Goal: Task Accomplishment & Management: Manage account settings

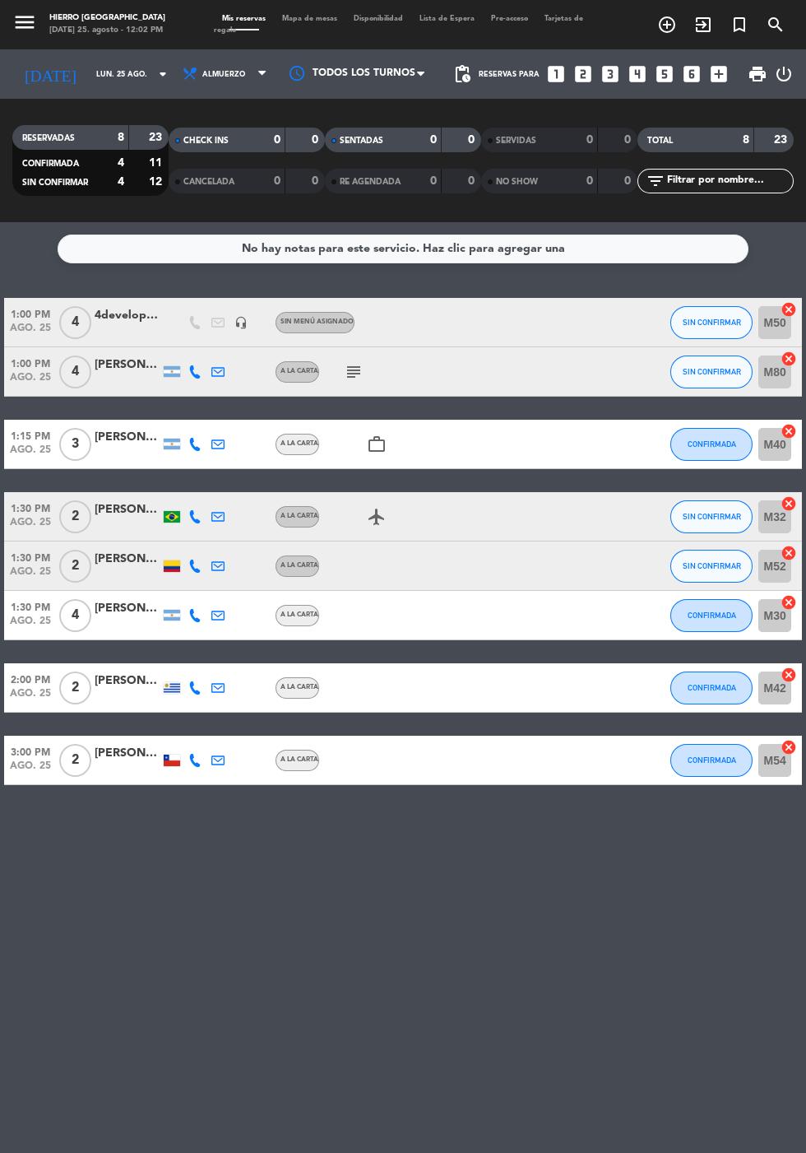
click at [354, 373] on icon "subject" at bounding box center [354, 372] width 20 height 20
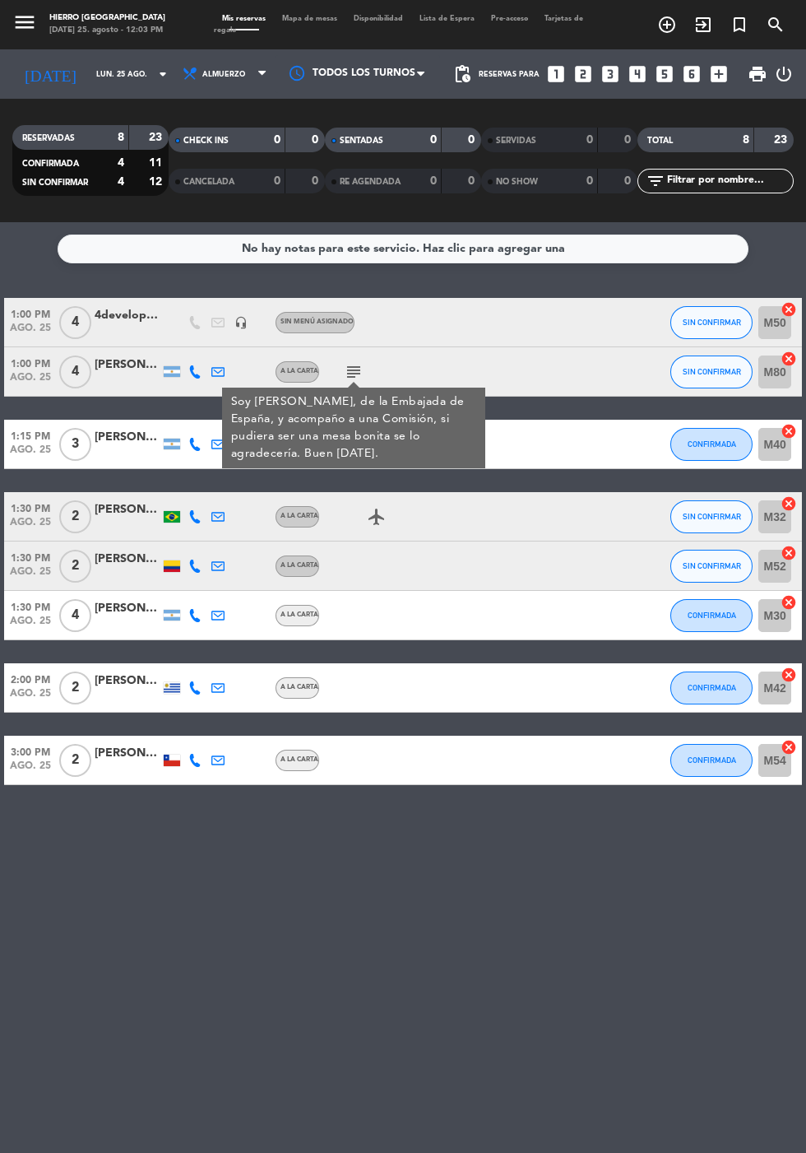
click at [638, 67] on icon "looks_4" at bounding box center [637, 73] width 21 height 21
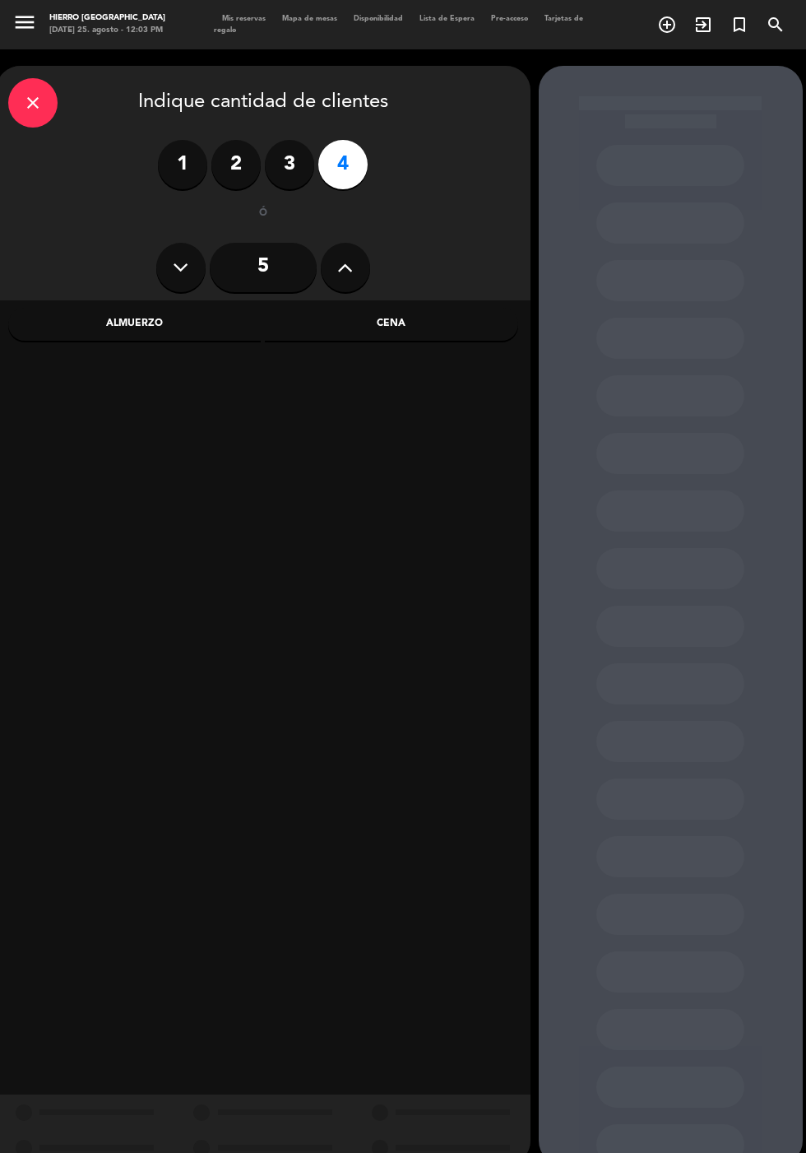
click at [370, 312] on div "Cena" at bounding box center [391, 324] width 253 height 33
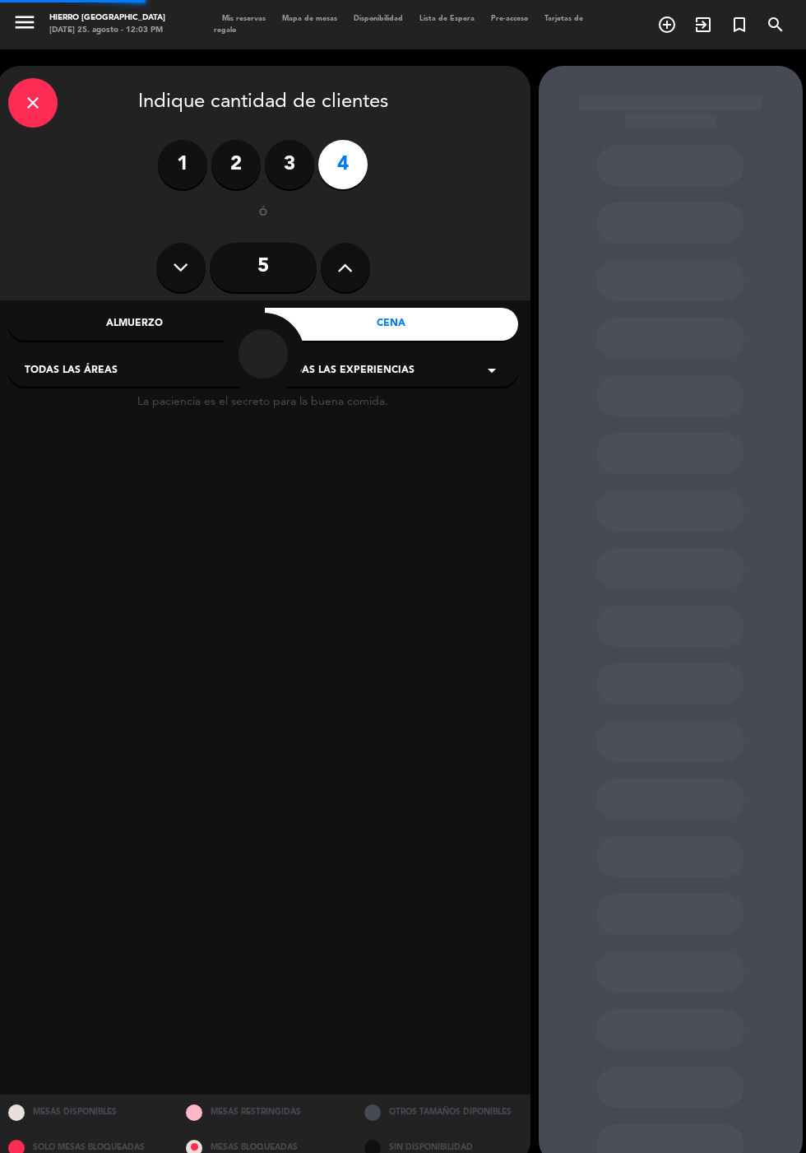
click at [111, 308] on div "Almuerzo" at bounding box center [134, 324] width 253 height 33
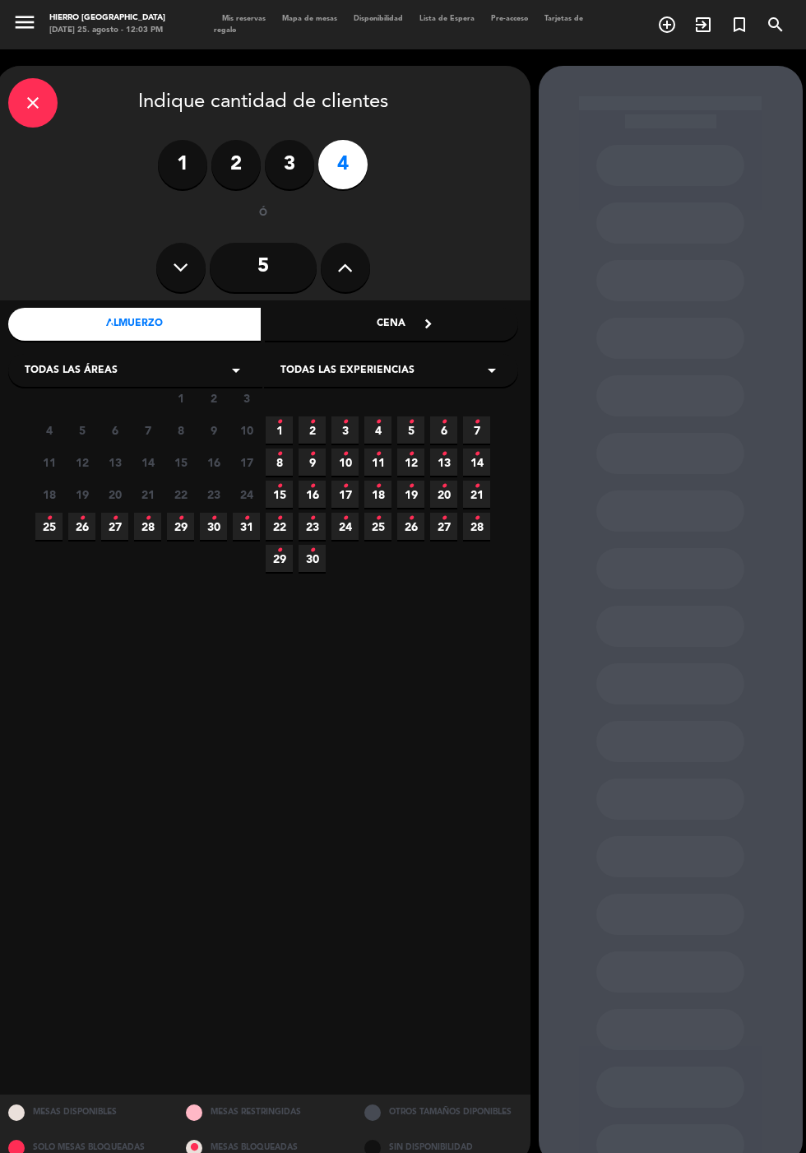
click at [47, 526] on icon "•" at bounding box center [49, 518] width 6 height 26
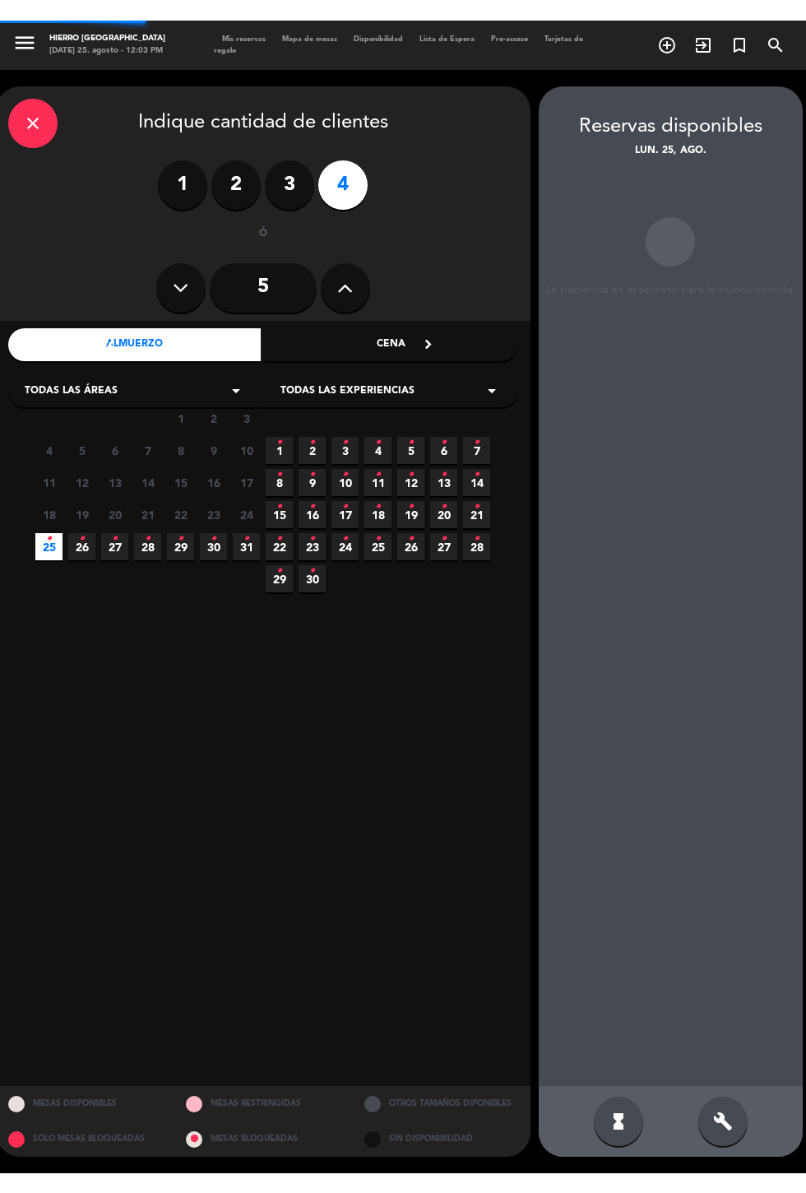
scroll to position [66, 0]
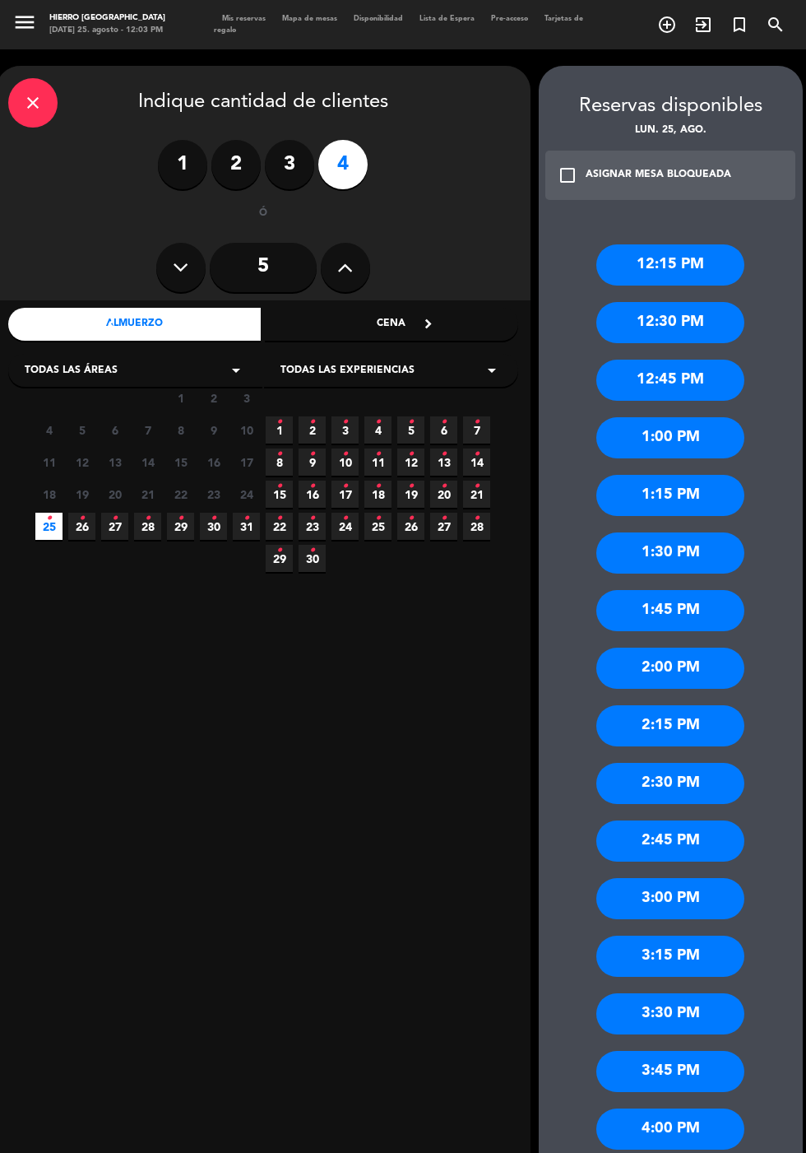
click at [630, 417] on div "1:00 PM" at bounding box center [670, 437] width 148 height 41
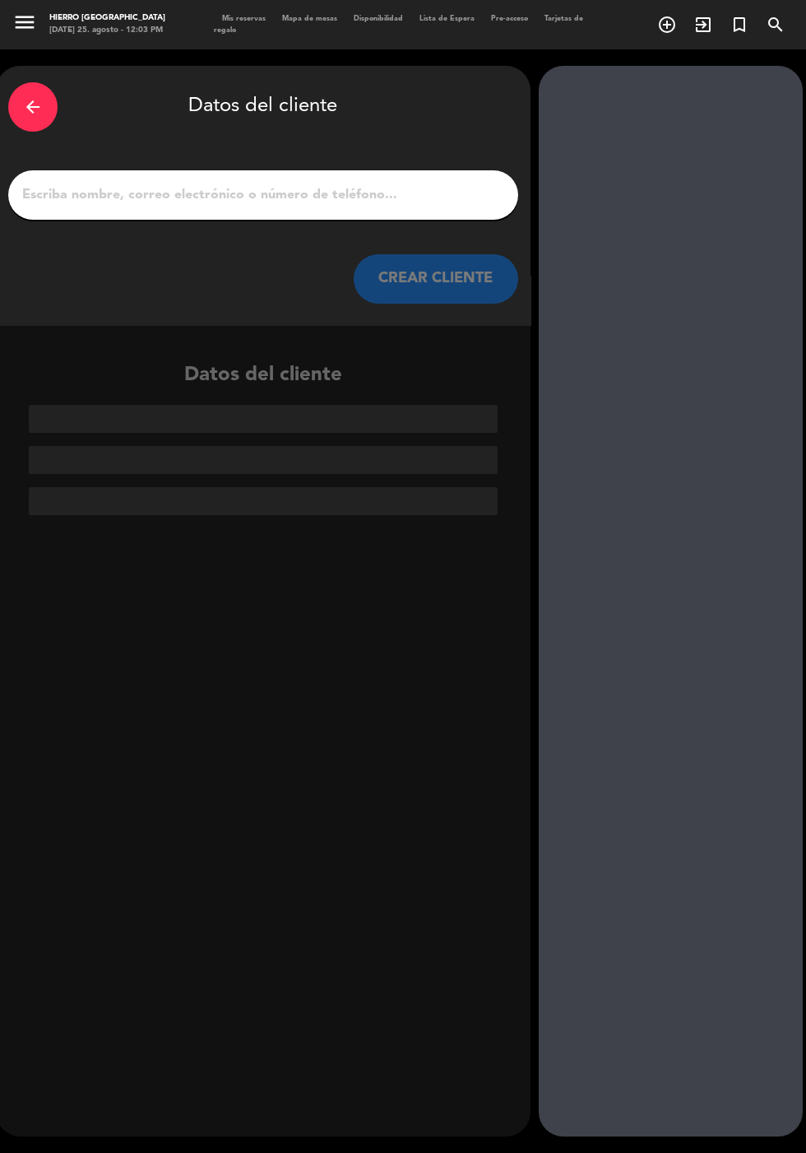
click at [214, 183] on input "1" at bounding box center [263, 194] width 485 height 23
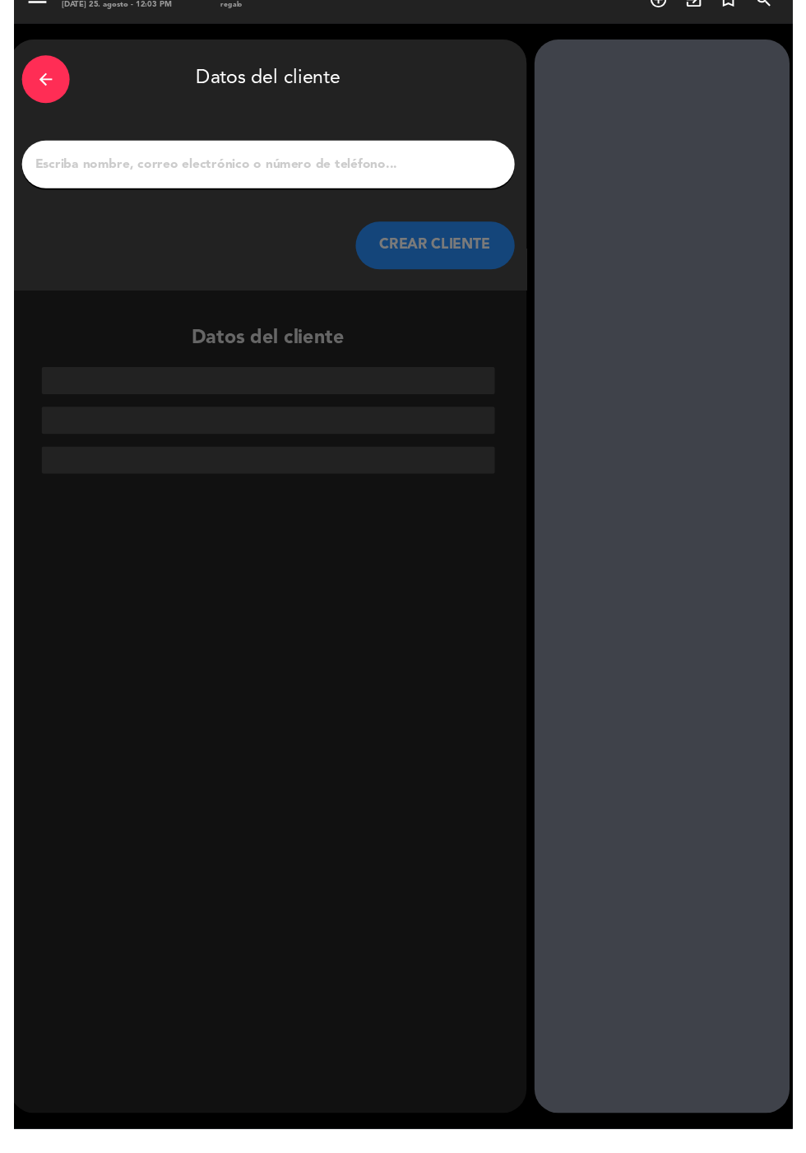
scroll to position [40, 0]
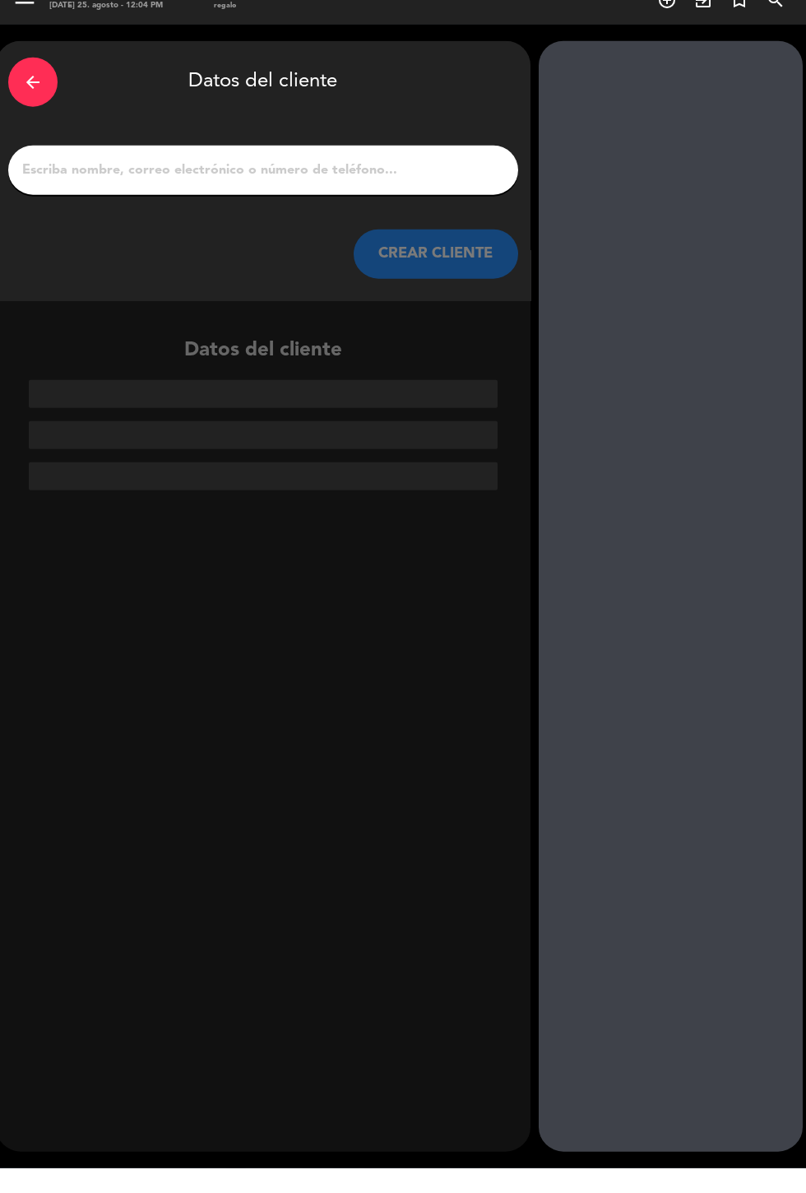
click at [100, 183] on input "1" at bounding box center [263, 194] width 485 height 23
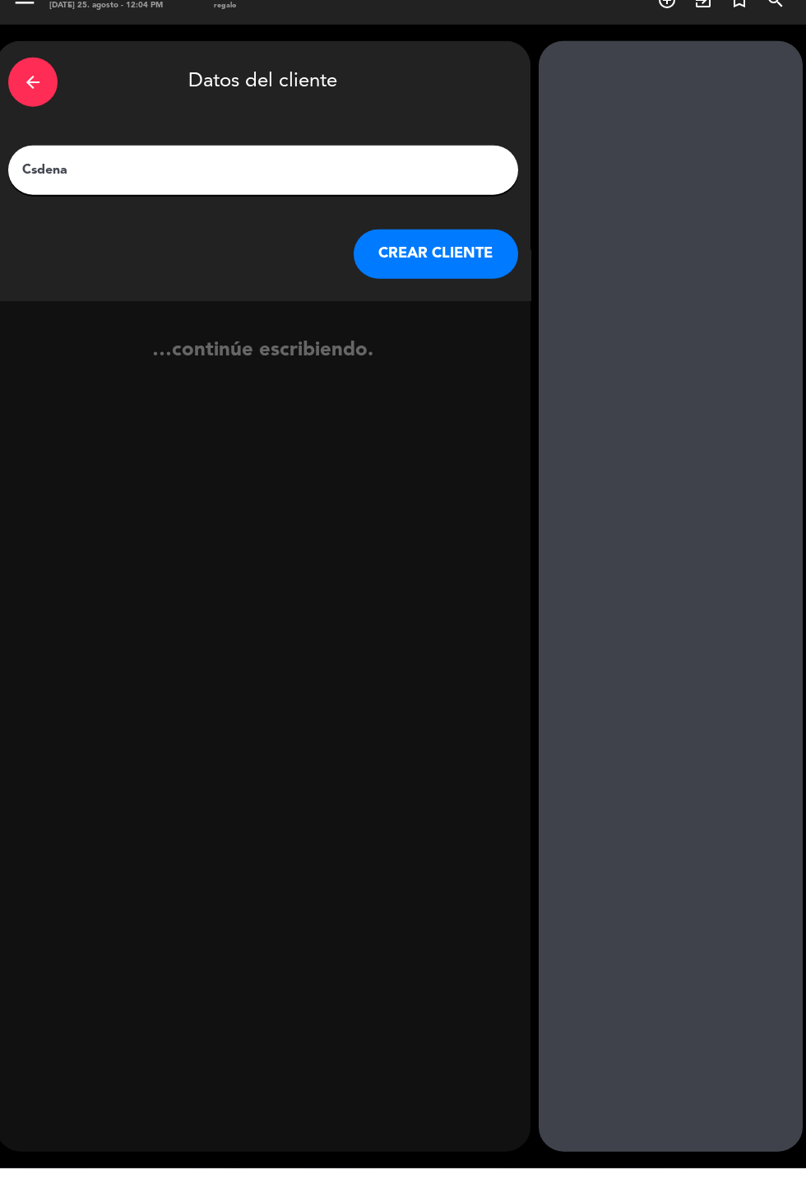
type input "Csdena"
click at [448, 254] on button "CREAR CLIENTE" at bounding box center [436, 278] width 165 height 49
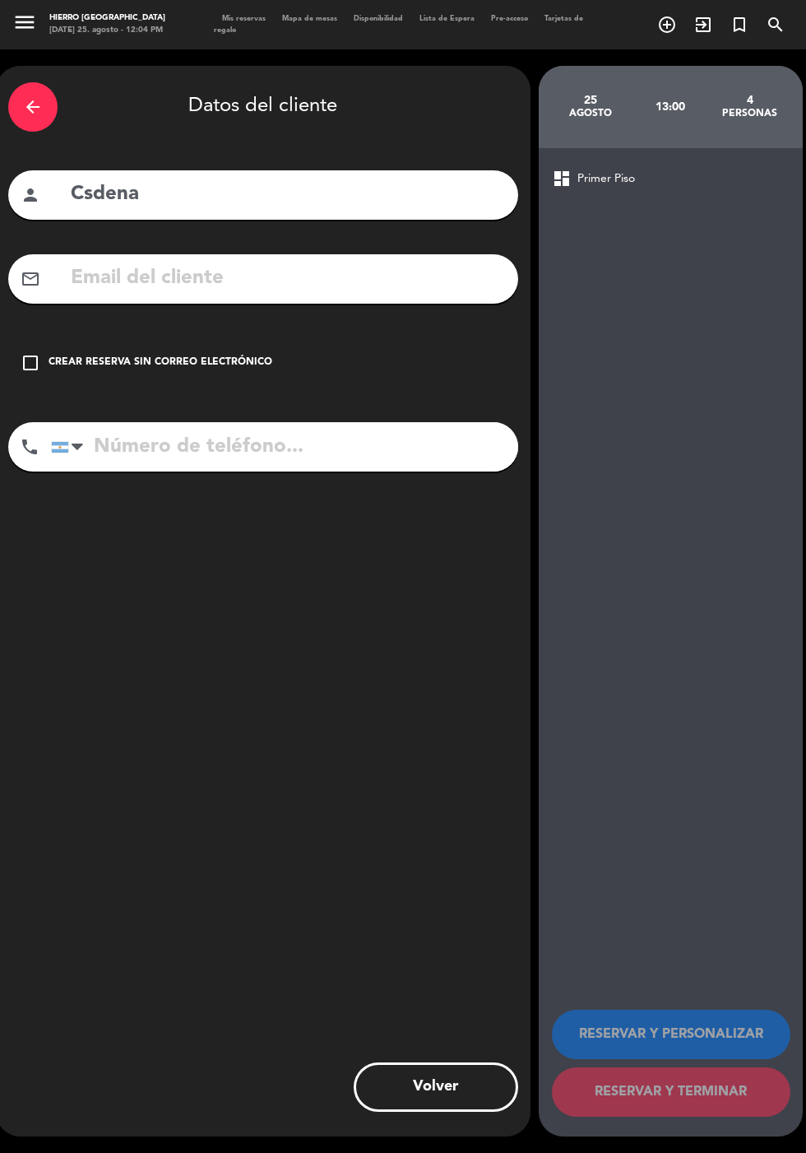
click at [26, 338] on div "check_box_outline_blank Crear reserva sin correo electrónico" at bounding box center [263, 362] width 510 height 49
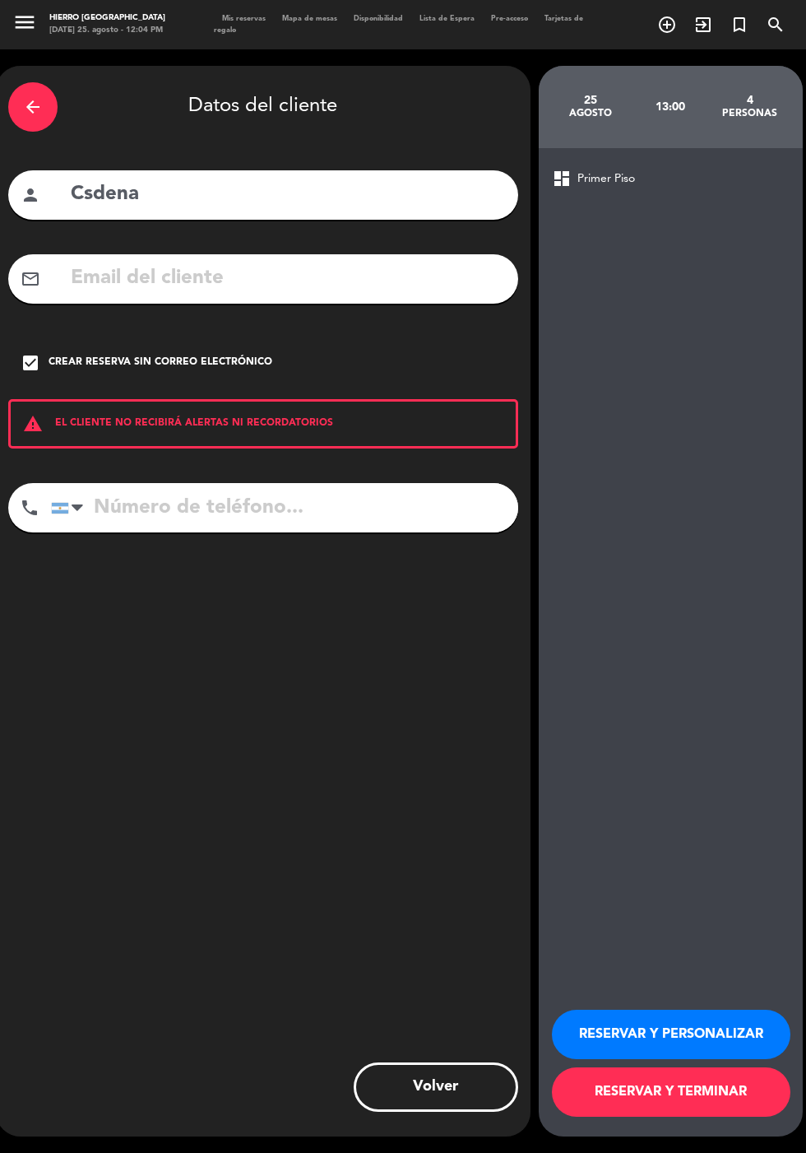
click at [599, 1116] on button "RESERVAR Y TERMINAR" at bounding box center [671, 1091] width 239 height 49
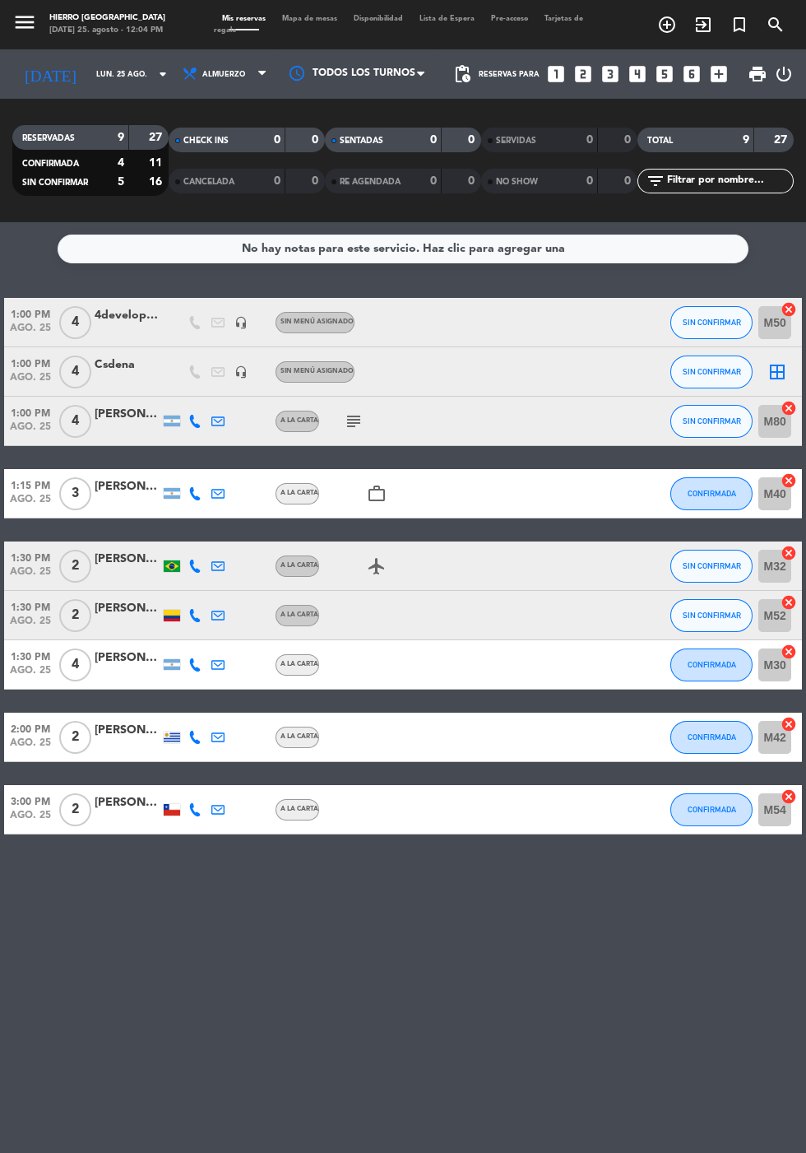
click at [776, 362] on icon "border_all" at bounding box center [778, 372] width 20 height 20
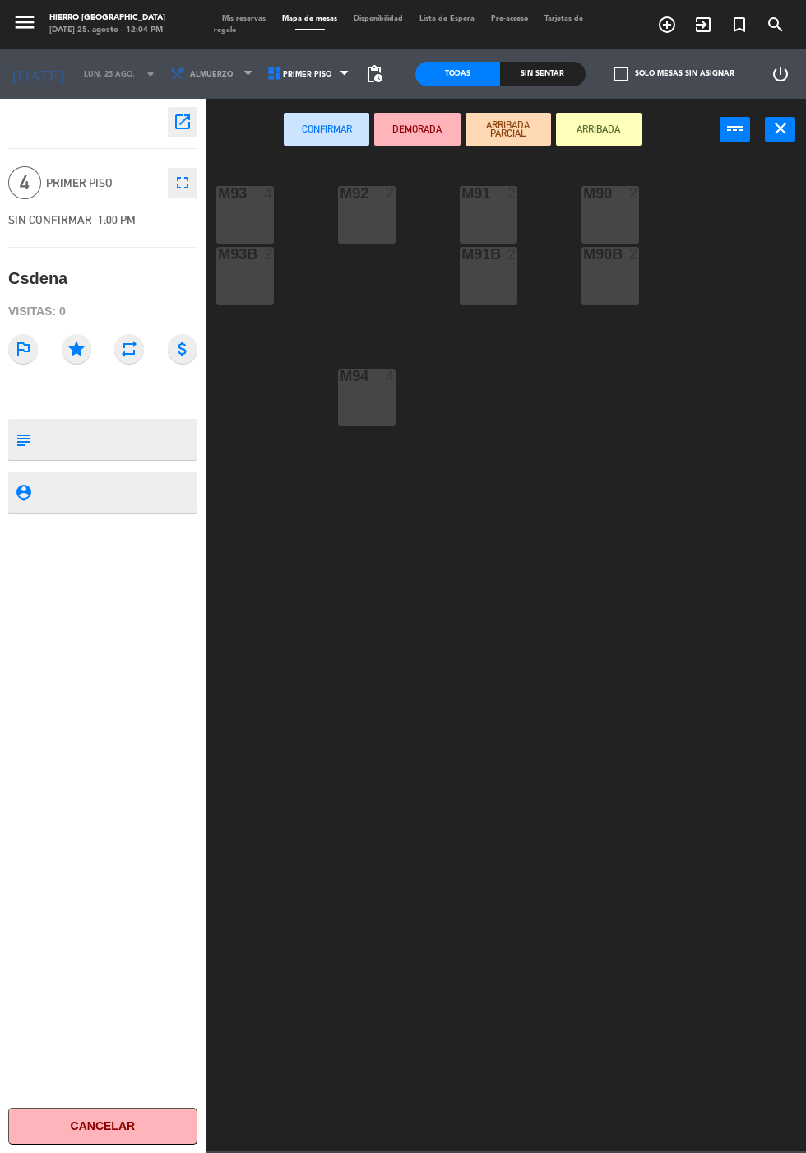
click at [245, 230] on div "M93 4" at bounding box center [245, 215] width 58 height 58
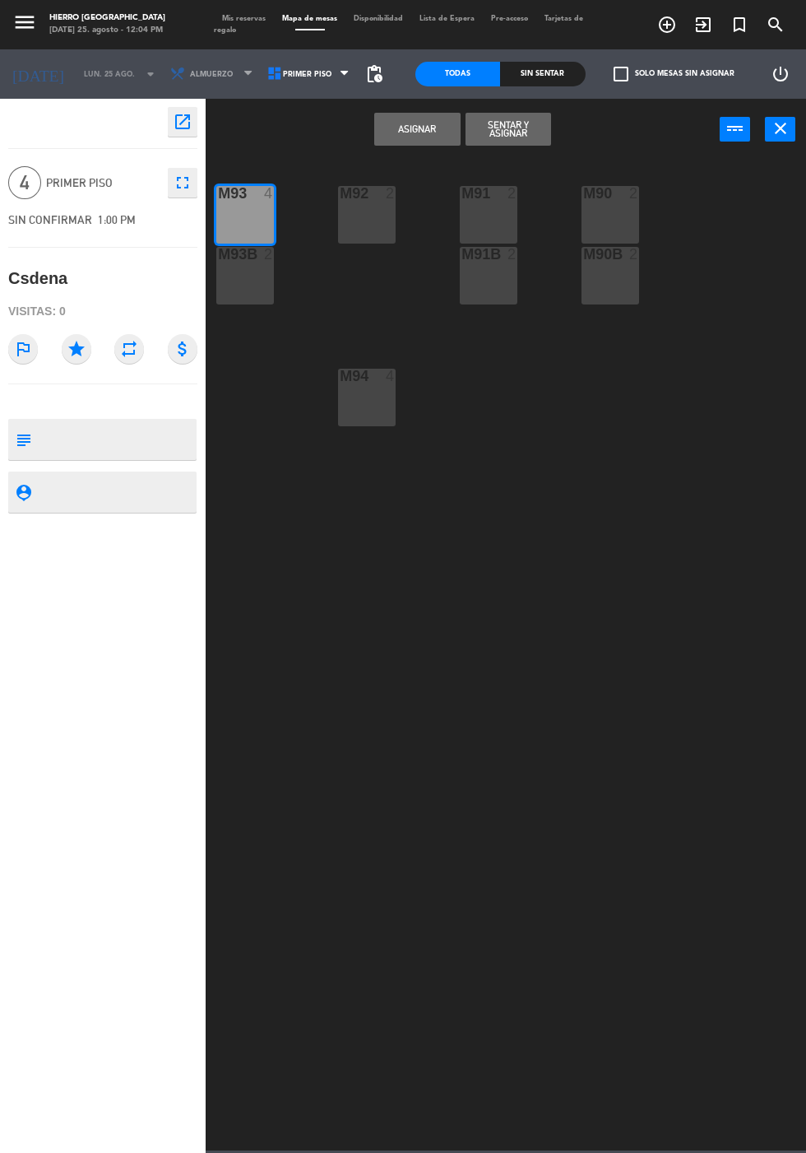
click at [413, 128] on button "Asignar" at bounding box center [417, 129] width 86 height 33
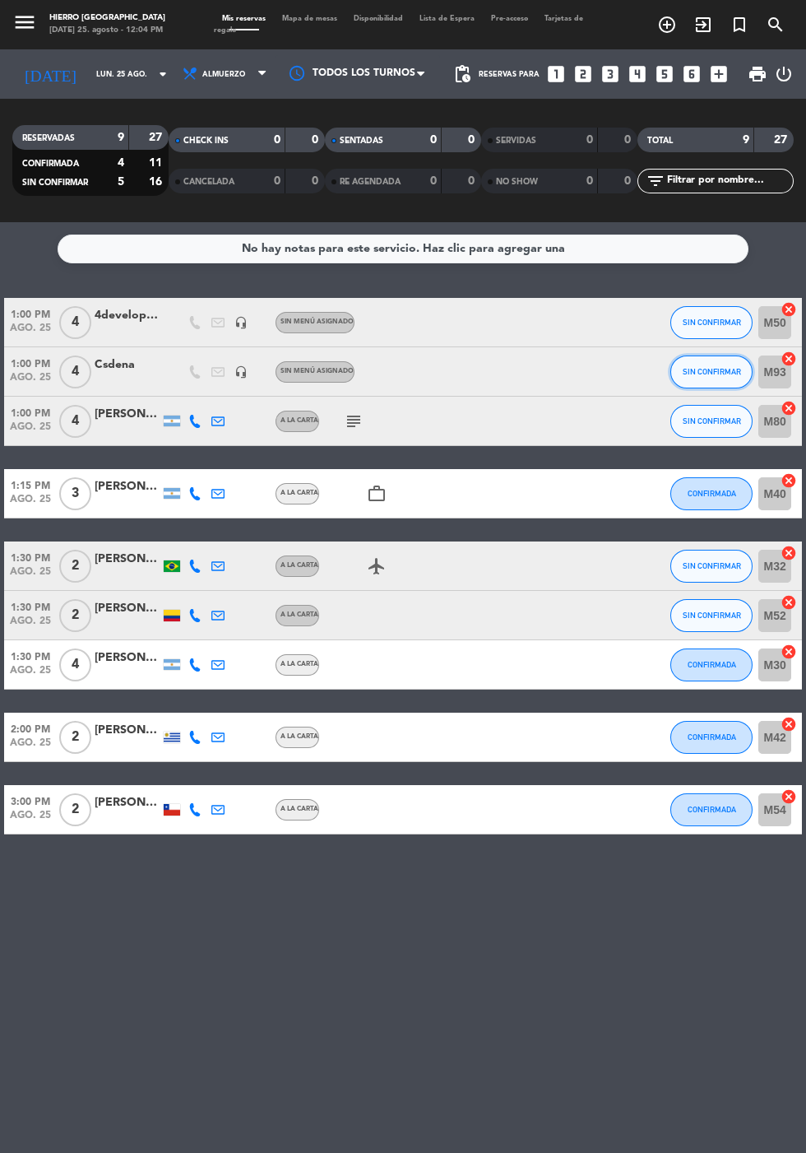
click at [722, 355] on button "SIN CONFIRMAR" at bounding box center [711, 371] width 82 height 33
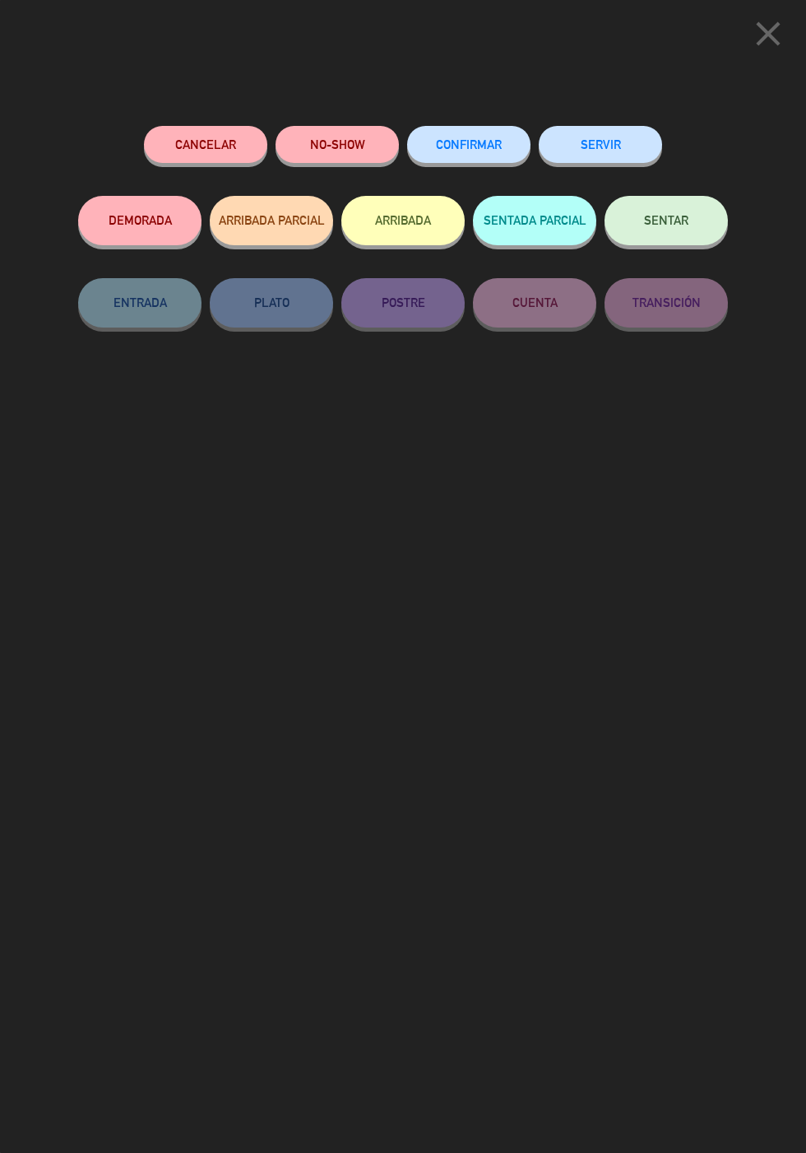
click at [476, 145] on span "CONFIRMAR" at bounding box center [469, 144] width 66 height 14
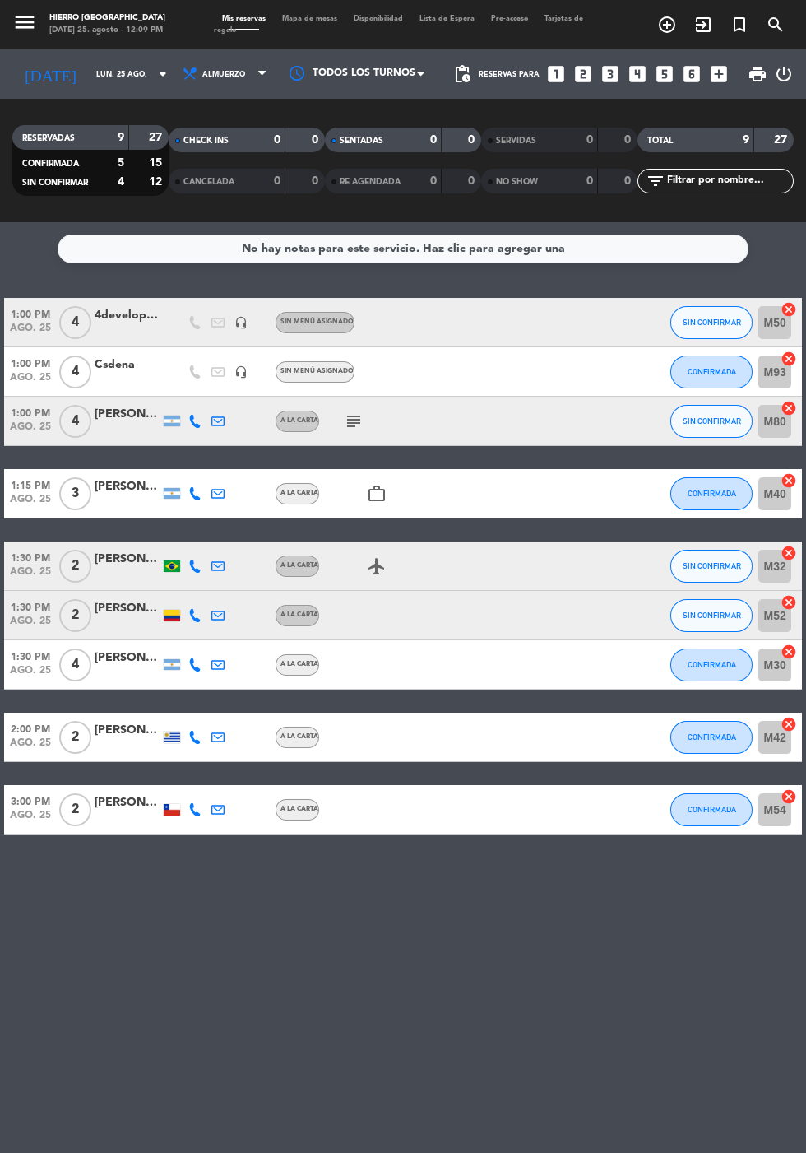
scroll to position [81, 0]
click at [795, 545] on icon "cancel" at bounding box center [789, 553] width 16 height 16
click at [780, 556] on icon "border_all" at bounding box center [778, 566] width 20 height 20
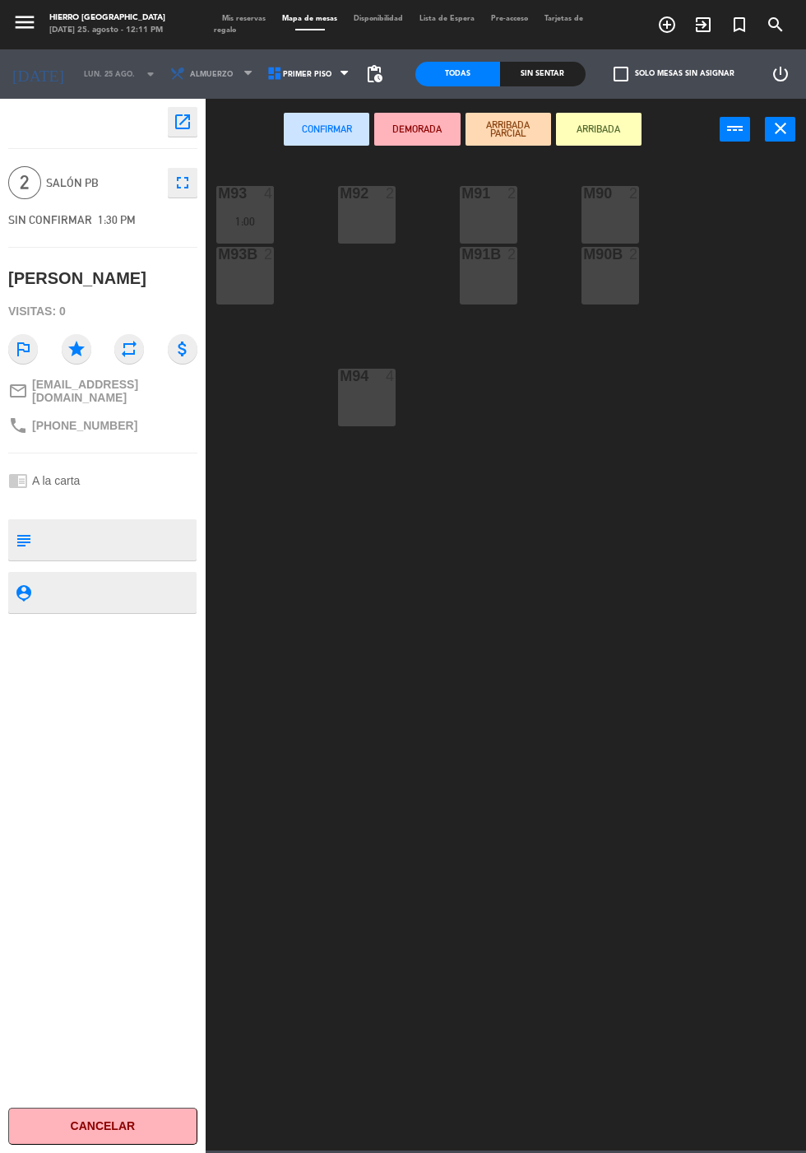
click at [365, 231] on div "M92 2" at bounding box center [367, 215] width 58 height 58
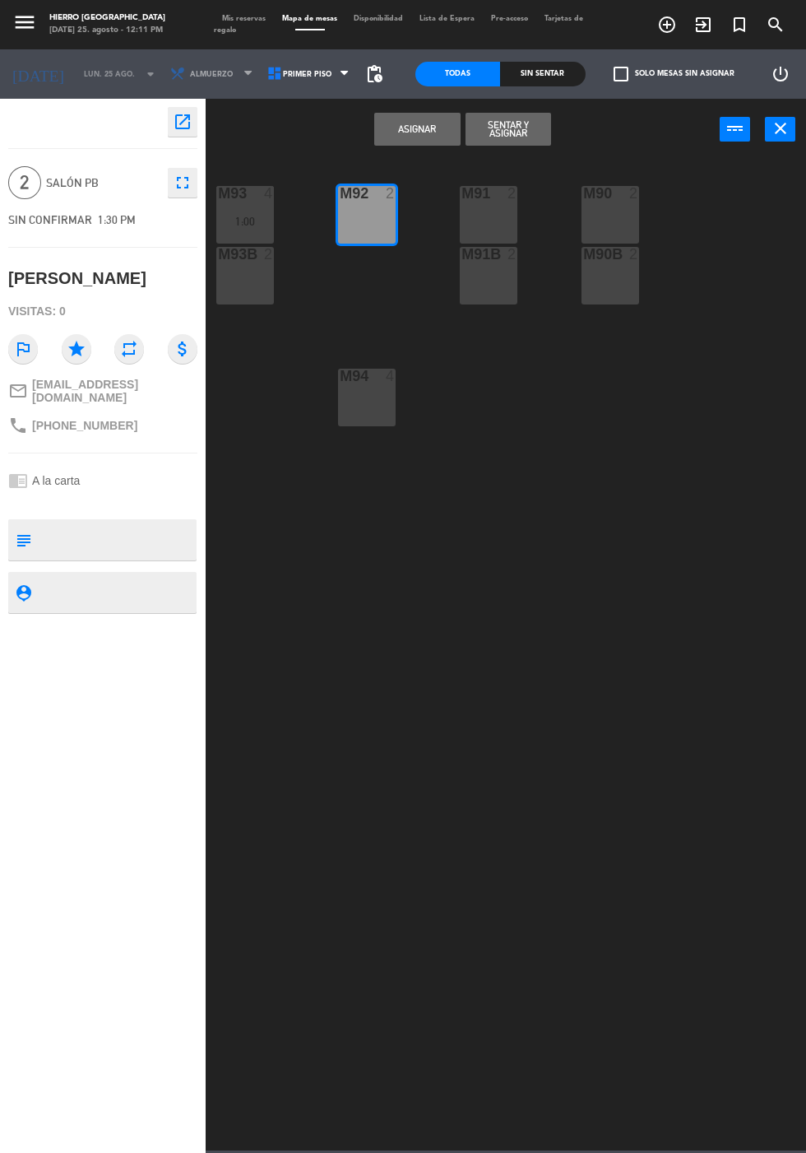
click at [430, 133] on button "Asignar" at bounding box center [417, 129] width 86 height 33
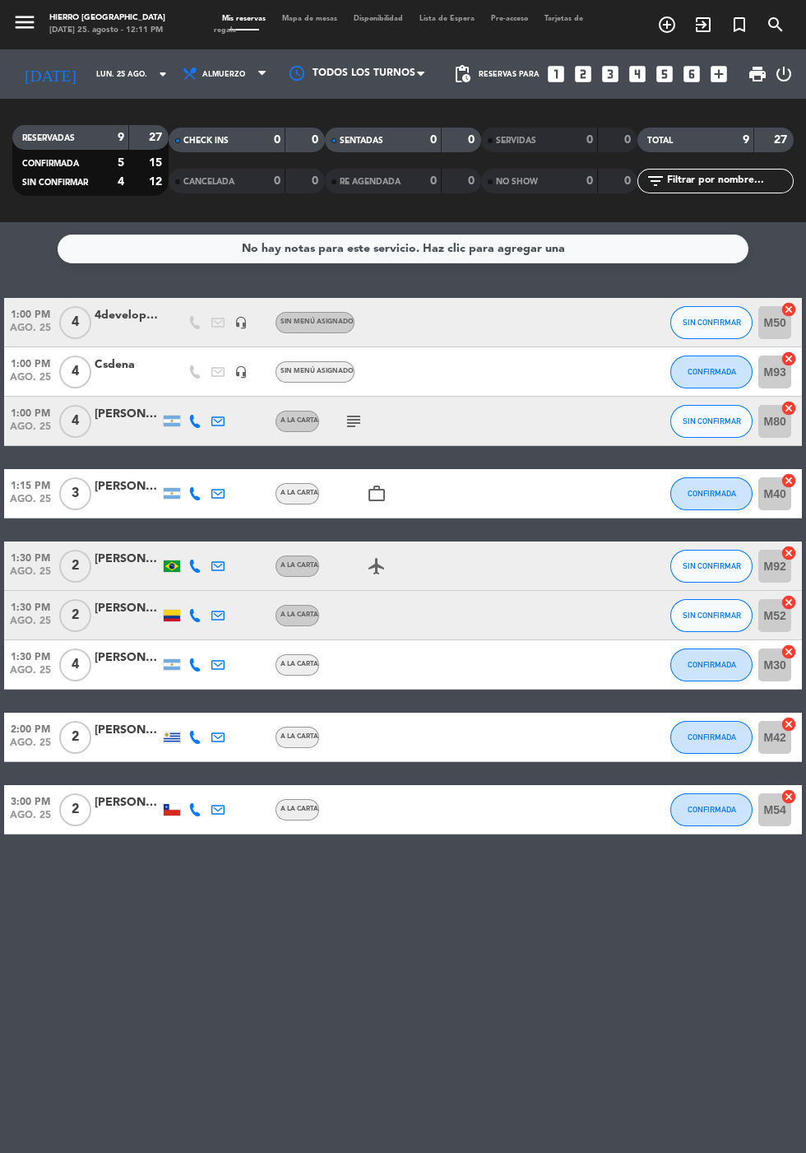
click at [787, 788] on icon "cancel" at bounding box center [789, 796] width 16 height 16
click at [782, 800] on icon "border_all" at bounding box center [778, 810] width 20 height 20
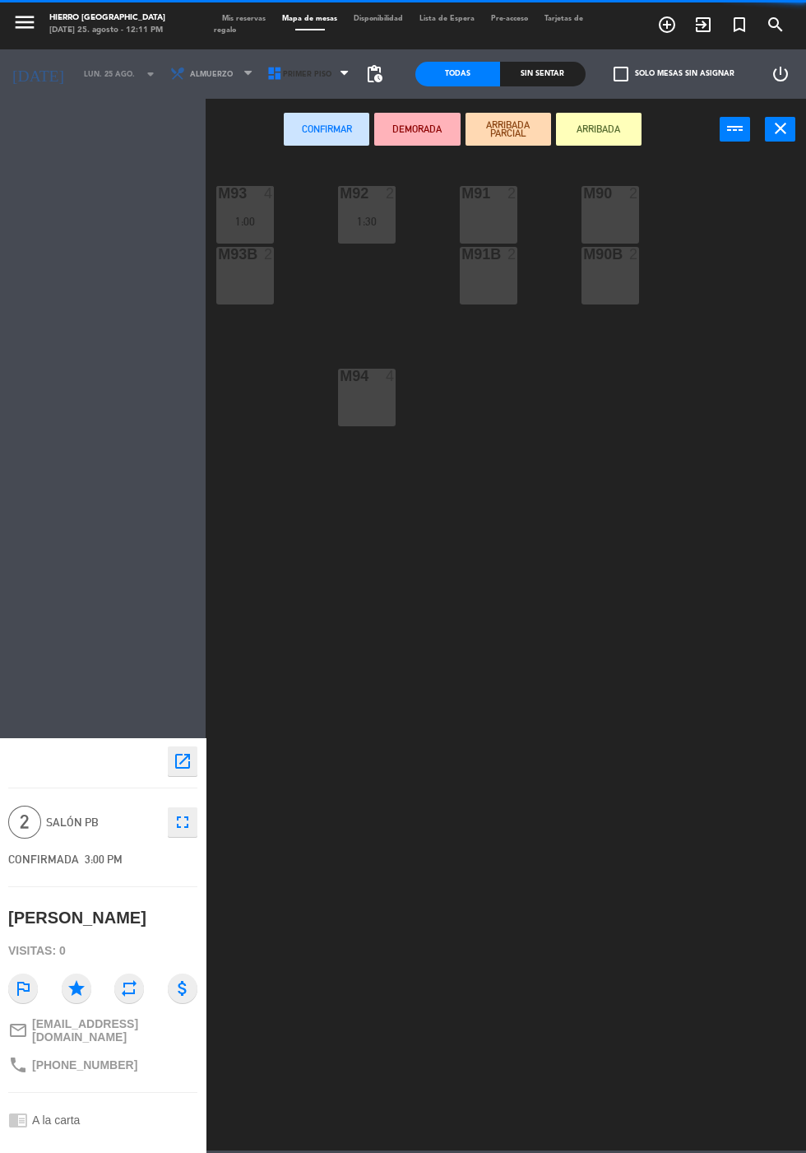
click at [298, 91] on span "Primer Piso" at bounding box center [310, 74] width 97 height 36
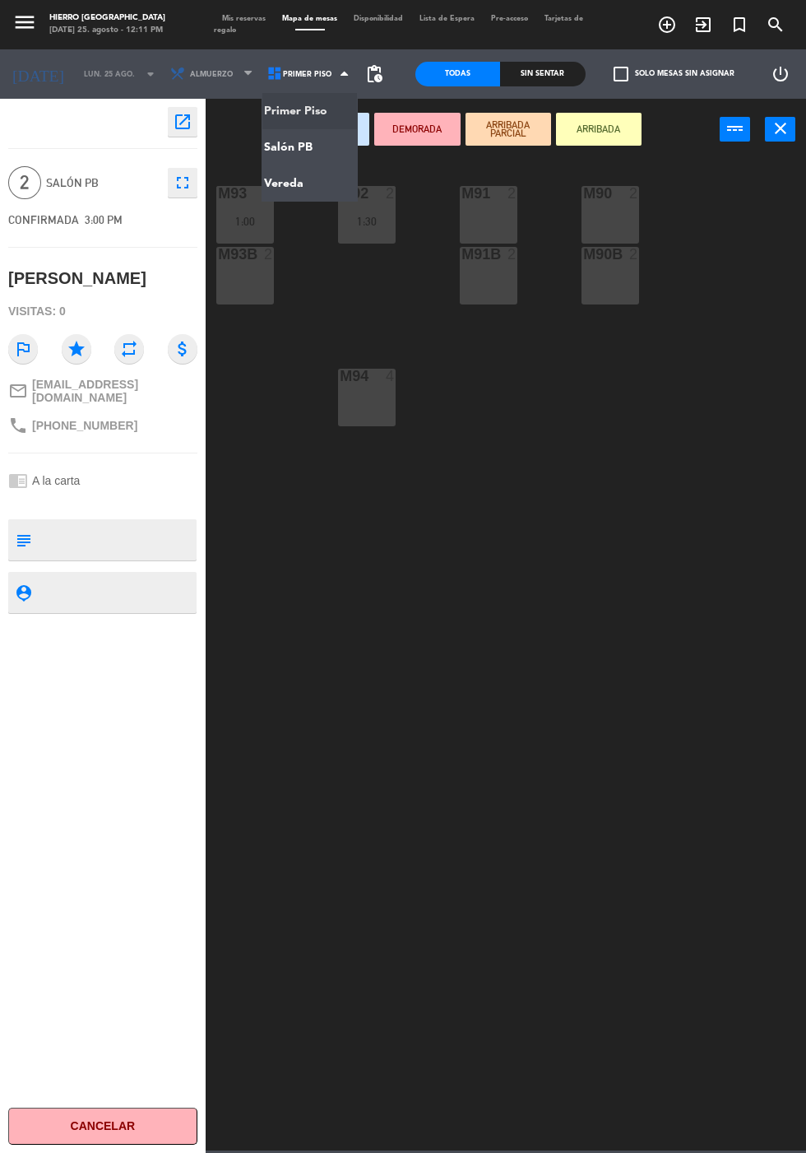
click at [332, 149] on ng-component "menu Hierro [PERSON_NAME] [DATE] 25. agosto - 12:11 PM Mis reservas Mapa de mes…" at bounding box center [403, 575] width 806 height 1150
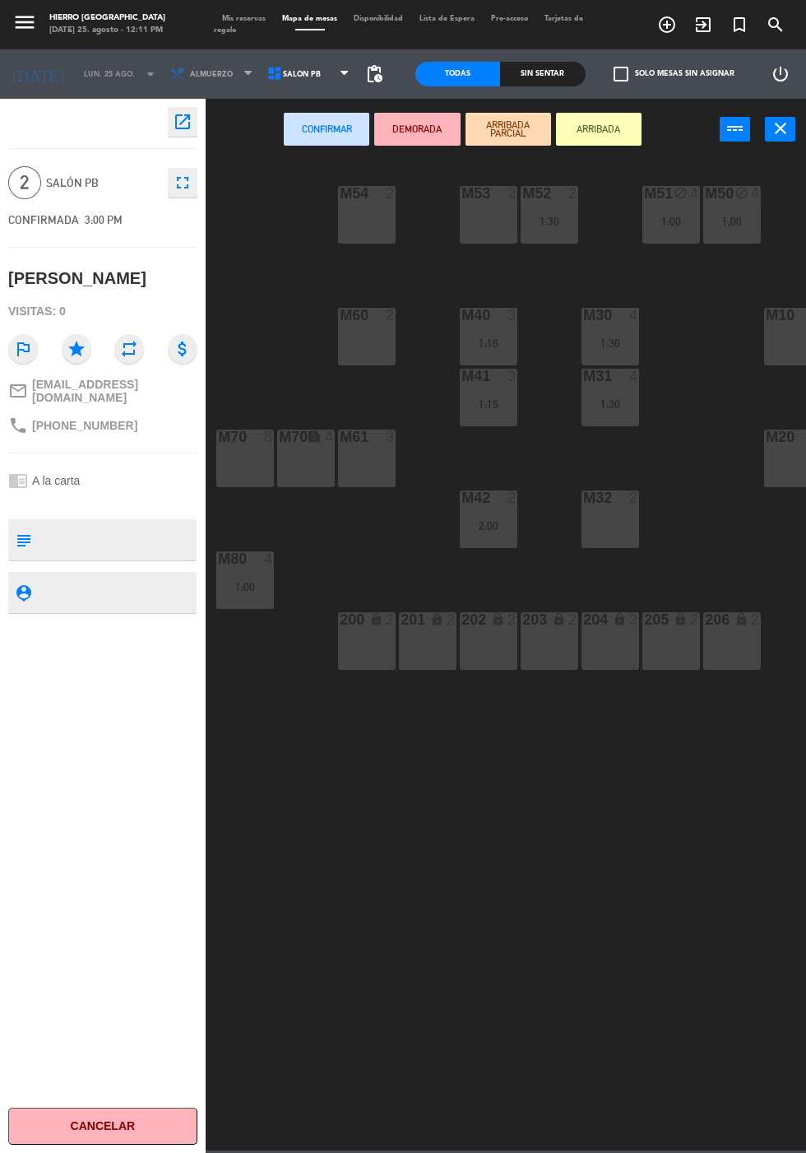
click at [621, 540] on div "M32 2" at bounding box center [611, 519] width 58 height 58
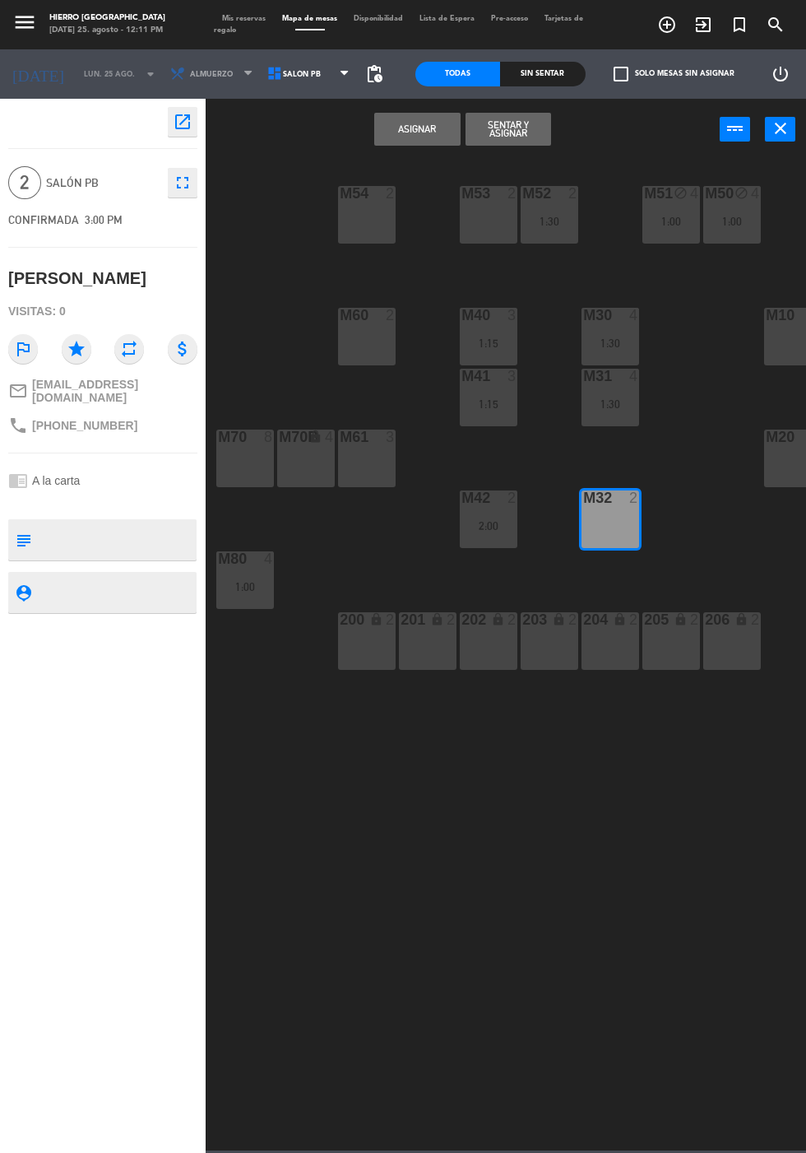
click at [417, 124] on button "Asignar" at bounding box center [417, 129] width 86 height 33
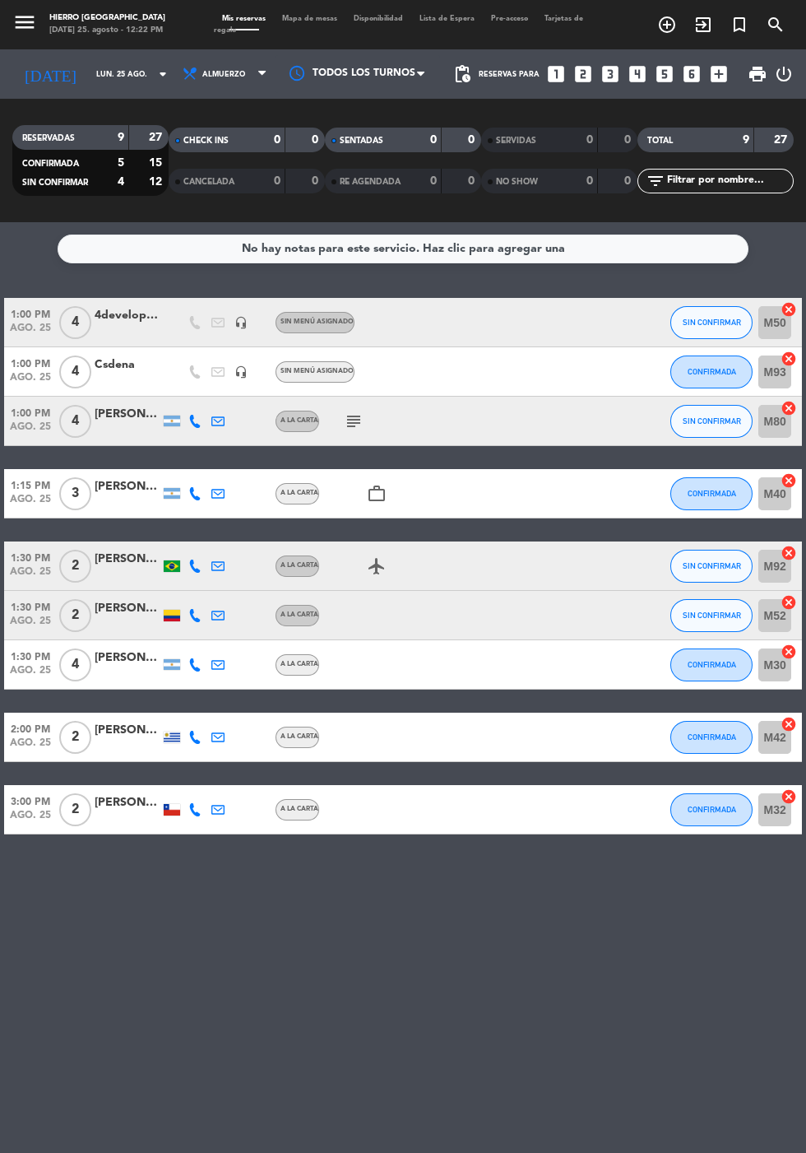
click at [782, 716] on icon "cancel" at bounding box center [789, 724] width 16 height 16
click at [782, 727] on icon "border_all" at bounding box center [778, 737] width 20 height 20
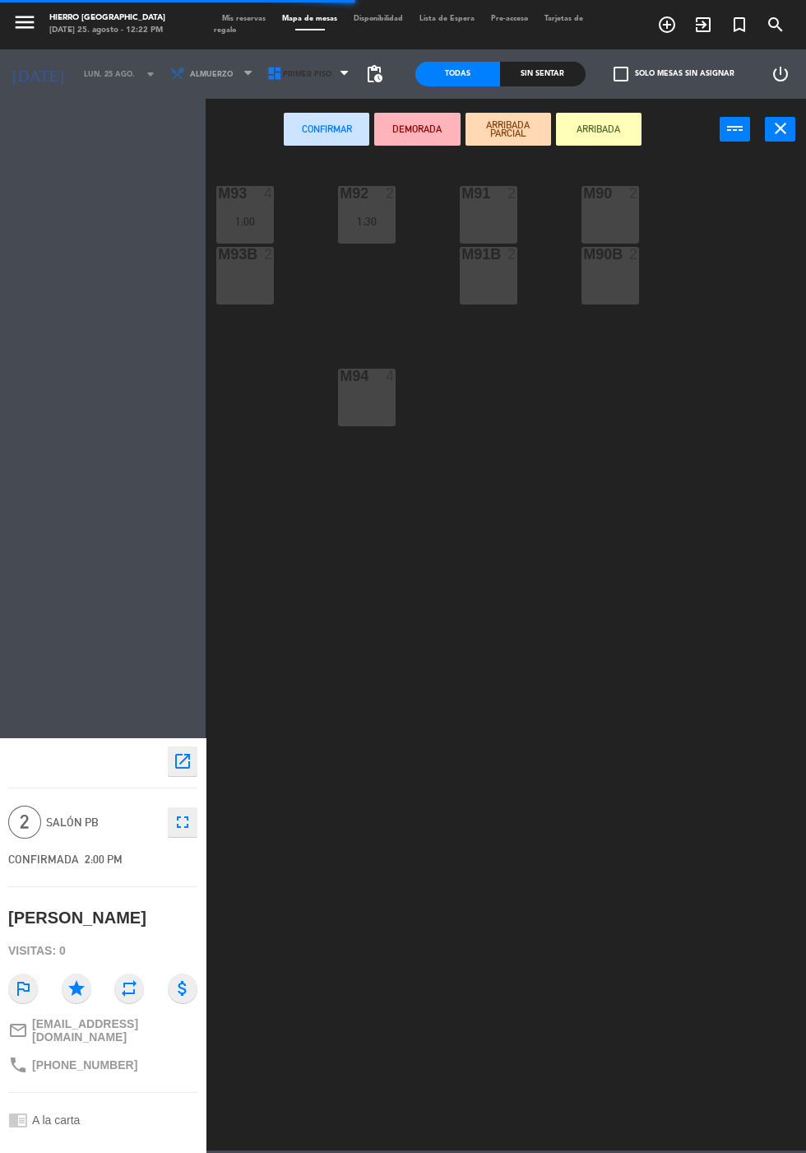
click at [278, 88] on span "Primer Piso" at bounding box center [310, 74] width 97 height 36
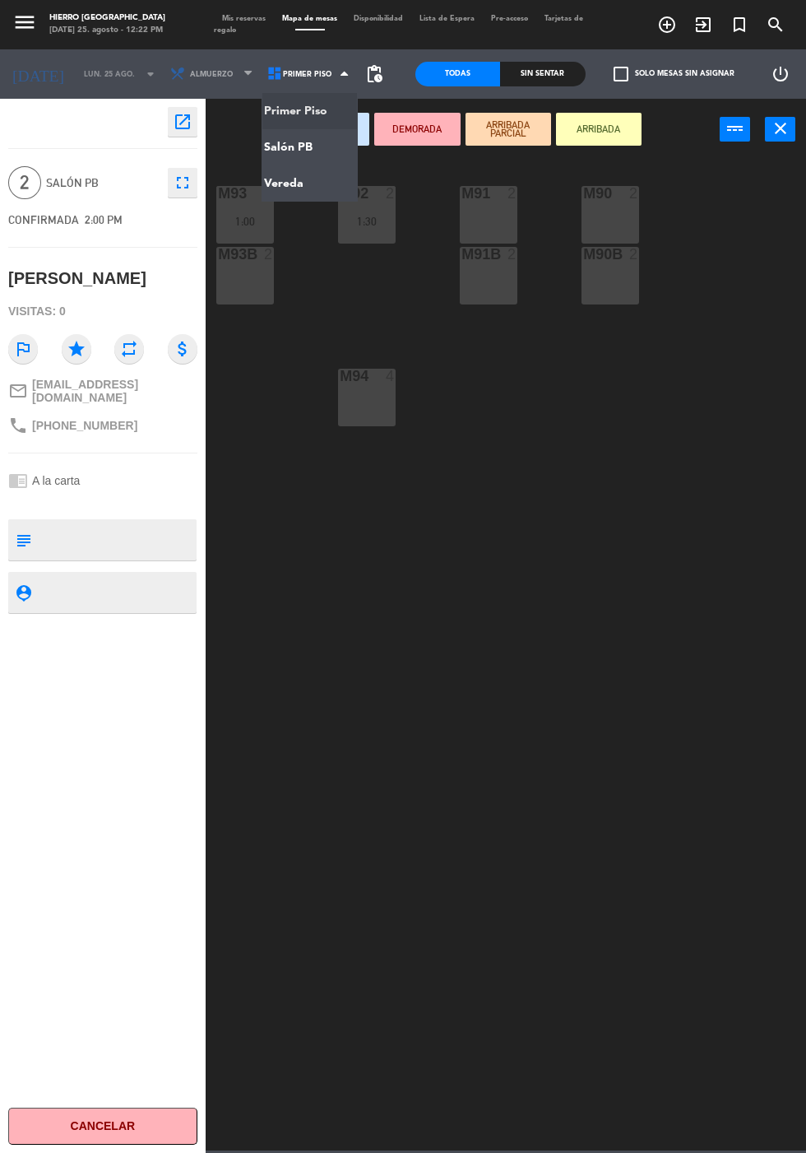
click at [327, 149] on ng-component "menu Hierro [PERSON_NAME] [DATE] 25. agosto - 12:22 PM Mis reservas Mapa de mes…" at bounding box center [403, 575] width 806 height 1150
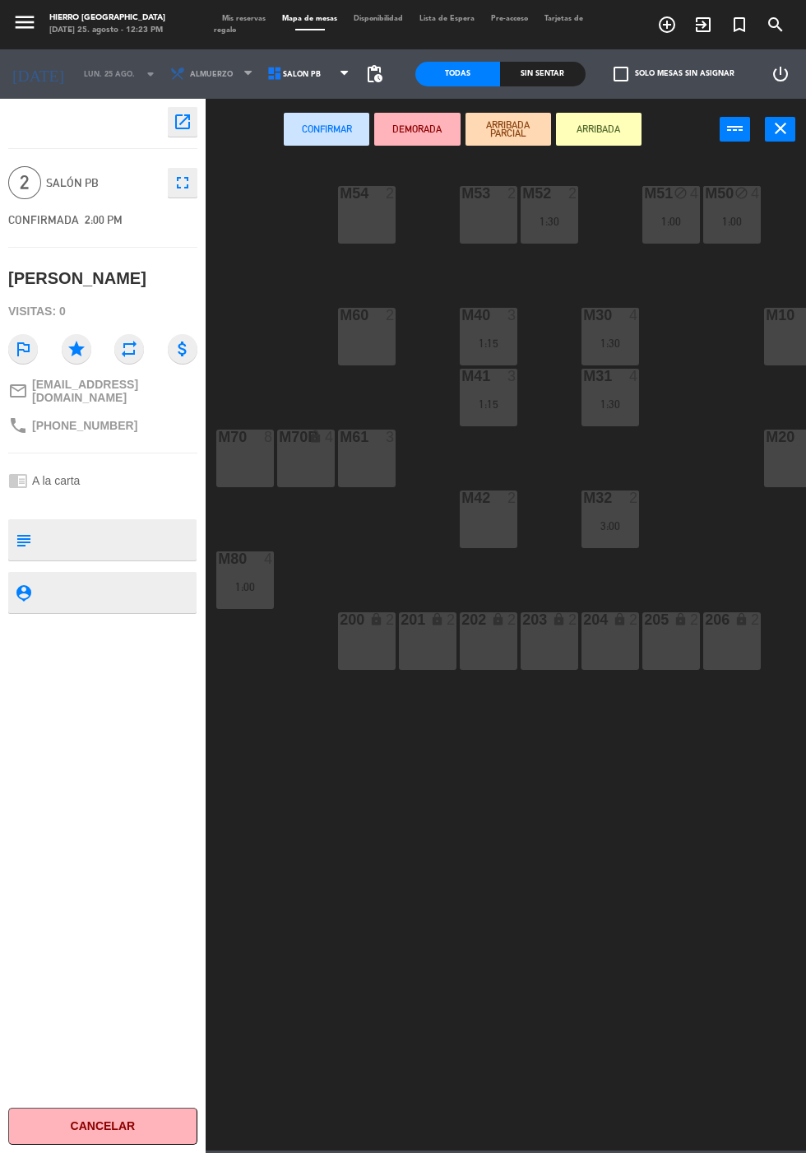
click at [493, 239] on div "M53 2" at bounding box center [489, 215] width 58 height 58
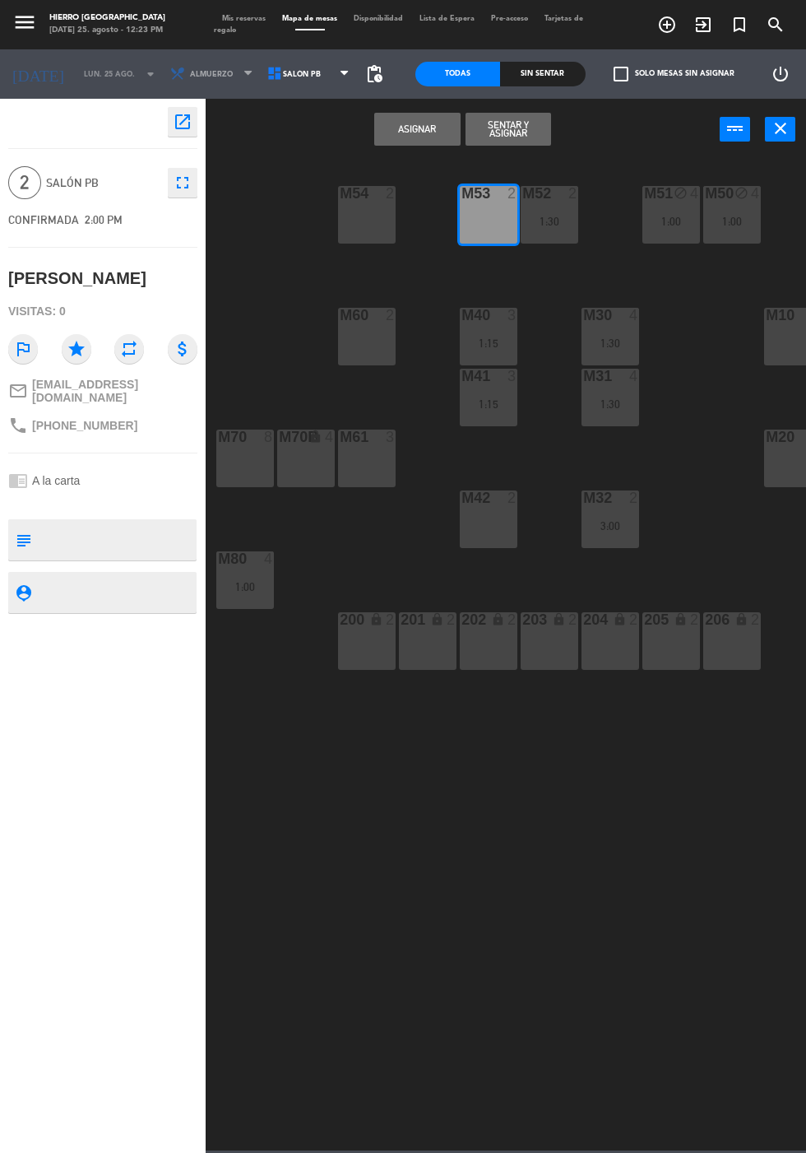
click at [411, 129] on button "Asignar" at bounding box center [417, 129] width 86 height 33
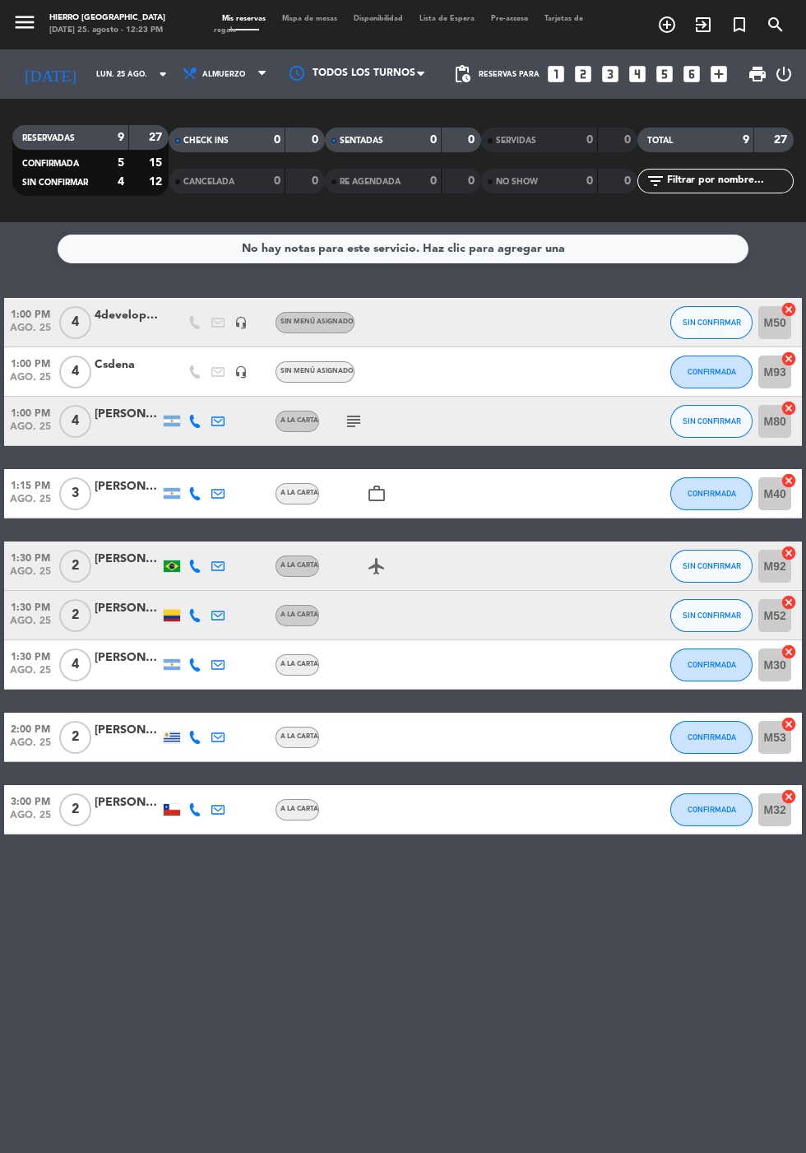
click at [313, 21] on span "Mapa de mesas" at bounding box center [310, 18] width 72 height 7
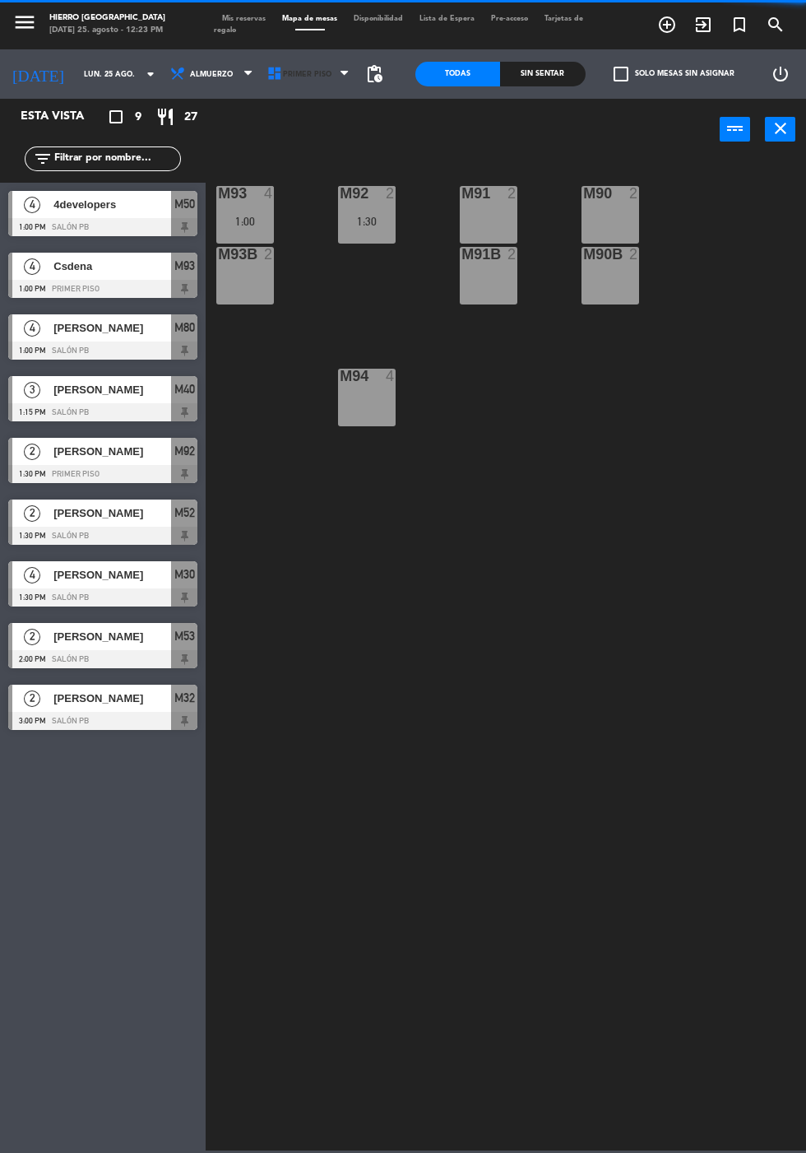
click at [299, 73] on span "Primer Piso" at bounding box center [307, 74] width 49 height 9
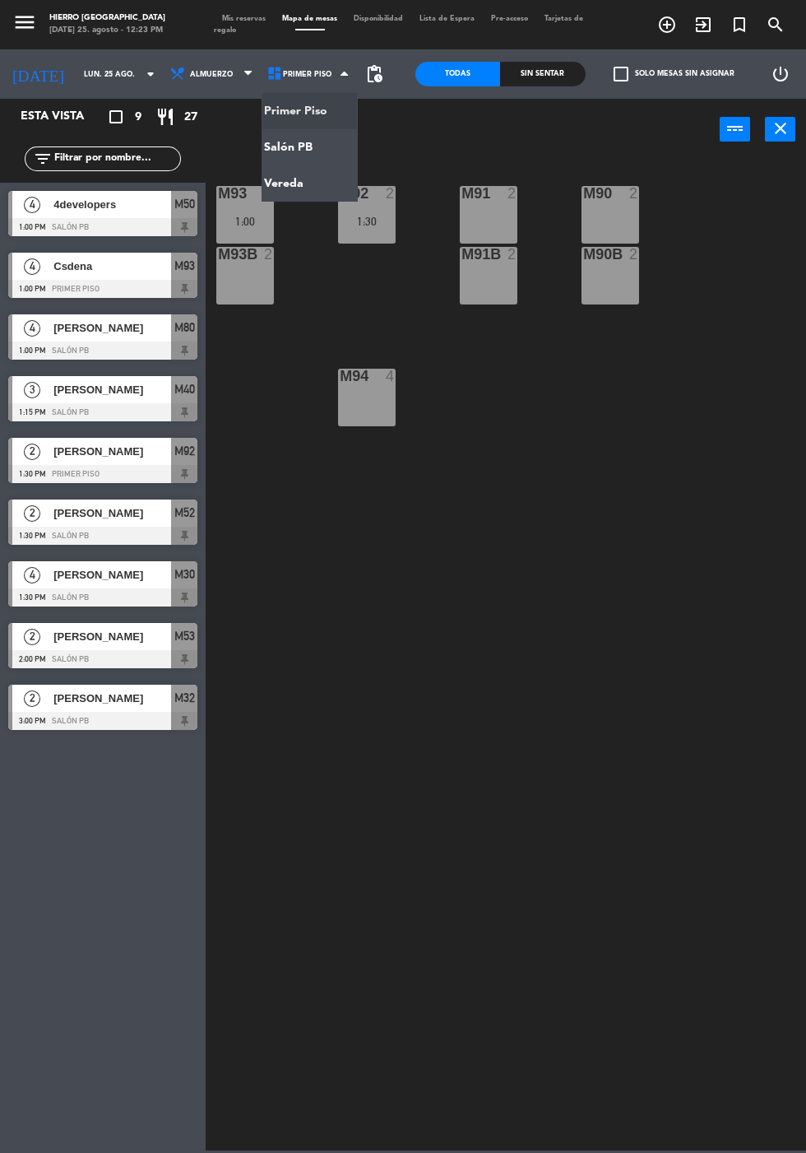
click at [335, 155] on ng-component "menu Hierro [PERSON_NAME] [DATE] 25. agosto - 12:23 PM Mis reservas Mapa de mes…" at bounding box center [403, 575] width 806 height 1150
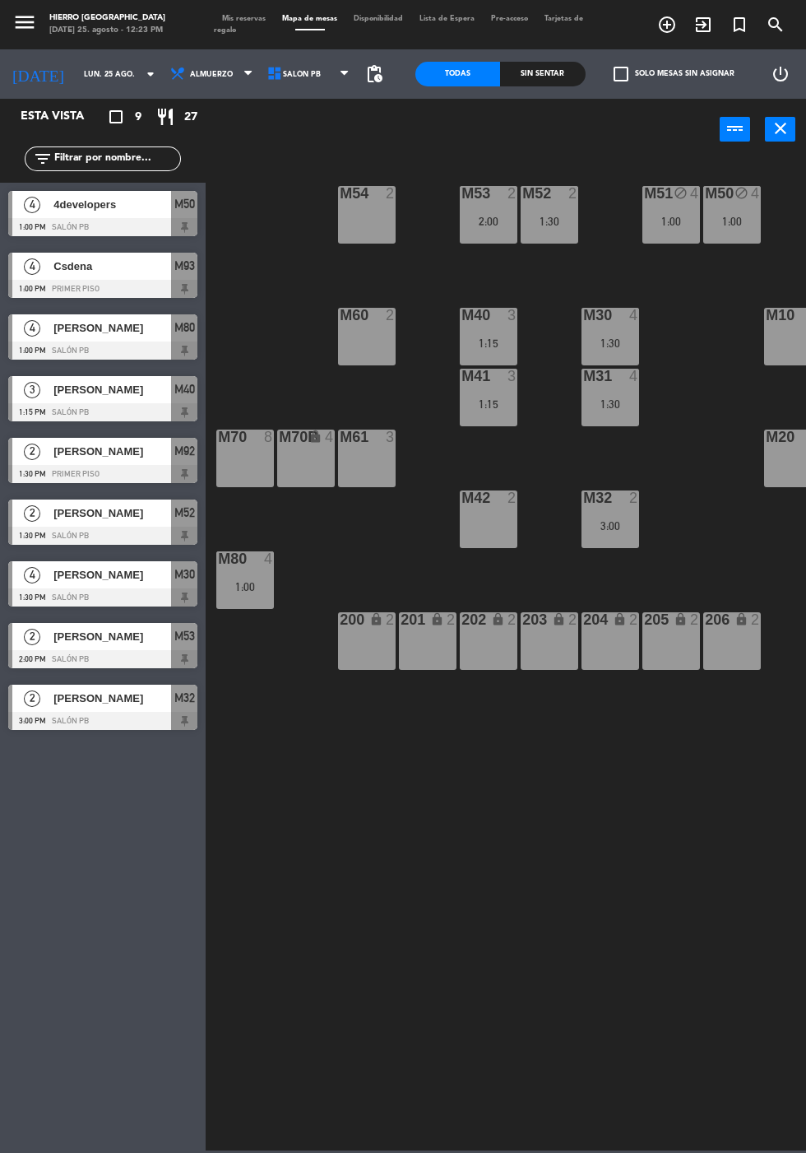
click at [368, 234] on div "M54 2" at bounding box center [367, 215] width 58 height 58
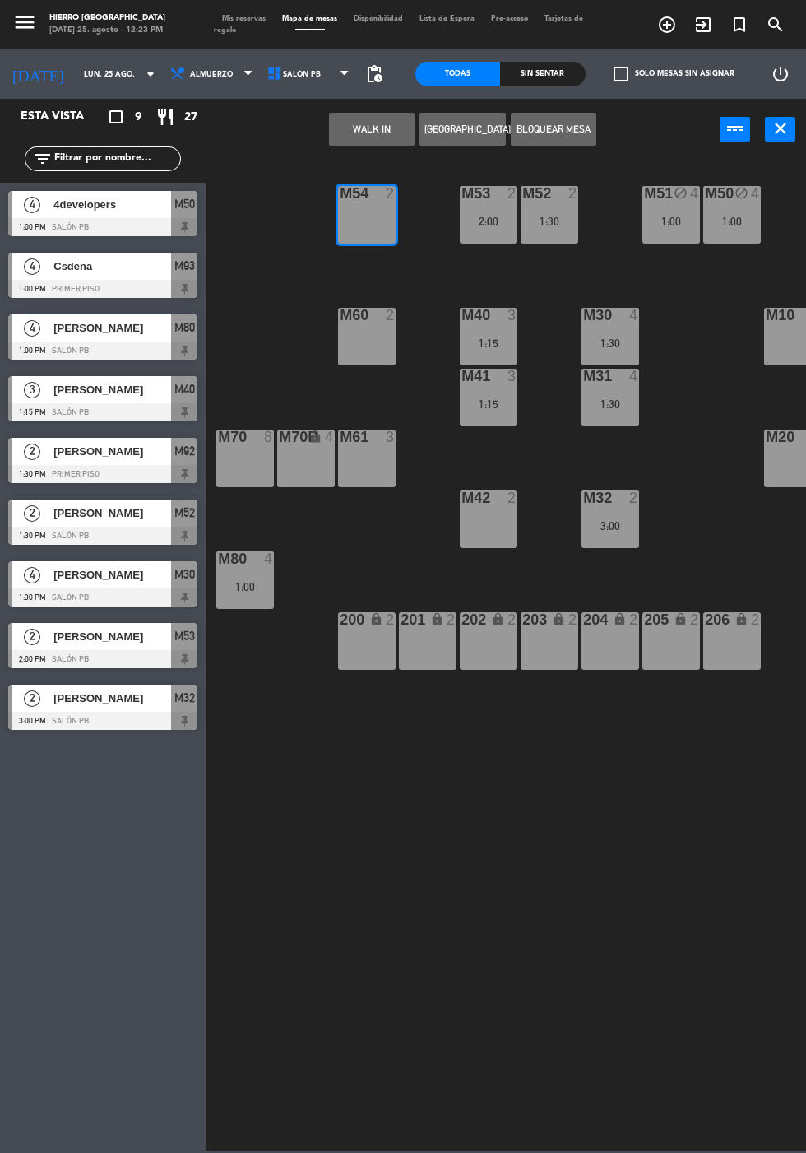
click at [376, 131] on button "WALK IN" at bounding box center [372, 129] width 86 height 33
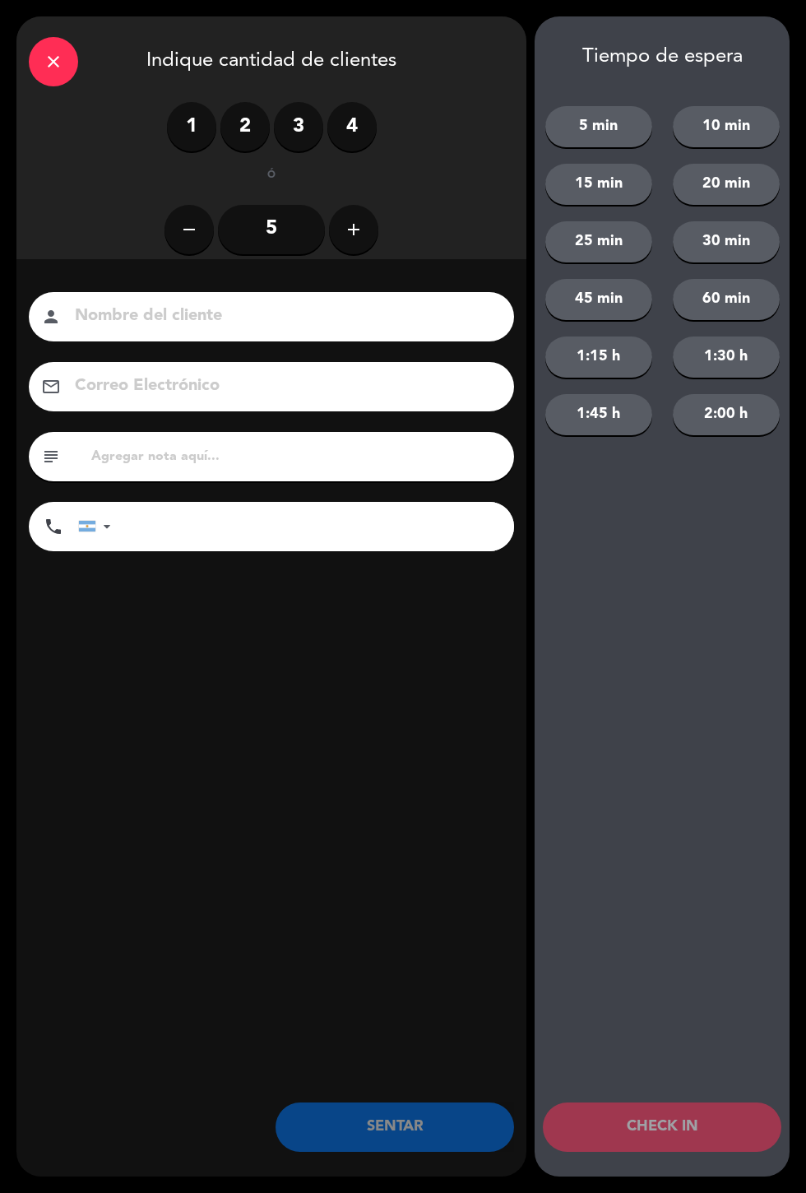
click at [205, 135] on label "1" at bounding box center [191, 126] width 49 height 49
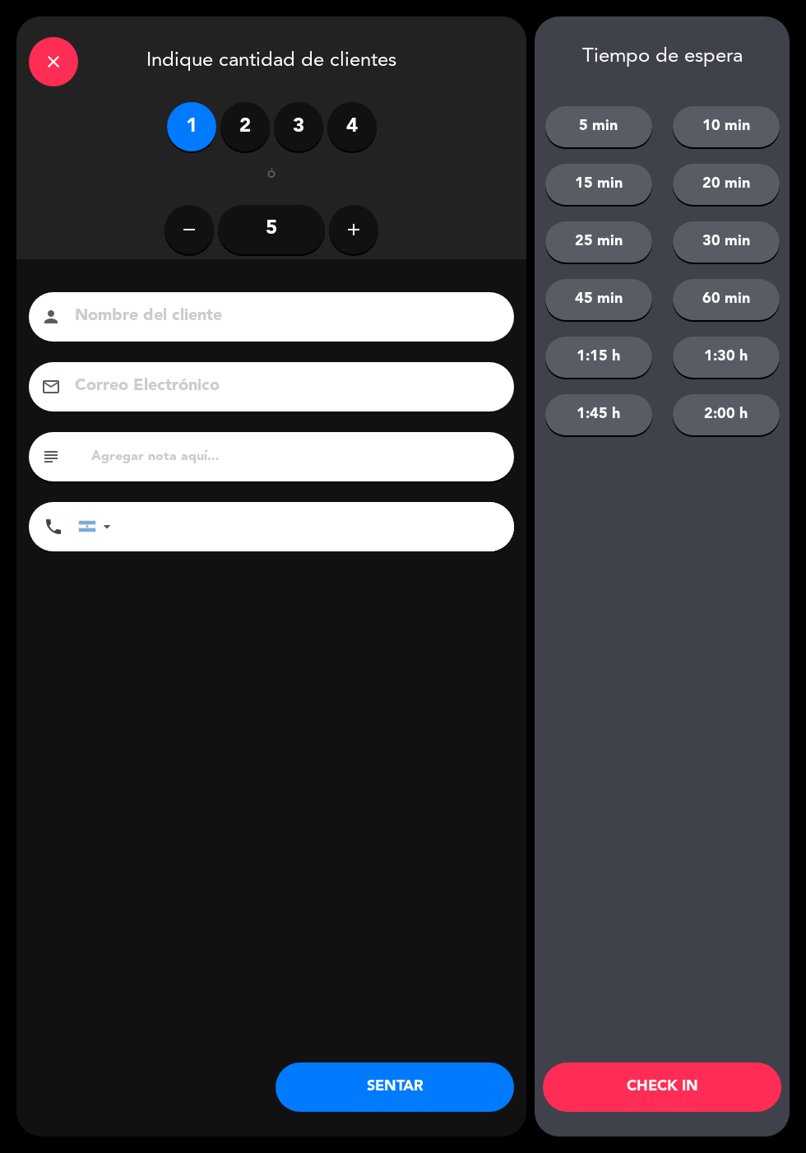
click at [418, 1081] on button "SENTAR" at bounding box center [395, 1086] width 239 height 49
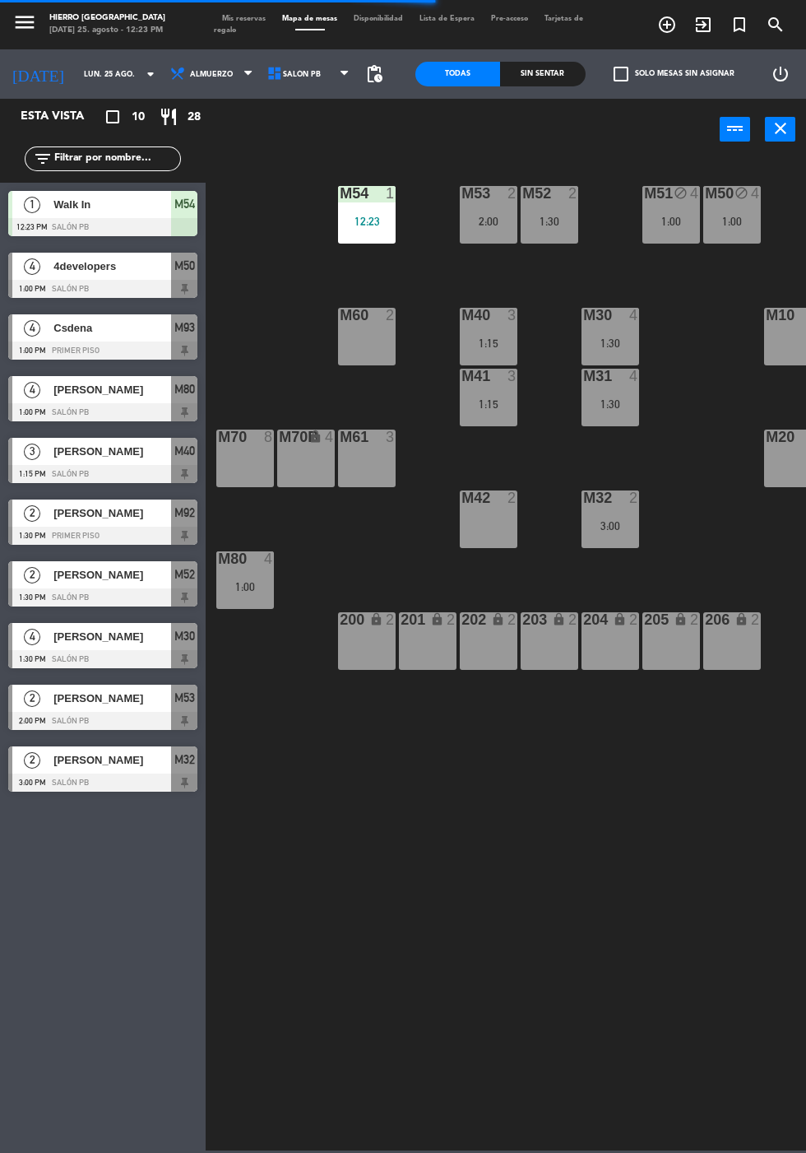
click at [487, 539] on div "M42 2" at bounding box center [489, 519] width 58 height 58
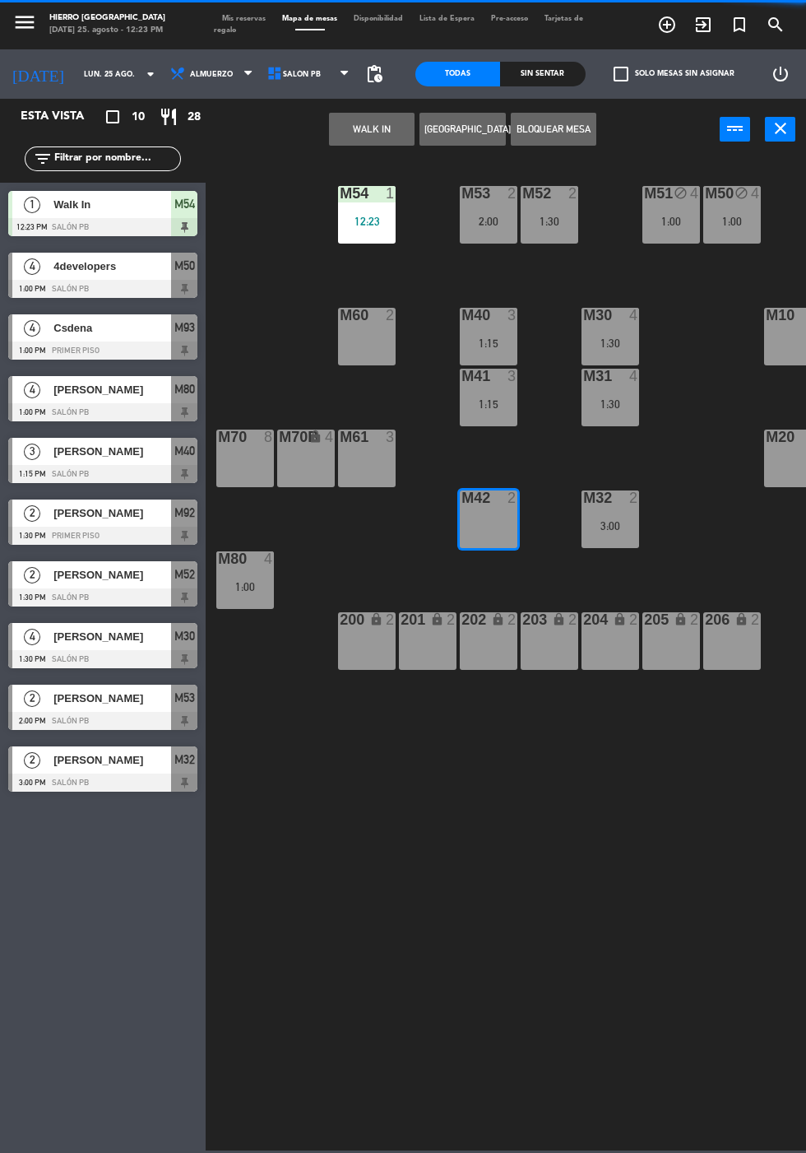
click at [373, 138] on button "WALK IN" at bounding box center [372, 129] width 86 height 33
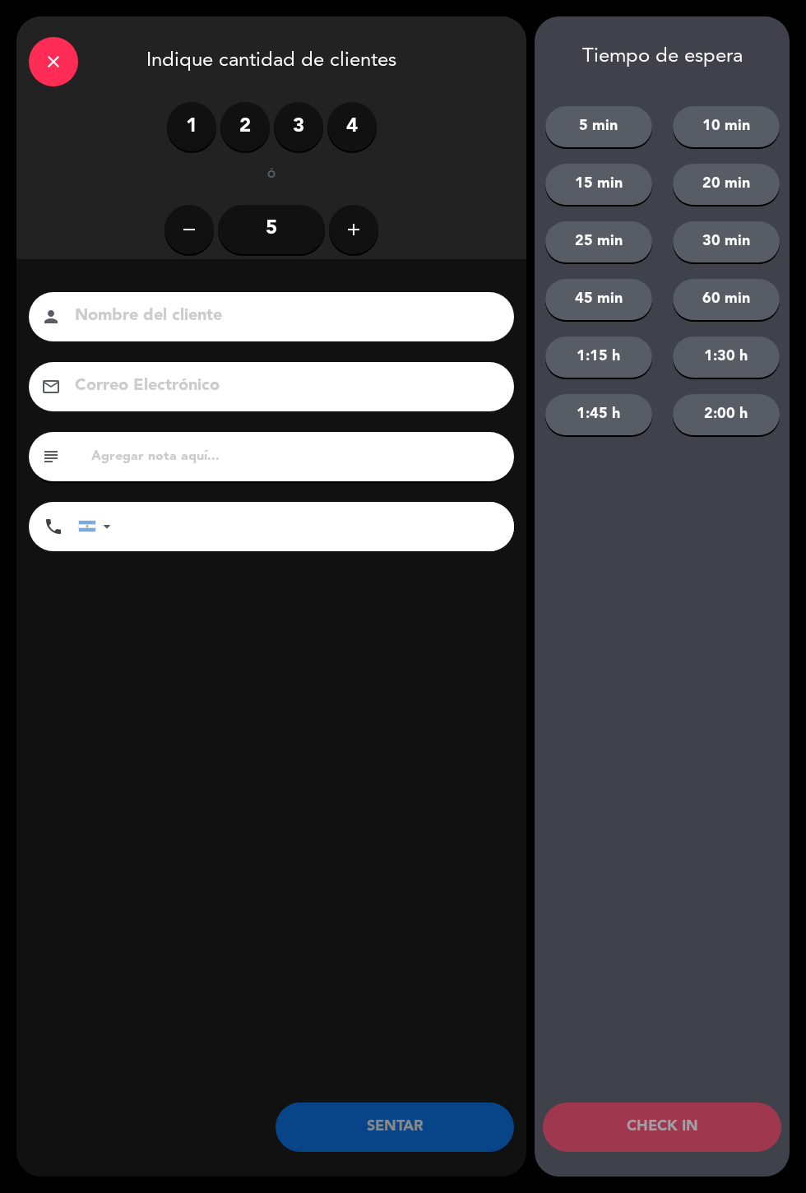
click at [253, 128] on label "2" at bounding box center [244, 126] width 49 height 49
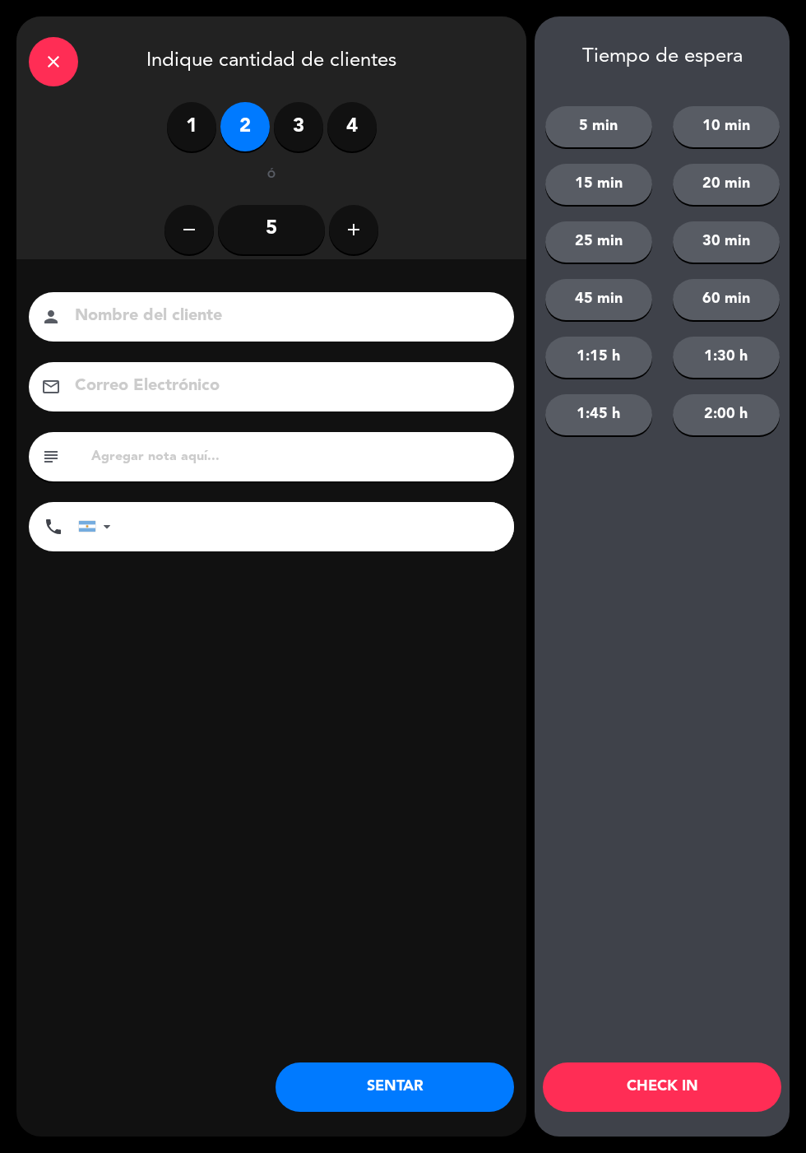
click at [406, 1093] on button "SENTAR" at bounding box center [395, 1086] width 239 height 49
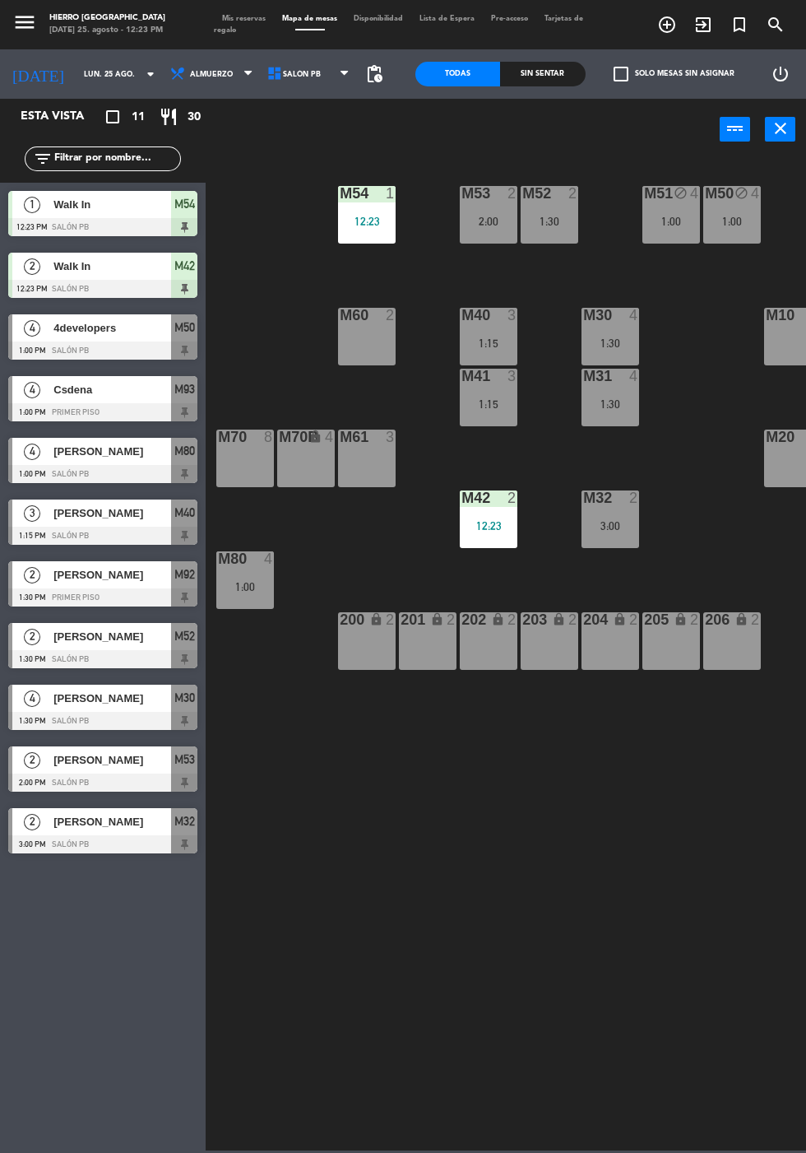
click at [253, 18] on span "Mis reservas" at bounding box center [244, 18] width 60 height 7
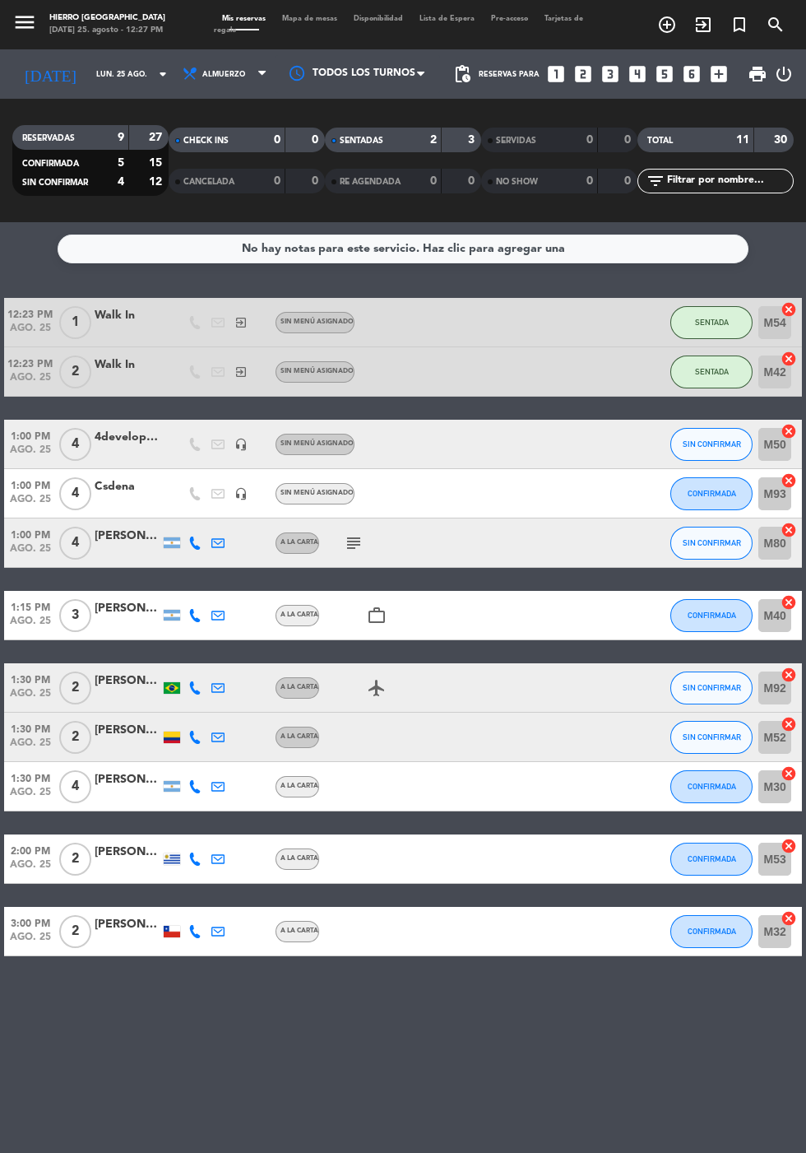
click at [322, 14] on div "Mis reservas Mapa de mesas Disponibilidad Lista de Espera Pre-acceso Tarjetas d…" at bounding box center [403, 25] width 378 height 24
click at [305, 19] on span "Mapa de mesas" at bounding box center [310, 18] width 72 height 7
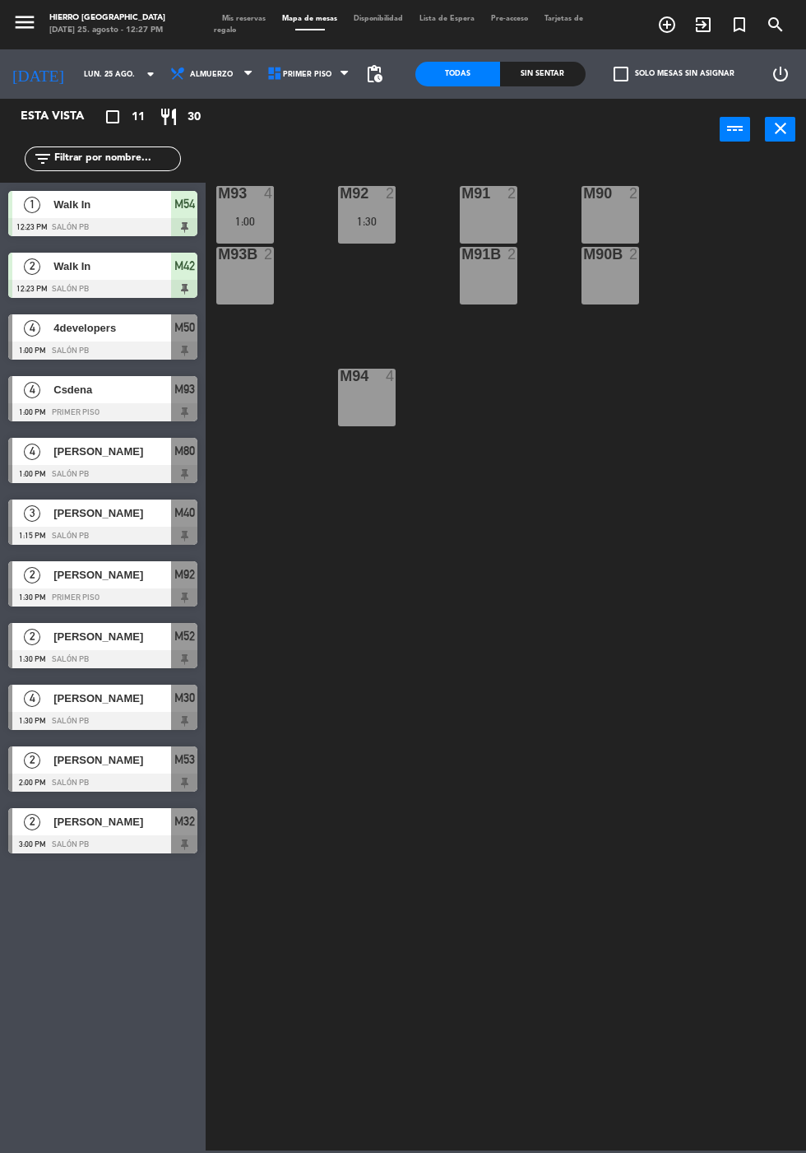
click at [494, 227] on div "M91 2" at bounding box center [489, 215] width 58 height 58
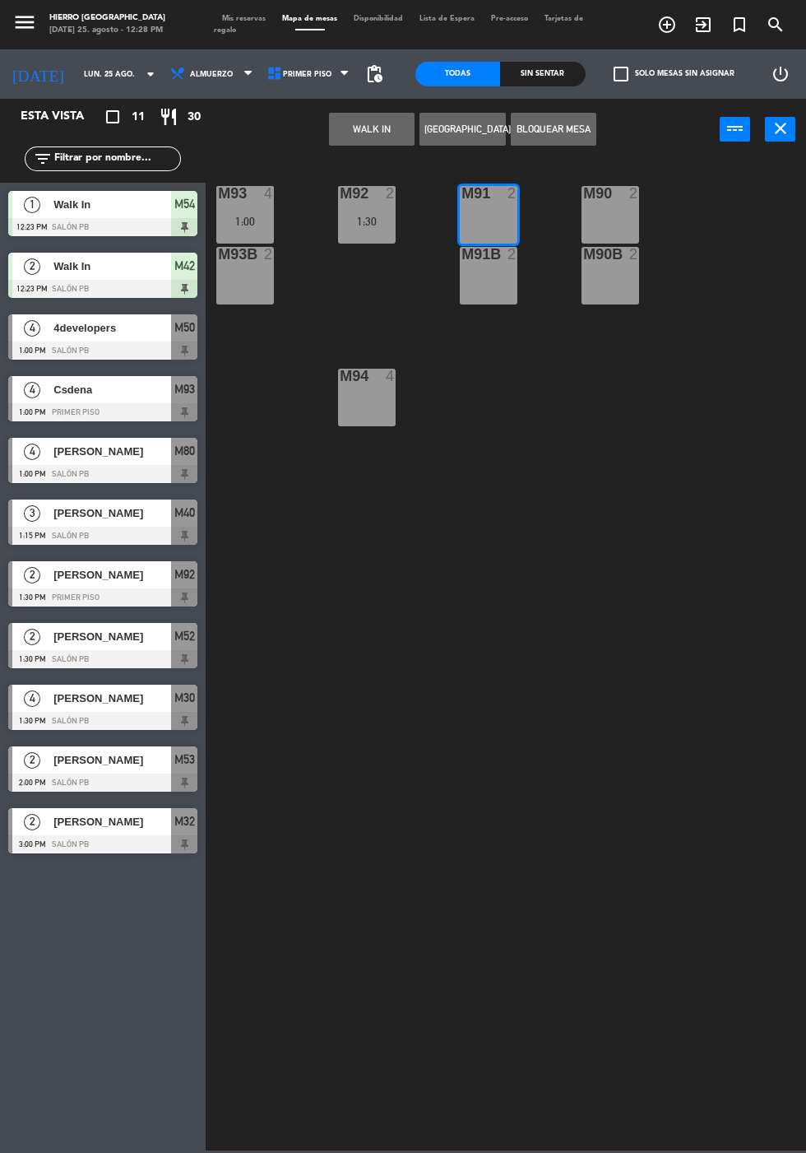
click at [374, 129] on button "WALK IN" at bounding box center [372, 129] width 86 height 33
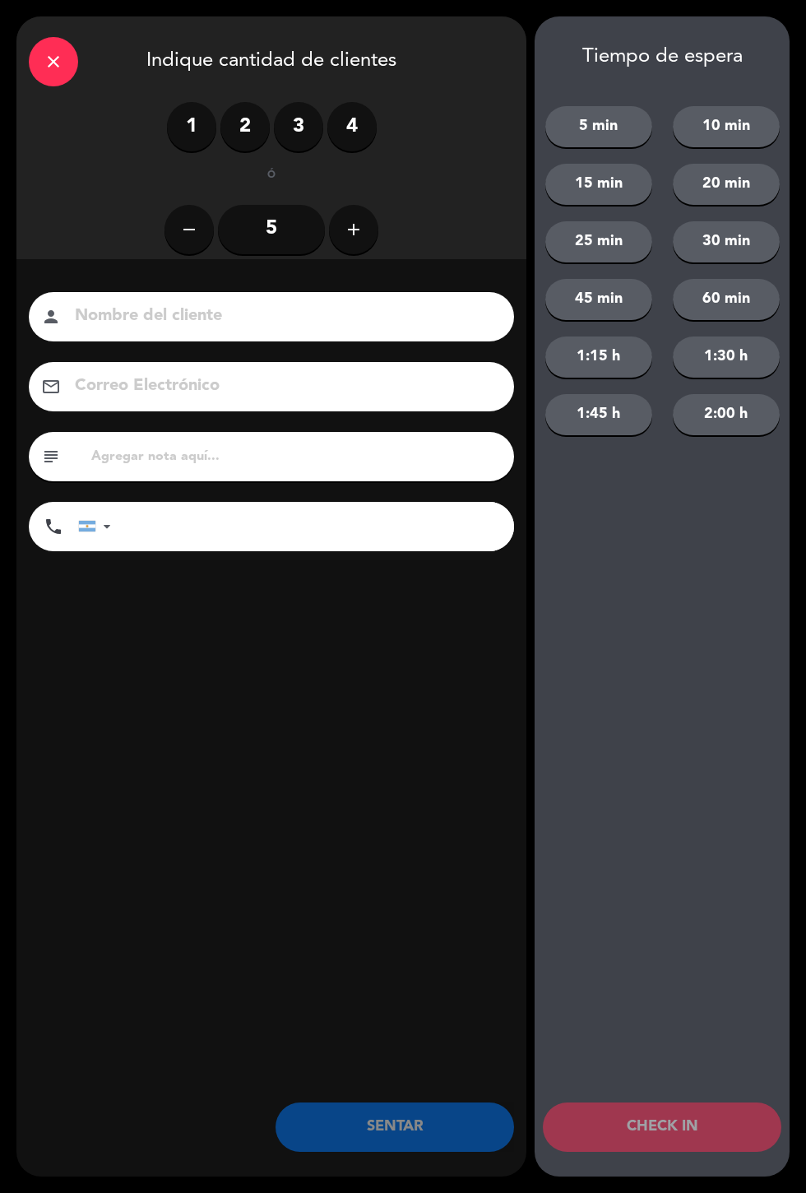
click at [187, 118] on label "1" at bounding box center [191, 126] width 49 height 49
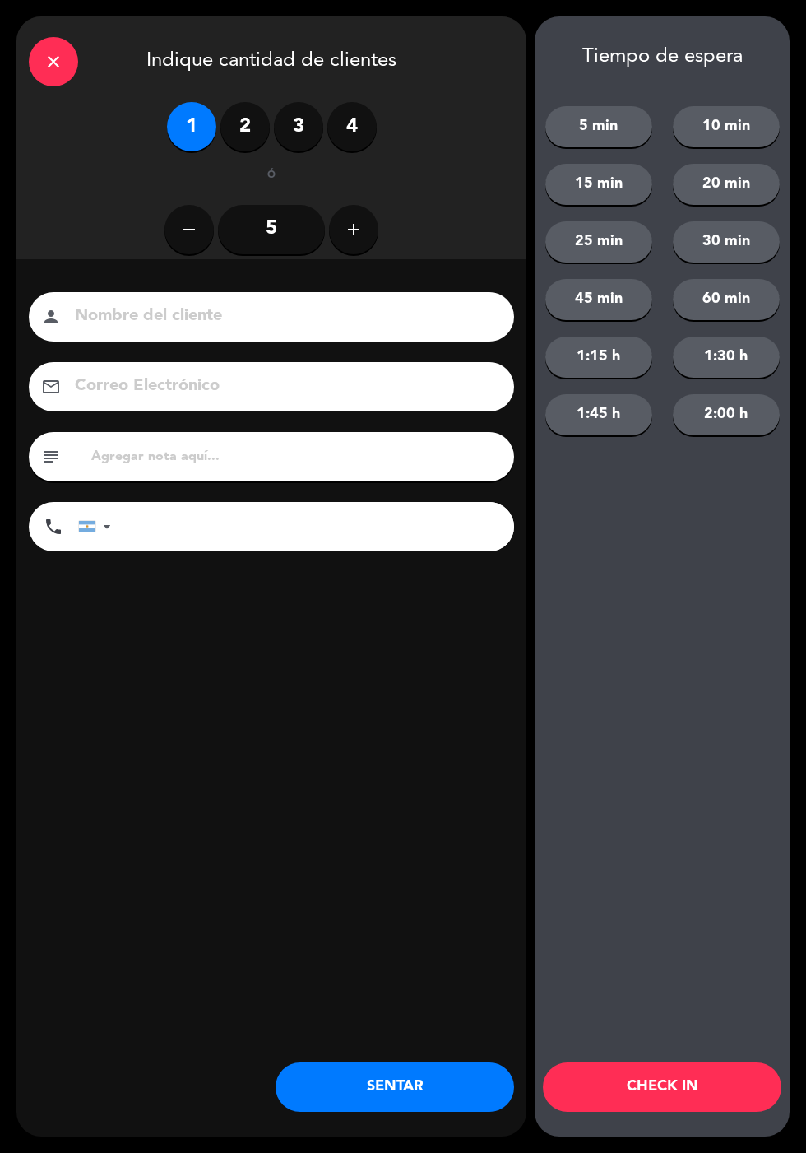
click at [404, 1093] on button "SENTAR" at bounding box center [395, 1086] width 239 height 49
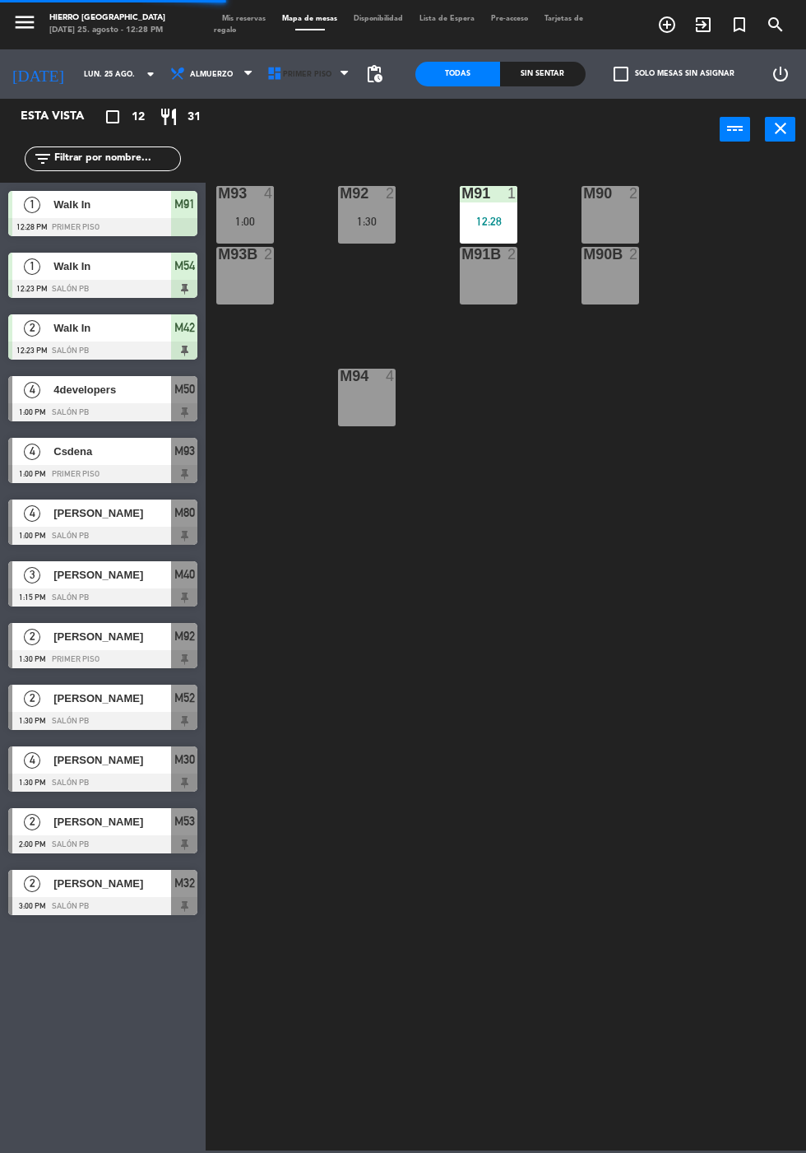
click at [290, 73] on span "Primer Piso" at bounding box center [307, 74] width 49 height 9
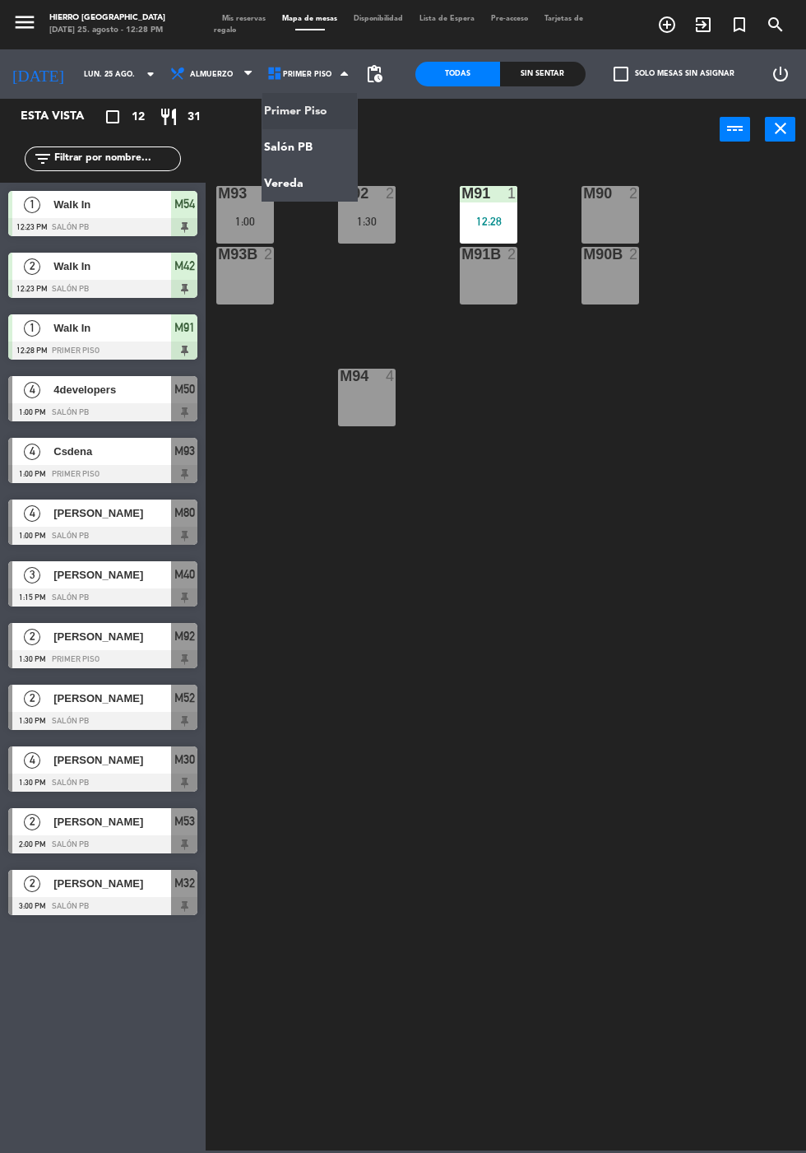
click at [317, 154] on ng-component "menu Hierro [PERSON_NAME] [DATE] 25. agosto - 12:28 PM Mis reservas Mapa de mes…" at bounding box center [403, 575] width 806 height 1150
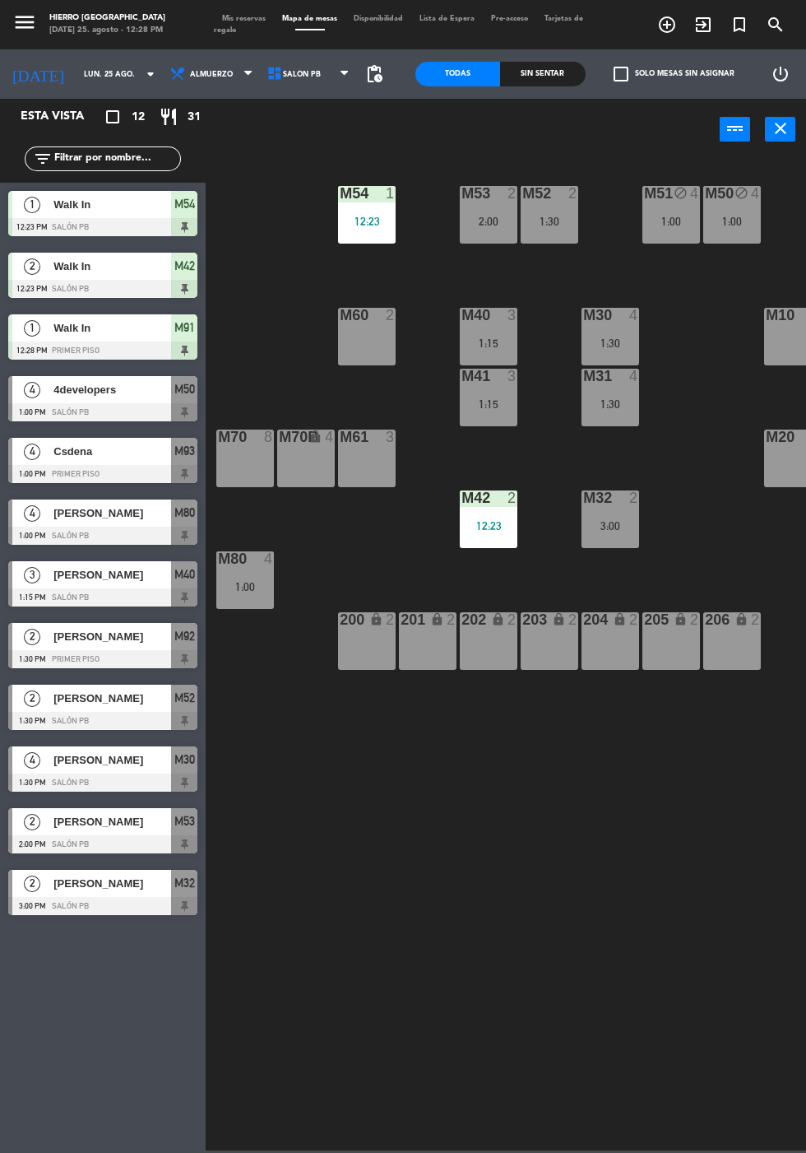
click at [368, 355] on div "M60 2" at bounding box center [367, 337] width 58 height 58
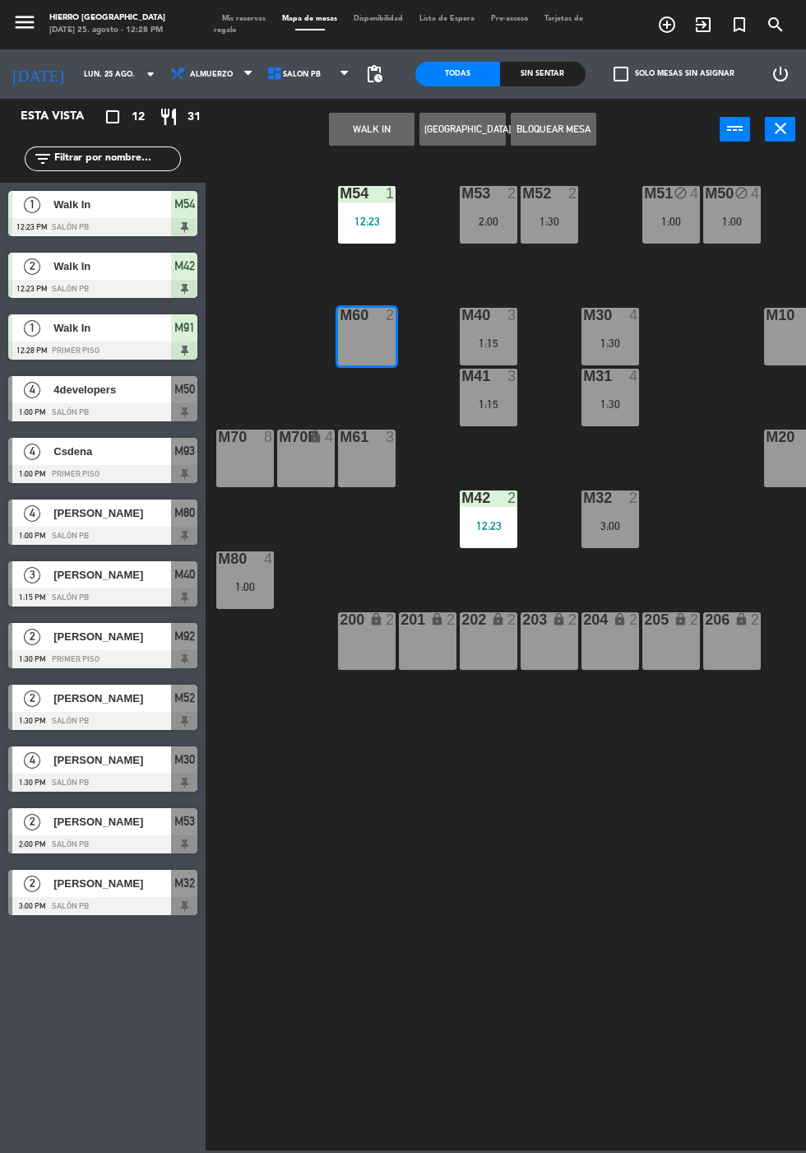
click at [373, 128] on button "WALK IN" at bounding box center [372, 129] width 86 height 33
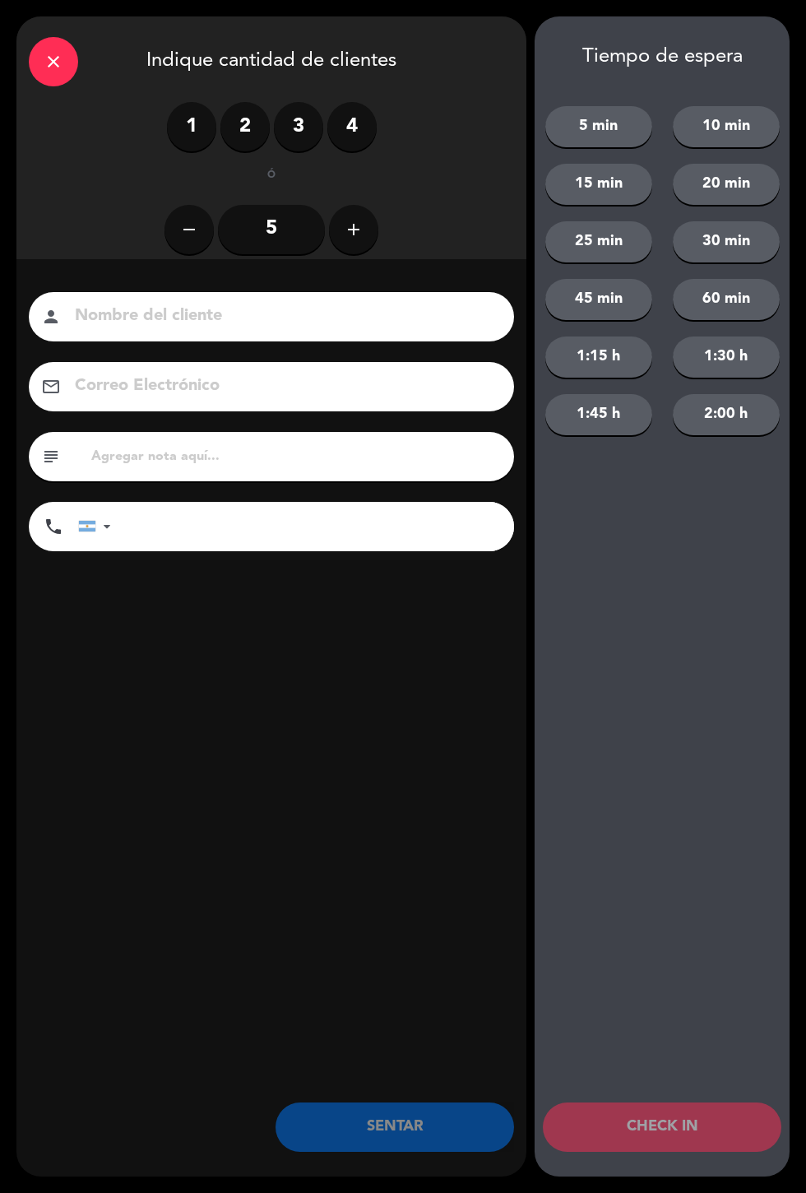
click at [199, 117] on label "1" at bounding box center [191, 126] width 49 height 49
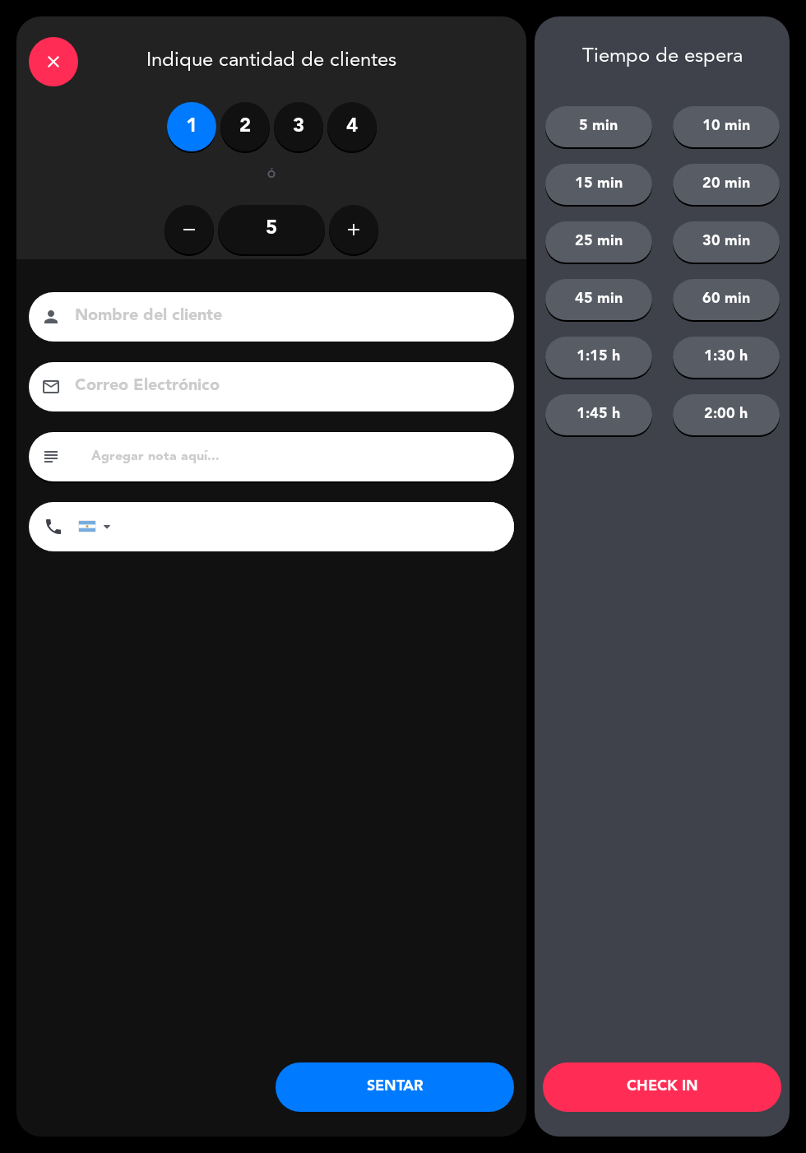
click at [417, 1089] on button "SENTAR" at bounding box center [395, 1086] width 239 height 49
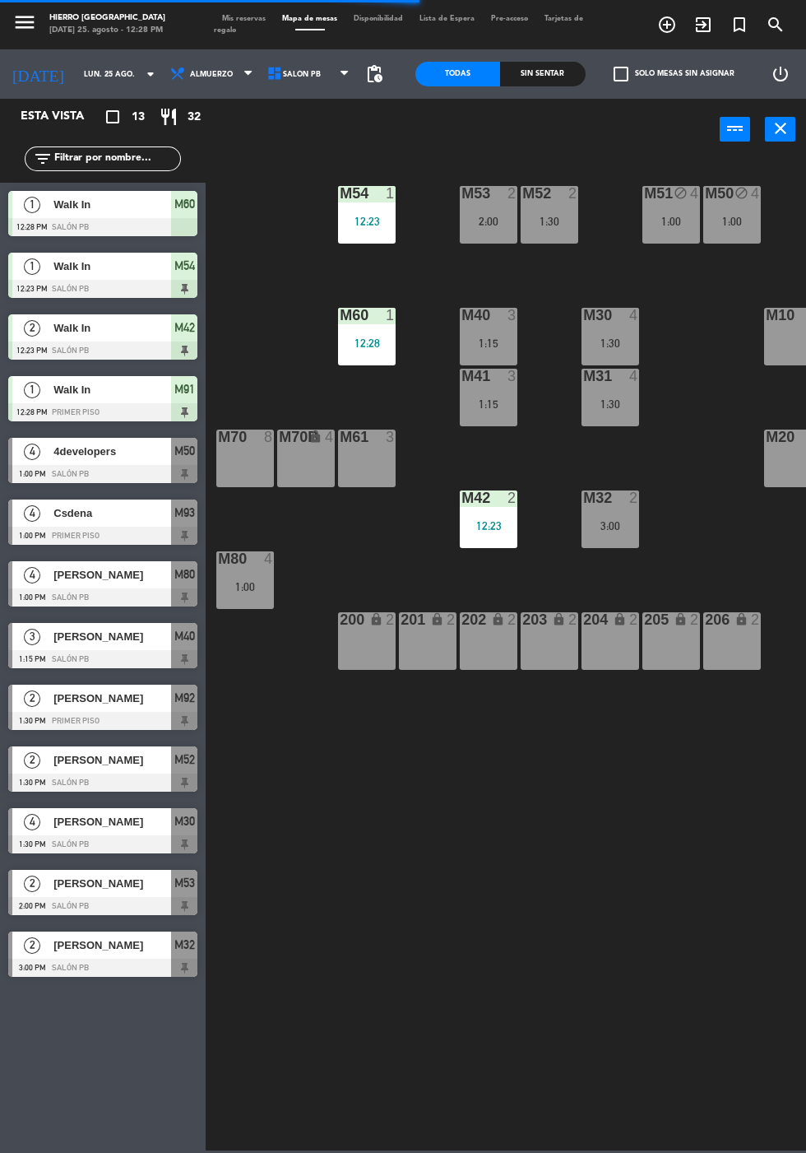
click at [239, 18] on span "Mis reservas" at bounding box center [244, 18] width 60 height 7
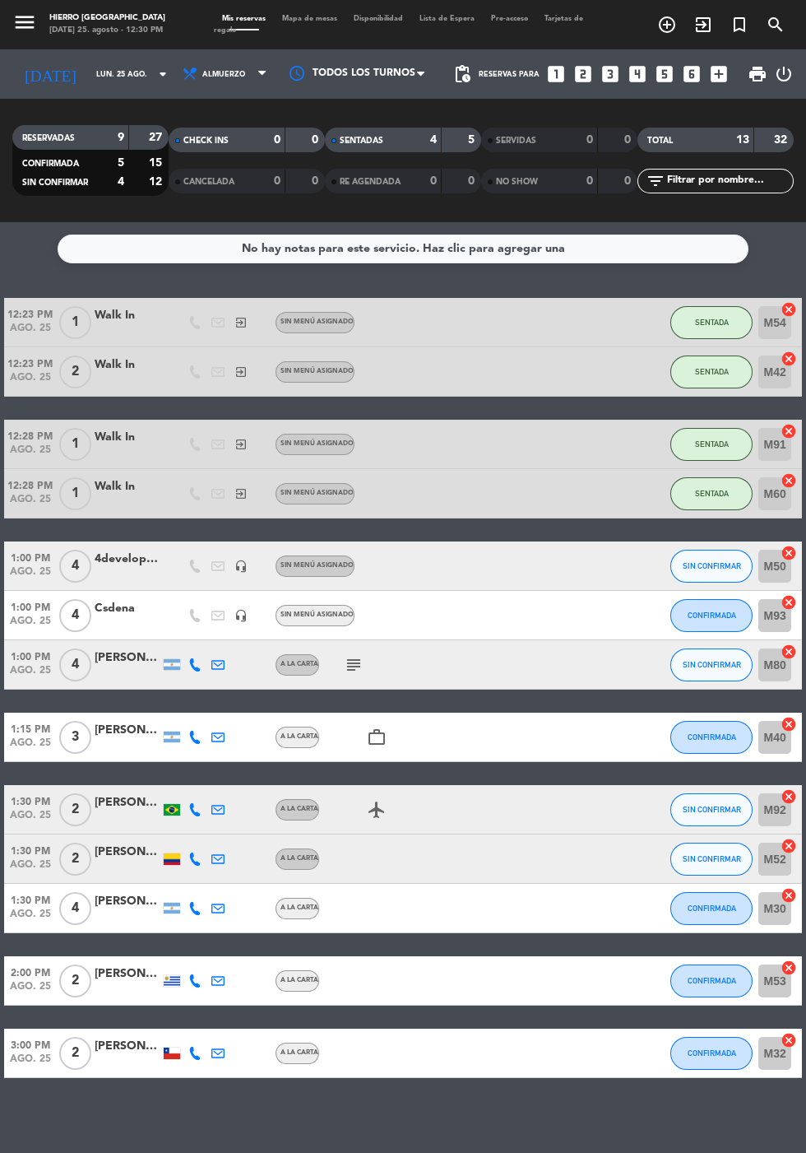
click at [578, 84] on icon "looks_two" at bounding box center [583, 73] width 21 height 21
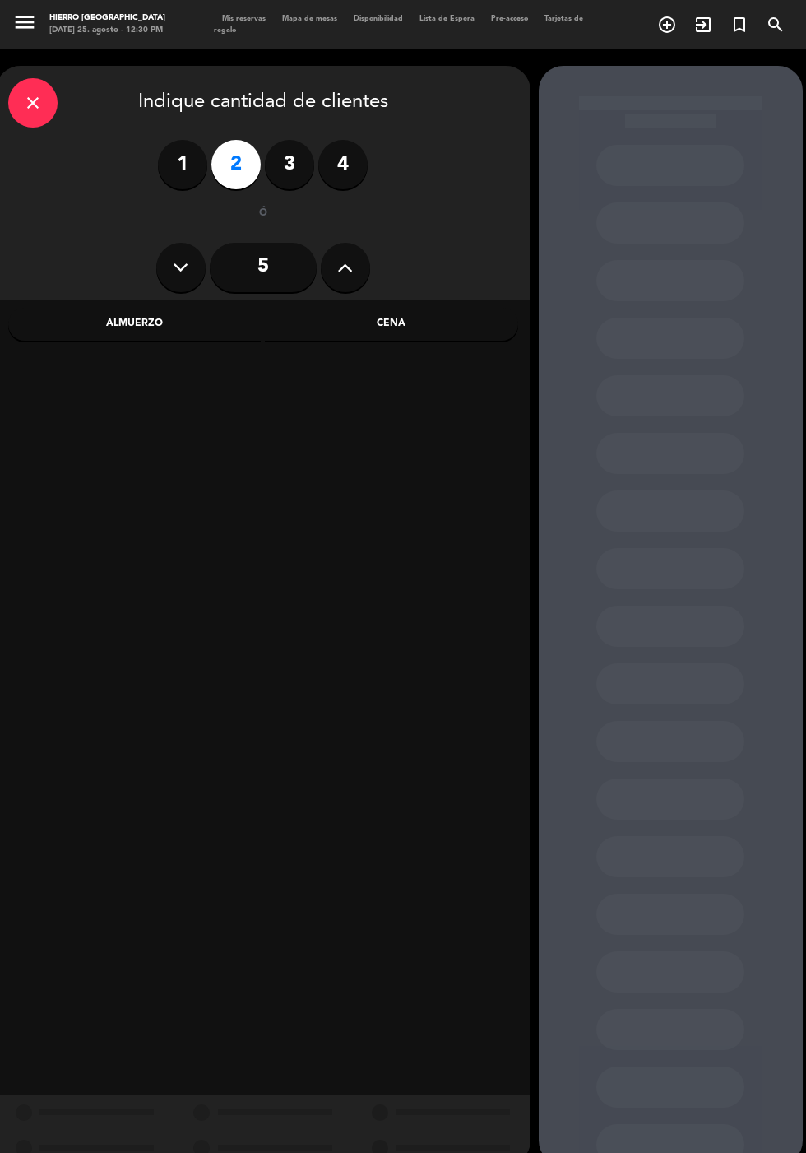
click at [146, 327] on div "Almuerzo" at bounding box center [134, 324] width 253 height 33
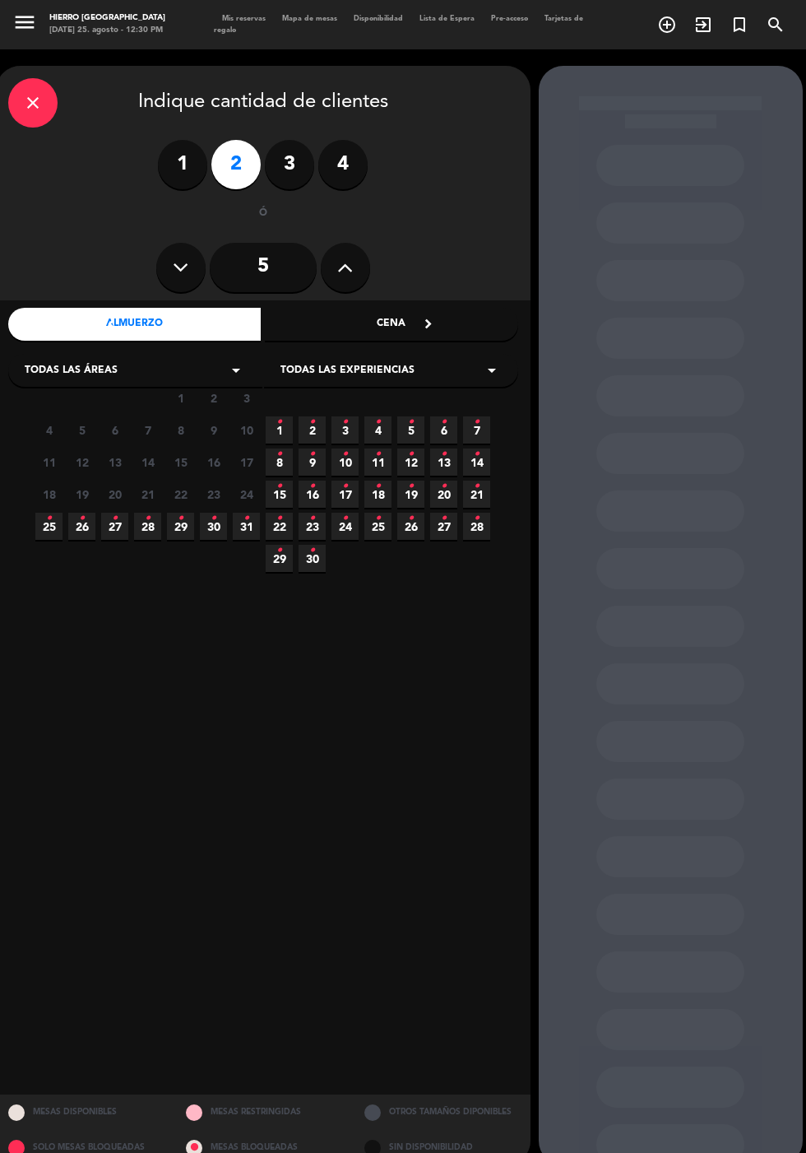
click at [108, 528] on span "27 •" at bounding box center [114, 526] width 27 height 27
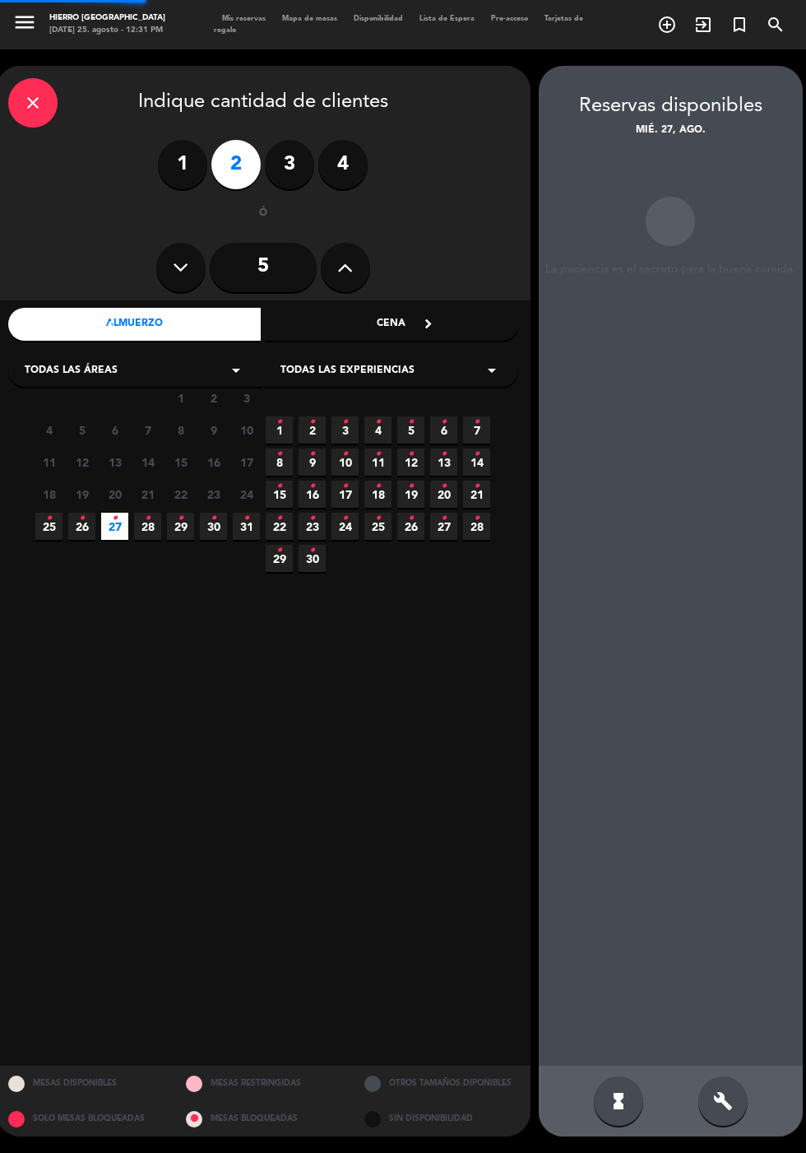
scroll to position [66, 0]
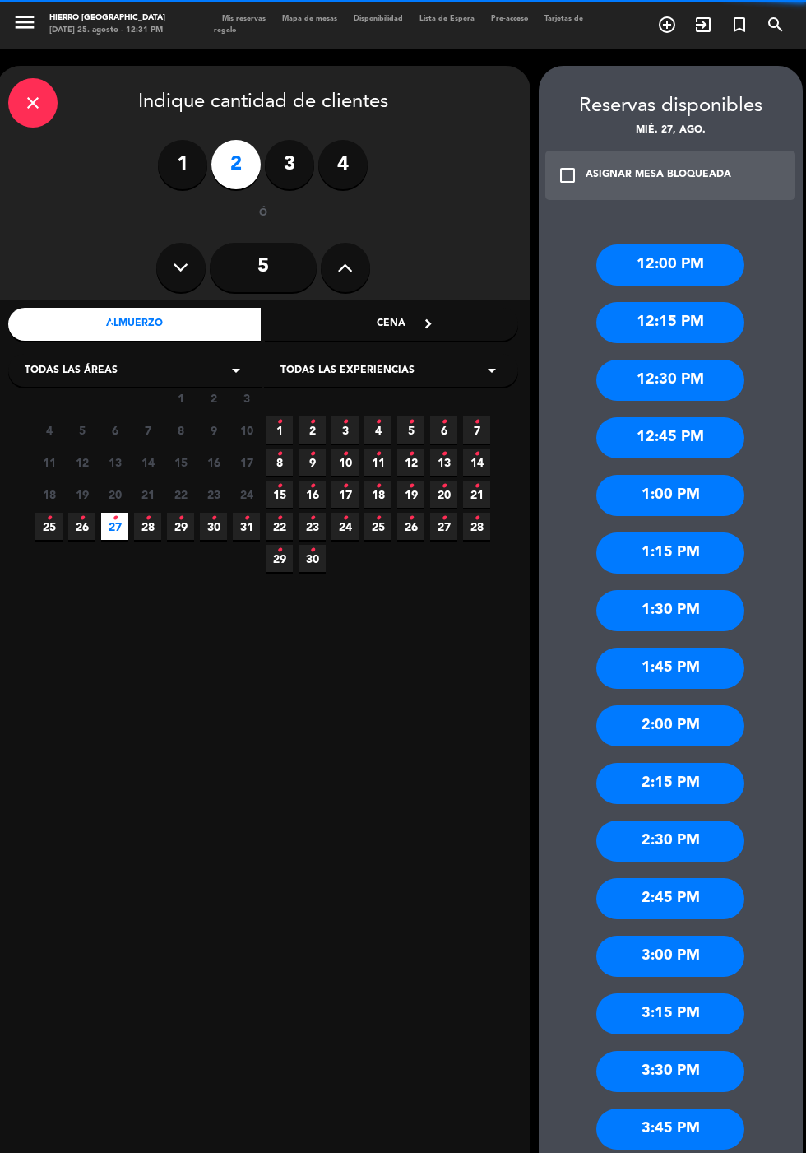
click at [81, 505] on icon "•" at bounding box center [82, 518] width 6 height 26
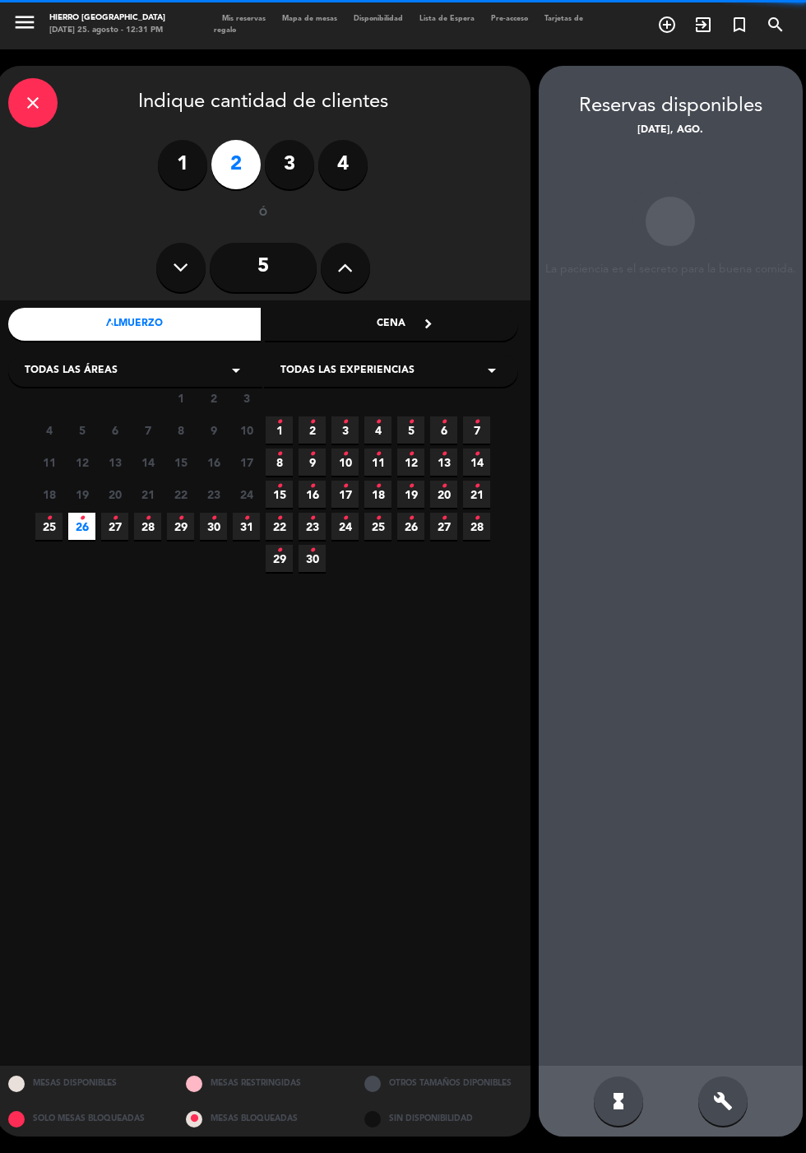
scroll to position [0, 0]
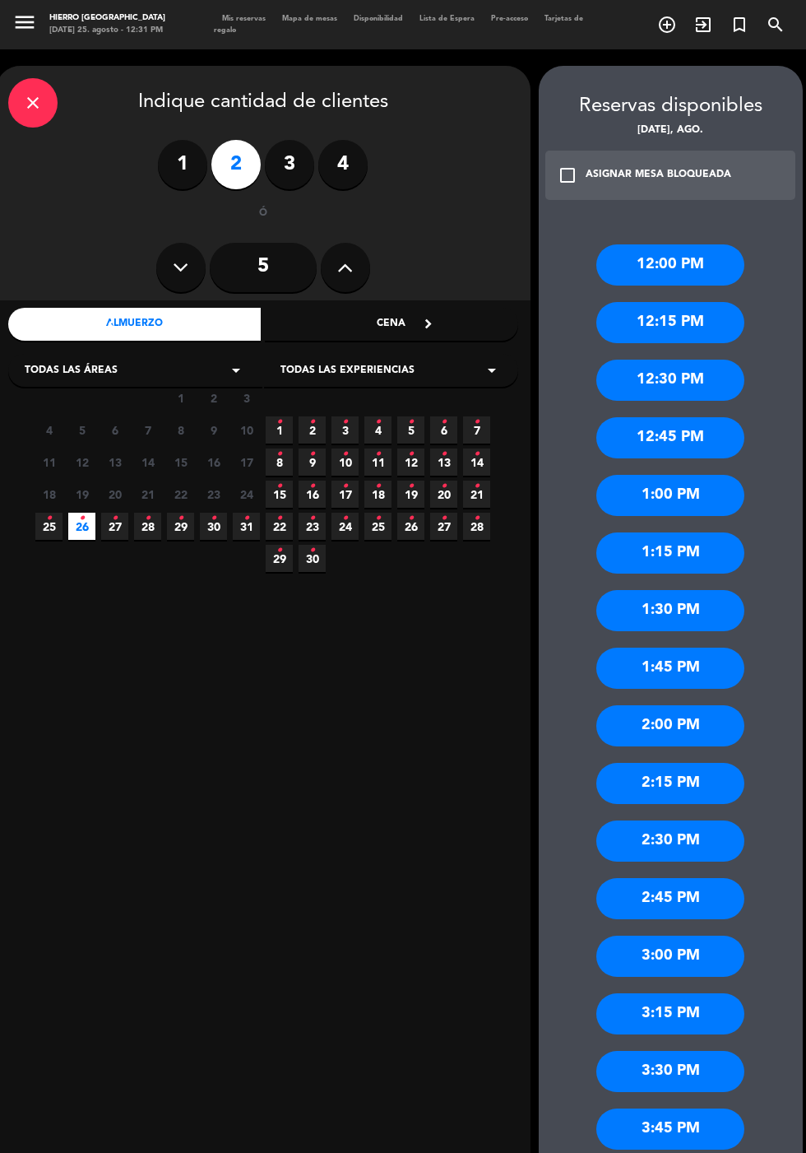
click at [705, 617] on div "1:30 PM" at bounding box center [670, 610] width 148 height 41
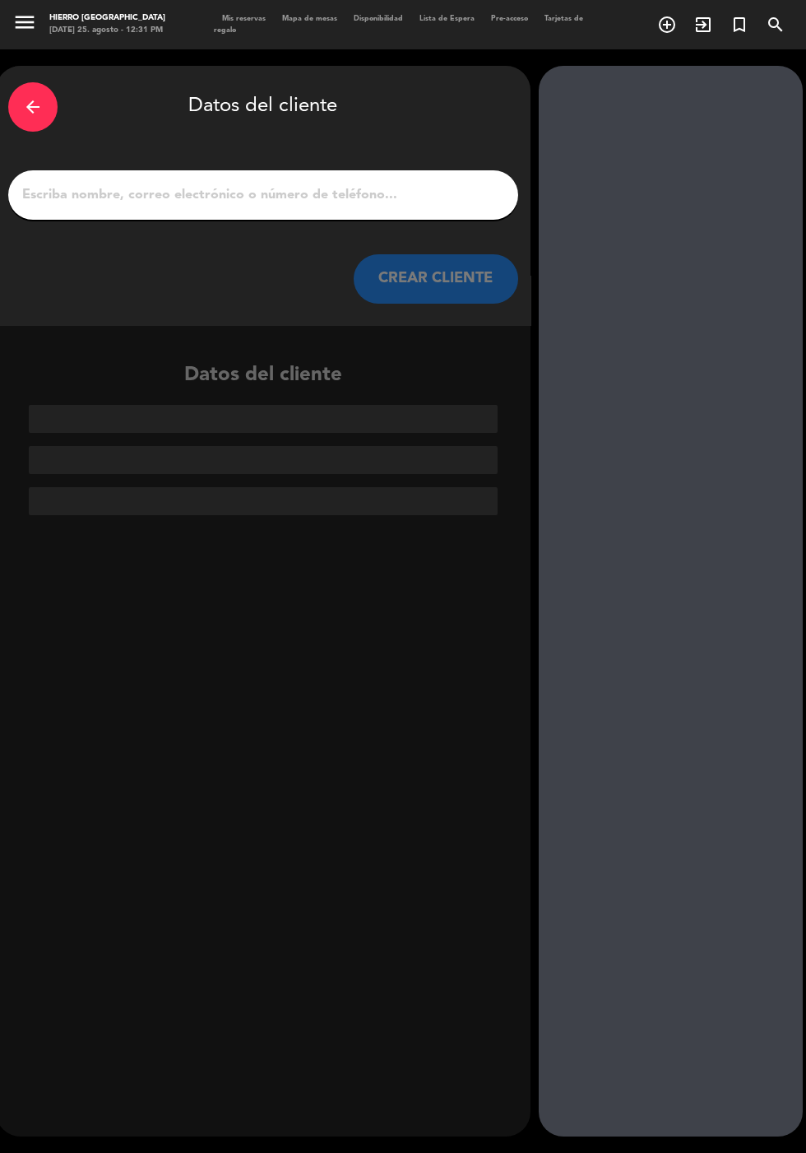
click at [464, 185] on input "1" at bounding box center [263, 194] width 485 height 23
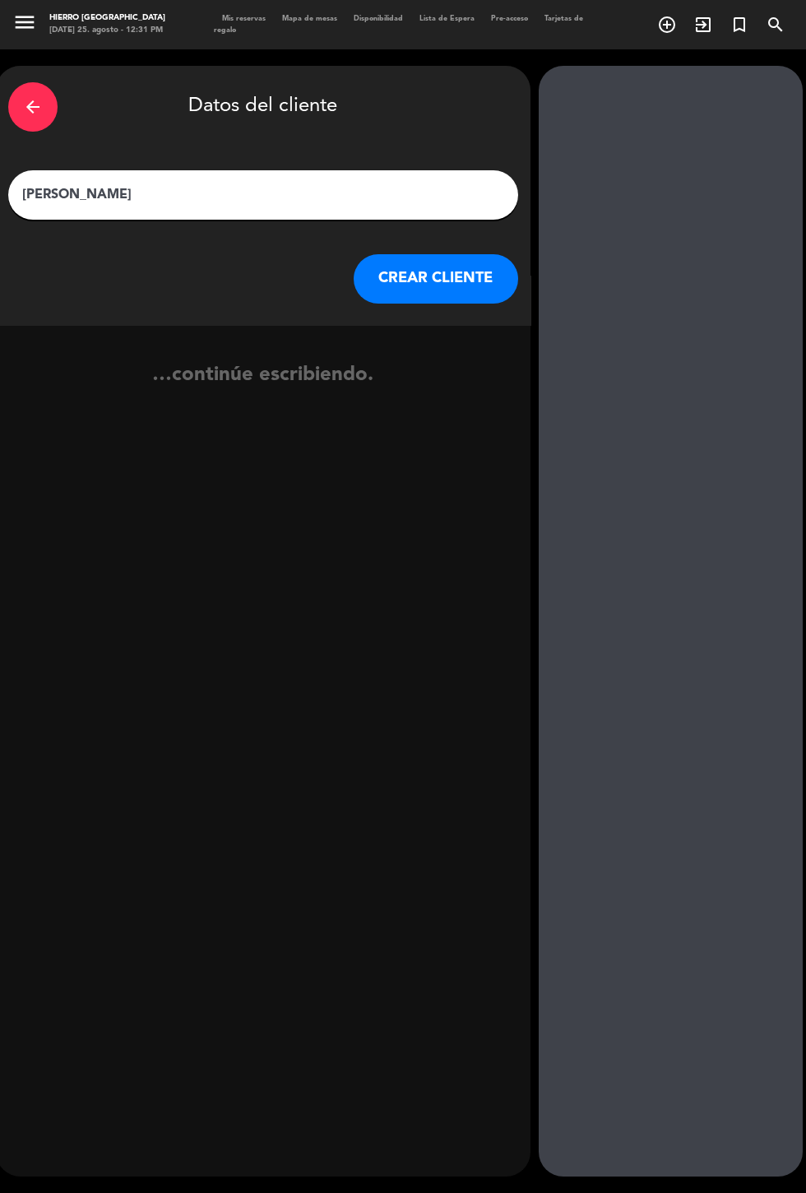
type input "[PERSON_NAME]"
click at [452, 285] on button "CREAR CLIENTE" at bounding box center [436, 278] width 165 height 49
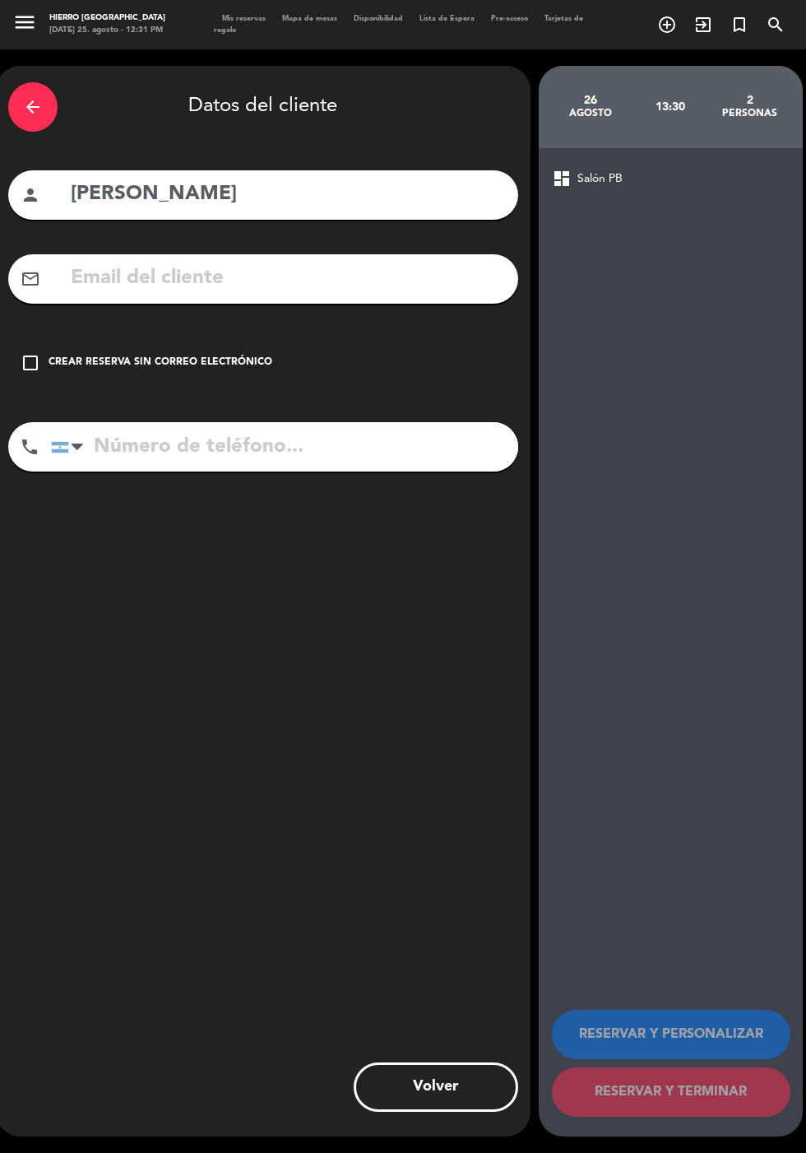
click at [33, 362] on icon "check_box_outline_blank" at bounding box center [31, 363] width 20 height 20
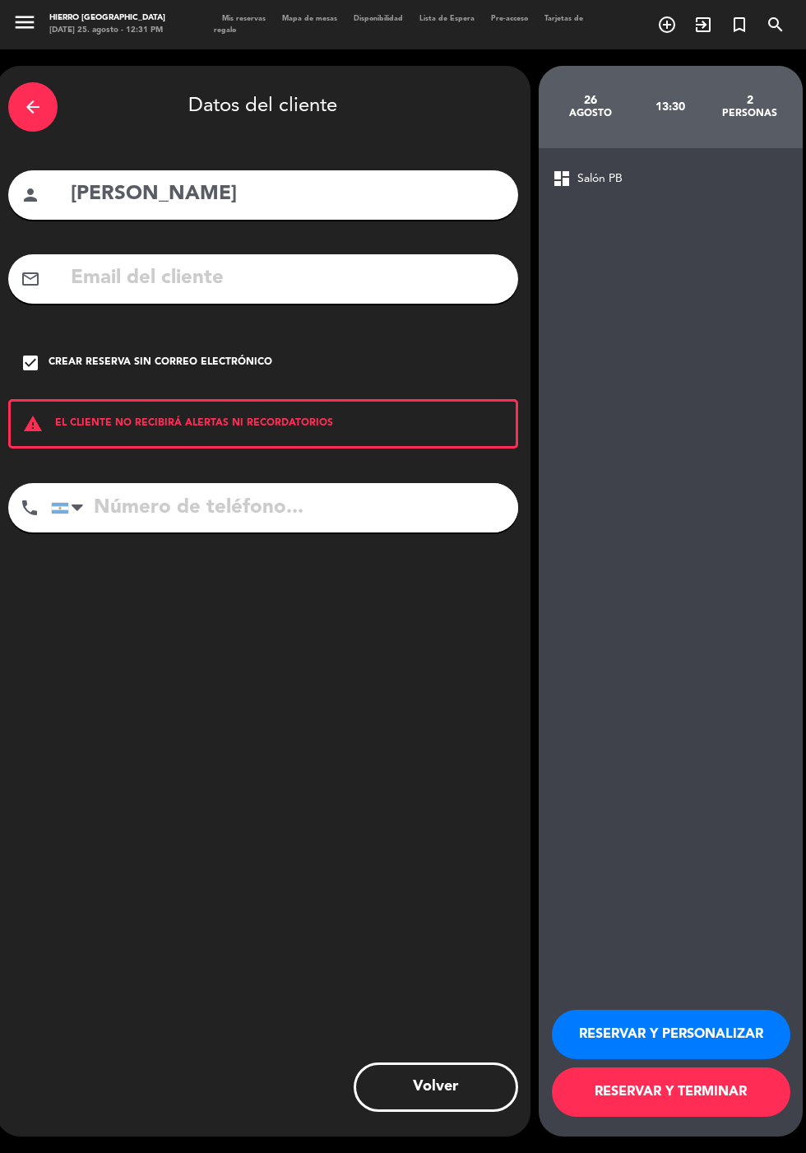
click at [718, 1059] on button "RESERVAR Y PERSONALIZAR" at bounding box center [671, 1033] width 239 height 49
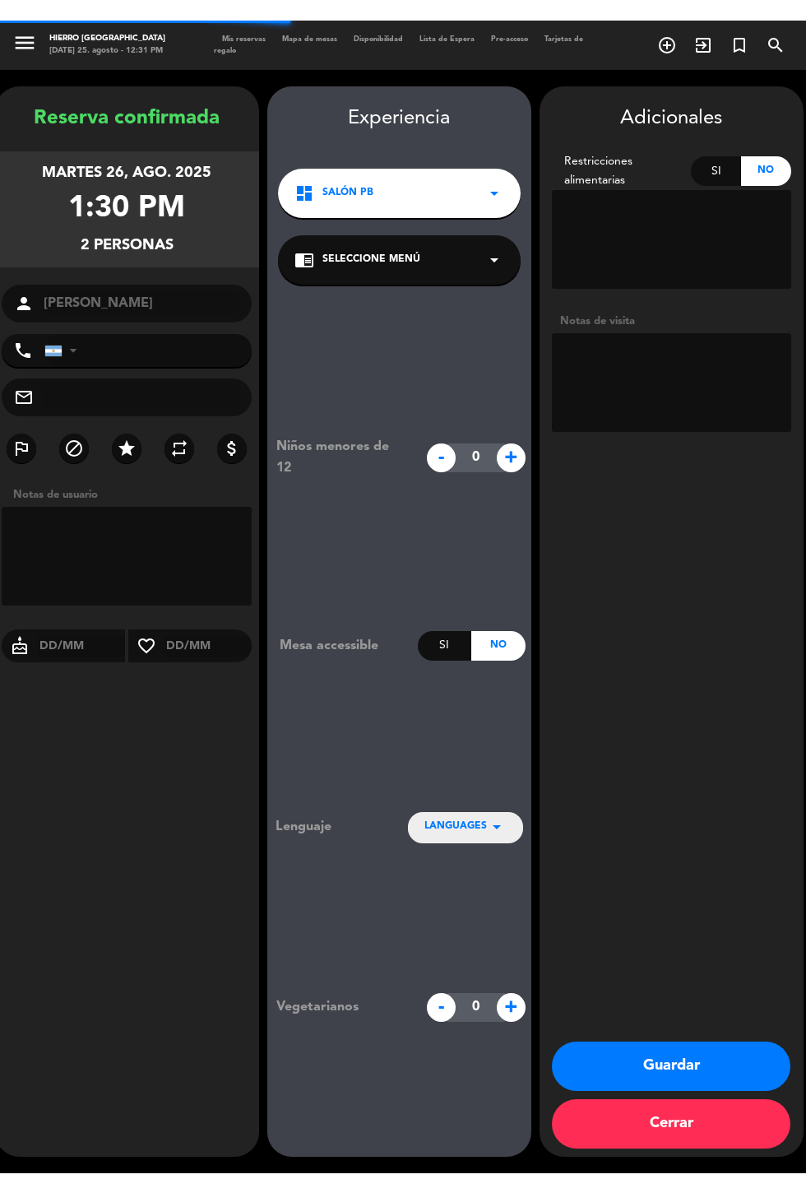
scroll to position [66, 0]
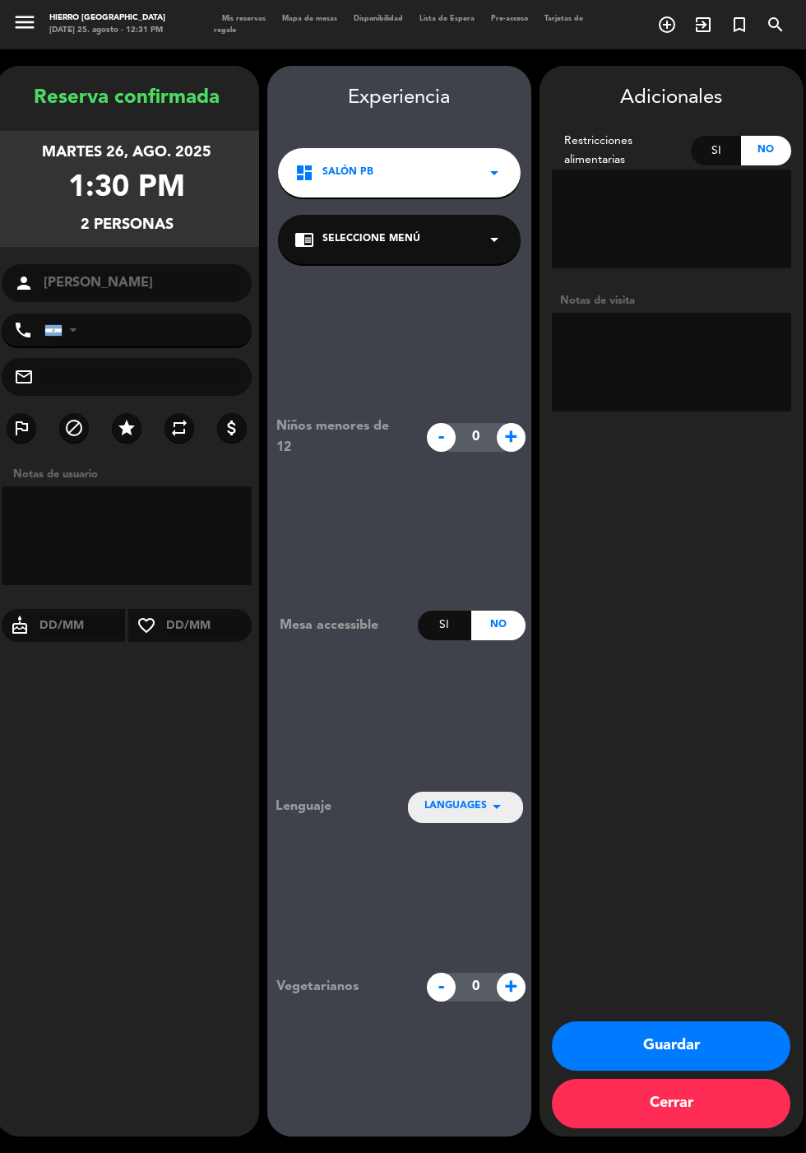
click at [670, 313] on textarea at bounding box center [671, 362] width 239 height 99
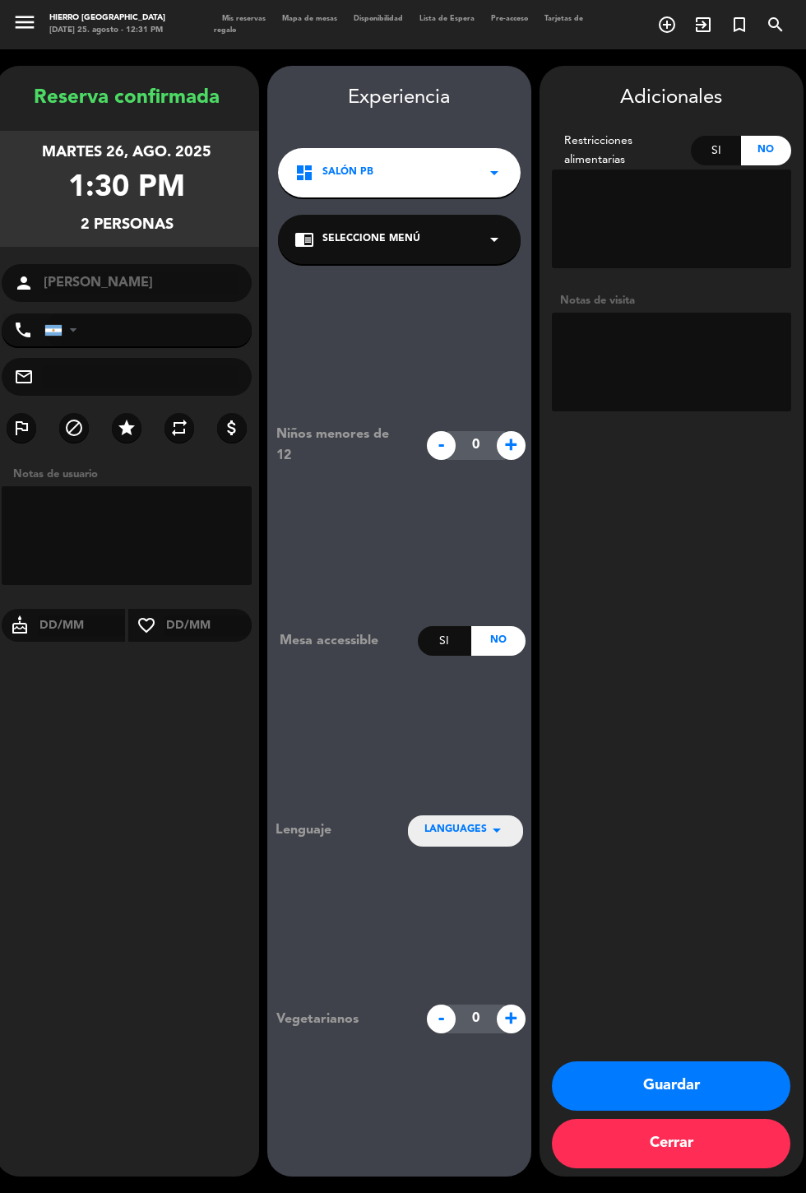
scroll to position [40, 0]
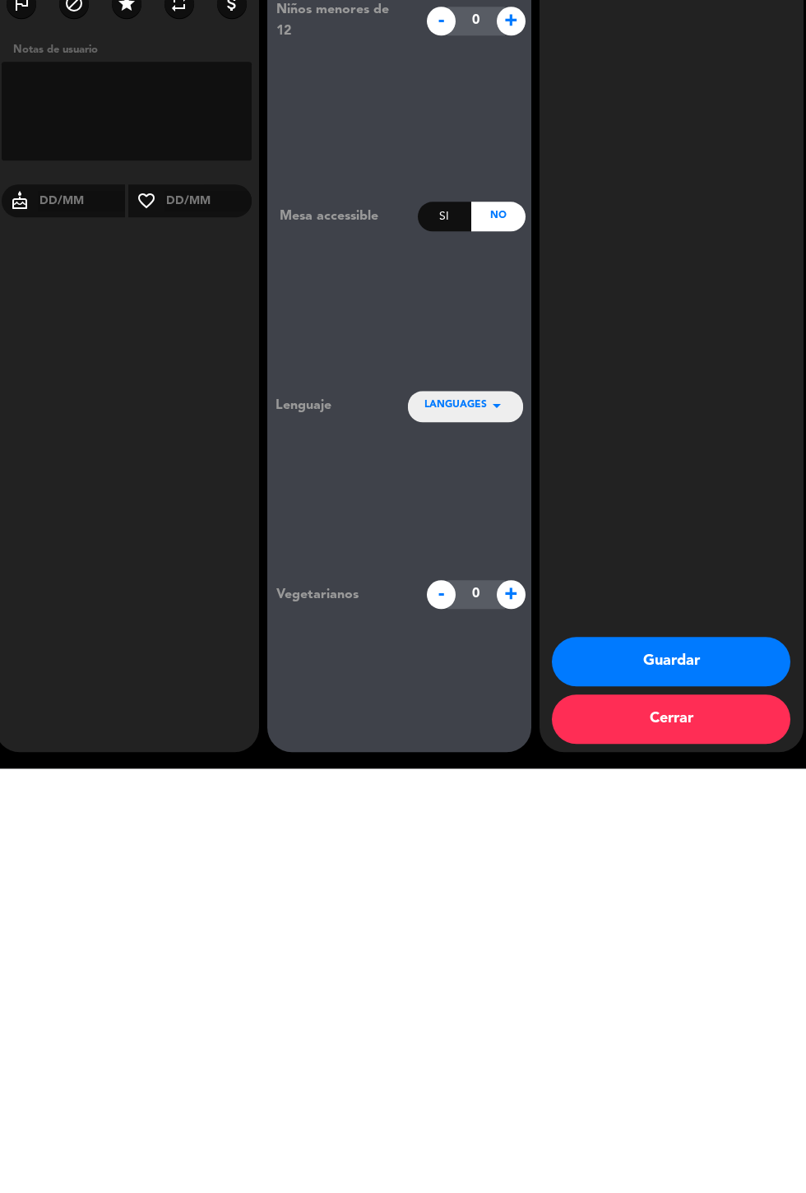
type textarea "BAV sin bebidas. 27.000 p/p"
click at [741, 1089] on button "Guardar" at bounding box center [671, 1085] width 239 height 49
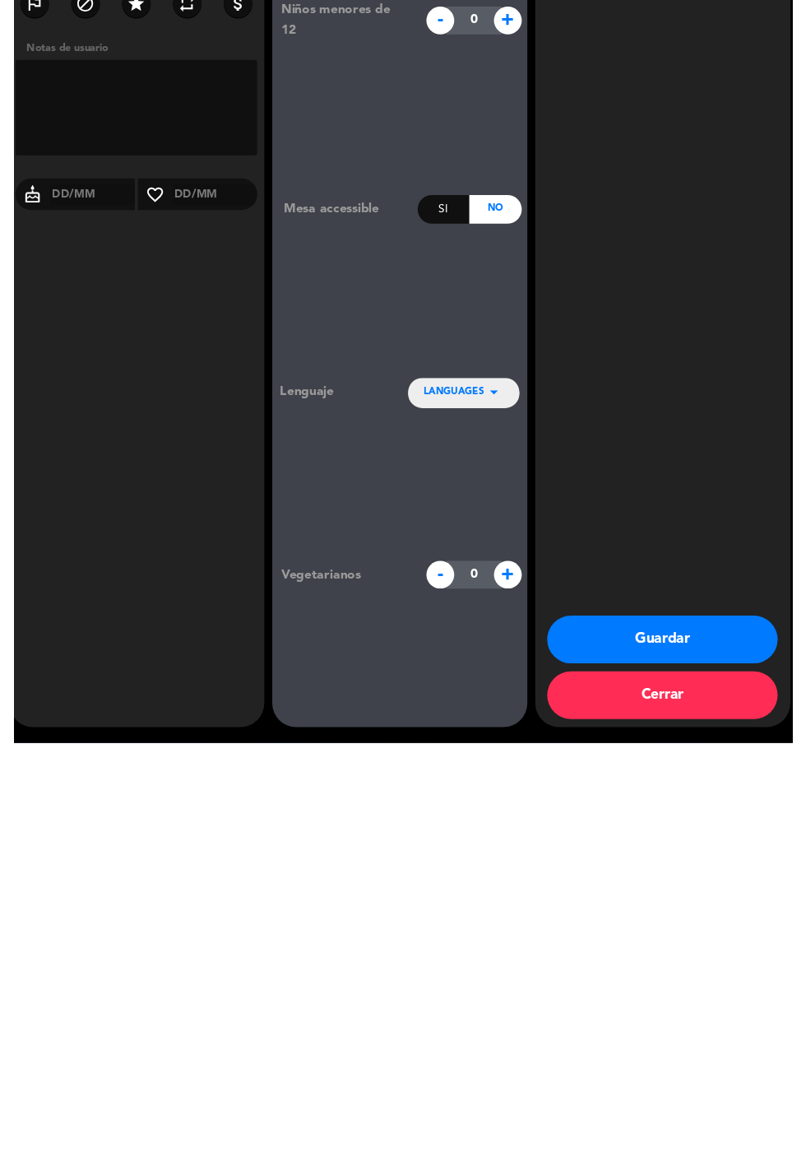
scroll to position [0, 0]
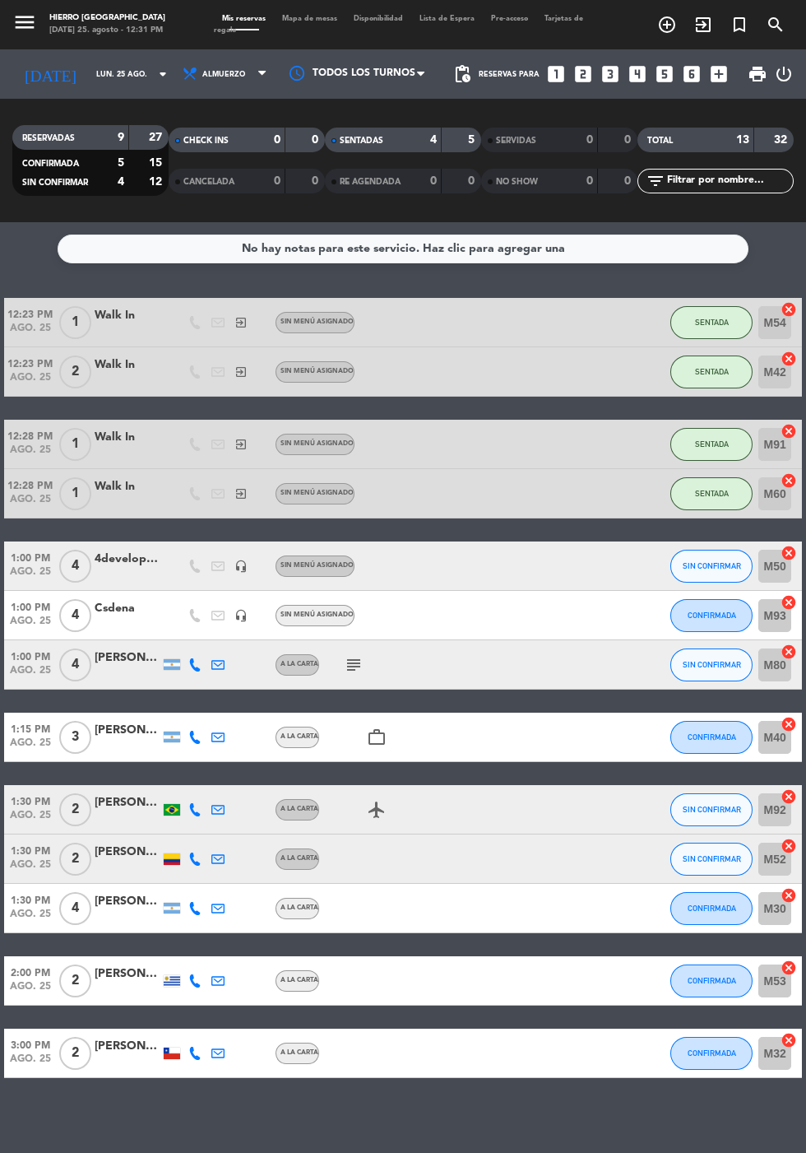
click at [88, 62] on input "lun. 25 ago." at bounding box center [140, 75] width 104 height 26
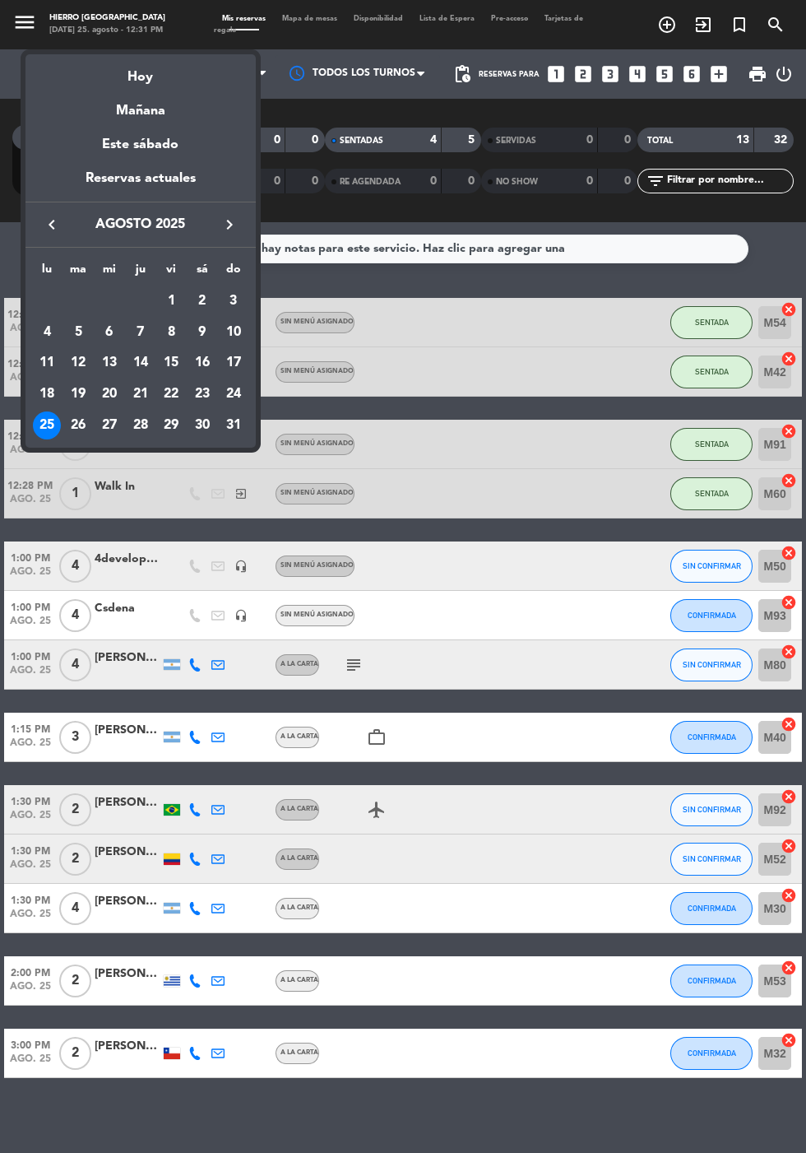
click at [81, 424] on div "26" at bounding box center [78, 425] width 28 height 28
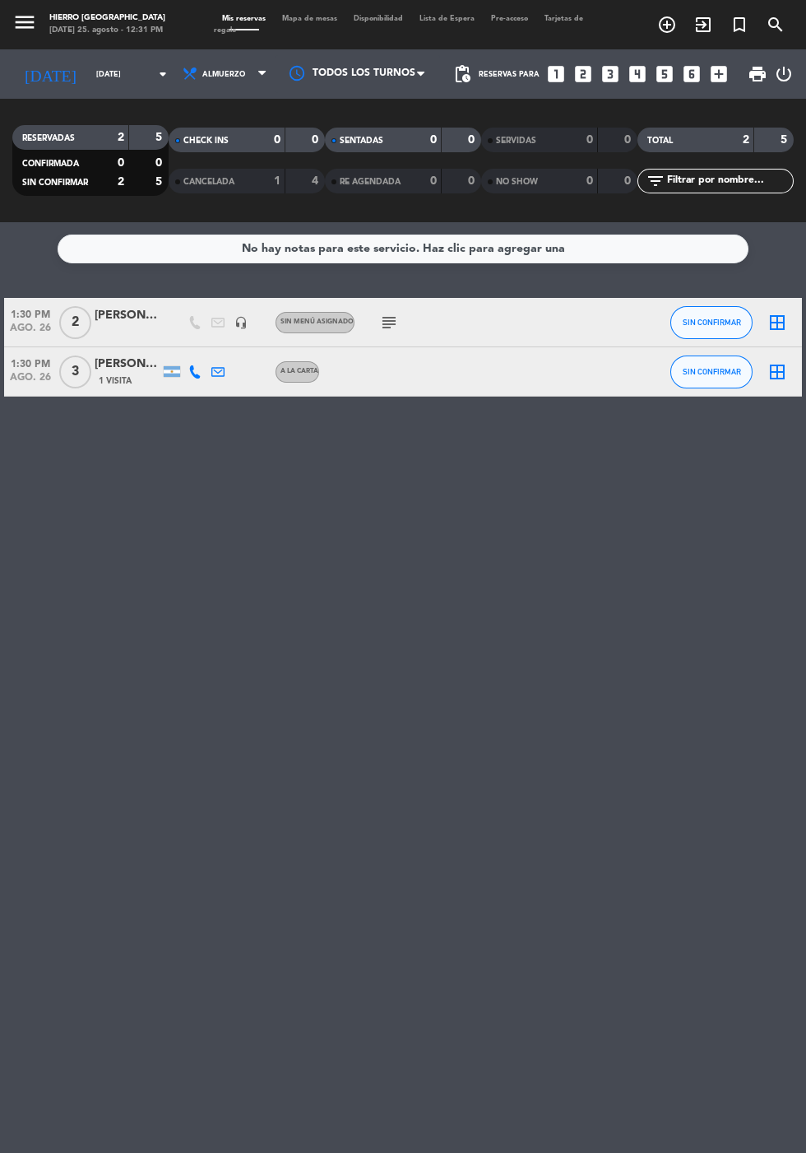
click at [389, 313] on icon "subject" at bounding box center [389, 323] width 20 height 20
click at [88, 62] on input "[DATE]" at bounding box center [140, 75] width 104 height 26
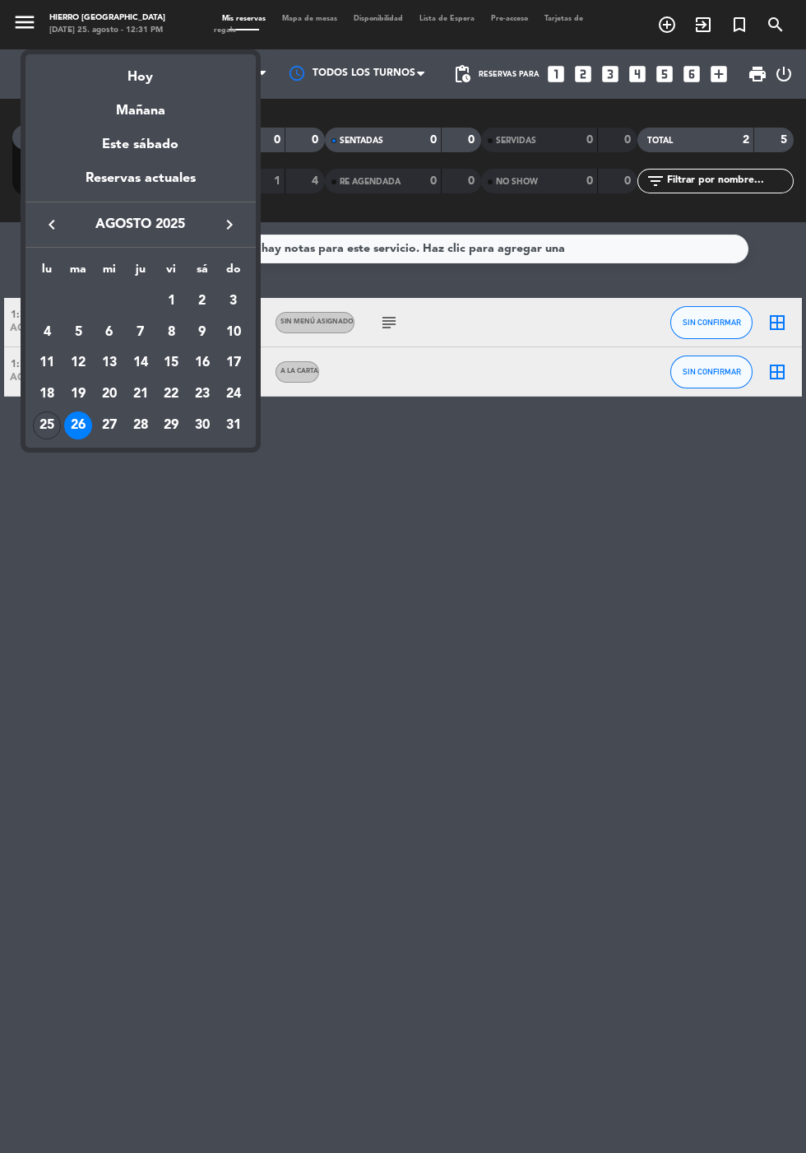
click at [131, 80] on div "Hoy" at bounding box center [141, 71] width 230 height 34
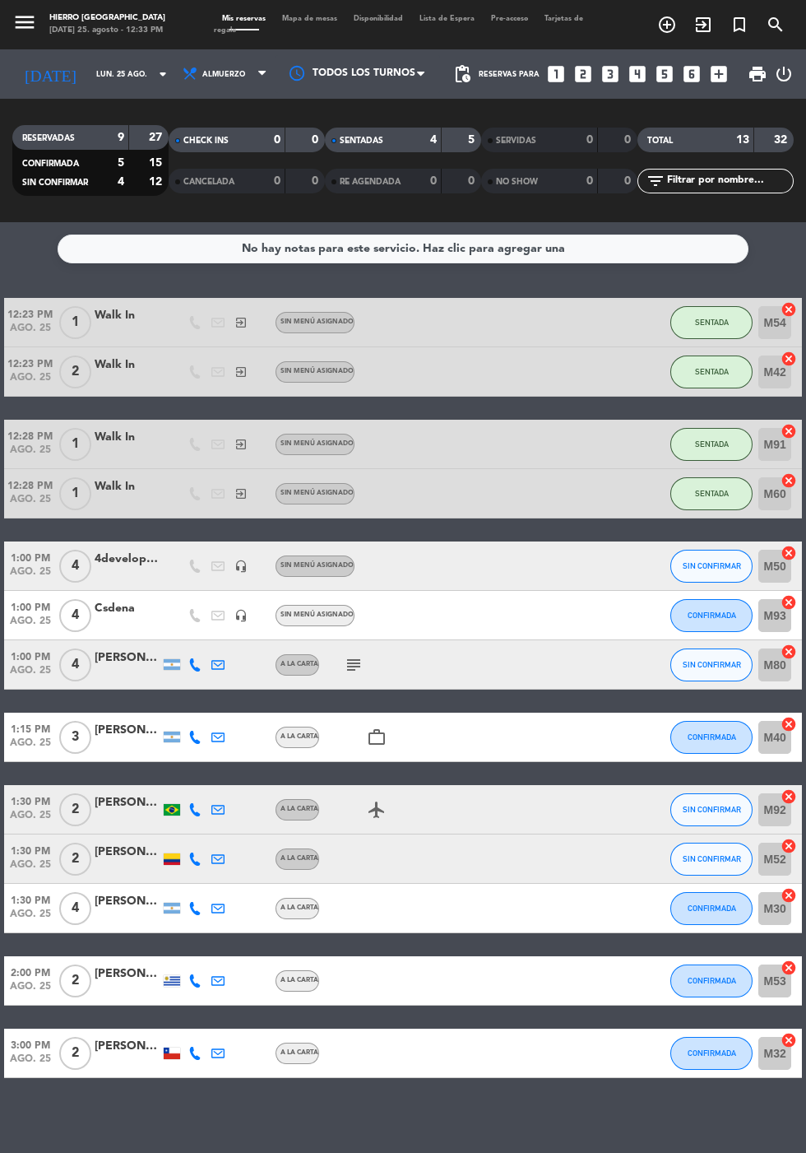
click at [88, 62] on input "lun. 25 ago." at bounding box center [140, 75] width 104 height 26
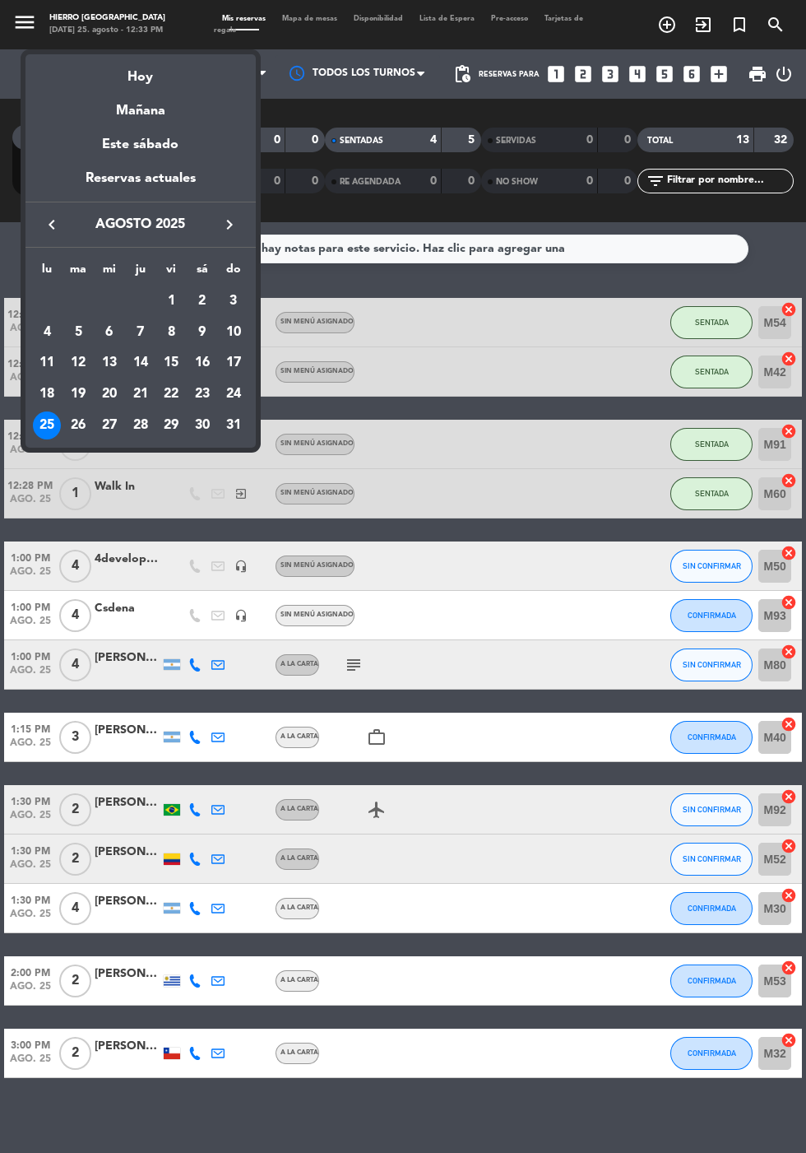
click at [165, 427] on div "29" at bounding box center [171, 425] width 28 height 28
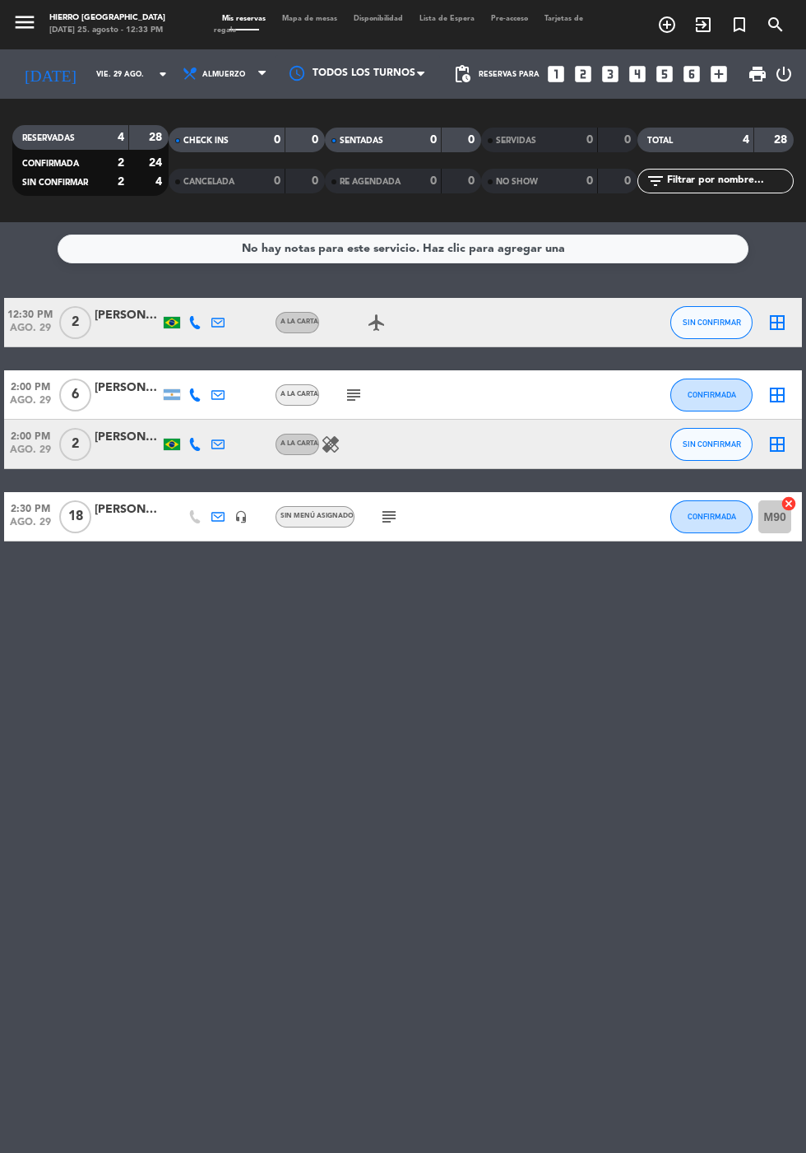
click at [88, 62] on input "vie. 29 ago." at bounding box center [140, 75] width 104 height 26
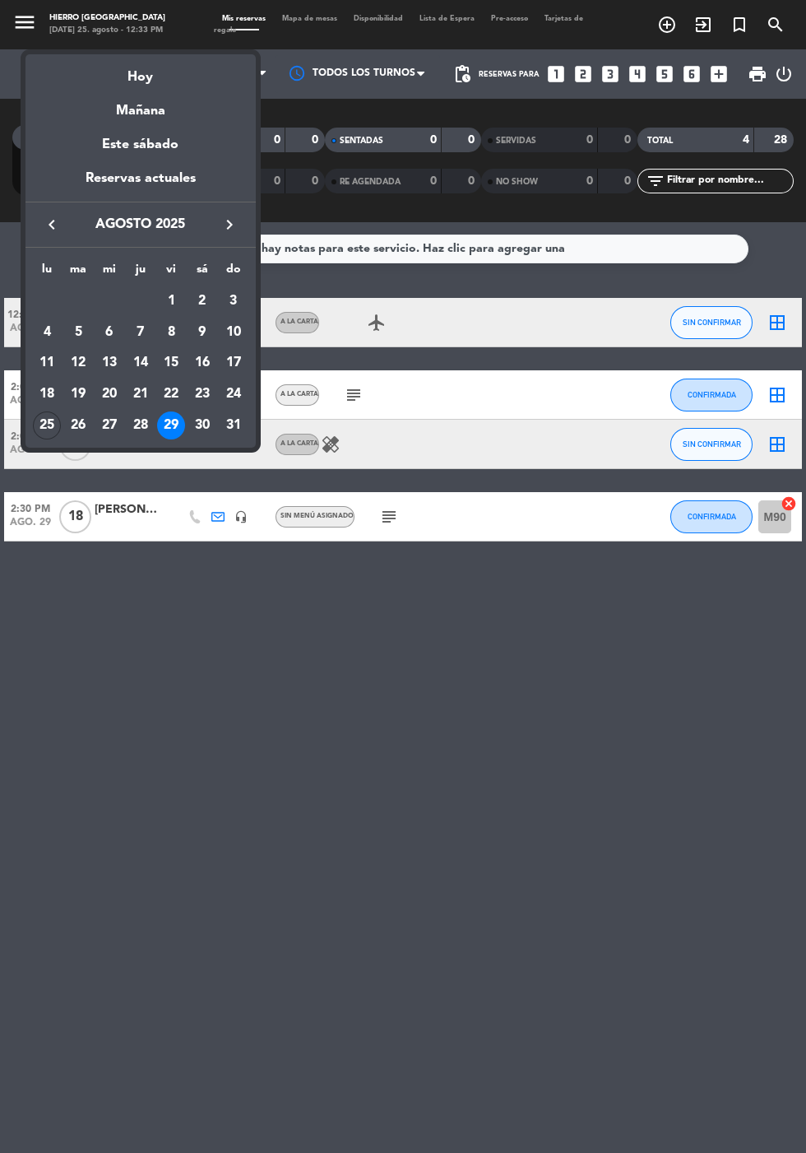
click at [136, 429] on div "28" at bounding box center [141, 425] width 28 height 28
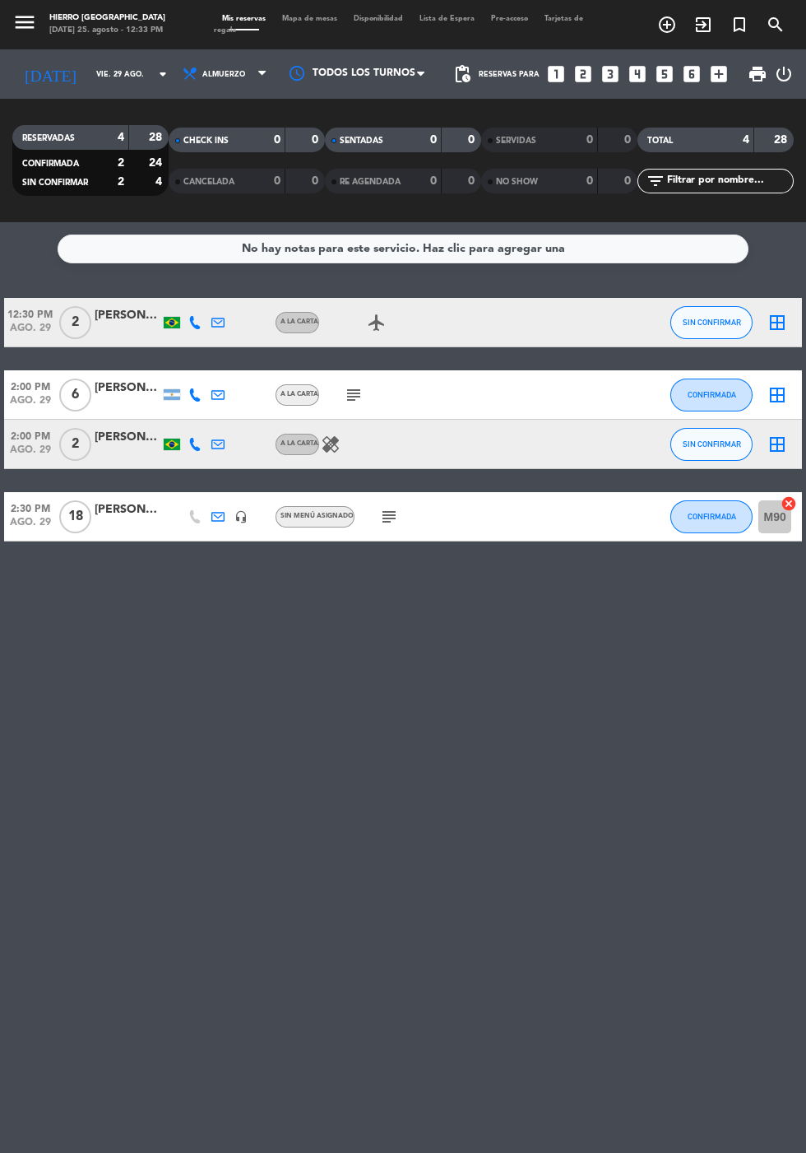
type input "jue. 28 ago."
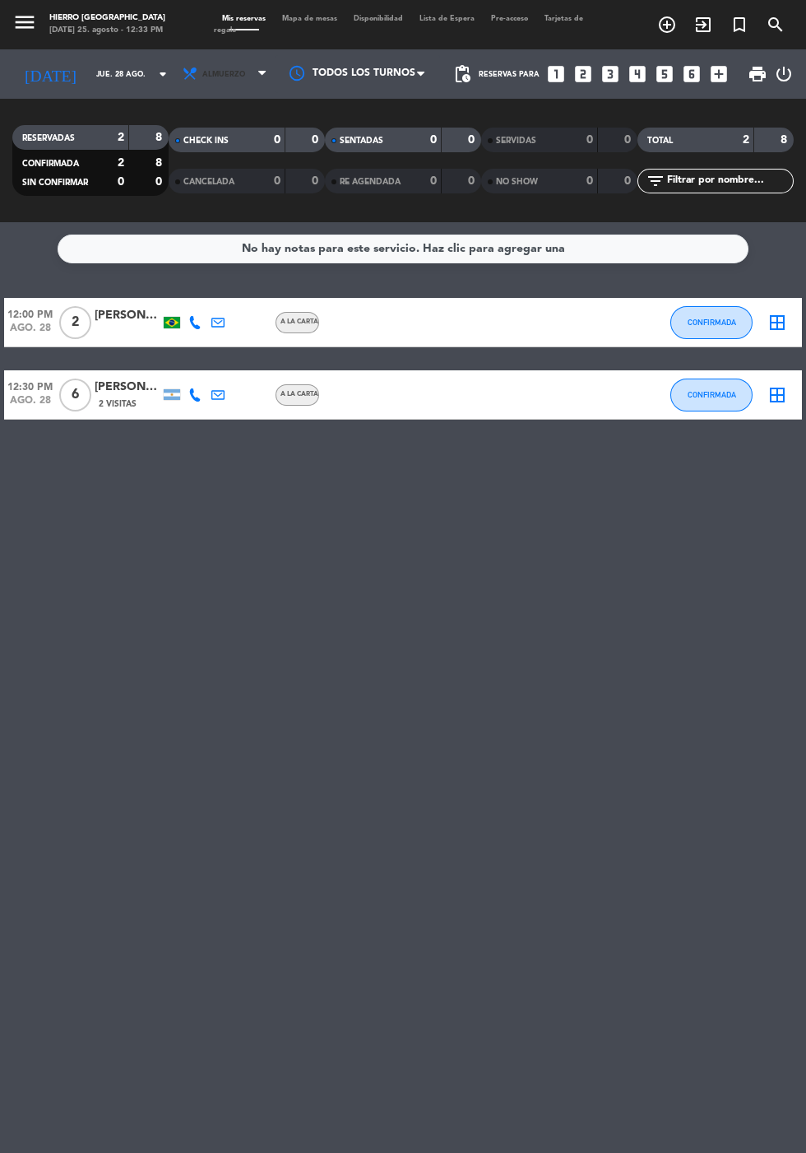
click at [217, 70] on span "Almuerzo" at bounding box center [223, 74] width 43 height 9
click at [232, 157] on div "menu Hierro [PERSON_NAME] [DATE] 25. agosto - 12:33 PM Mis reservas Mapa de mes…" at bounding box center [403, 111] width 806 height 222
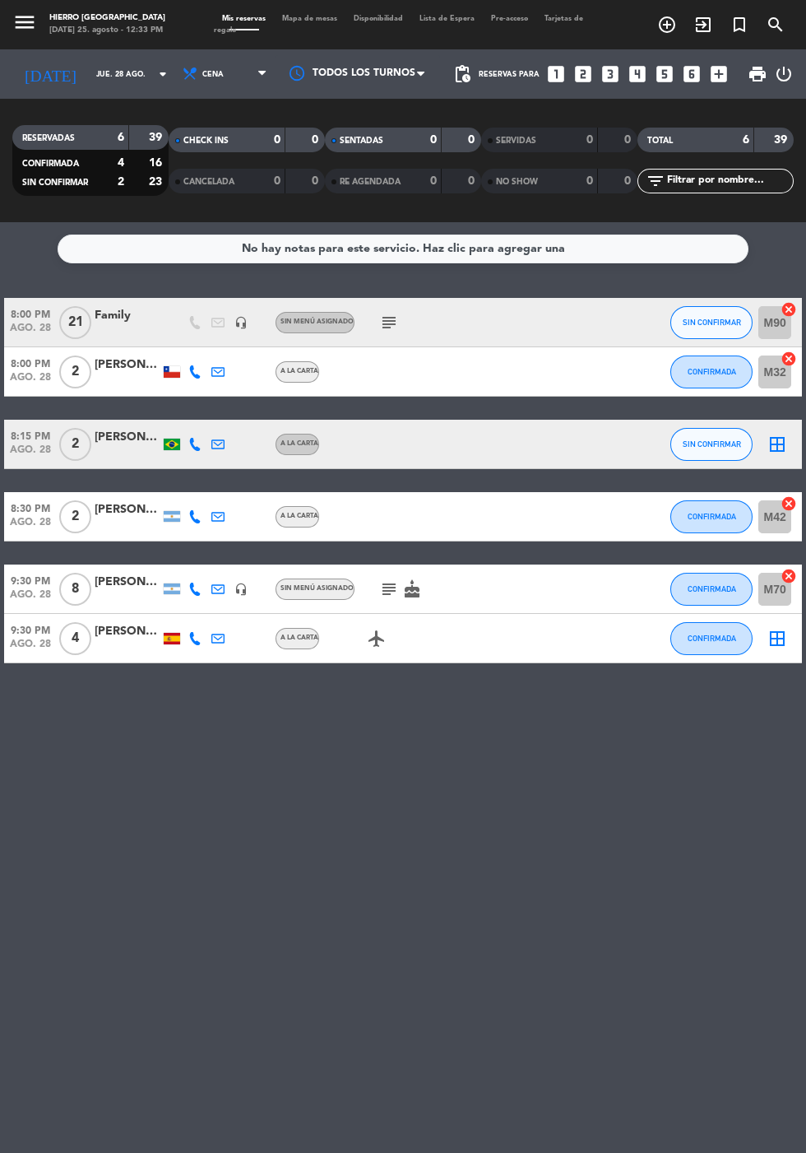
click at [132, 325] on div at bounding box center [128, 331] width 66 height 13
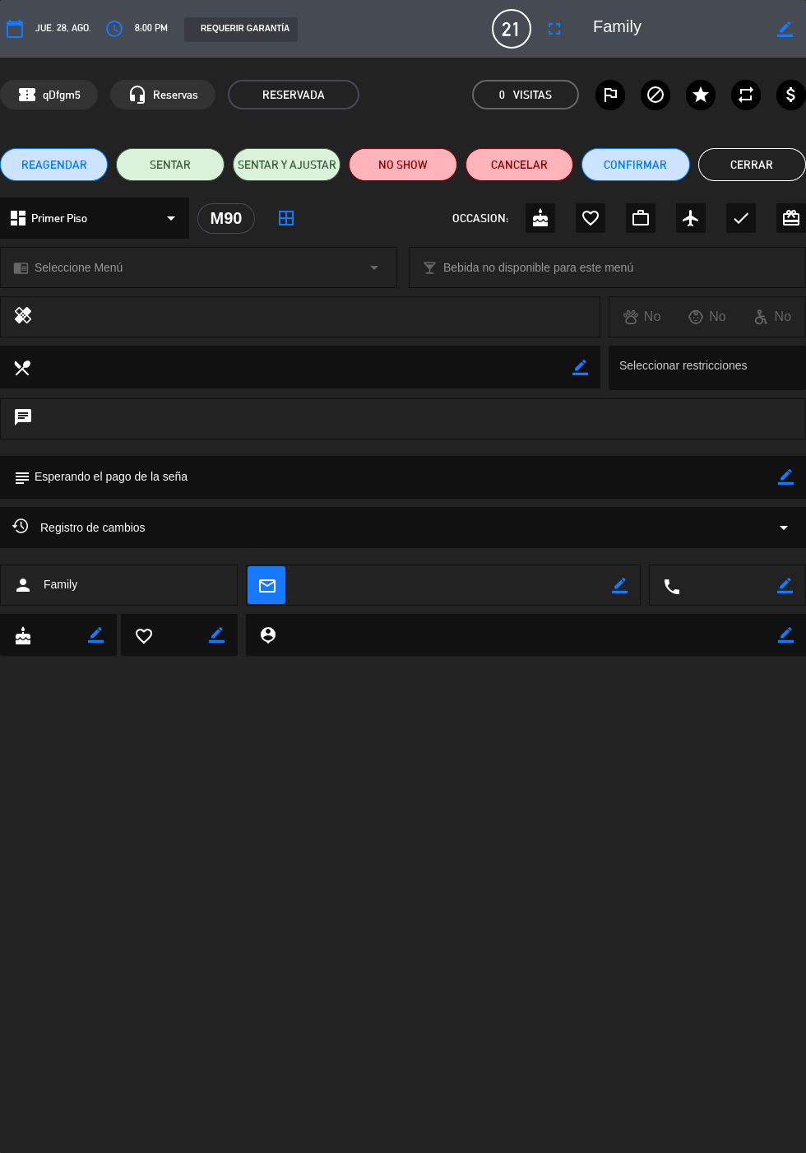
click at [63, 164] on span "REAGENDAR" at bounding box center [54, 164] width 66 height 17
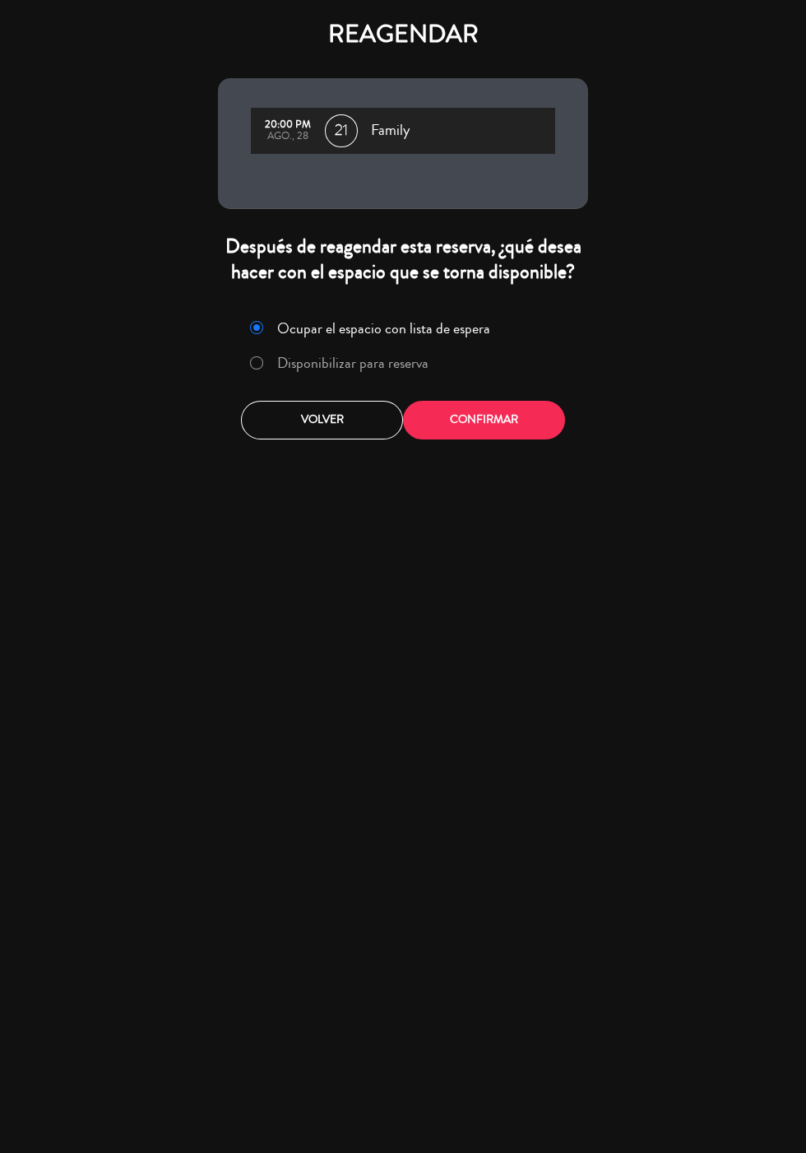
click at [417, 360] on label "Disponibilizar para reserva" at bounding box center [352, 362] width 151 height 15
click at [537, 431] on button "Confirmar" at bounding box center [484, 420] width 162 height 39
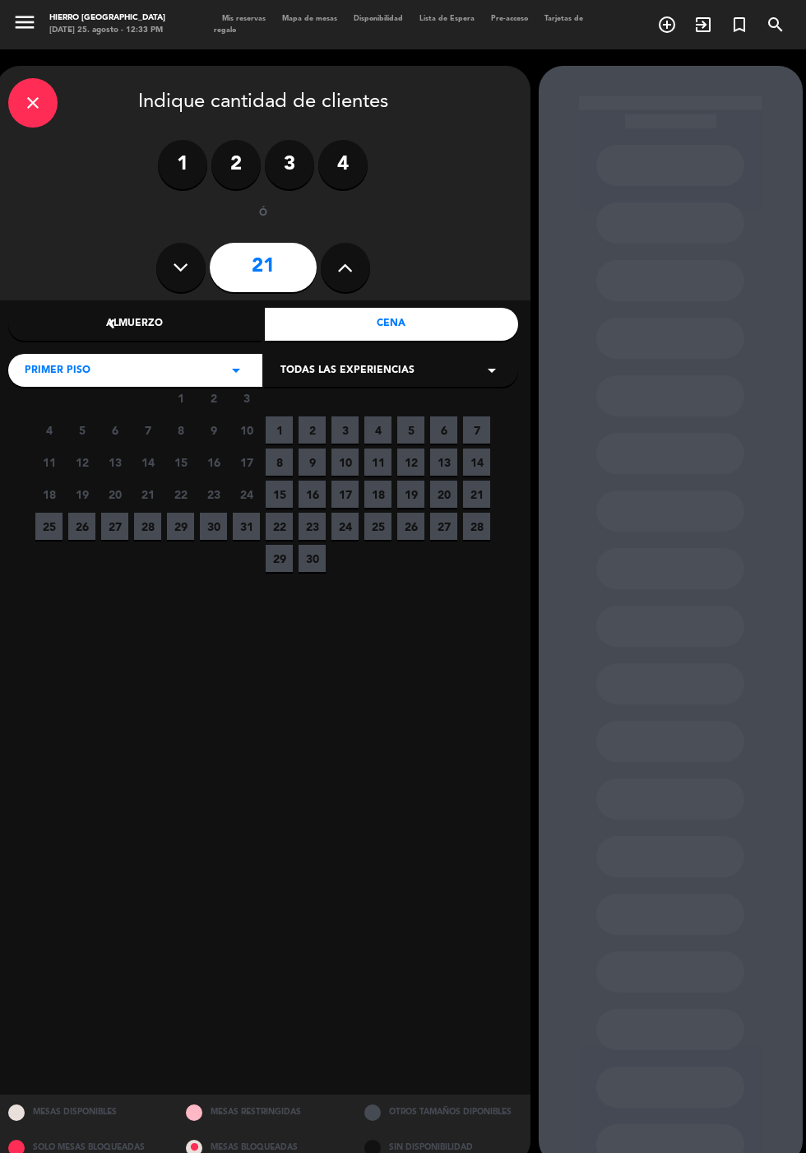
click at [148, 513] on span "28" at bounding box center [147, 526] width 27 height 27
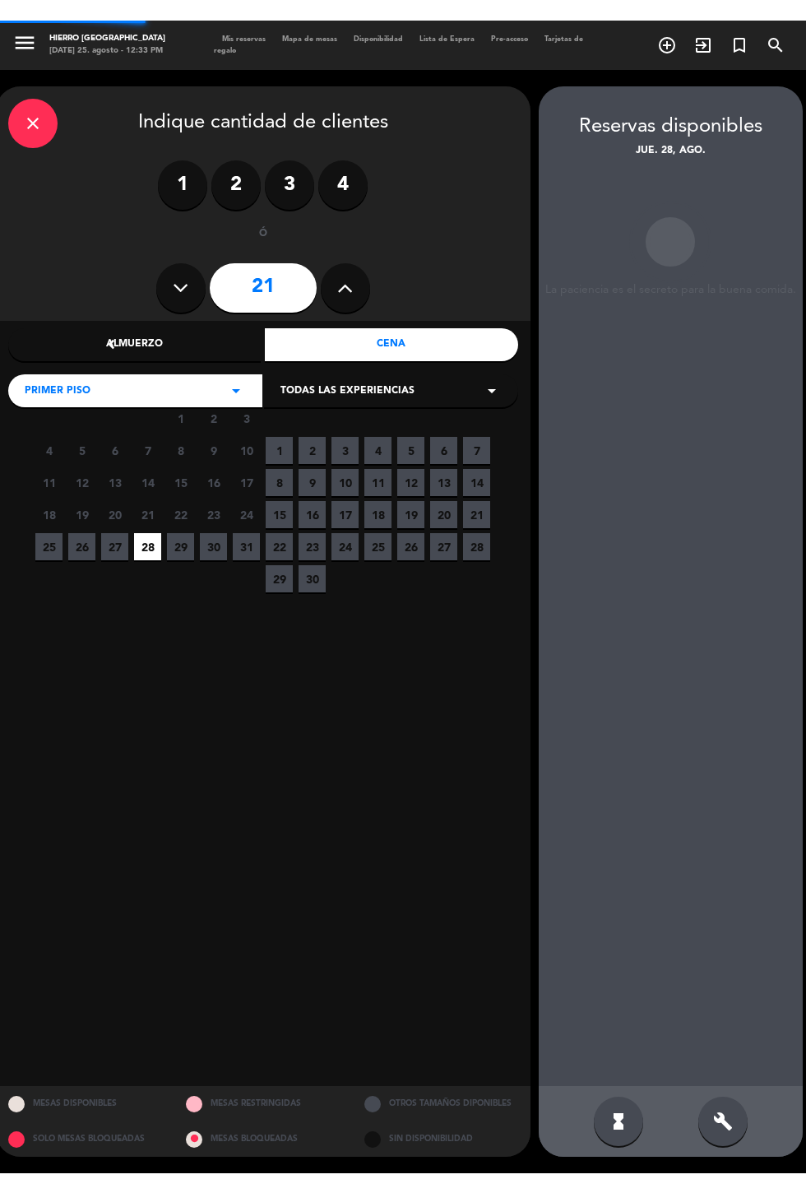
scroll to position [66, 0]
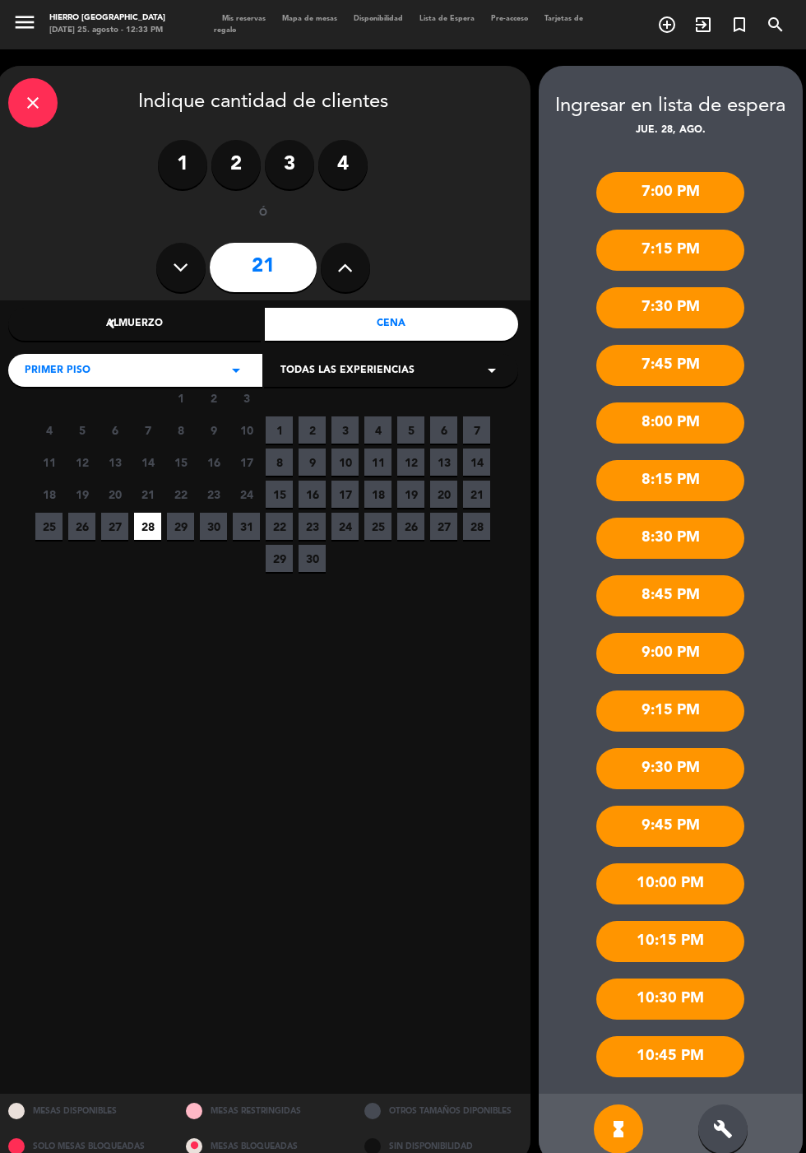
click at [735, 1116] on div "build" at bounding box center [722, 1128] width 49 height 49
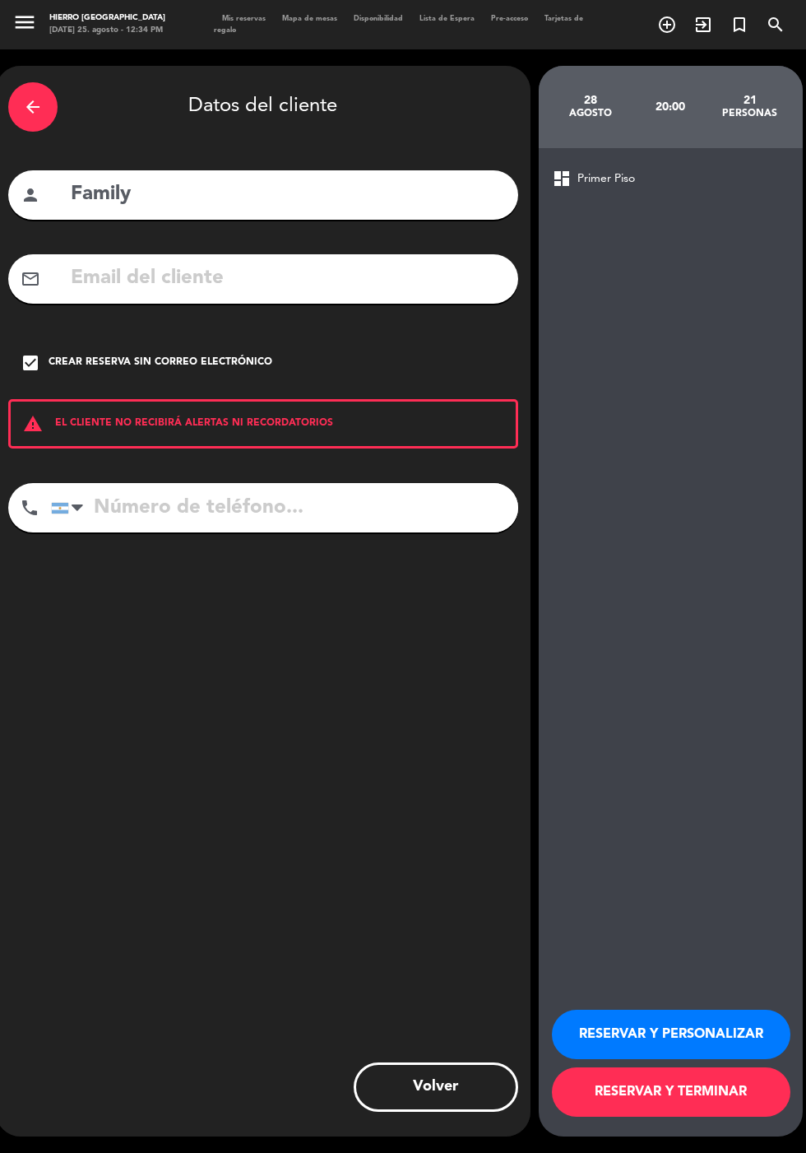
click at [287, 178] on input "Family" at bounding box center [287, 195] width 437 height 34
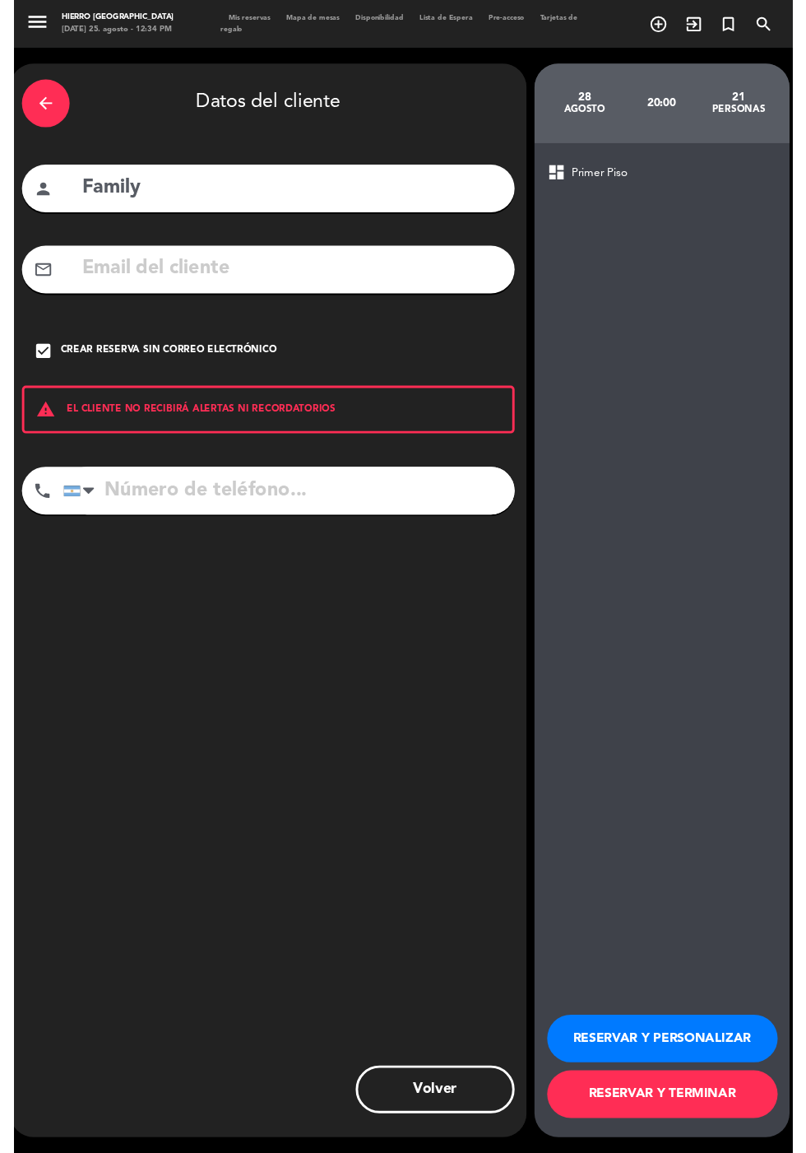
scroll to position [40, 0]
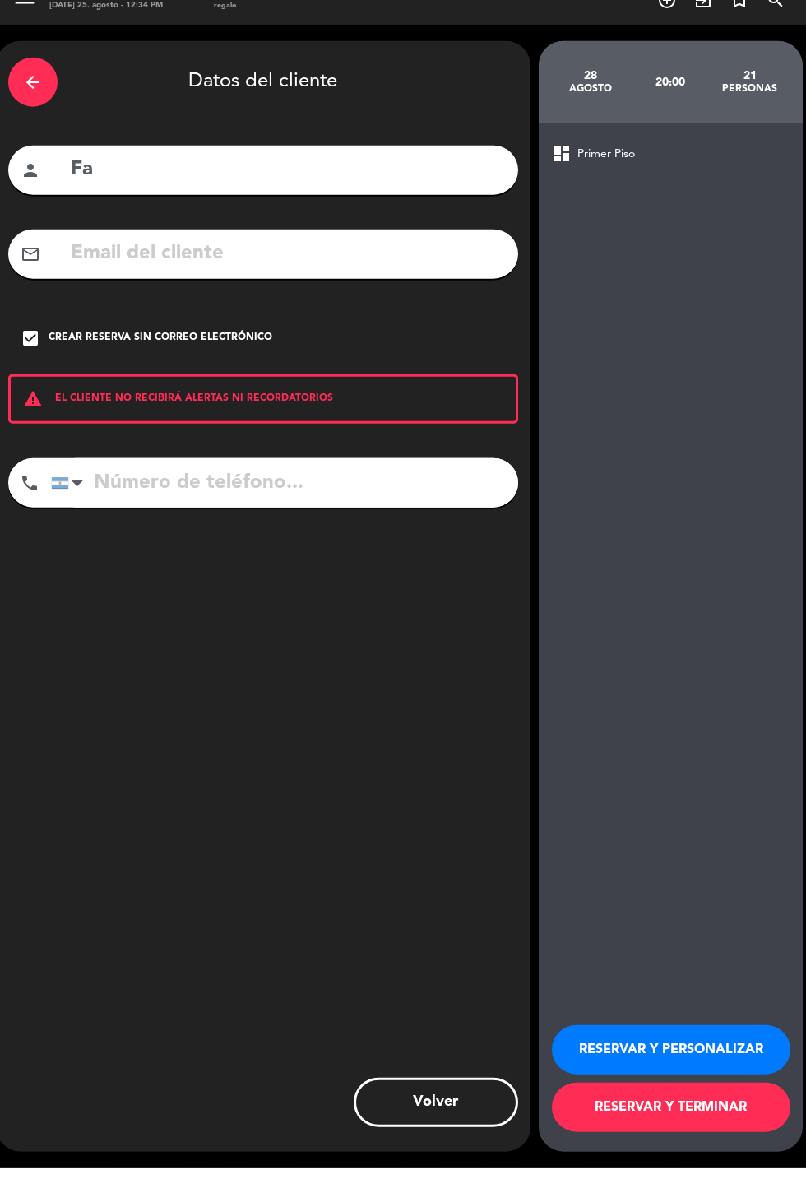
type input "F"
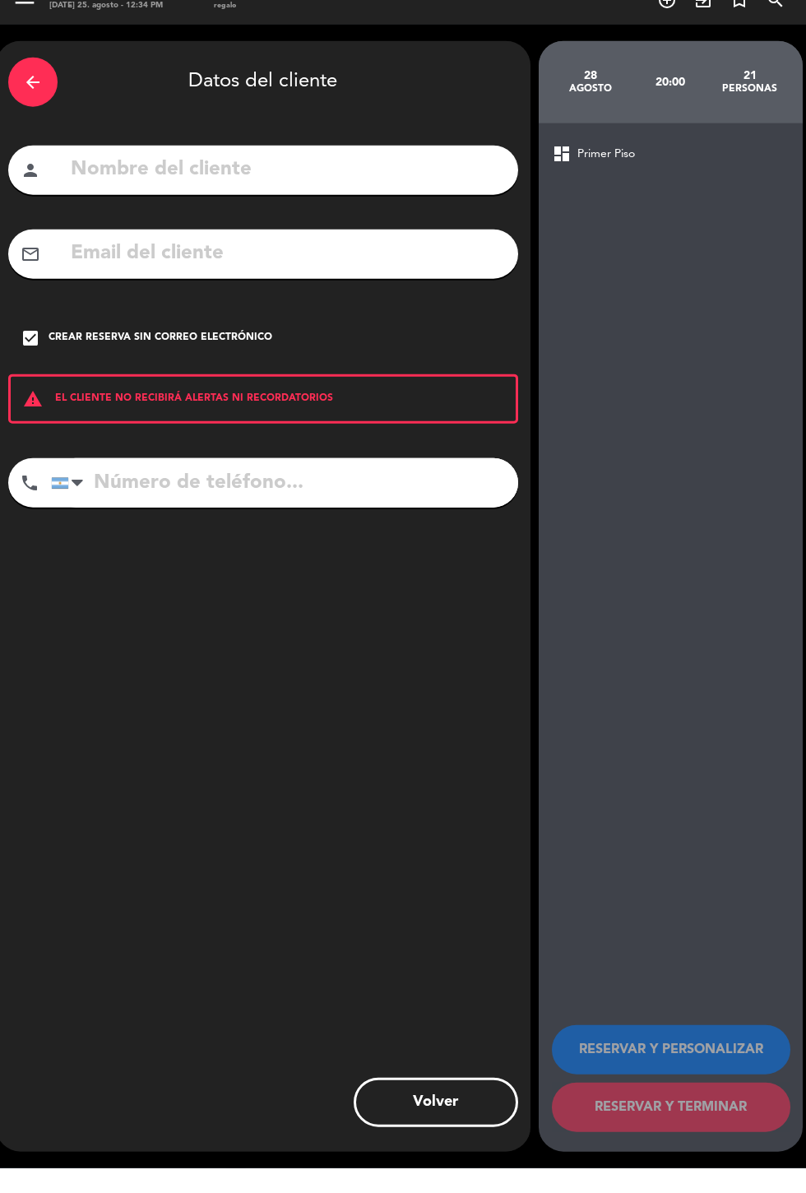
click at [30, 353] on icon "check_box" at bounding box center [31, 363] width 20 height 20
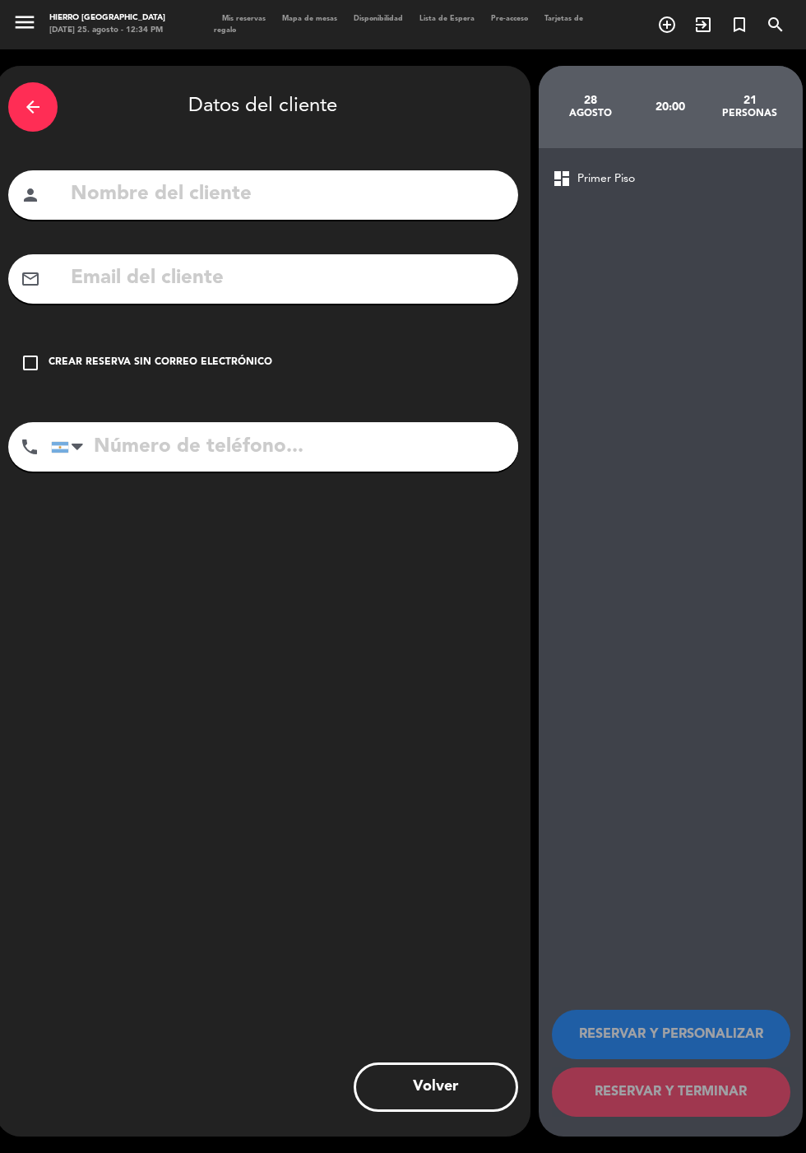
click at [424, 178] on input "text" at bounding box center [287, 195] width 437 height 34
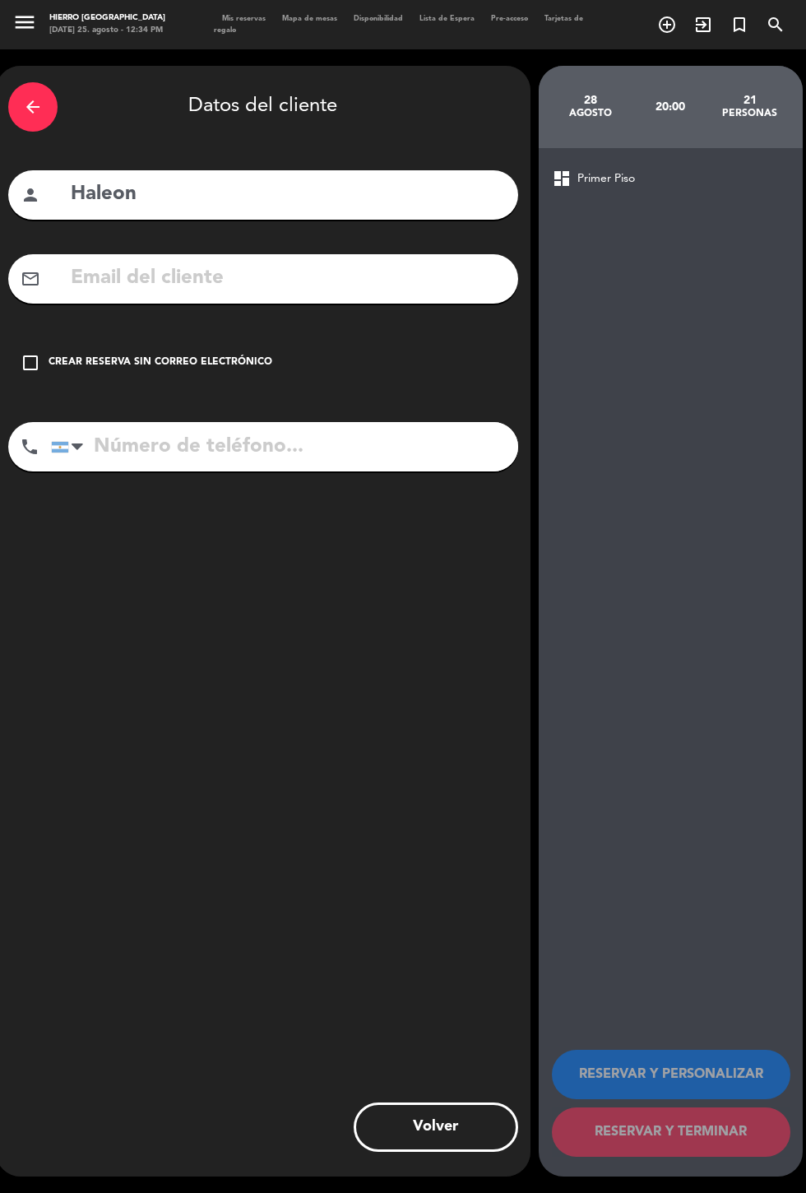
type input "Haleon"
click at [265, 262] on input "text" at bounding box center [287, 279] width 437 height 34
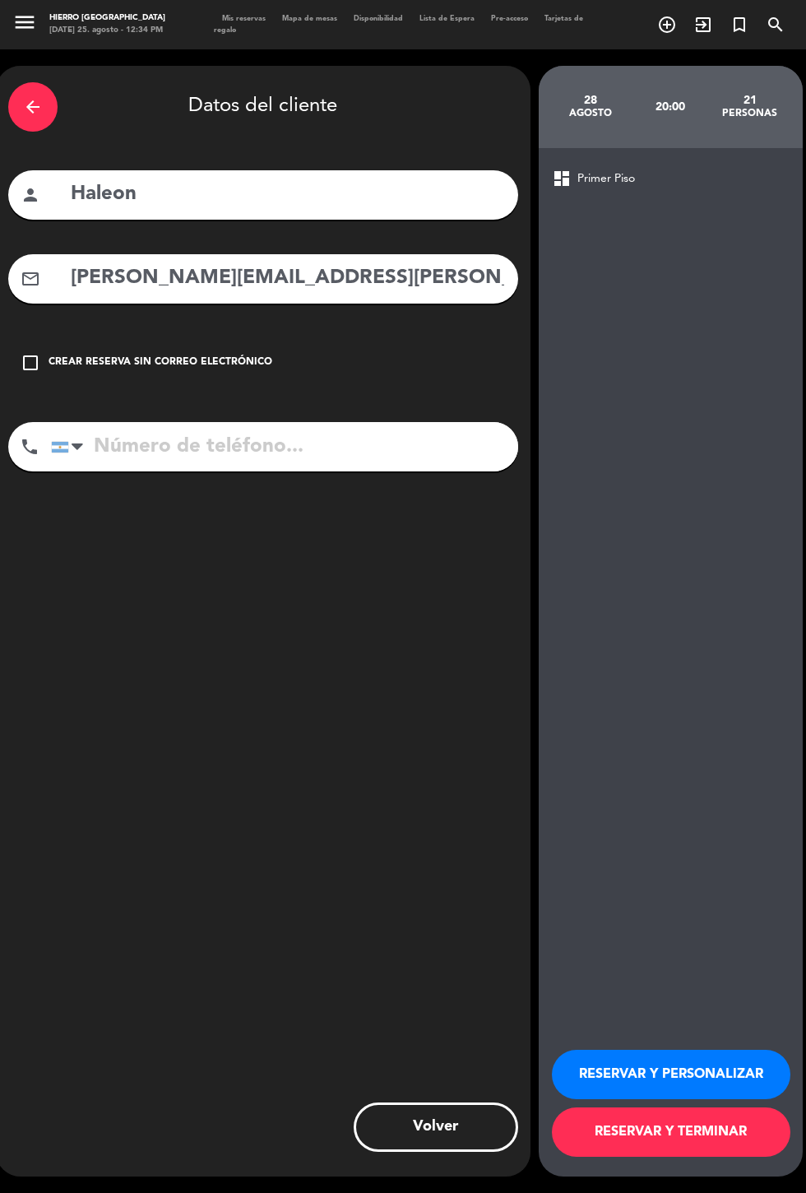
type input "[PERSON_NAME][EMAIL_ADDRESS][PERSON_NAME][DOMAIN_NAME]"
click at [313, 422] on input "tel" at bounding box center [284, 446] width 467 height 49
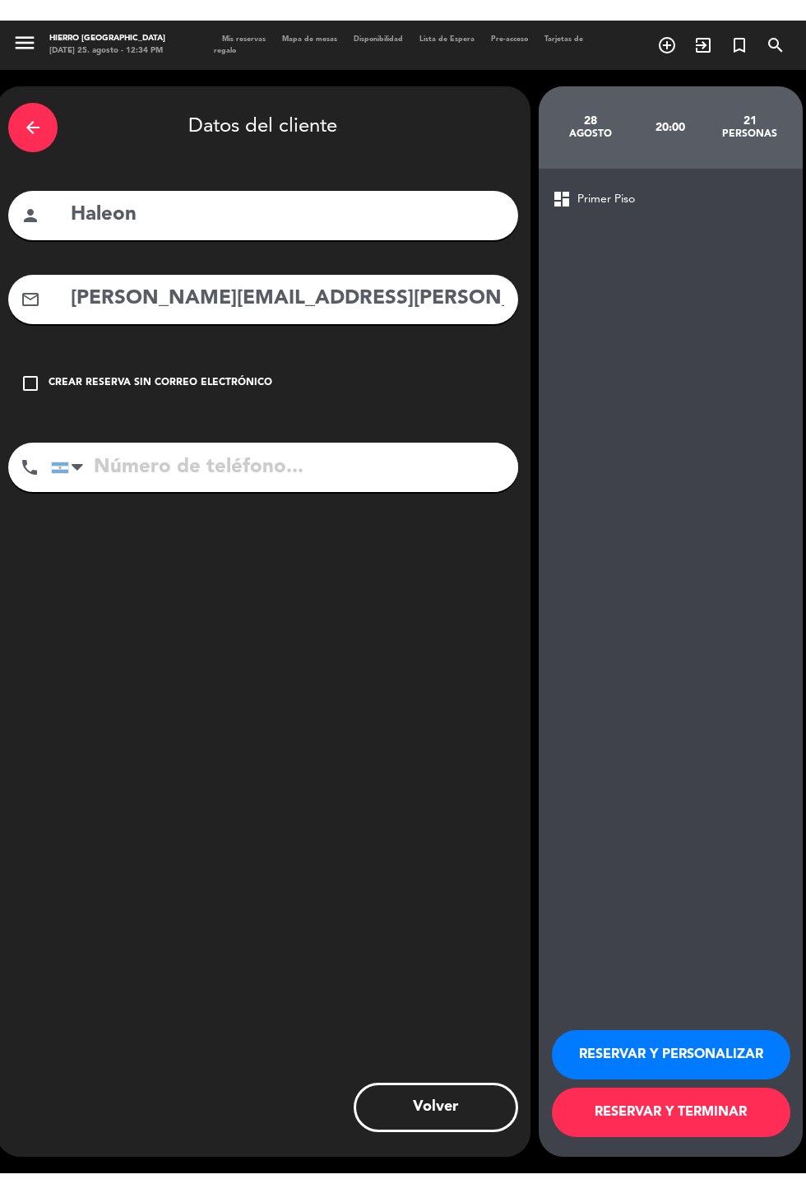
scroll to position [0, 0]
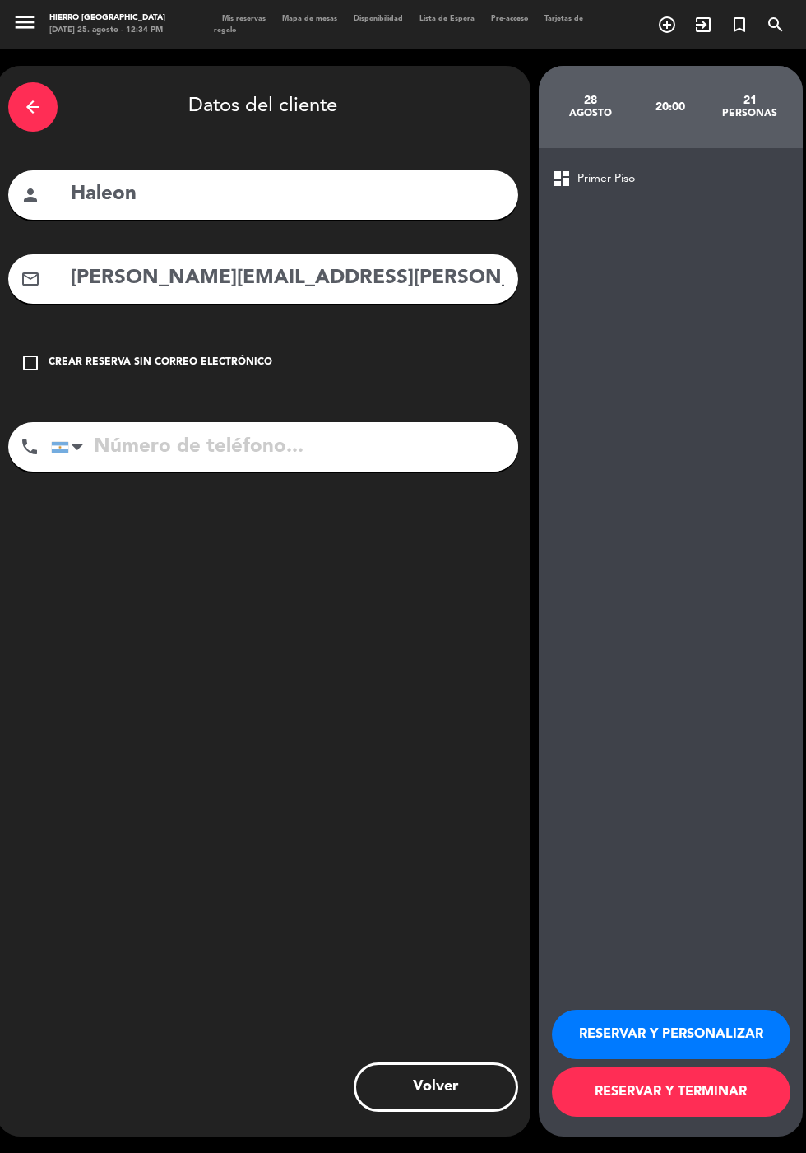
click at [289, 398] on div "arrow_back Datos del cliente person Haleon mail_outline [PERSON_NAME][EMAIL_ADD…" at bounding box center [263, 601] width 535 height 1070
click at [344, 456] on input "tel" at bounding box center [284, 446] width 467 height 49
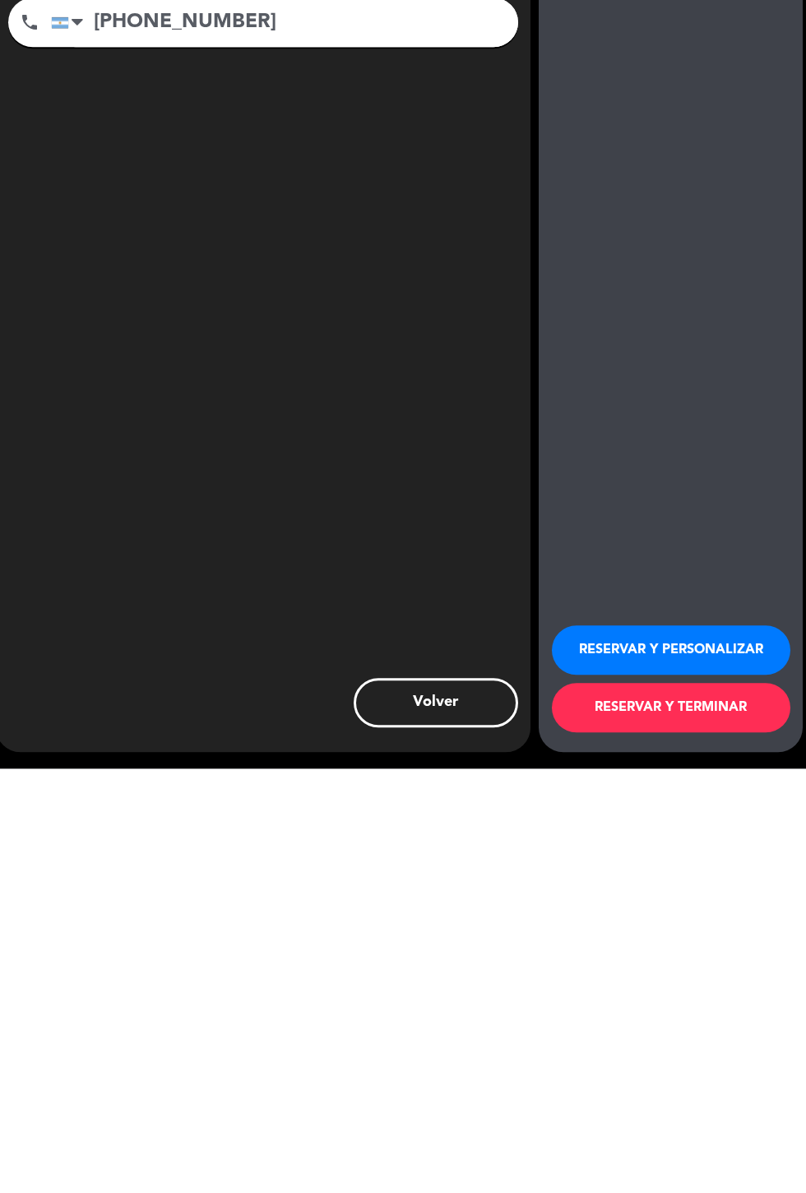
scroll to position [40, 0]
type input "[PHONE_NUMBER]"
click at [711, 1068] on button "RESERVAR Y PERSONALIZAR" at bounding box center [671, 1074] width 239 height 49
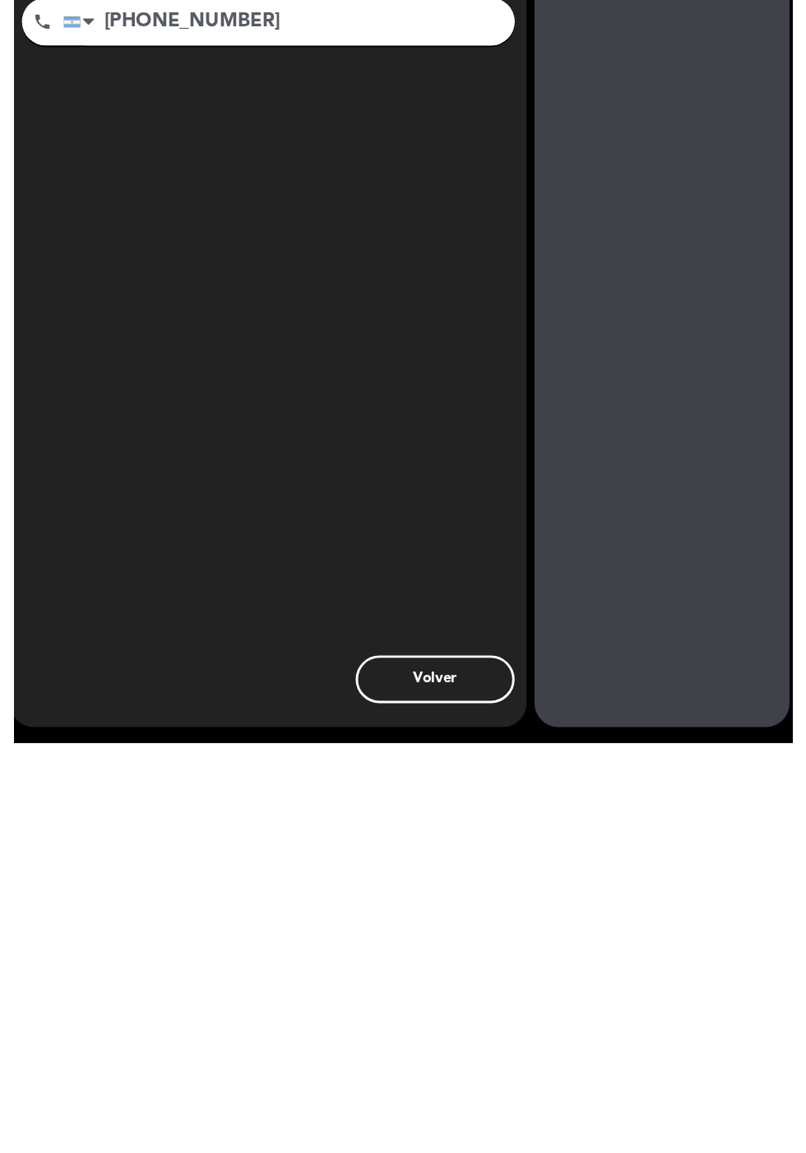
scroll to position [0, 0]
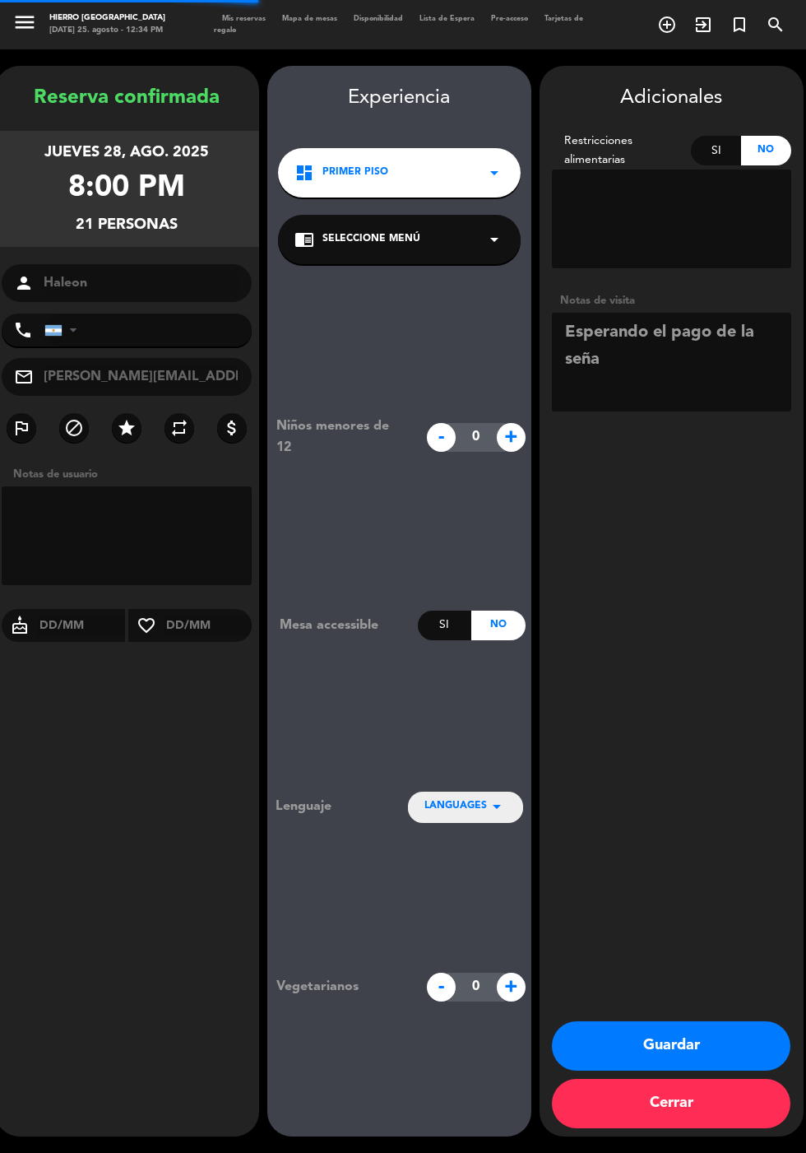
type input "[PHONE_NUMBER]"
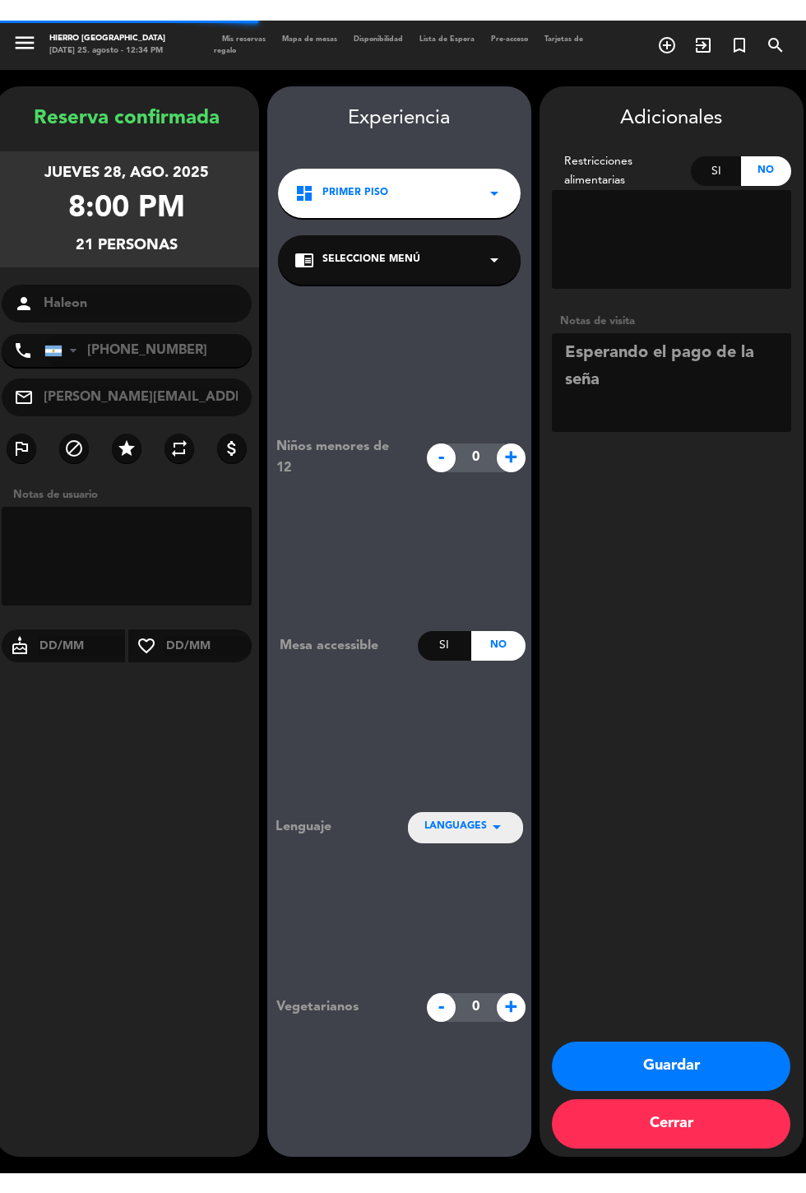
scroll to position [66, 0]
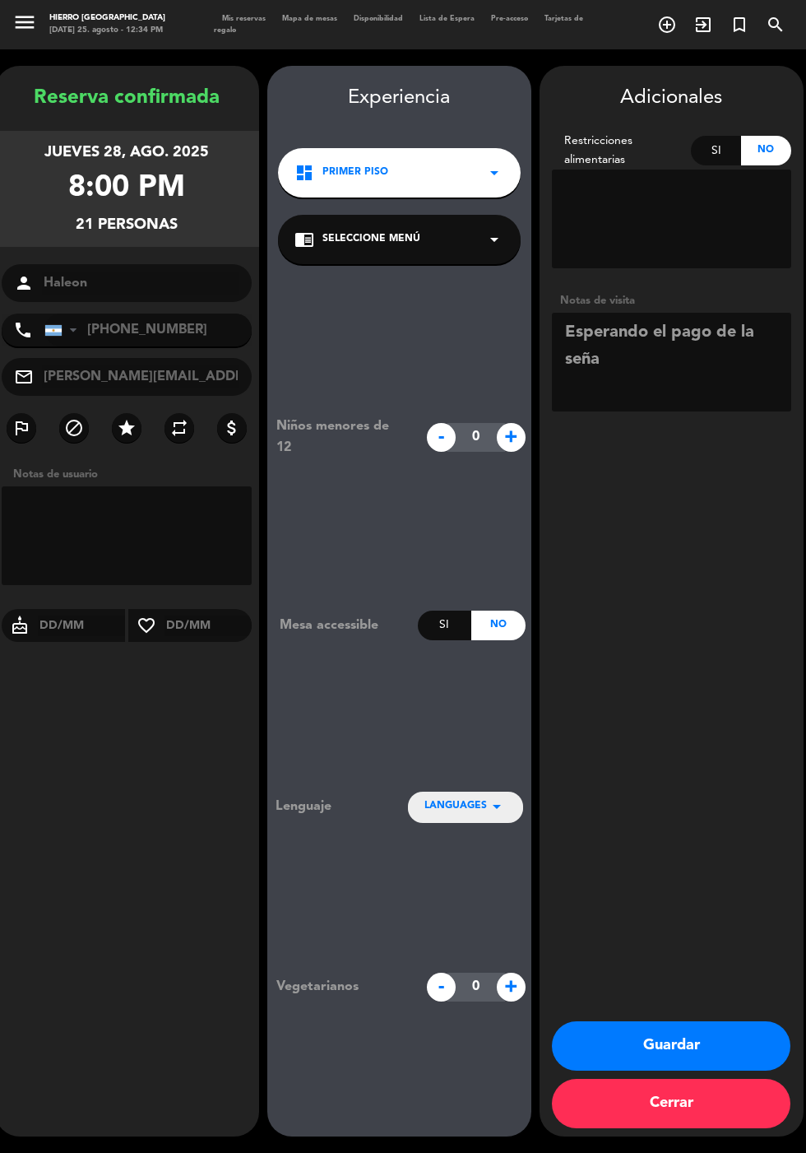
click at [684, 323] on textarea at bounding box center [671, 362] width 239 height 99
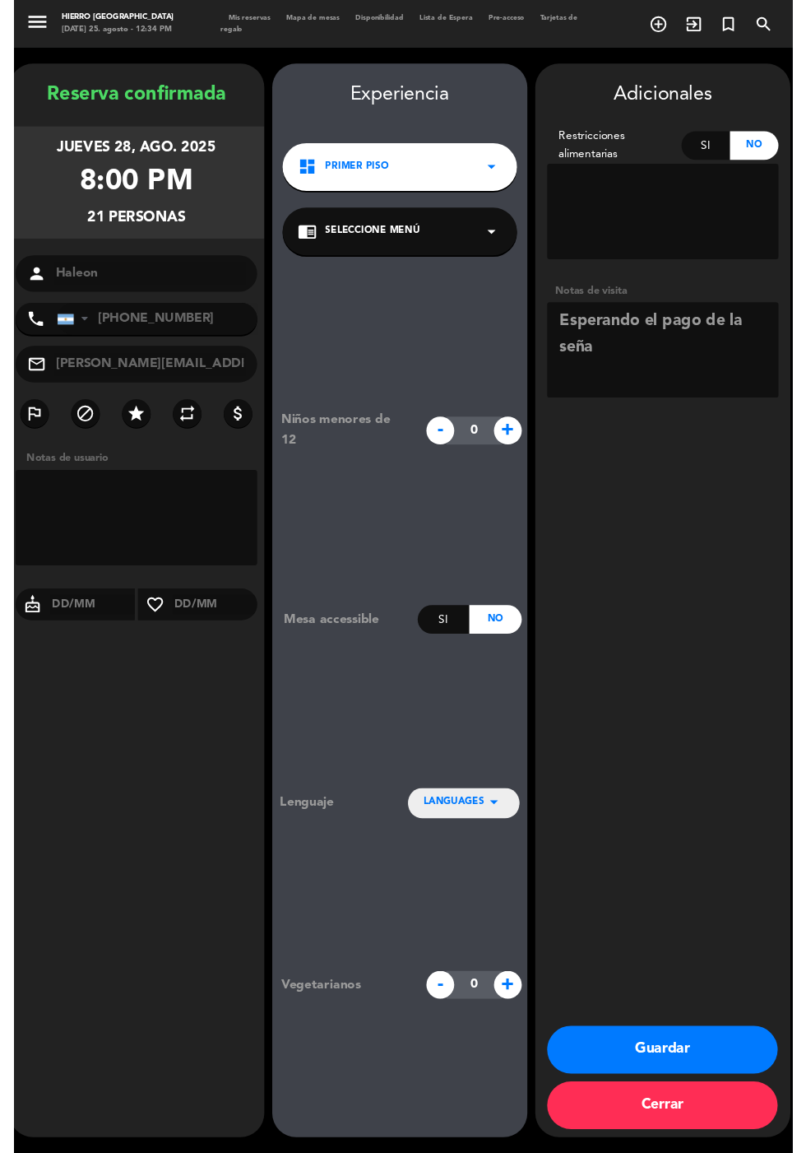
scroll to position [40, 0]
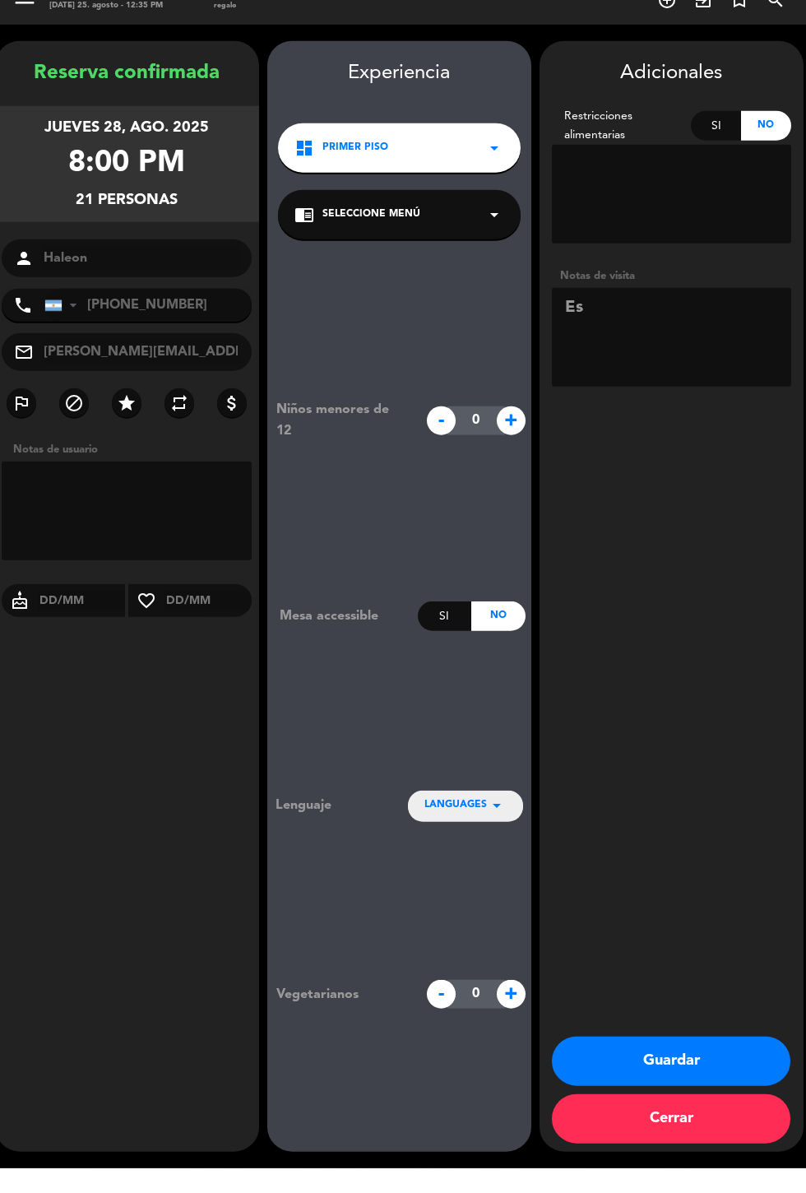
type textarea "E"
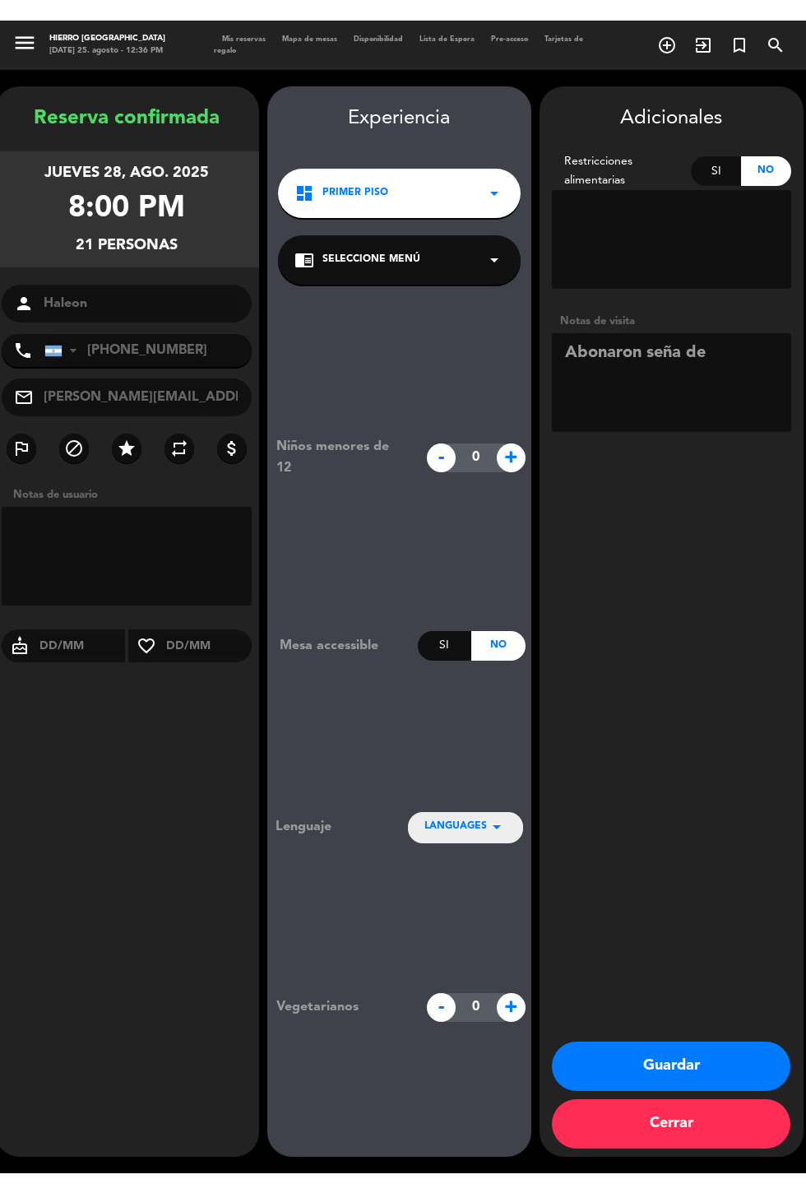
scroll to position [0, 0]
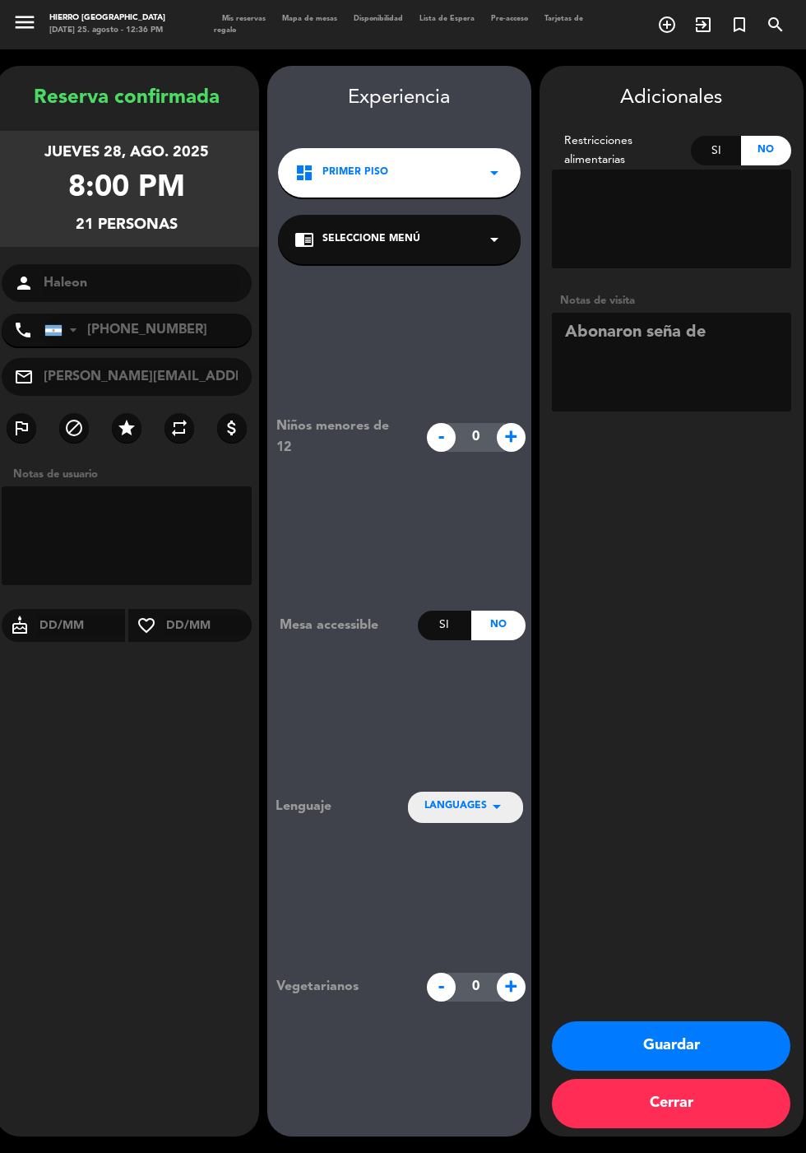
click at [738, 295] on div "Notas de visita" at bounding box center [671, 300] width 239 height 17
click at [722, 339] on textarea at bounding box center [671, 362] width 239 height 99
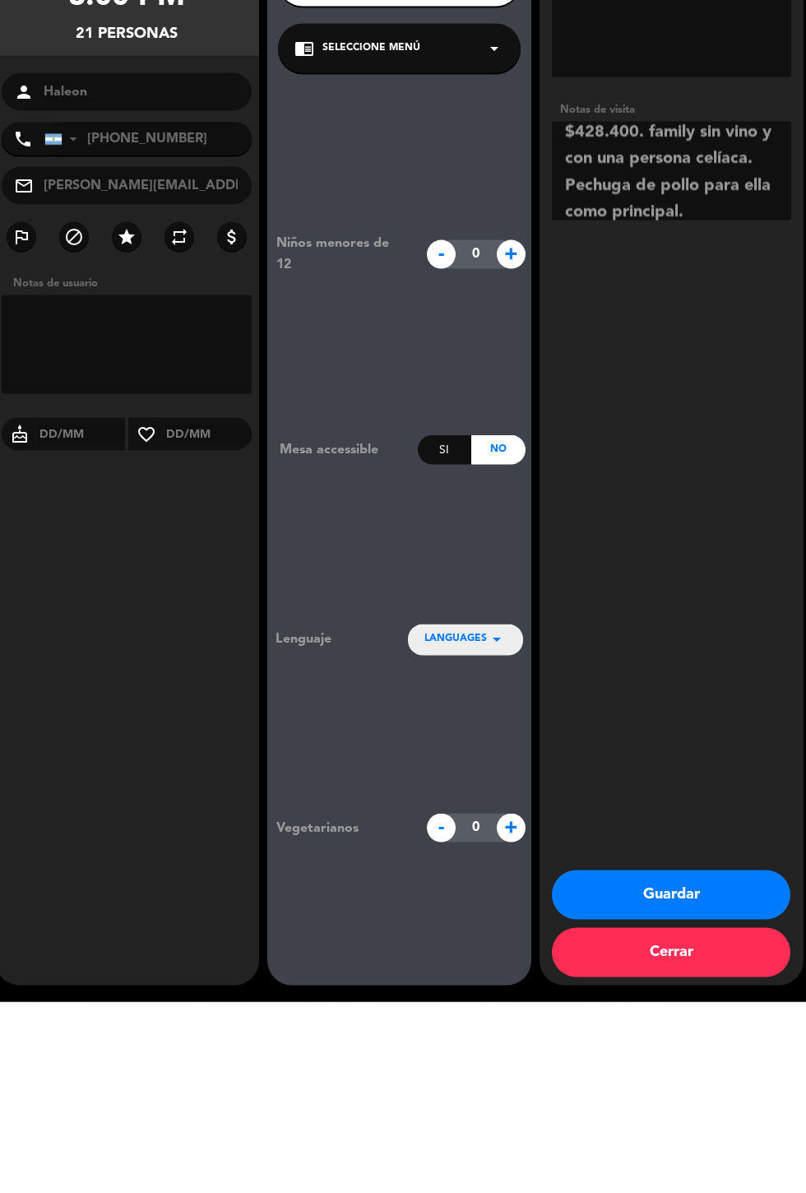
scroll to position [40, 0]
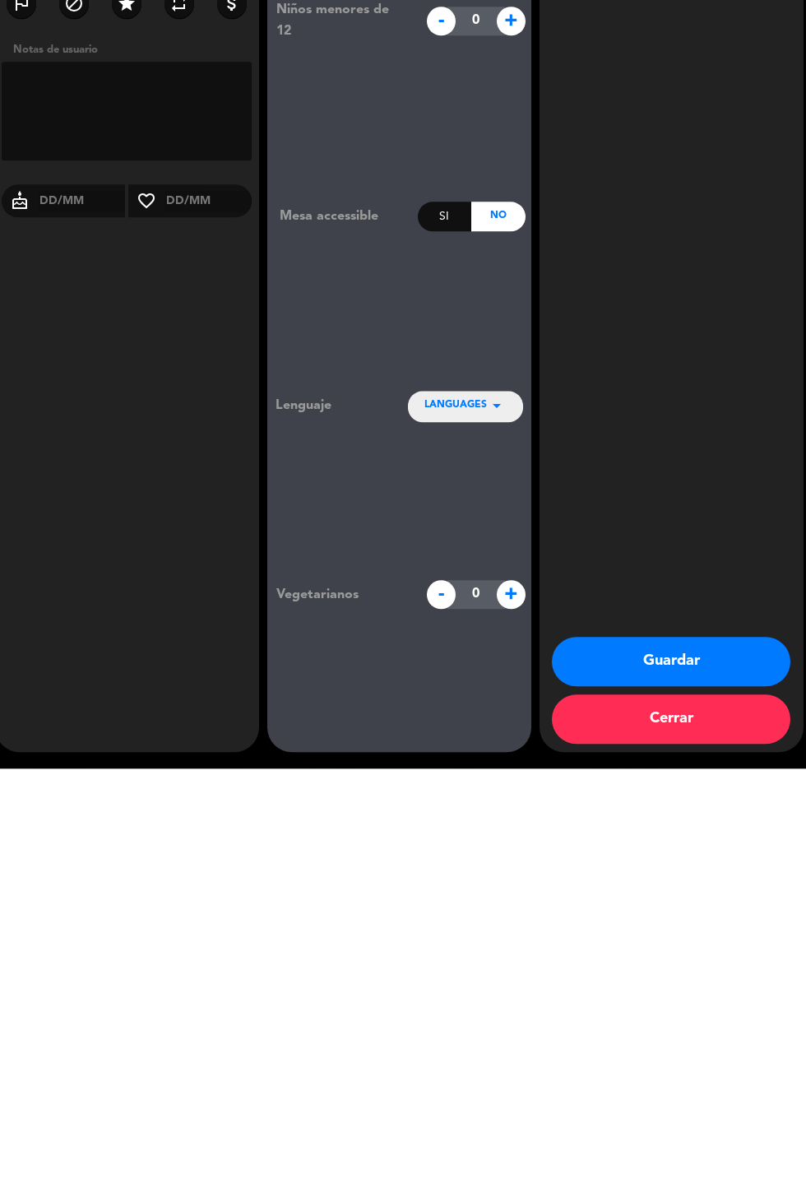
type textarea "Abonaron seña de $428.400. family sin vino y con una persona celíaca. Pechuga d…"
click at [745, 1080] on button "Guardar" at bounding box center [671, 1085] width 239 height 49
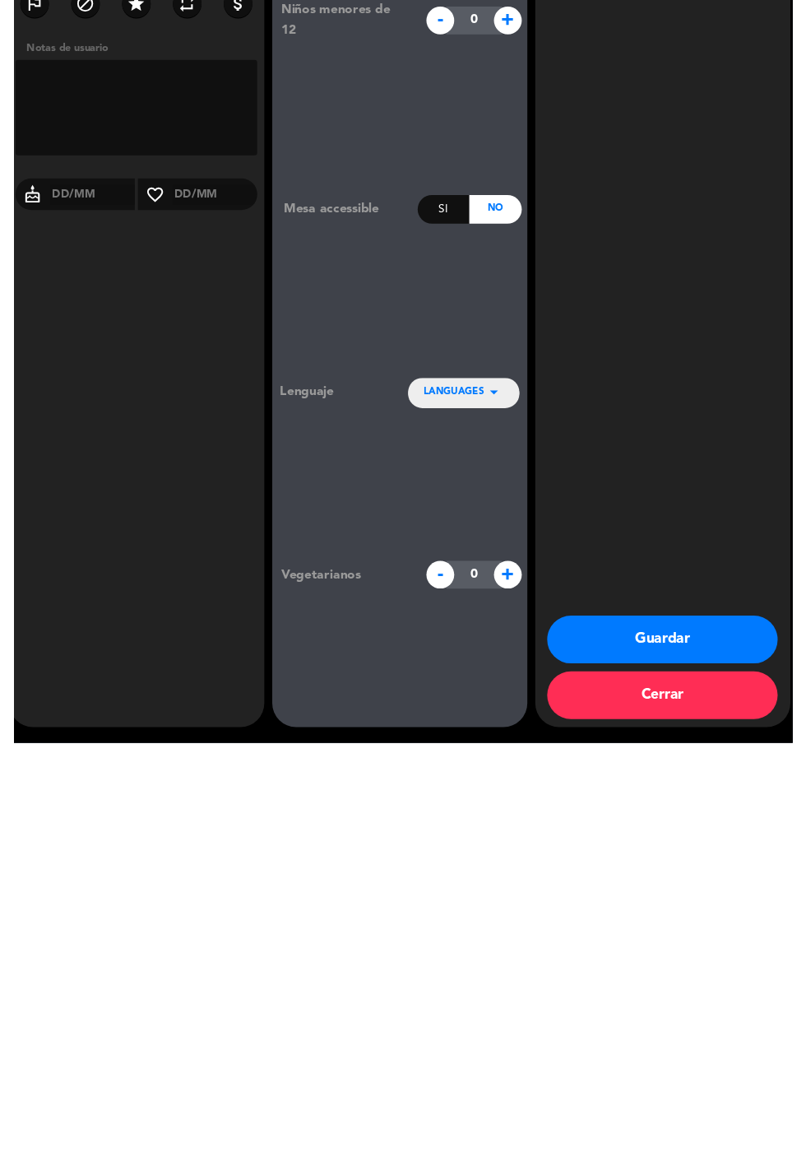
scroll to position [0, 0]
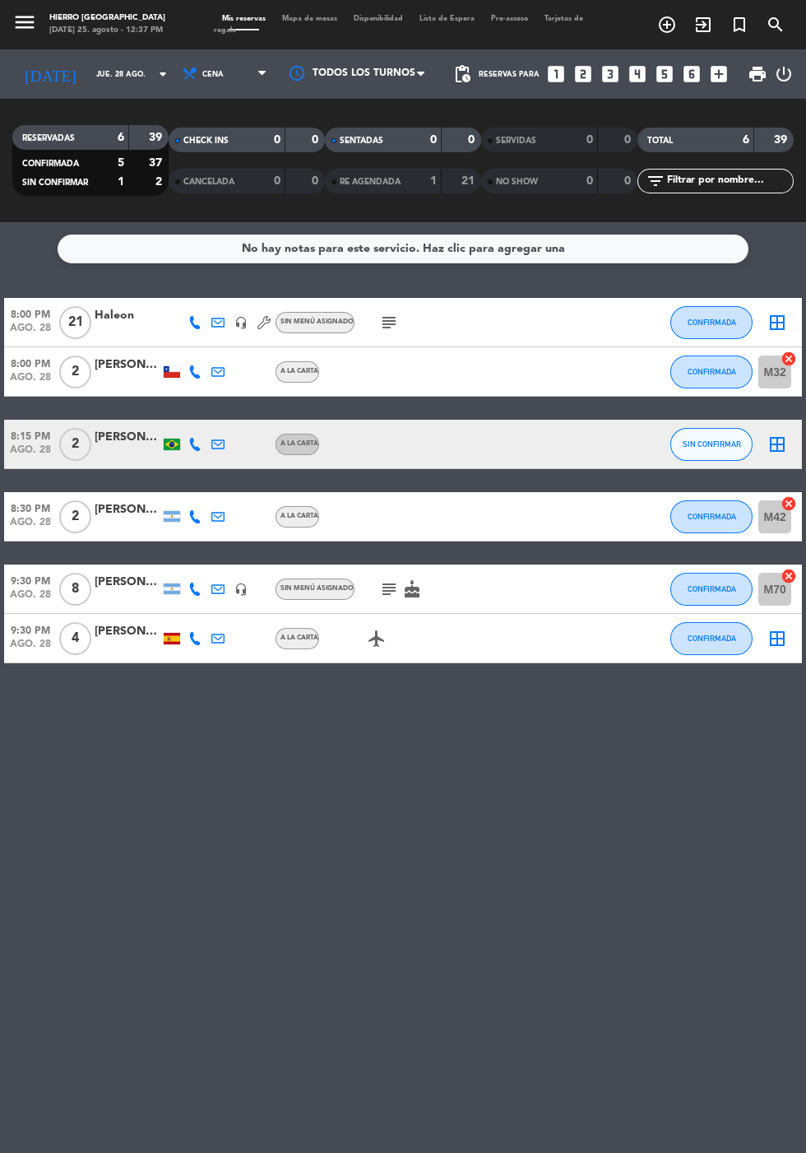
click at [785, 313] on icon "border_all" at bounding box center [778, 323] width 20 height 20
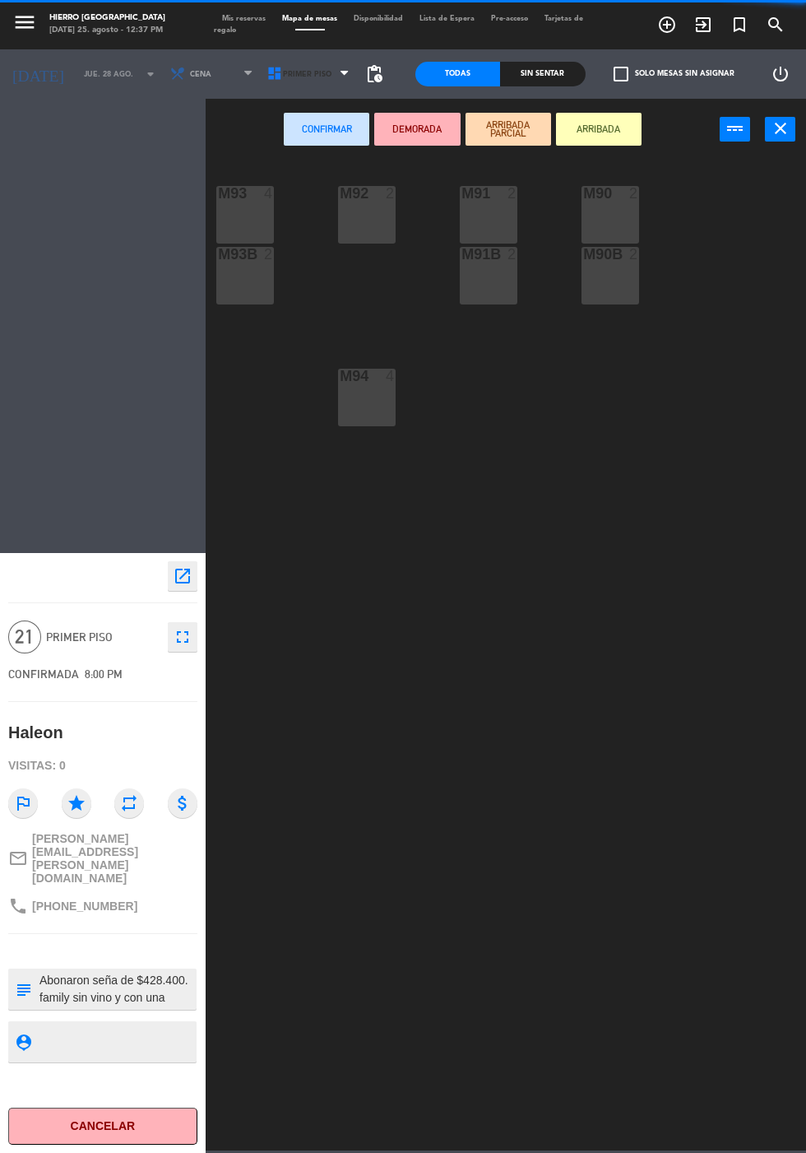
click at [268, 79] on icon at bounding box center [275, 74] width 16 height 16
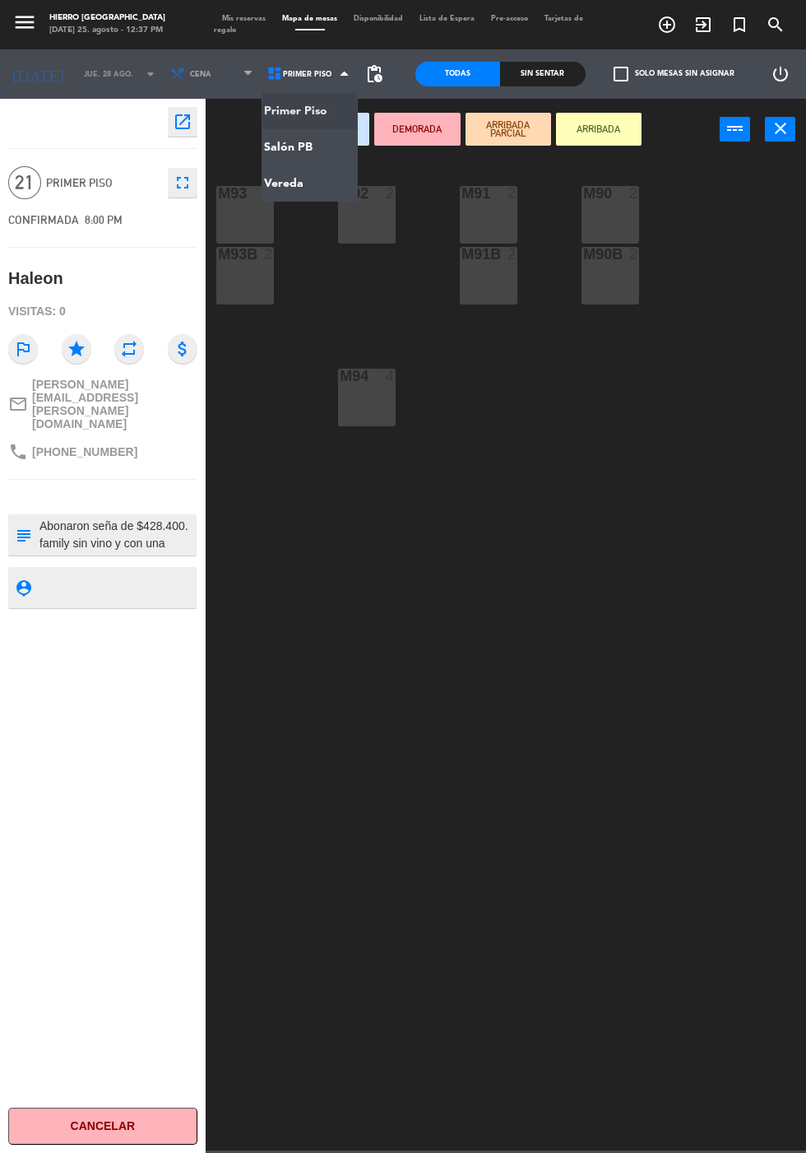
click at [263, 235] on div "M93 4" at bounding box center [245, 215] width 58 height 58
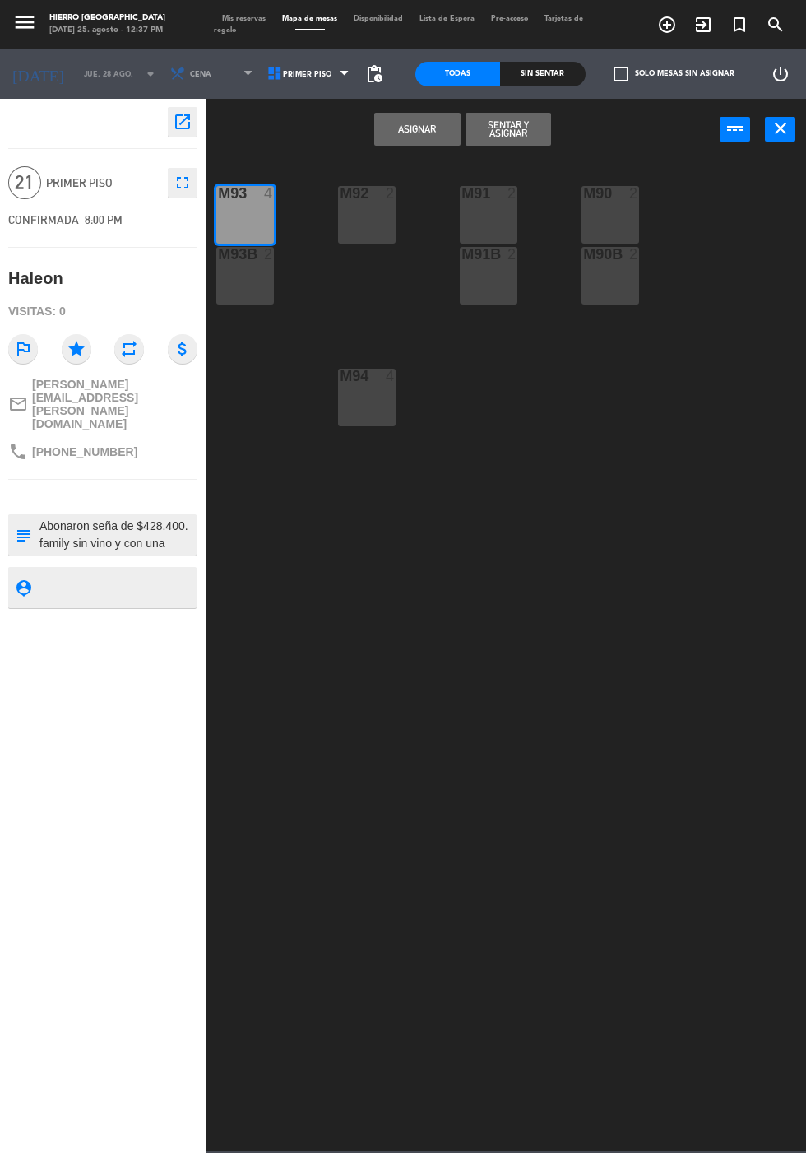
click at [265, 289] on div "M93B 2" at bounding box center [245, 276] width 58 height 58
click at [370, 237] on div "M92 2" at bounding box center [367, 215] width 58 height 58
click at [500, 225] on div "M91 2" at bounding box center [489, 215] width 58 height 58
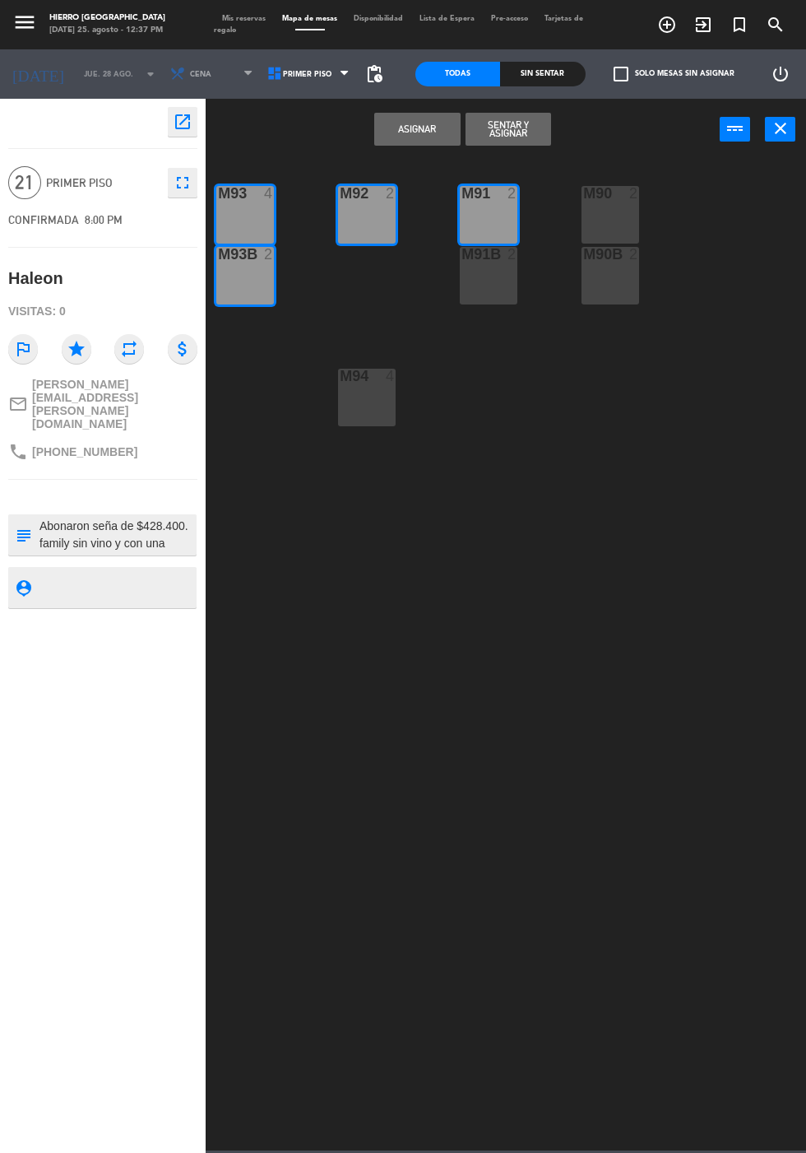
click at [508, 295] on div "M91B 2" at bounding box center [489, 276] width 58 height 58
click at [608, 211] on div "M90 2" at bounding box center [611, 215] width 58 height 58
click at [615, 281] on div "M90B 2" at bounding box center [611, 276] width 58 height 58
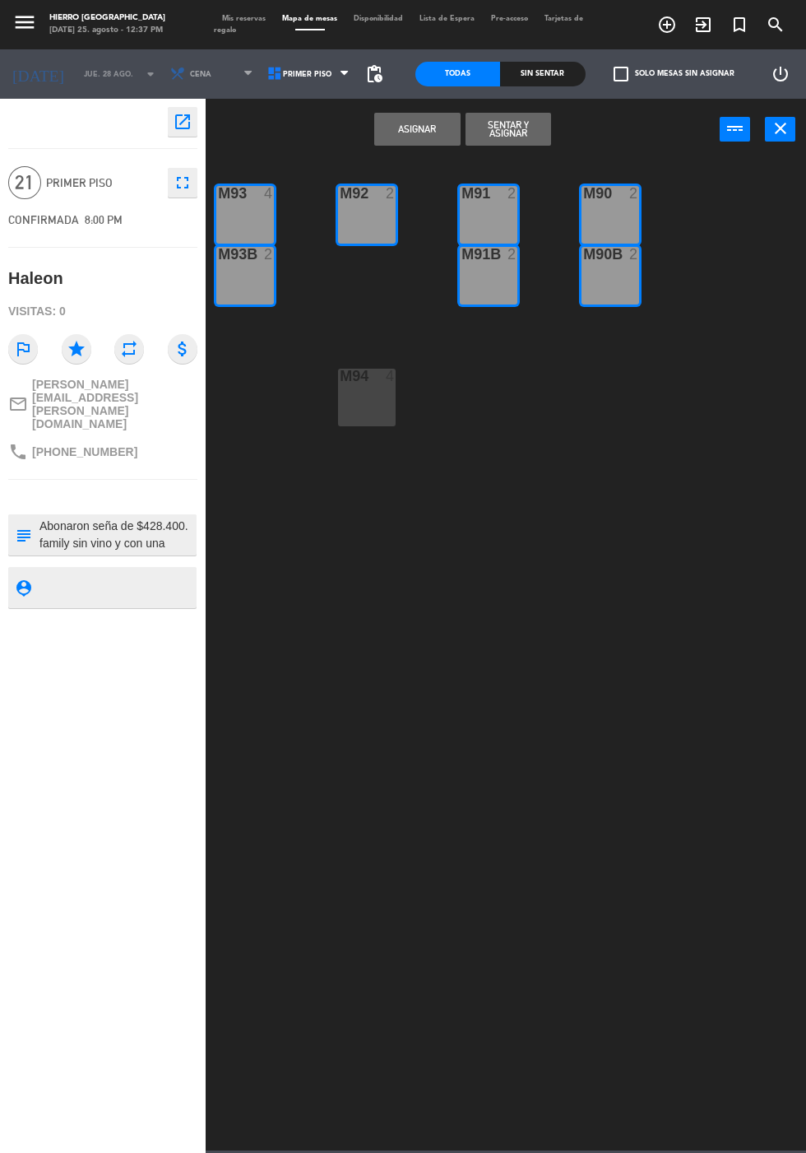
click at [377, 400] on div "M94 4" at bounding box center [367, 398] width 58 height 58
click at [417, 137] on button "Asignar" at bounding box center [417, 129] width 86 height 33
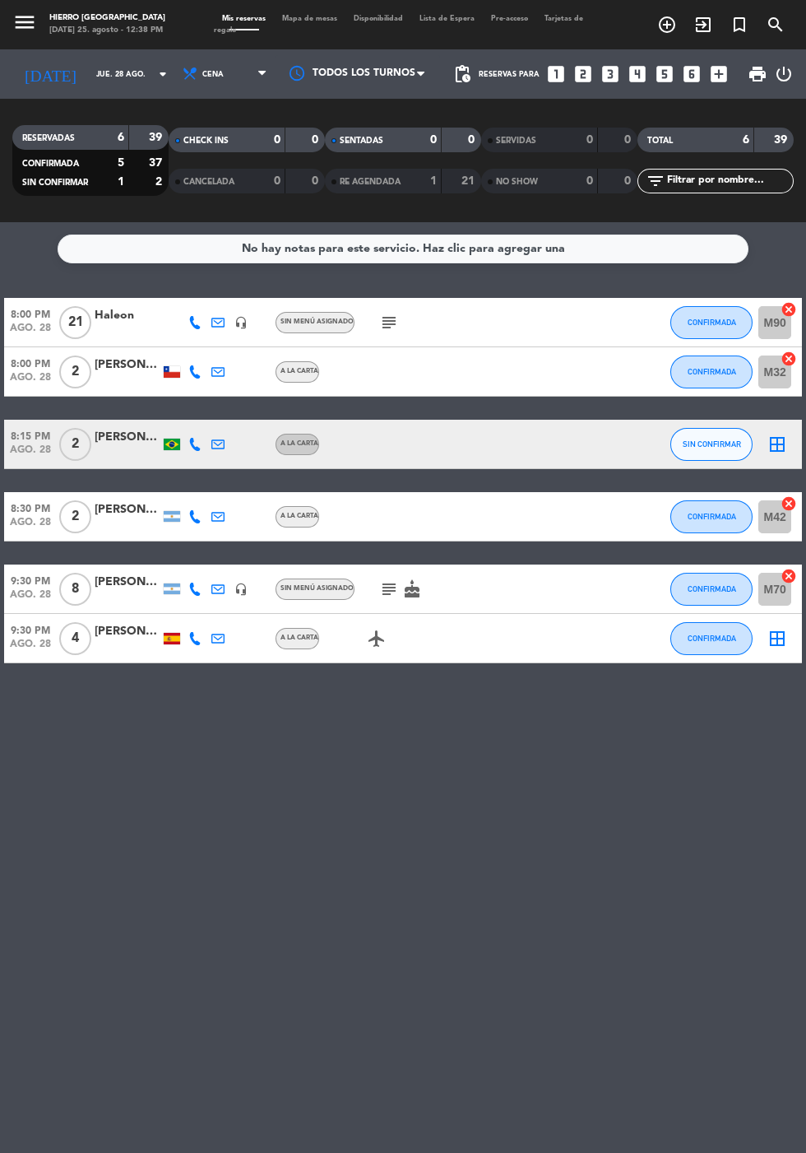
click at [88, 78] on input "jue. 28 ago." at bounding box center [140, 75] width 104 height 26
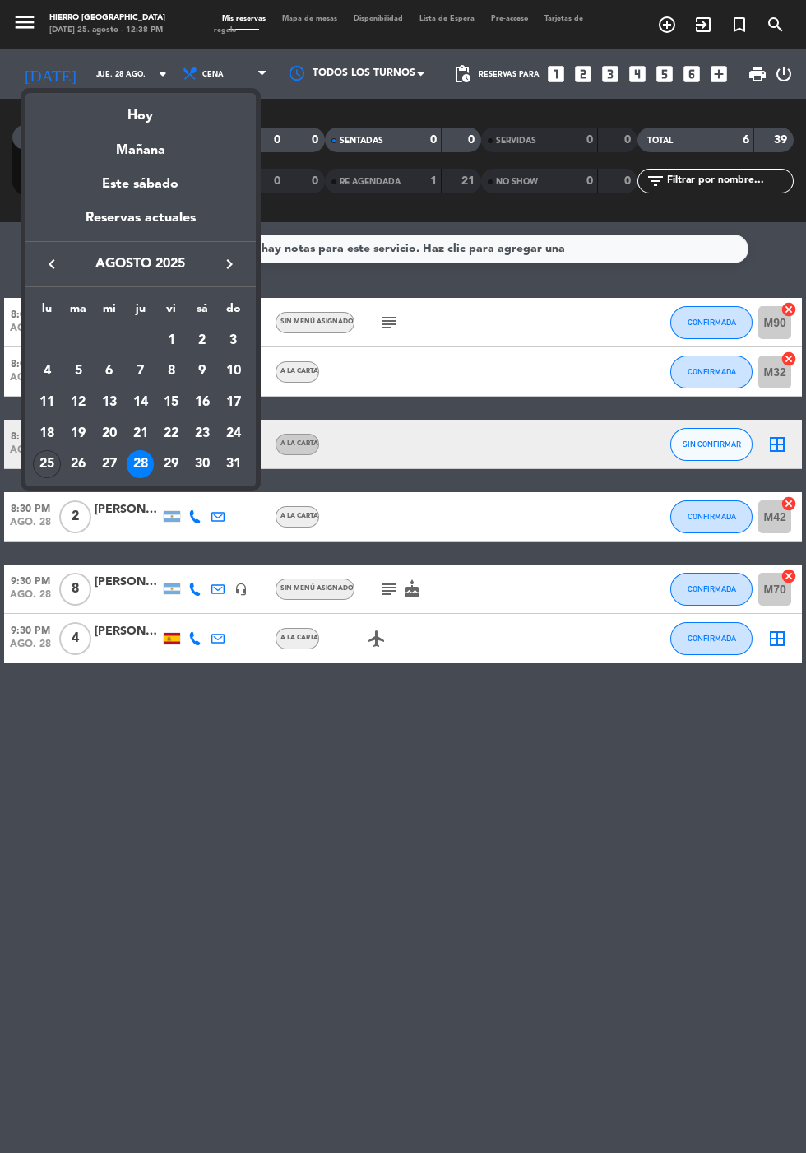
click at [153, 118] on div "Hoy" at bounding box center [141, 110] width 230 height 34
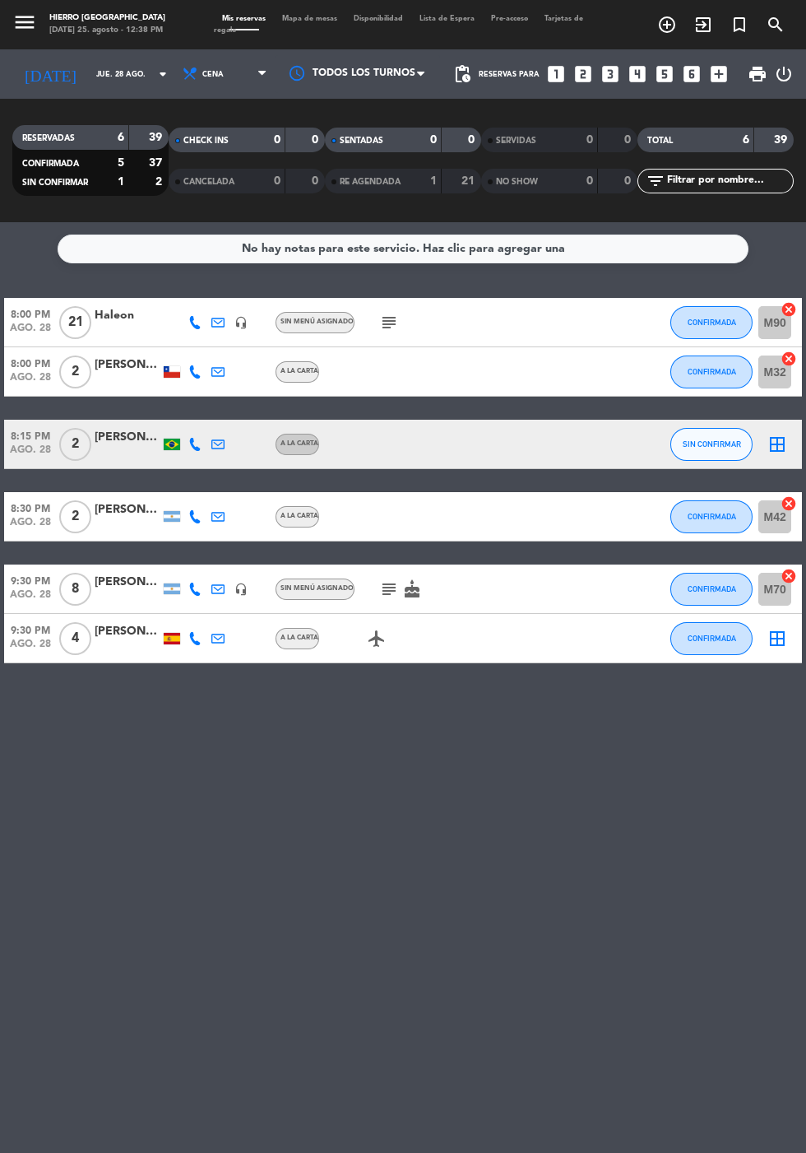
type input "lun. 25 ago."
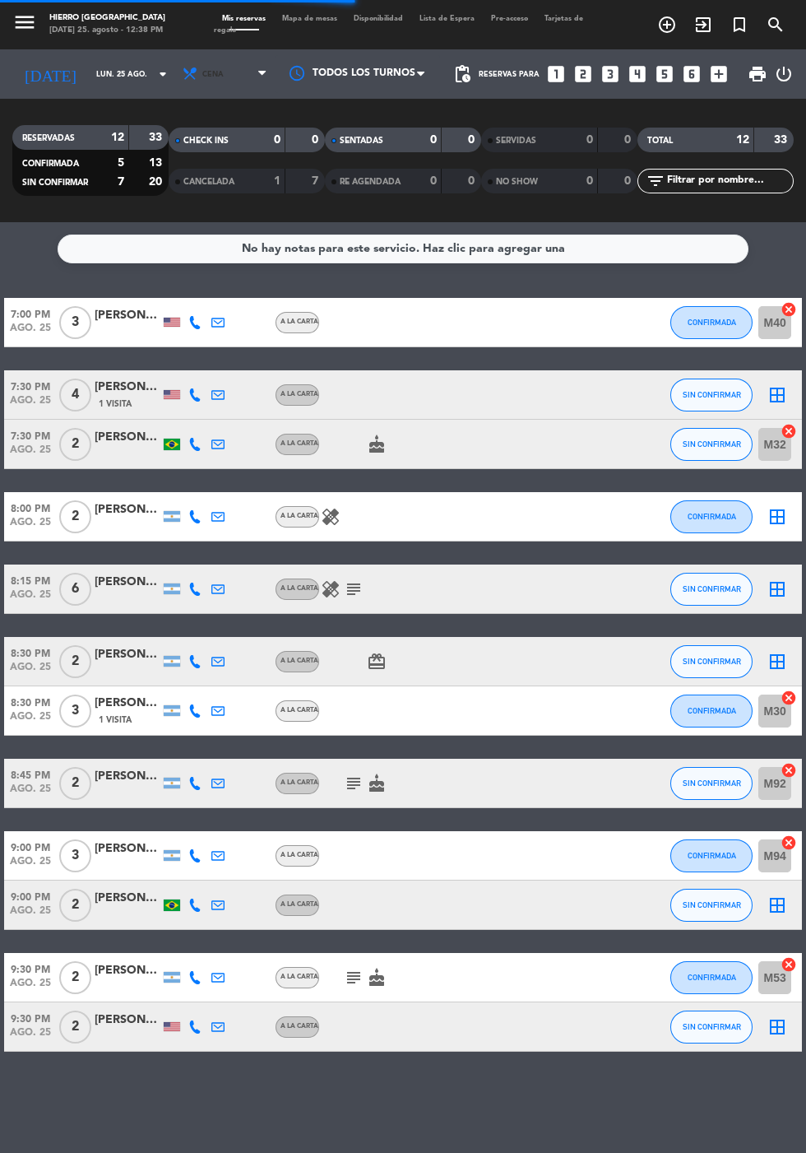
click at [202, 81] on span "Cena" at bounding box center [226, 74] width 99 height 36
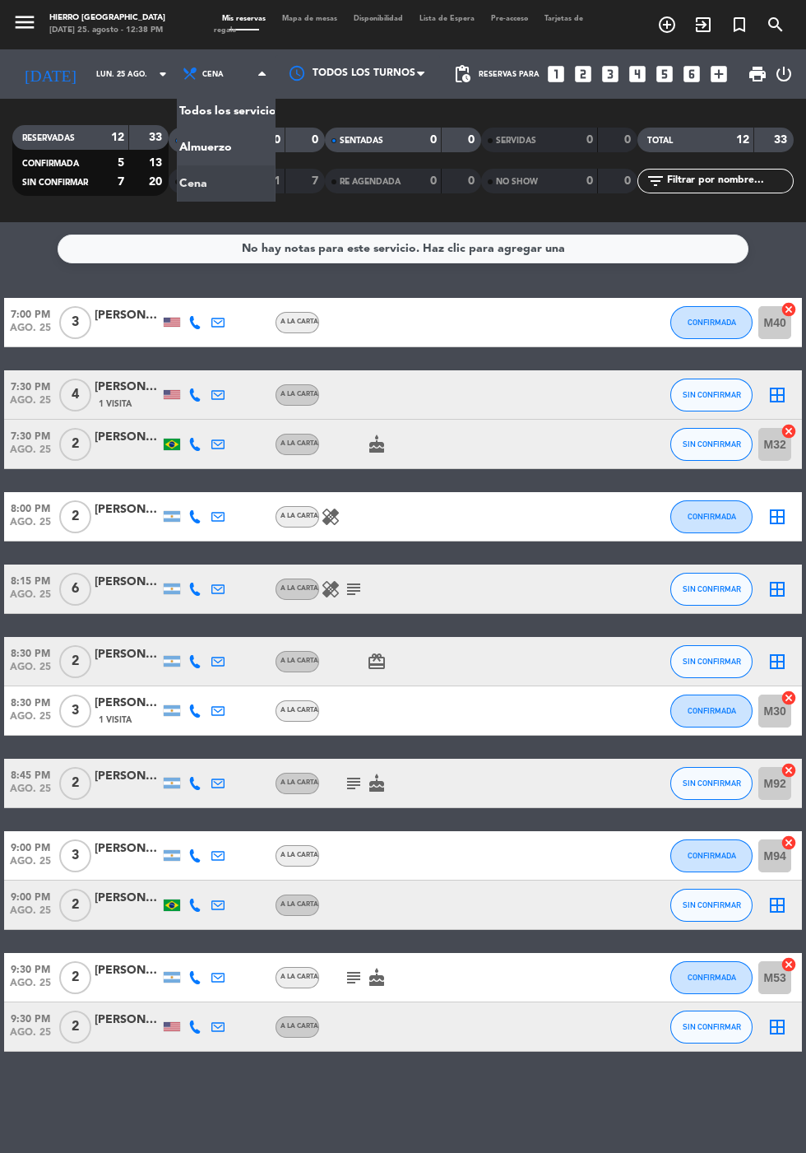
click at [228, 151] on div "menu Hierro [PERSON_NAME] [DATE] 25. agosto - 12:38 PM Mis reservas Mapa de mes…" at bounding box center [403, 111] width 806 height 222
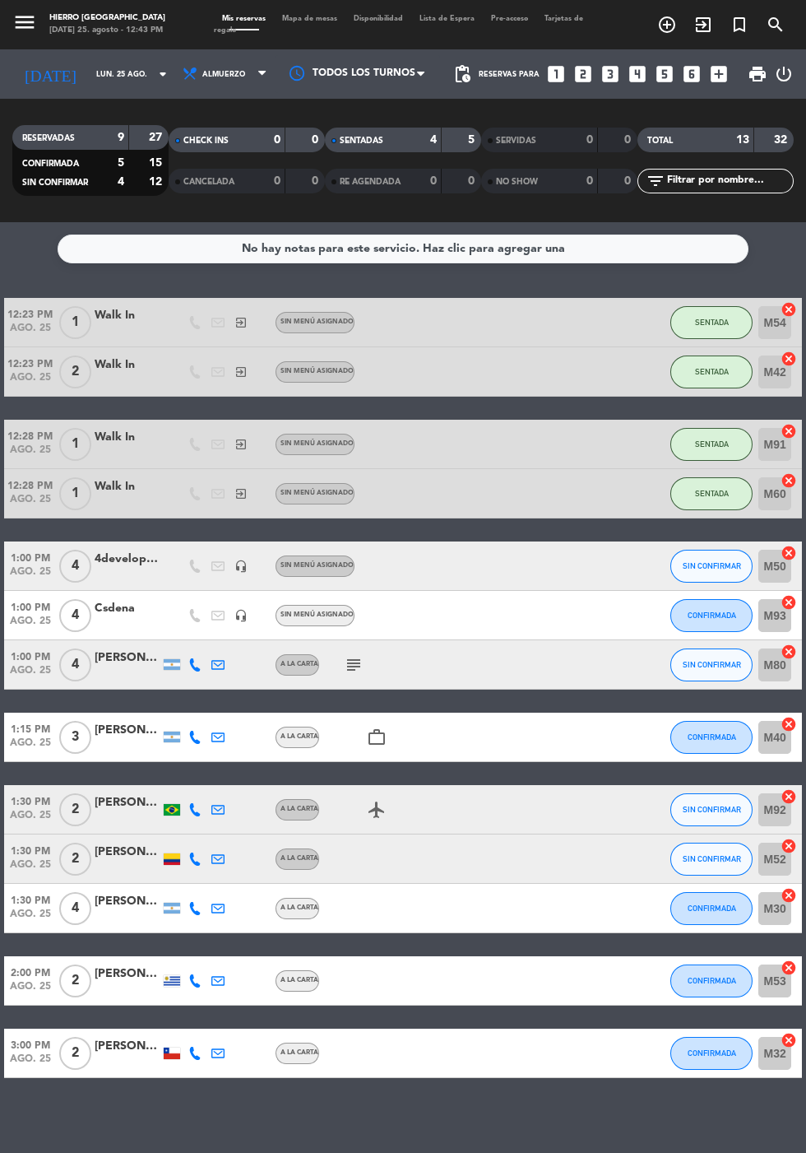
click at [109, 988] on div at bounding box center [128, 989] width 66 height 13
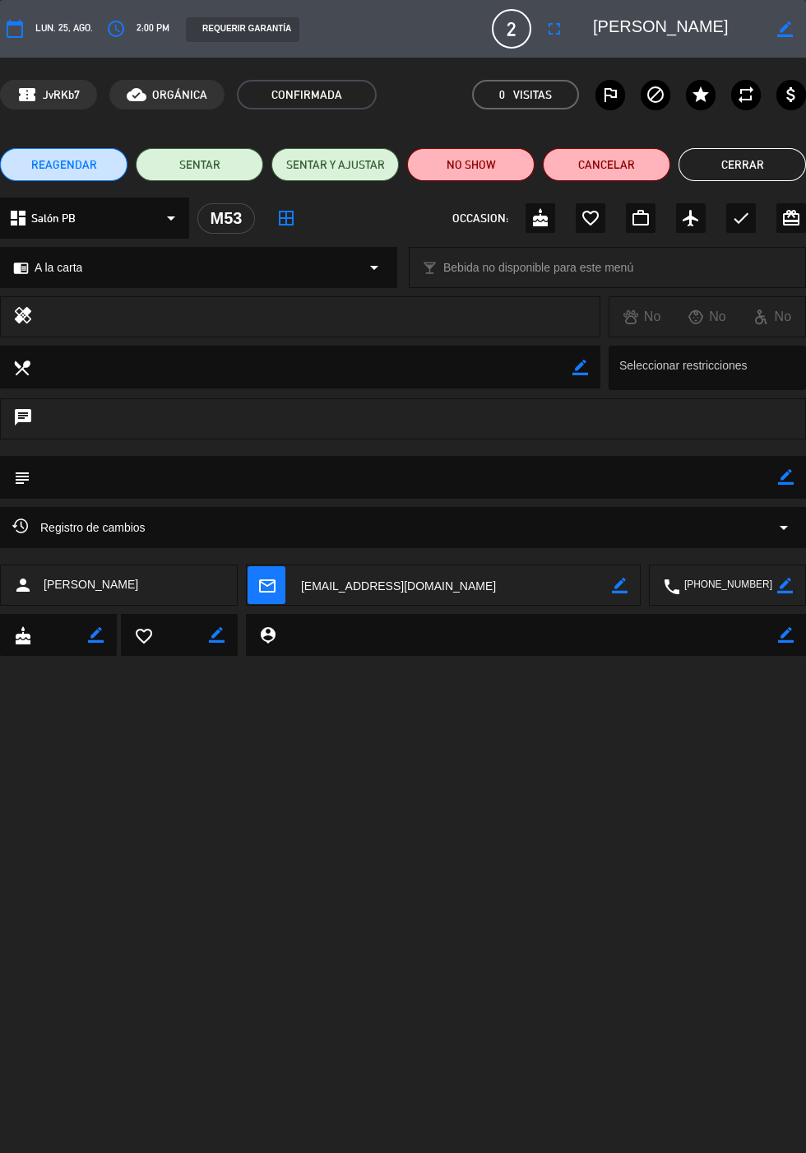
click at [129, 34] on button "access_time" at bounding box center [116, 29] width 30 height 30
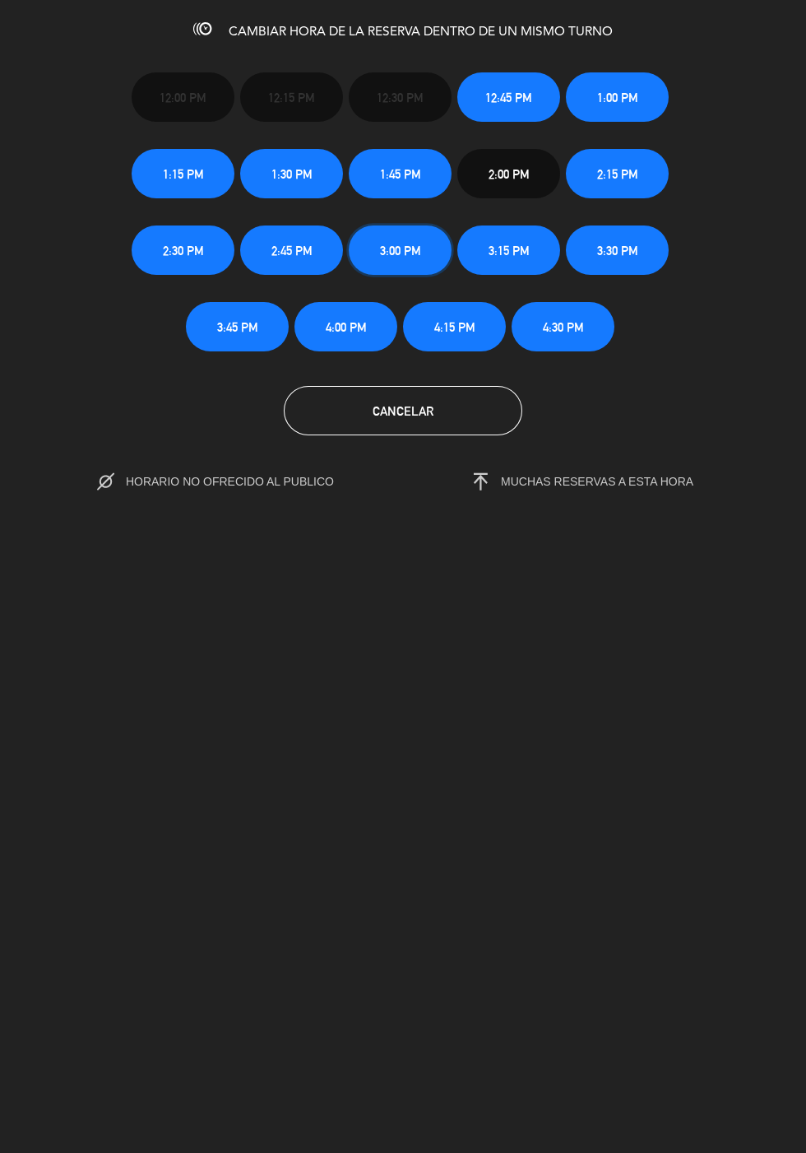
click at [406, 267] on button "3:00 PM" at bounding box center [400, 249] width 103 height 49
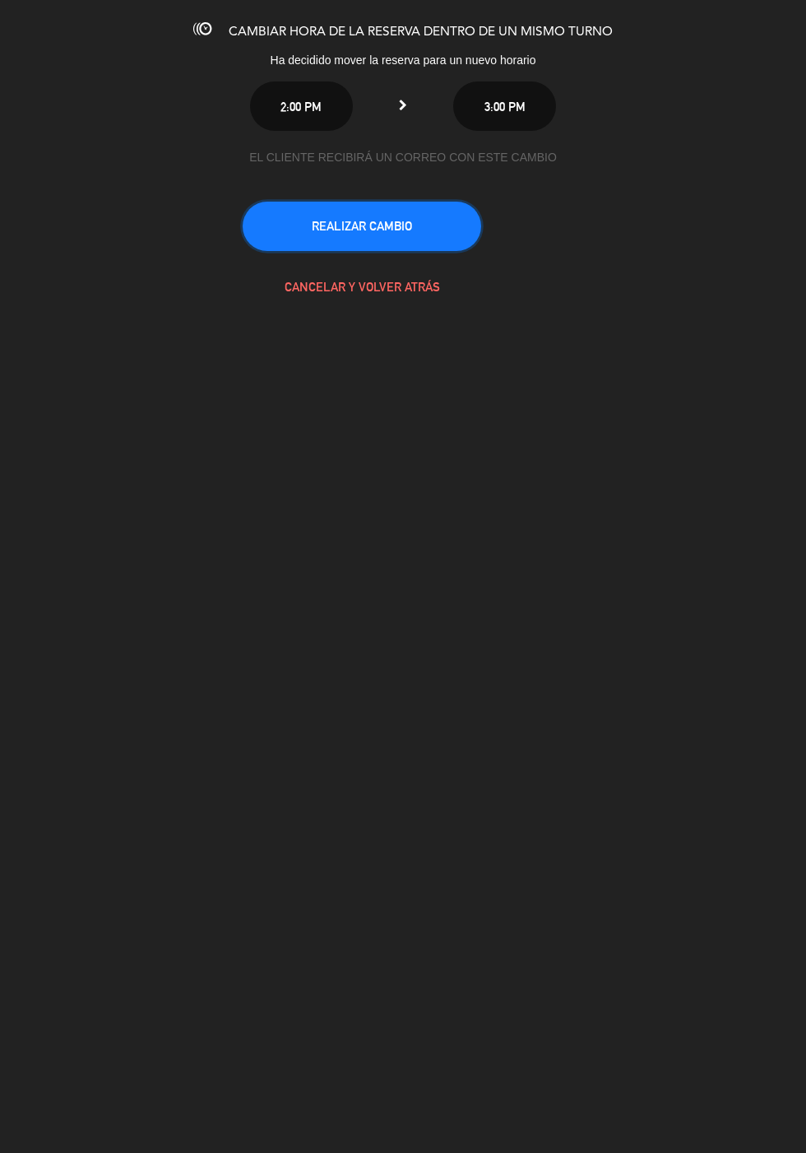
click at [407, 226] on button "REALIZAR CAMBIO" at bounding box center [362, 226] width 239 height 49
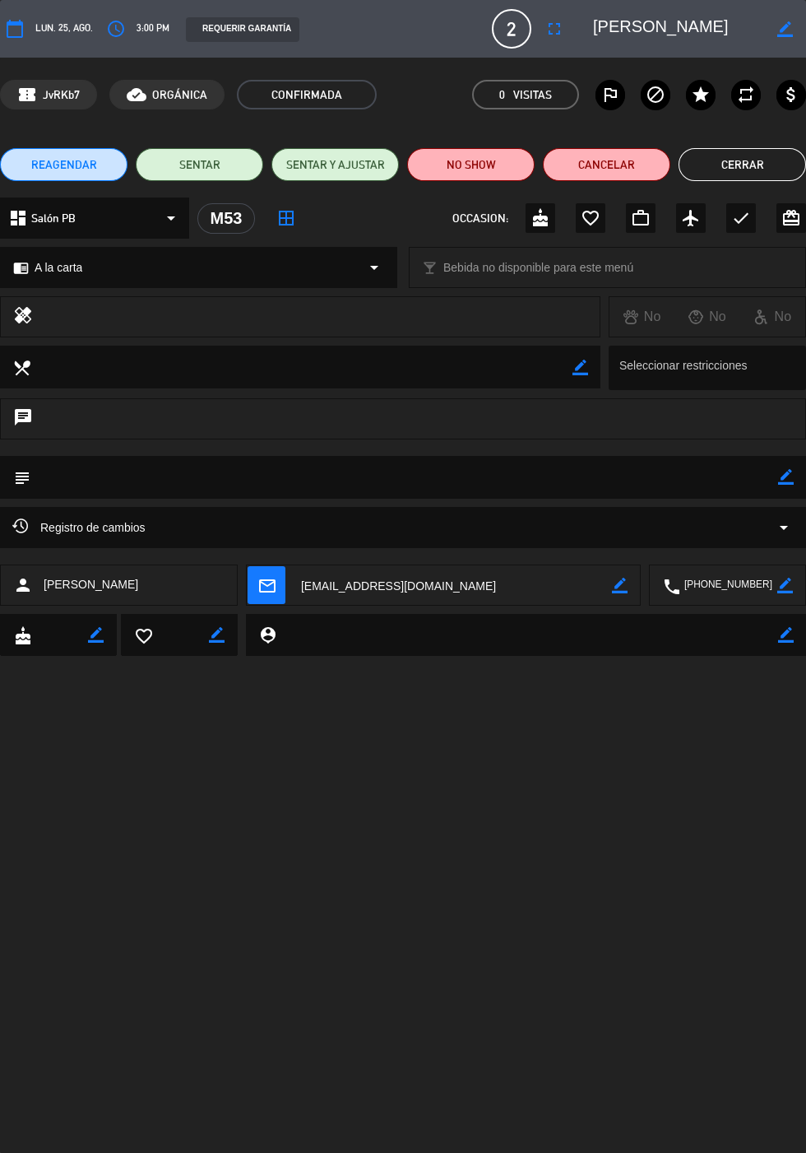
click at [767, 159] on button "Cerrar" at bounding box center [743, 164] width 128 height 33
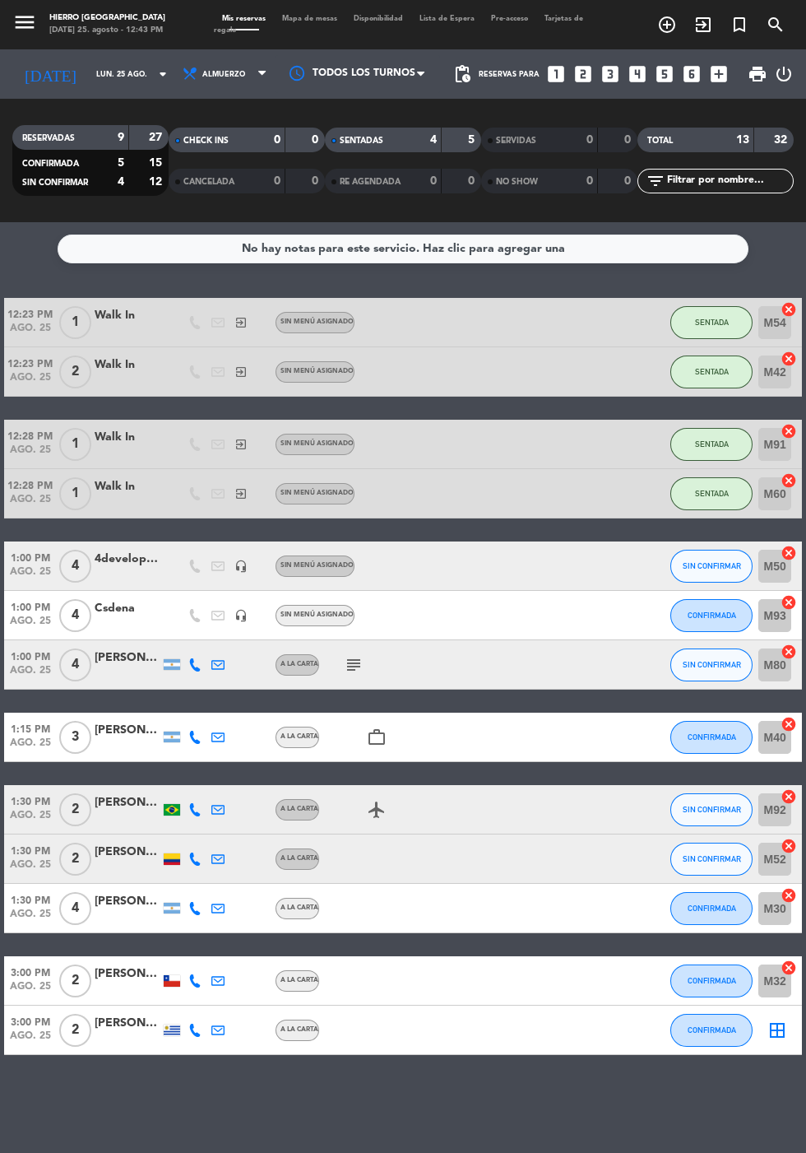
click at [777, 1032] on icon "border_all" at bounding box center [778, 1030] width 20 height 20
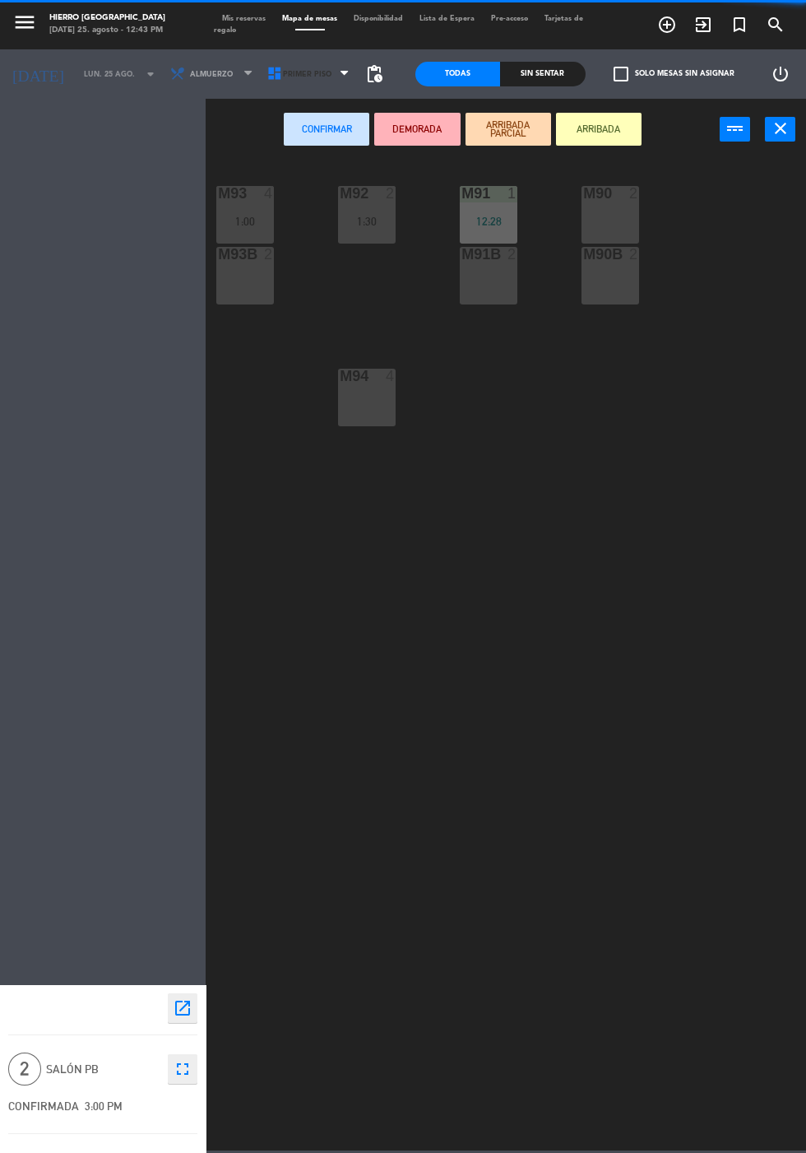
click at [290, 86] on span "Primer Piso" at bounding box center [310, 74] width 97 height 36
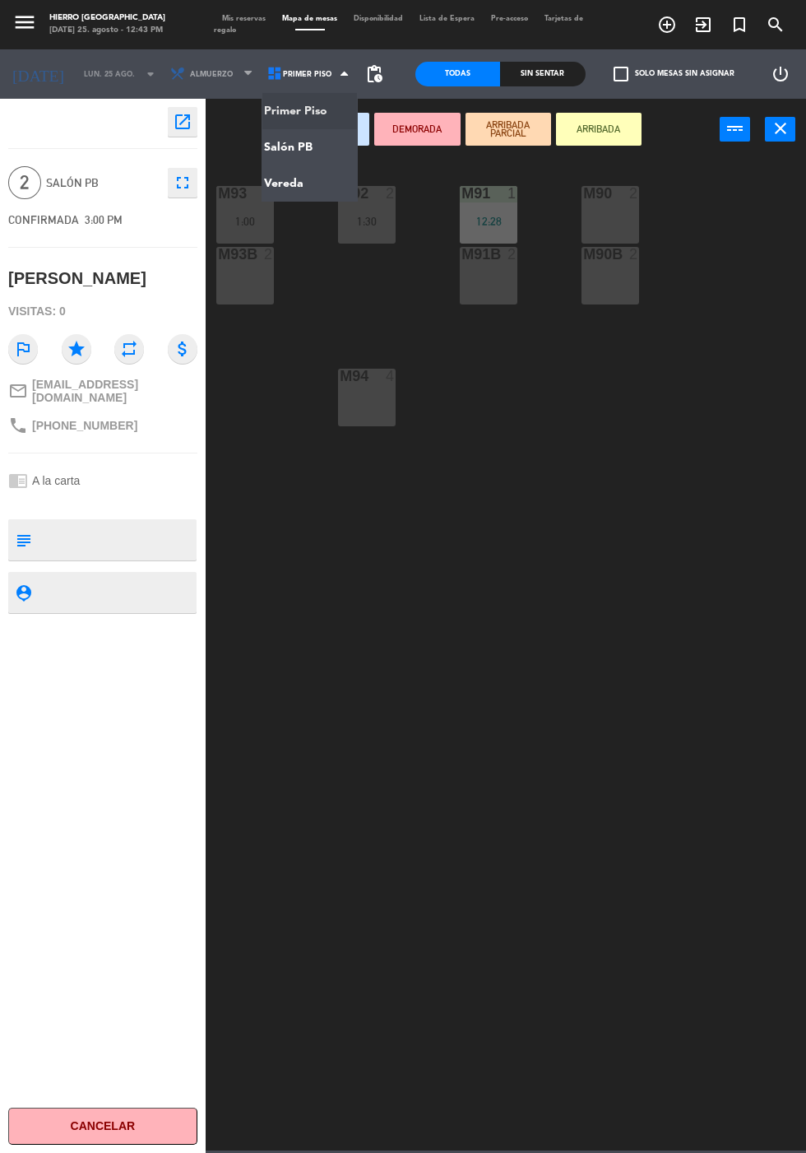
click at [309, 145] on ng-component "menu Hierro [PERSON_NAME] [DATE] 25. agosto - 12:43 PM Mis reservas Mapa de mes…" at bounding box center [403, 575] width 806 height 1150
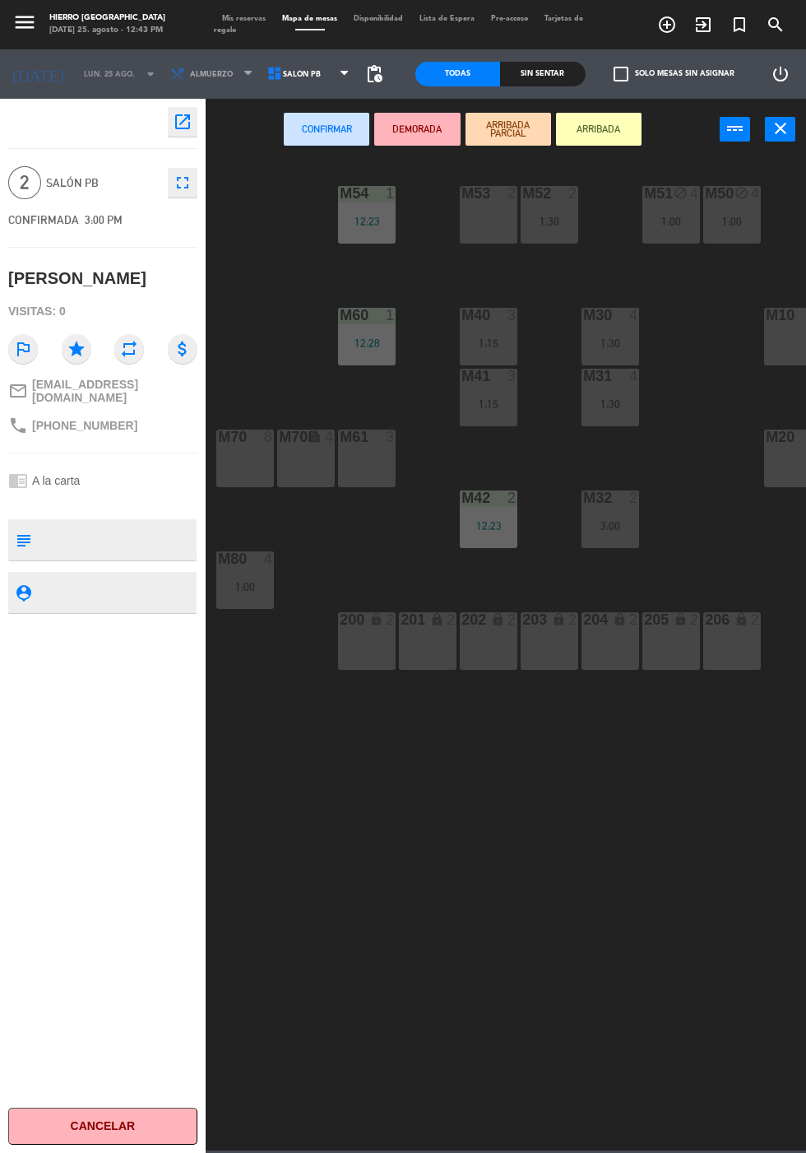
click at [495, 547] on div "M42 2 12:23" at bounding box center [489, 519] width 58 height 58
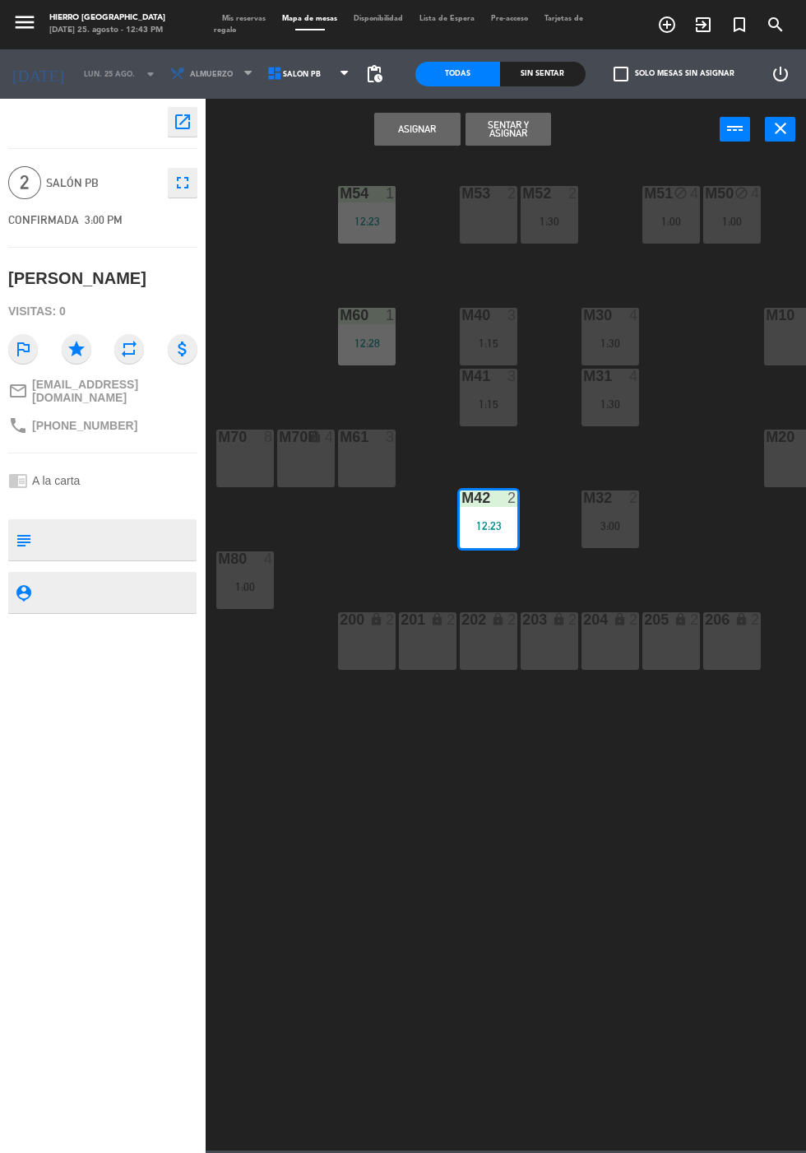
click at [428, 142] on button "Asignar" at bounding box center [417, 129] width 86 height 33
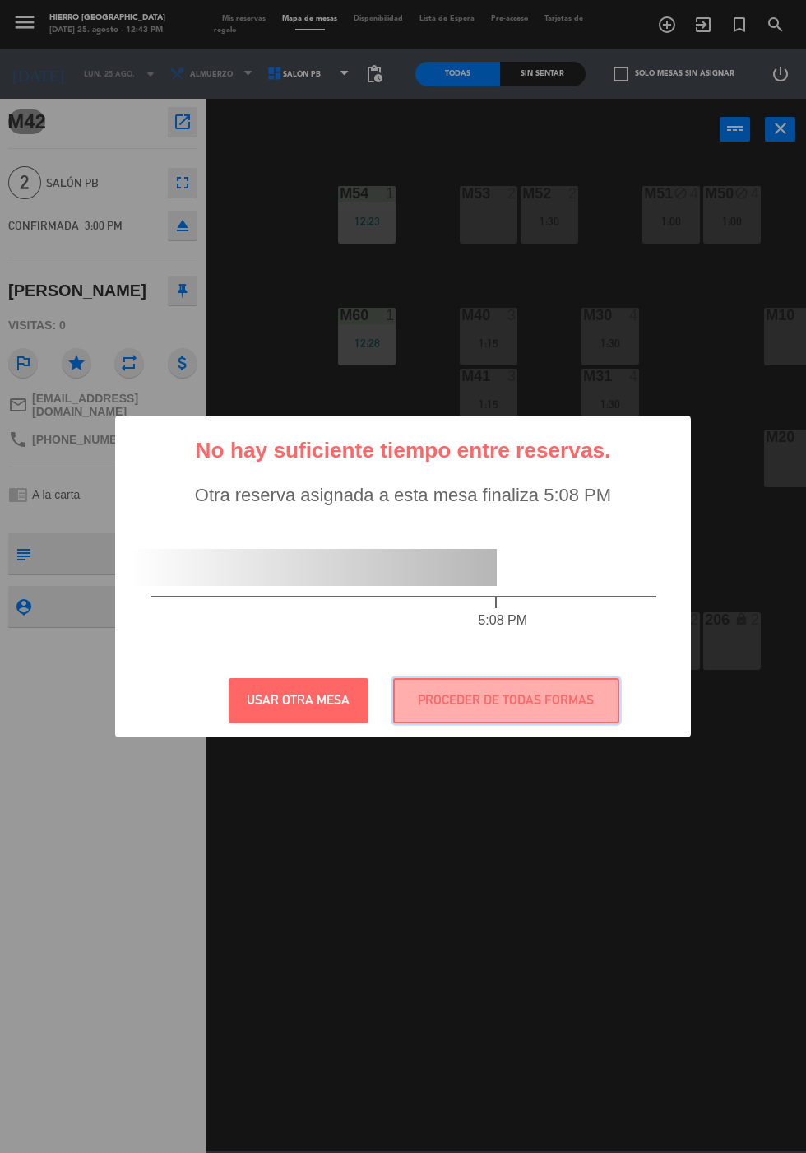
click at [563, 694] on button "PROCEDER DE TODAS FORMAS" at bounding box center [506, 700] width 226 height 45
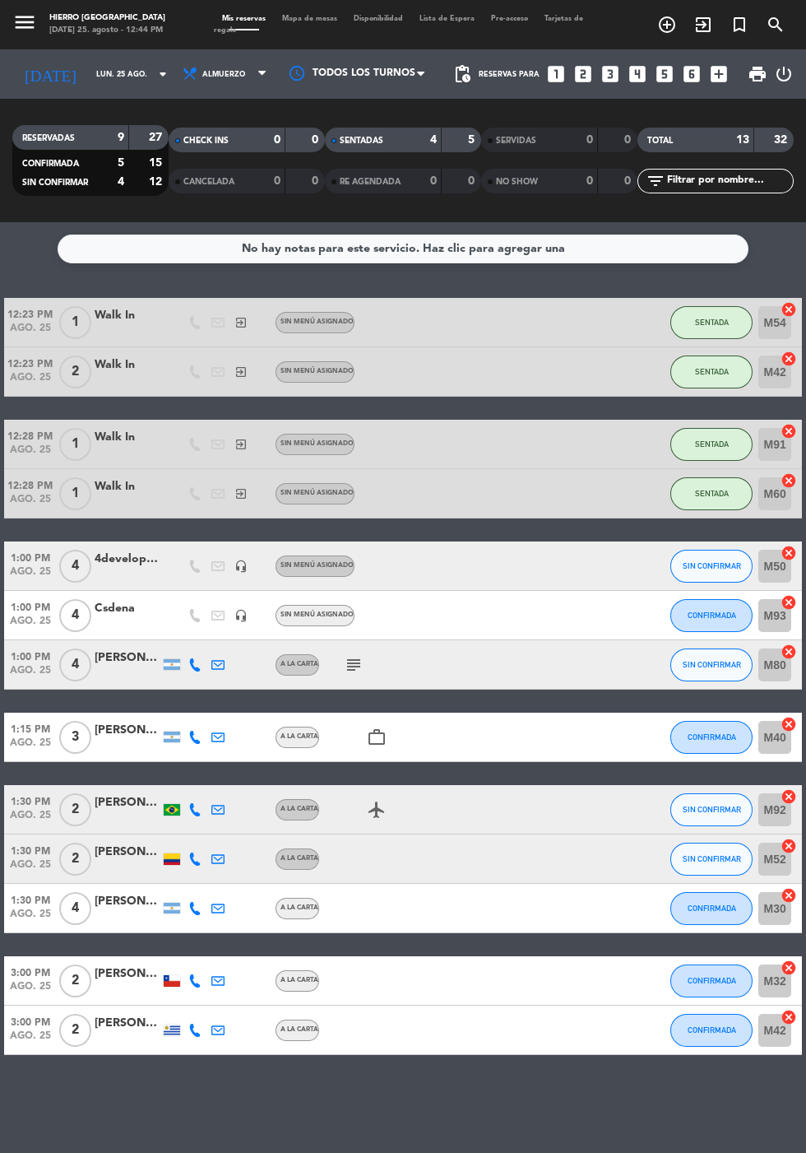
click at [356, 661] on icon "subject" at bounding box center [354, 665] width 20 height 20
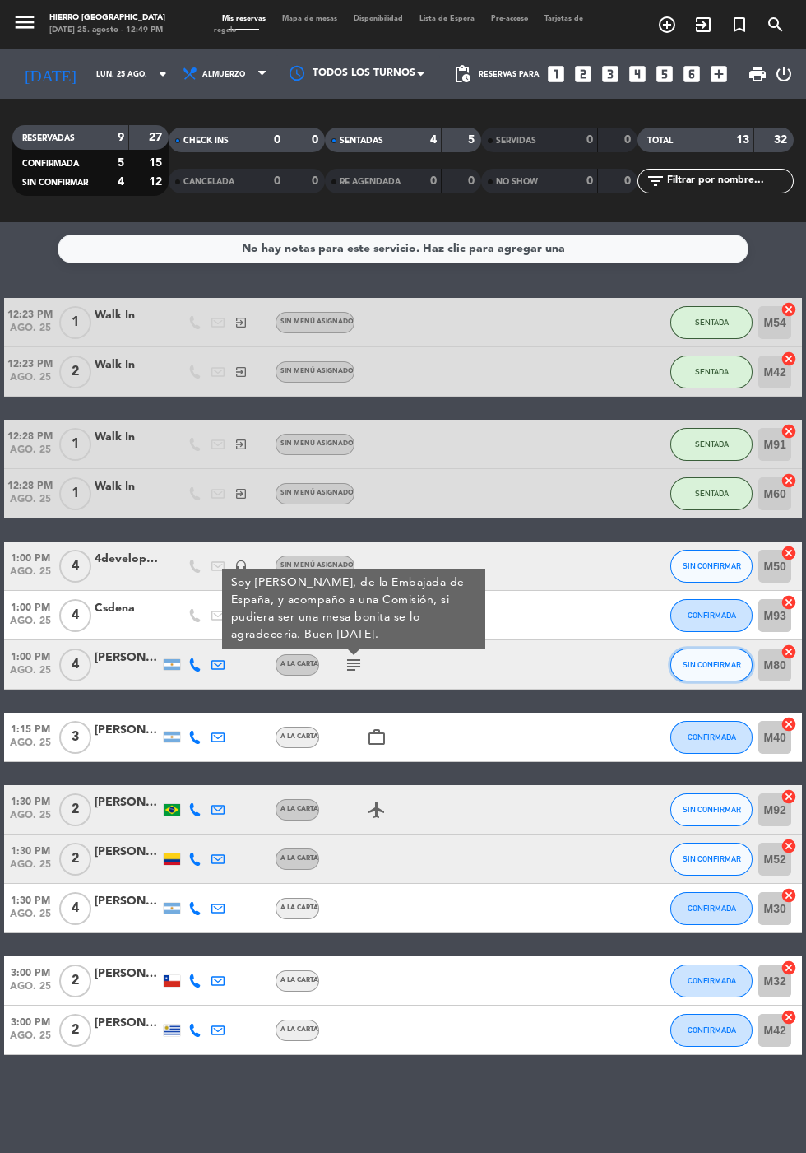
click at [724, 662] on span "SIN CONFIRMAR" at bounding box center [712, 664] width 58 height 9
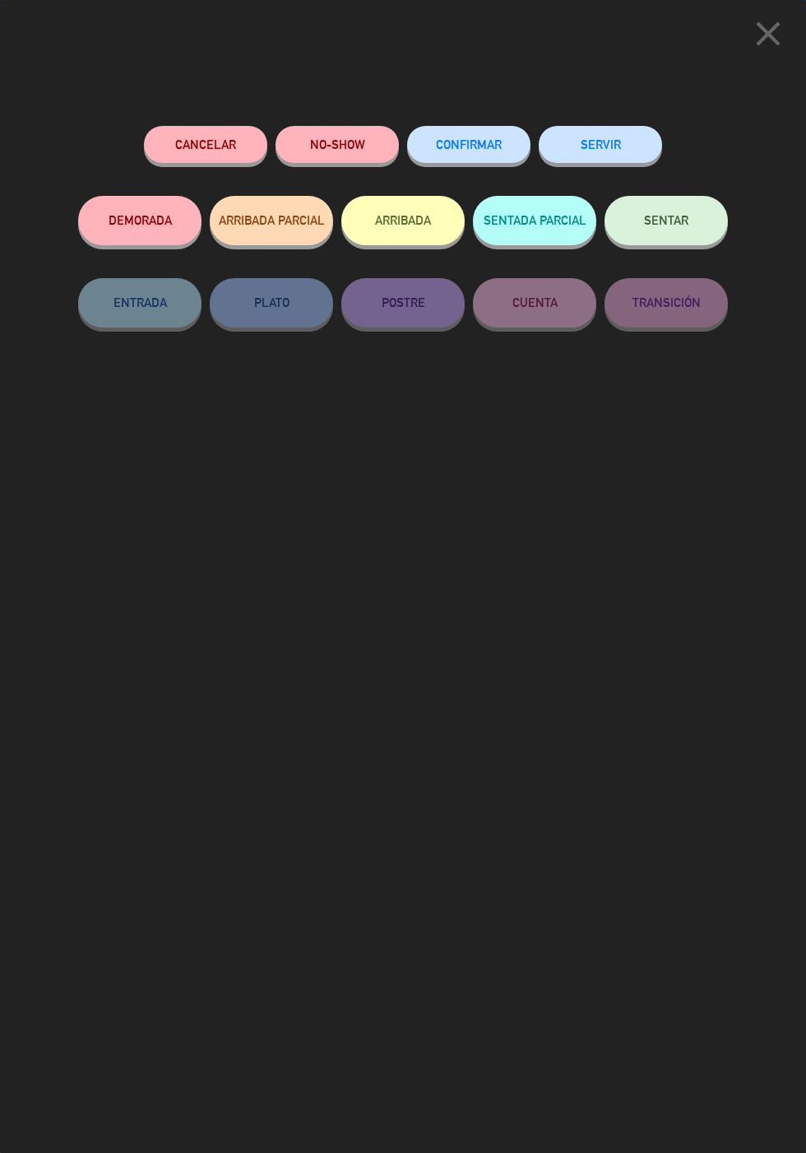
click at [546, 227] on button "SENTADA PARCIAL" at bounding box center [534, 220] width 123 height 49
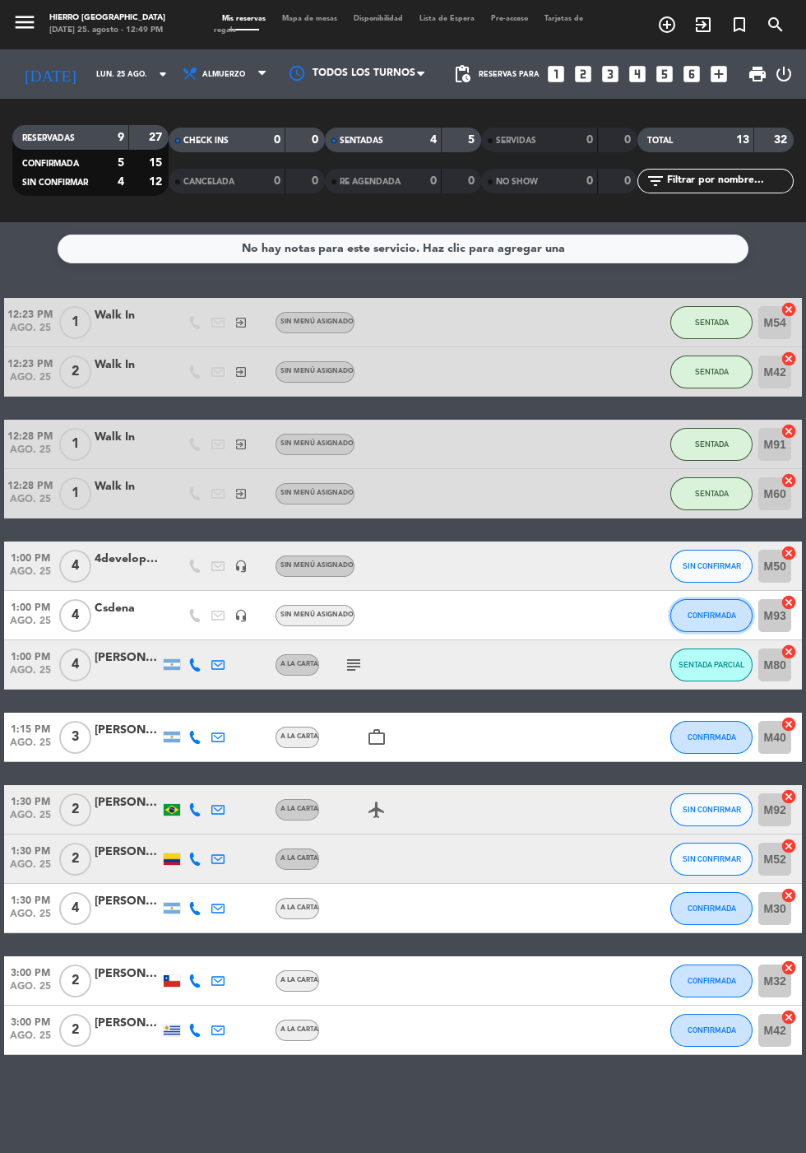
click at [721, 613] on span "CONFIRMADA" at bounding box center [712, 614] width 49 height 9
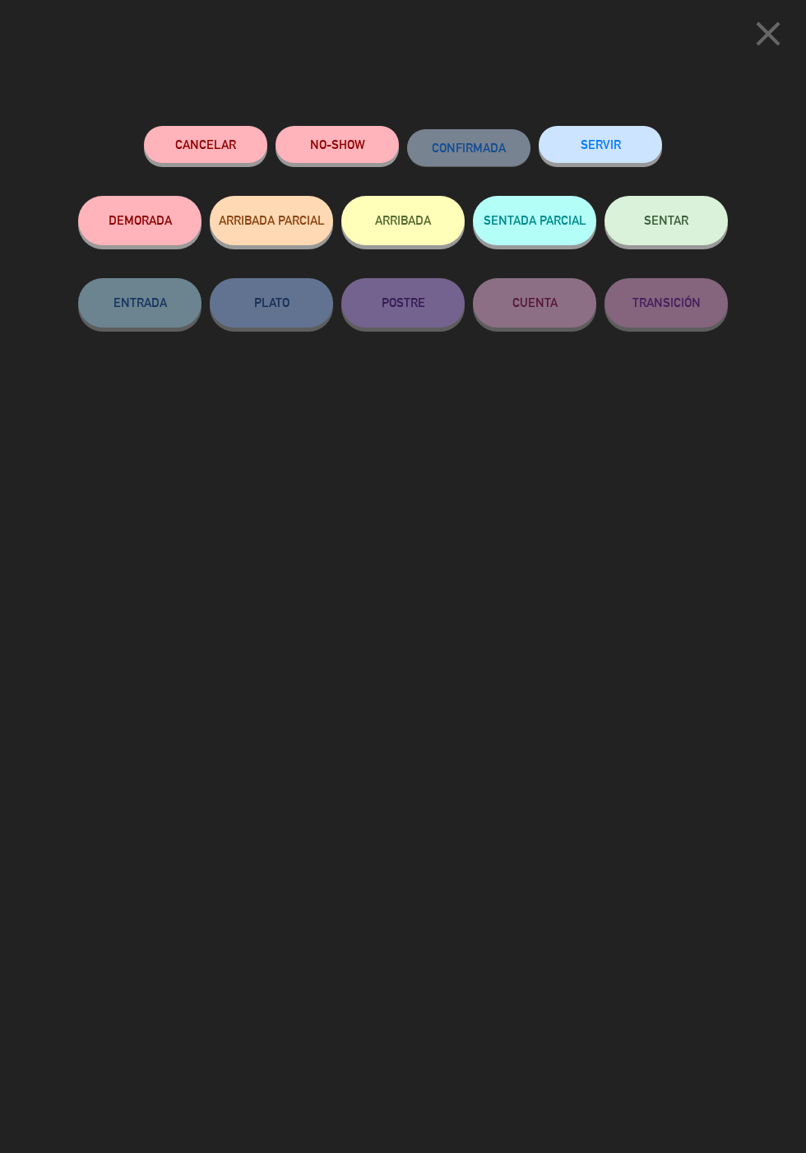
click at [550, 231] on button "SENTADA PARCIAL" at bounding box center [534, 220] width 123 height 49
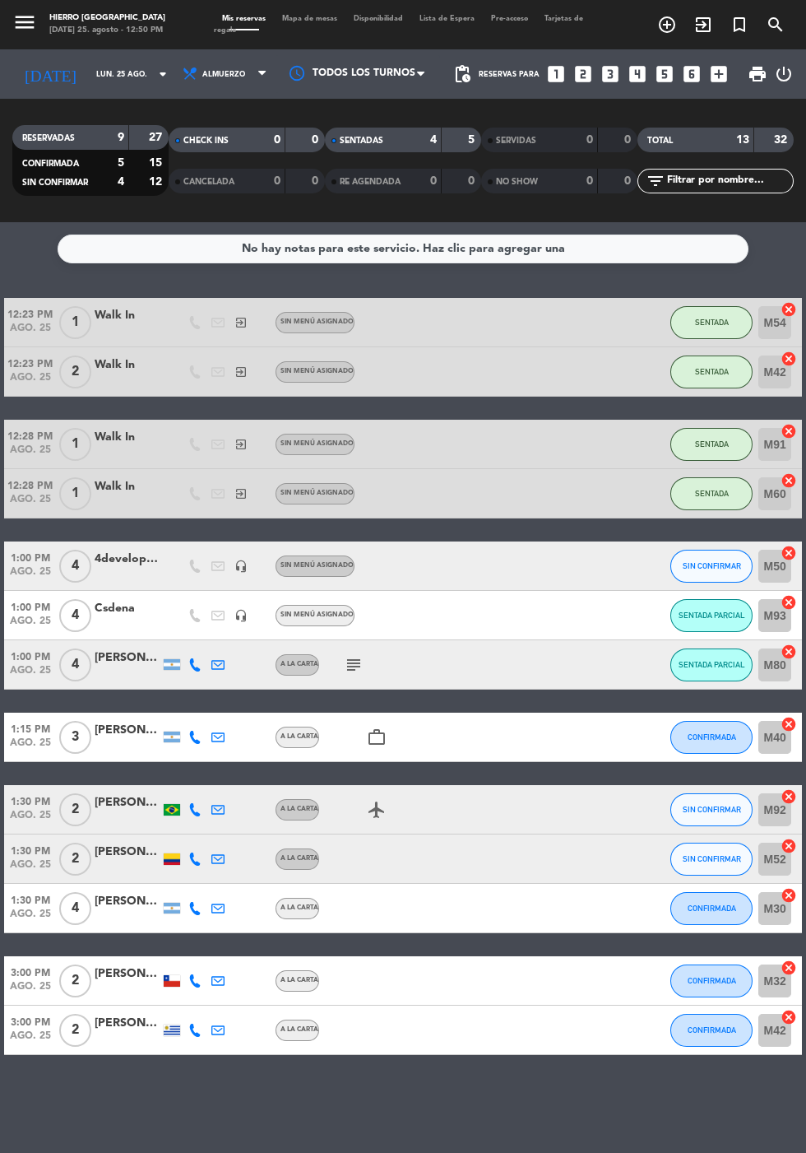
click at [316, 15] on span "Mapa de mesas" at bounding box center [310, 18] width 72 height 7
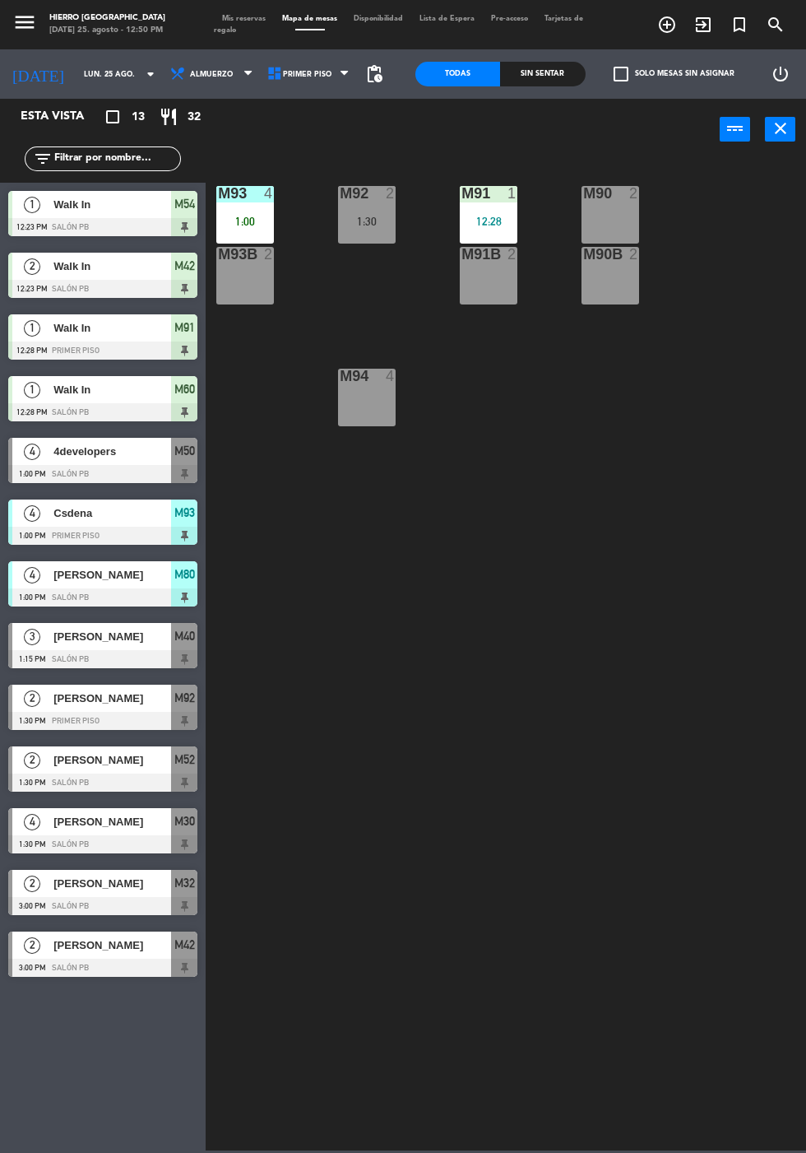
click at [485, 303] on div "M91B 2" at bounding box center [489, 276] width 58 height 58
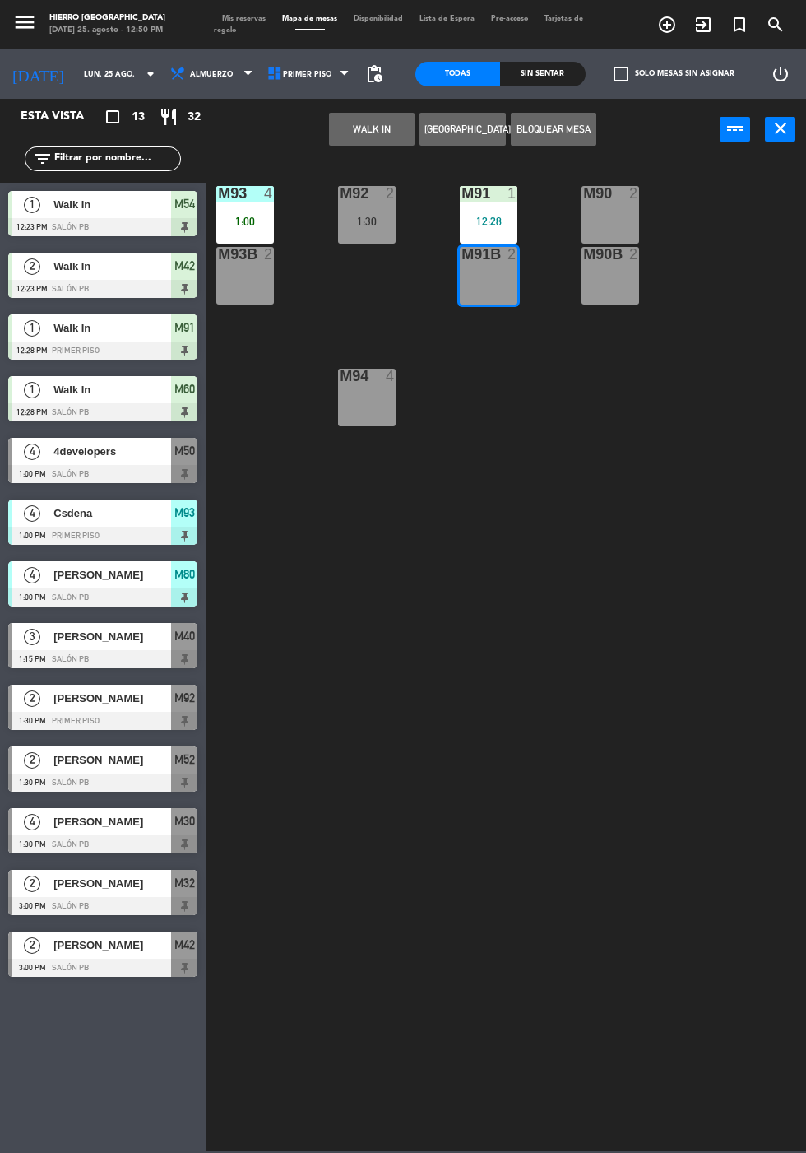
click at [366, 141] on button "WALK IN" at bounding box center [372, 129] width 86 height 33
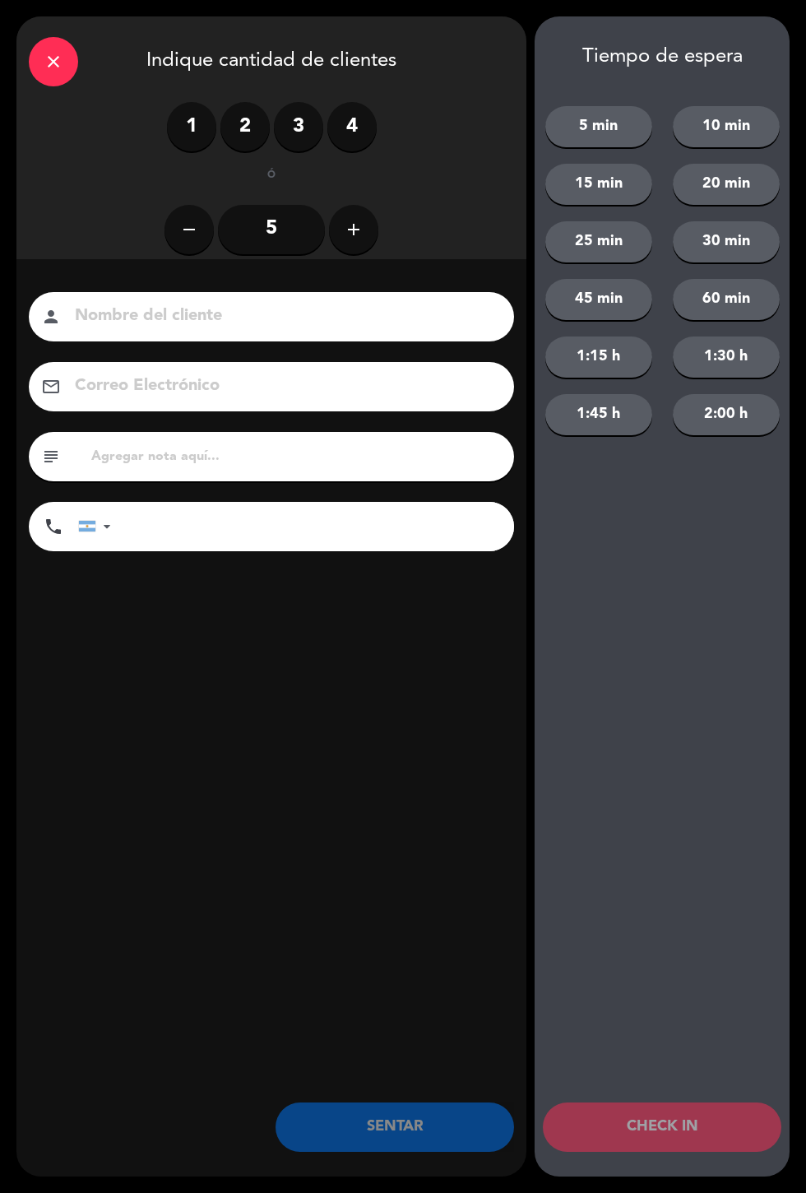
click at [245, 145] on label "2" at bounding box center [244, 126] width 49 height 49
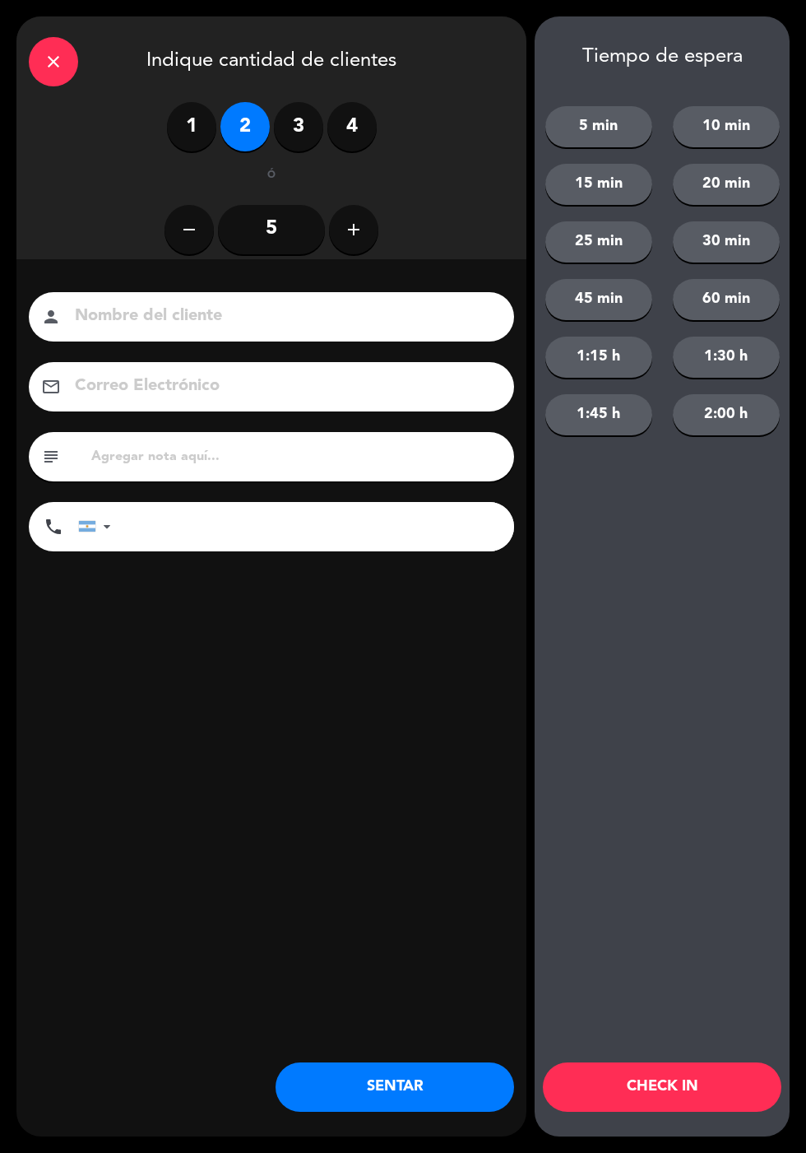
click at [420, 1102] on button "SENTAR" at bounding box center [395, 1086] width 239 height 49
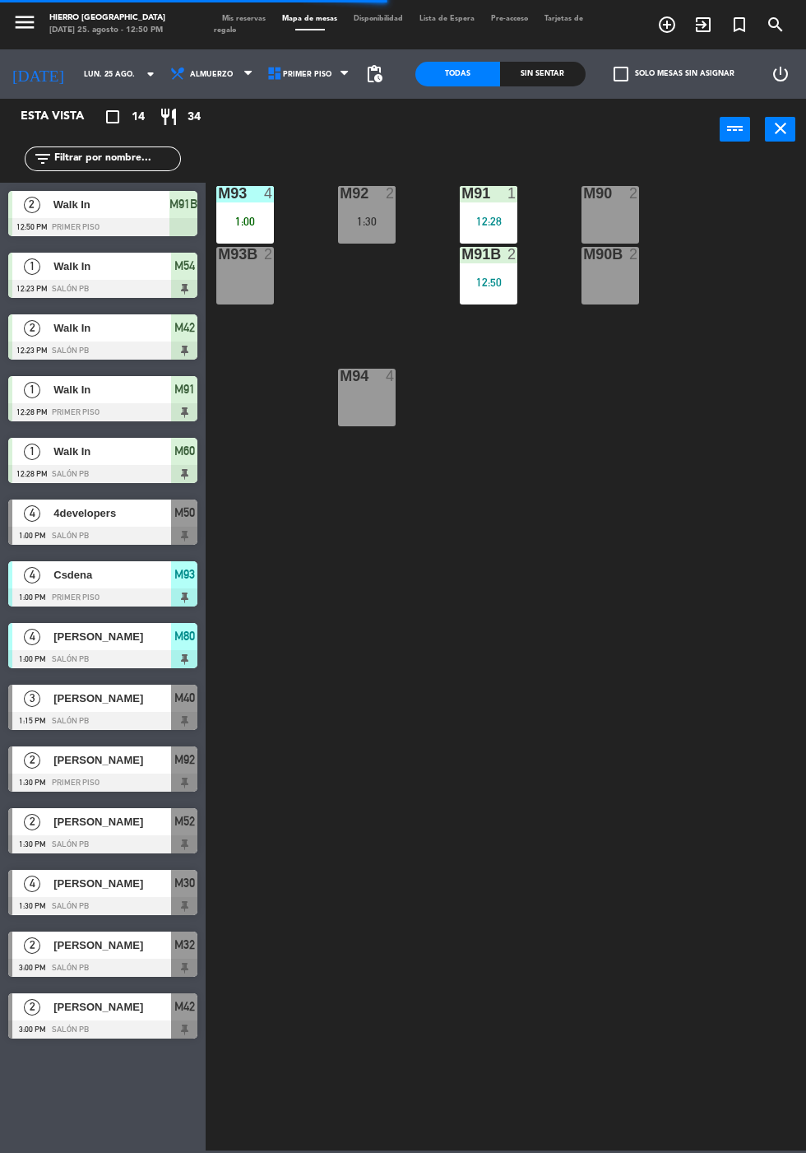
click at [615, 220] on div "M90 2" at bounding box center [611, 215] width 58 height 58
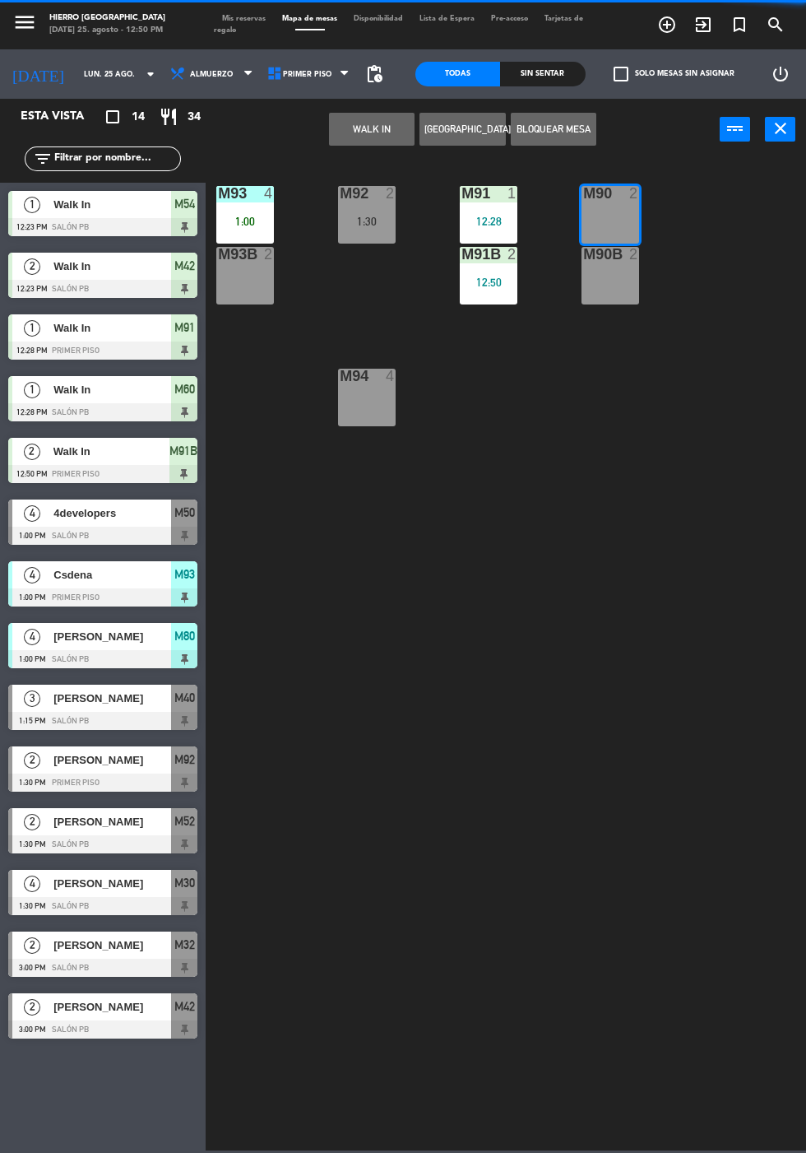
click at [372, 129] on button "WALK IN" at bounding box center [372, 129] width 86 height 33
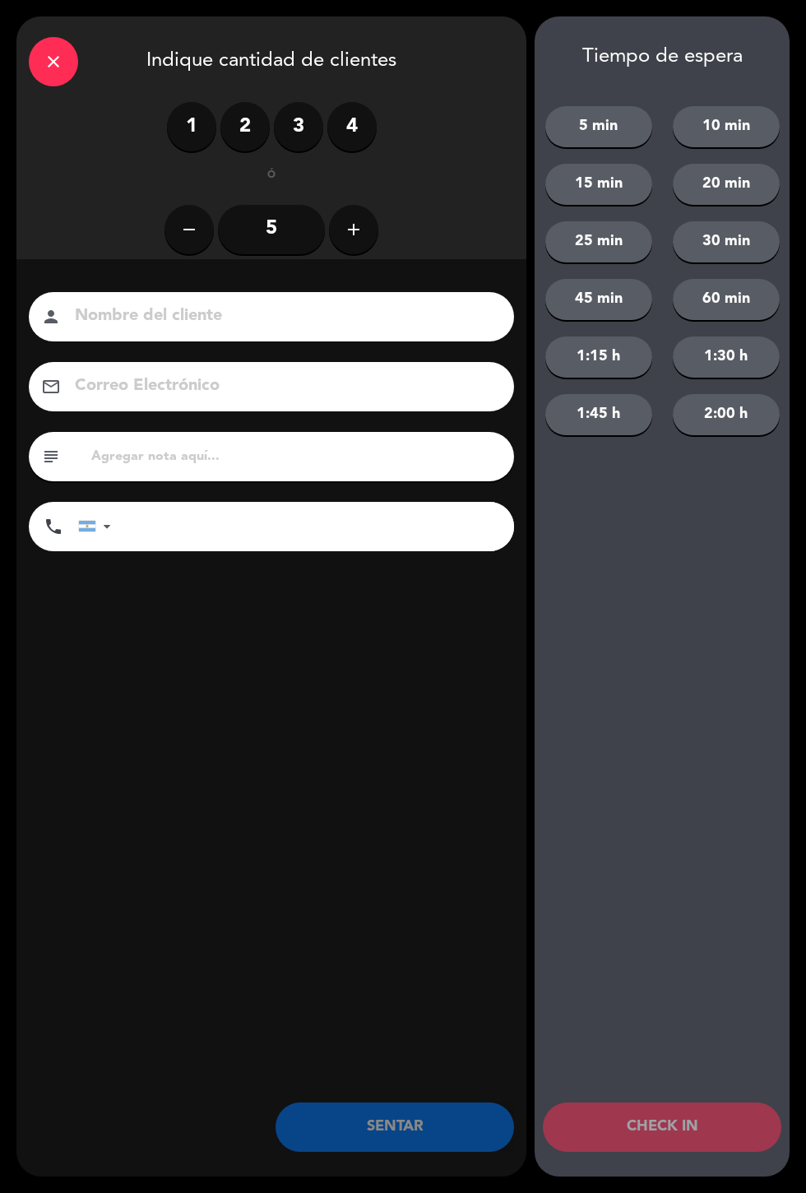
click at [256, 138] on label "2" at bounding box center [244, 126] width 49 height 49
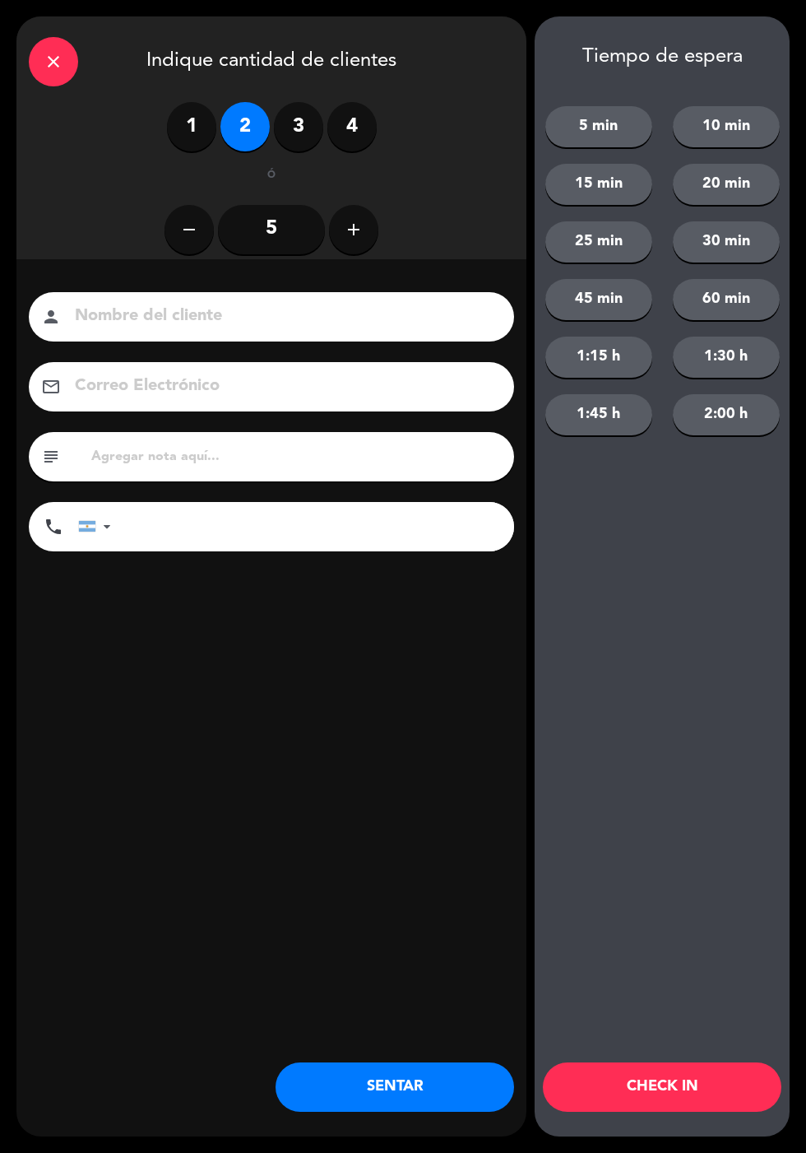
click at [373, 1098] on button "SENTAR" at bounding box center [395, 1086] width 239 height 49
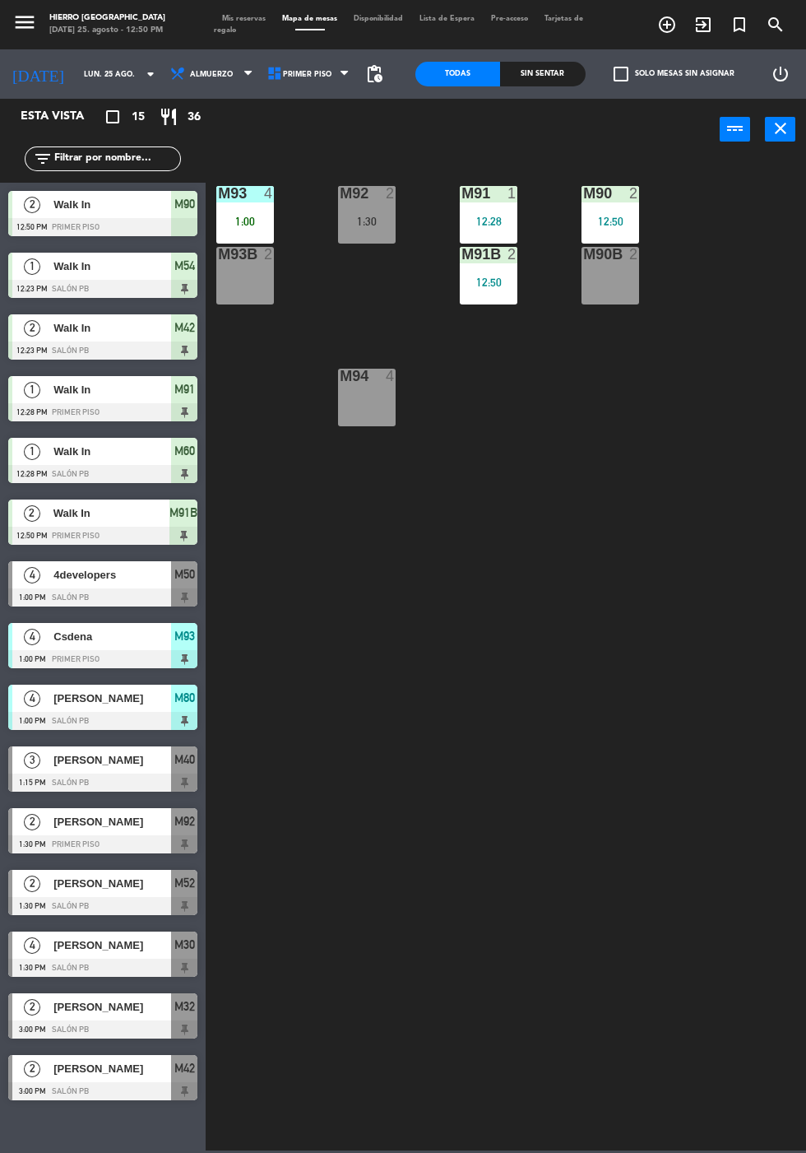
click at [616, 290] on div "M90B 2" at bounding box center [611, 276] width 58 height 58
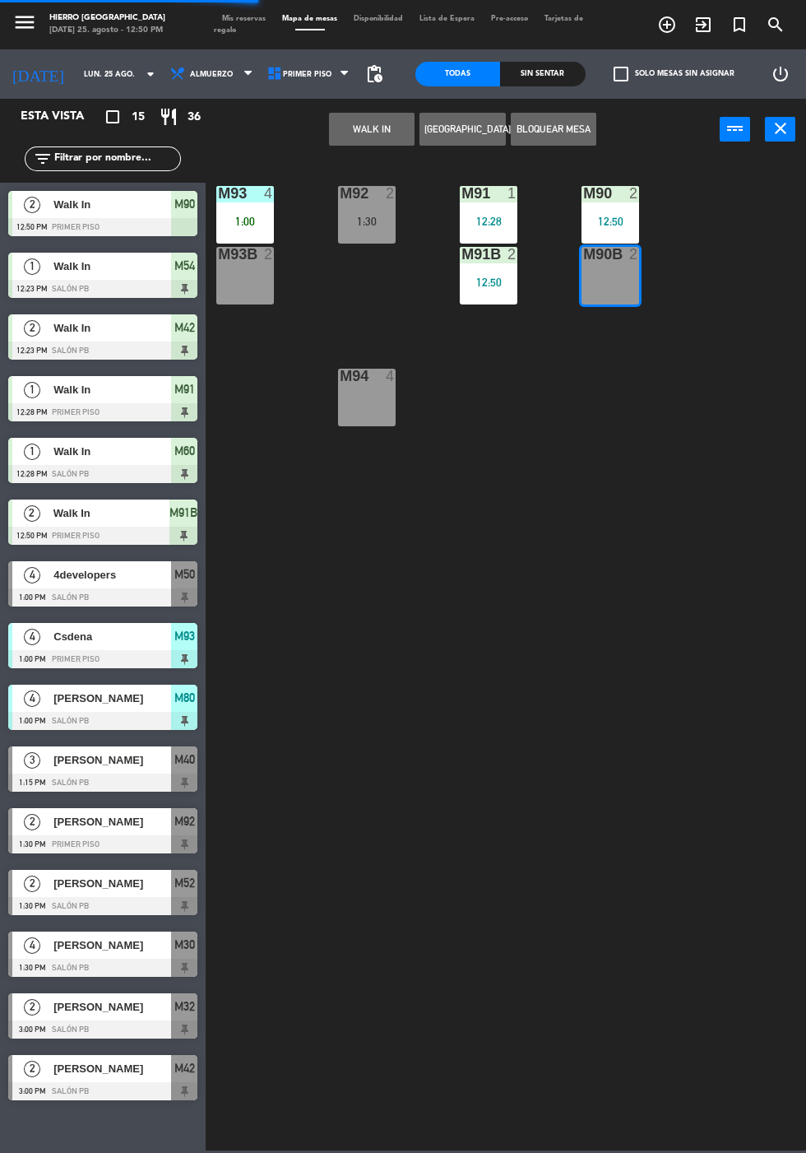
click at [372, 137] on button "WALK IN" at bounding box center [372, 129] width 86 height 33
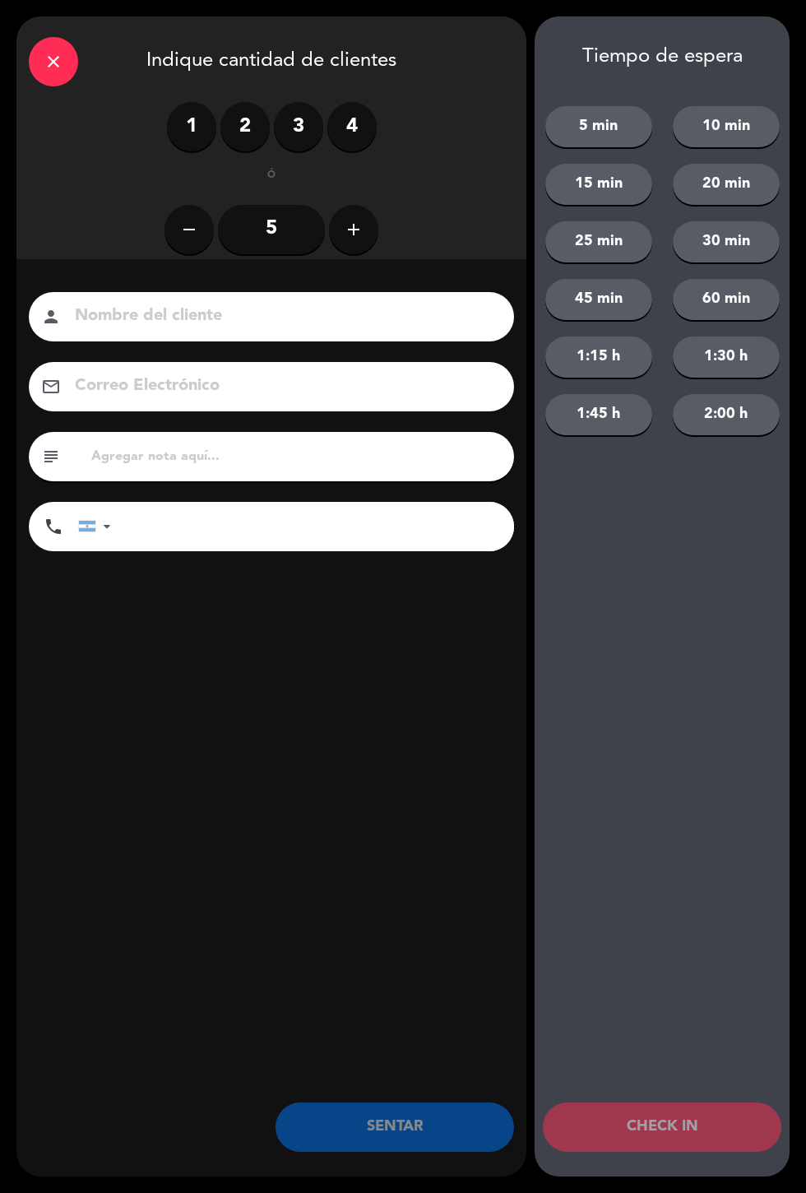
click at [250, 132] on label "2" at bounding box center [244, 126] width 49 height 49
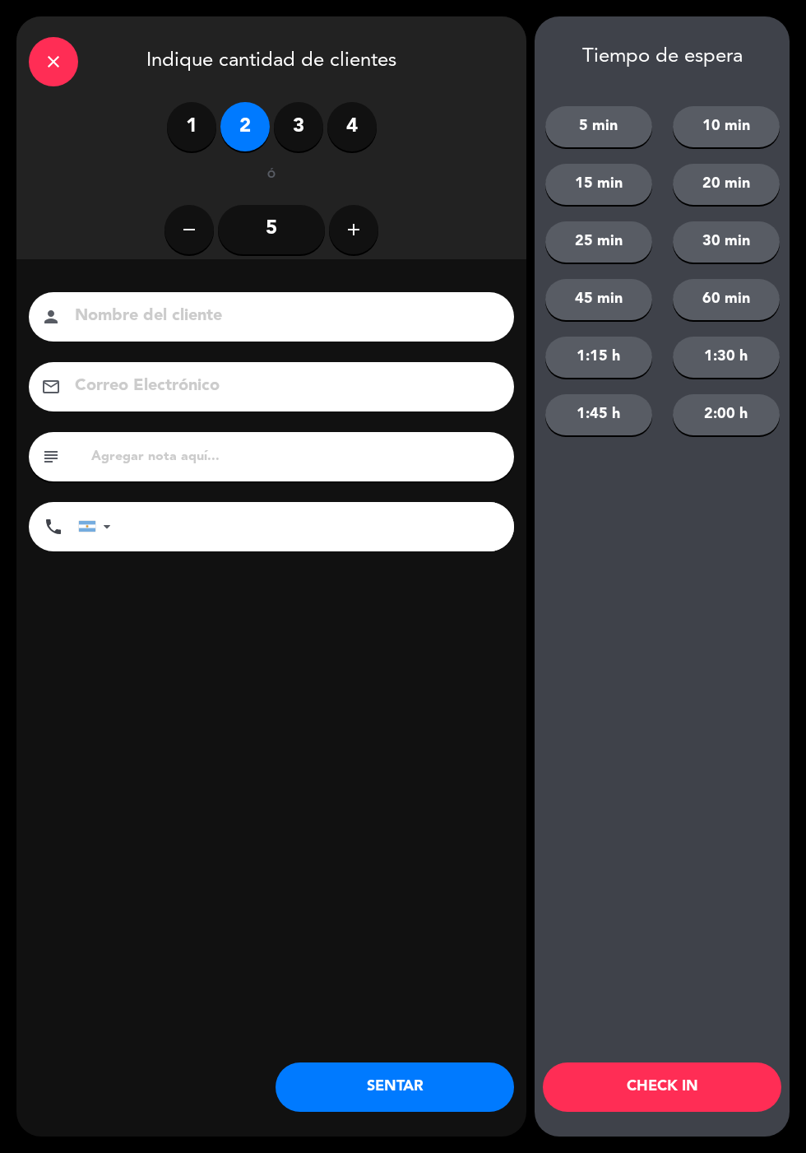
click at [388, 1093] on button "SENTAR" at bounding box center [395, 1086] width 239 height 49
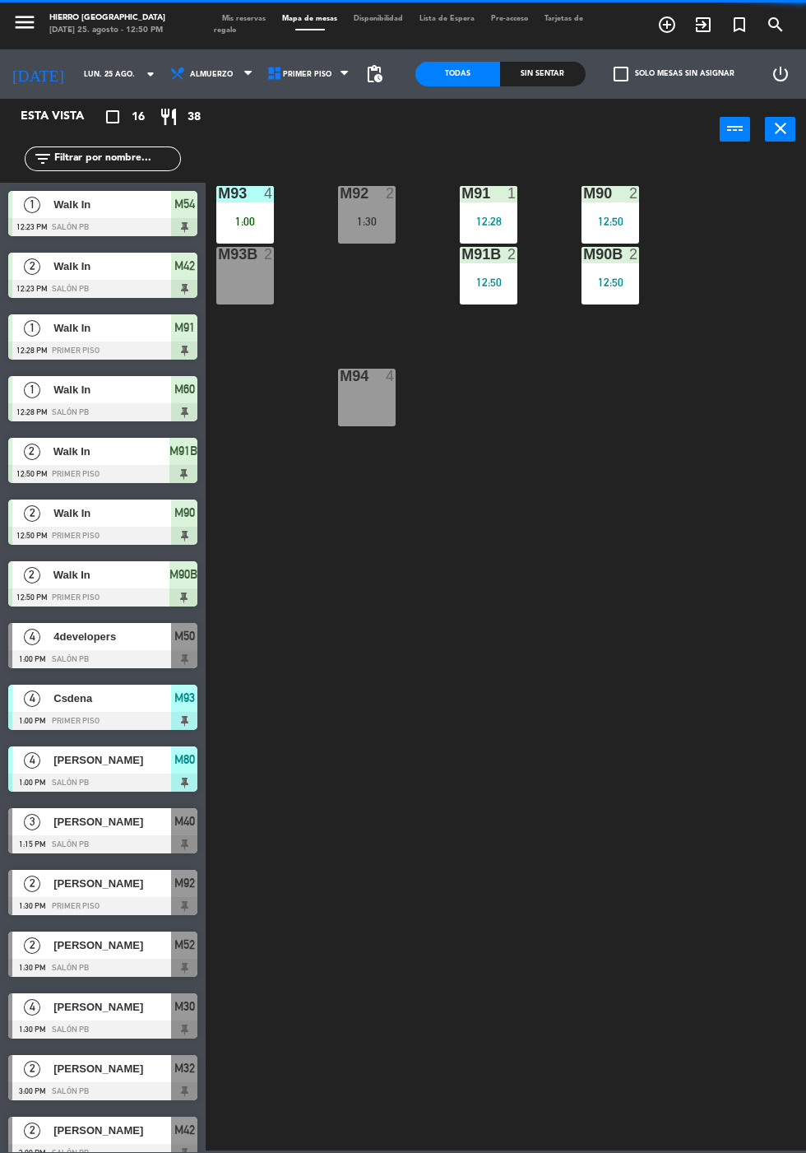
click at [375, 400] on div "M94 4" at bounding box center [367, 398] width 58 height 58
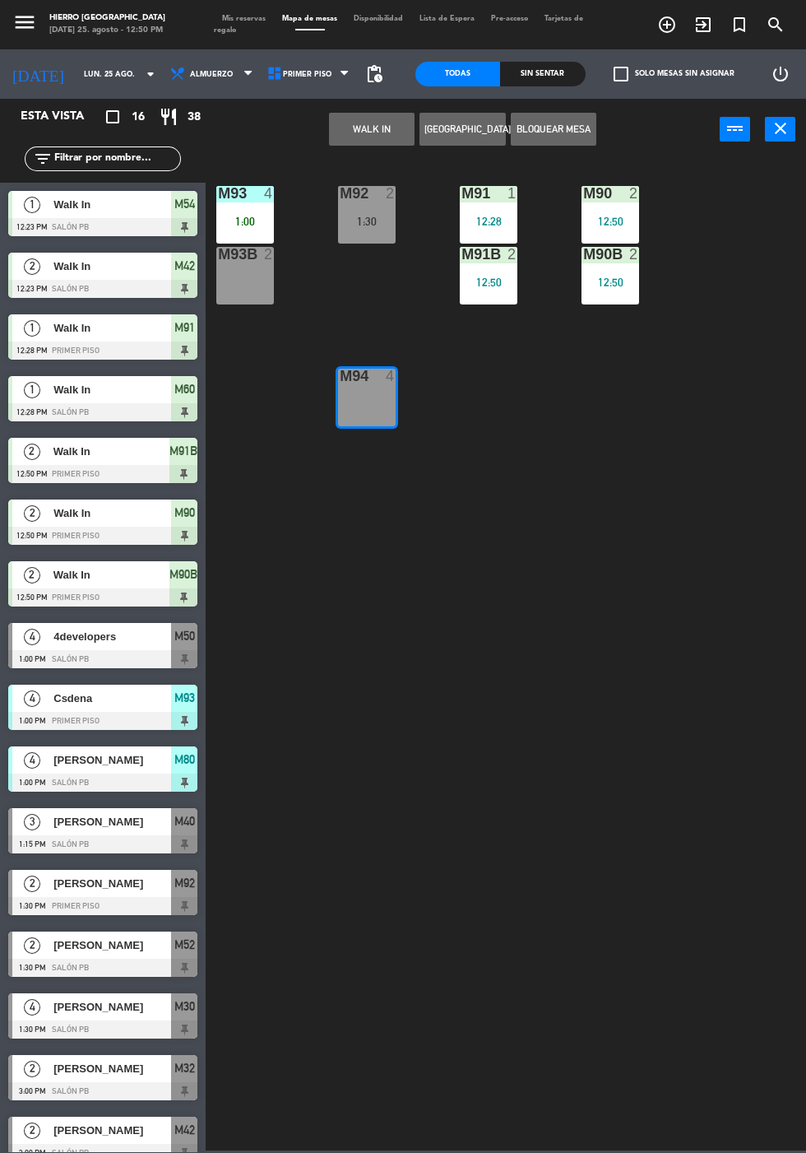
click at [374, 128] on button "WALK IN" at bounding box center [372, 129] width 86 height 33
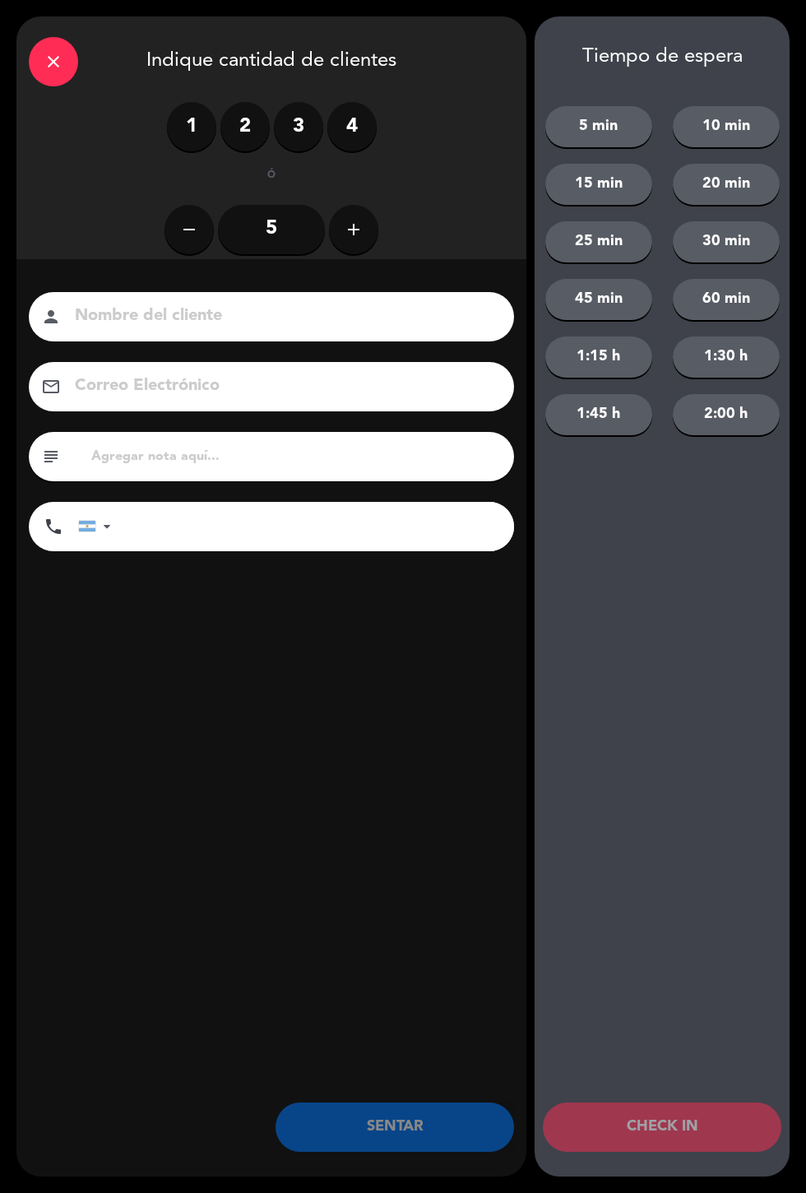
click at [298, 127] on label "3" at bounding box center [298, 126] width 49 height 49
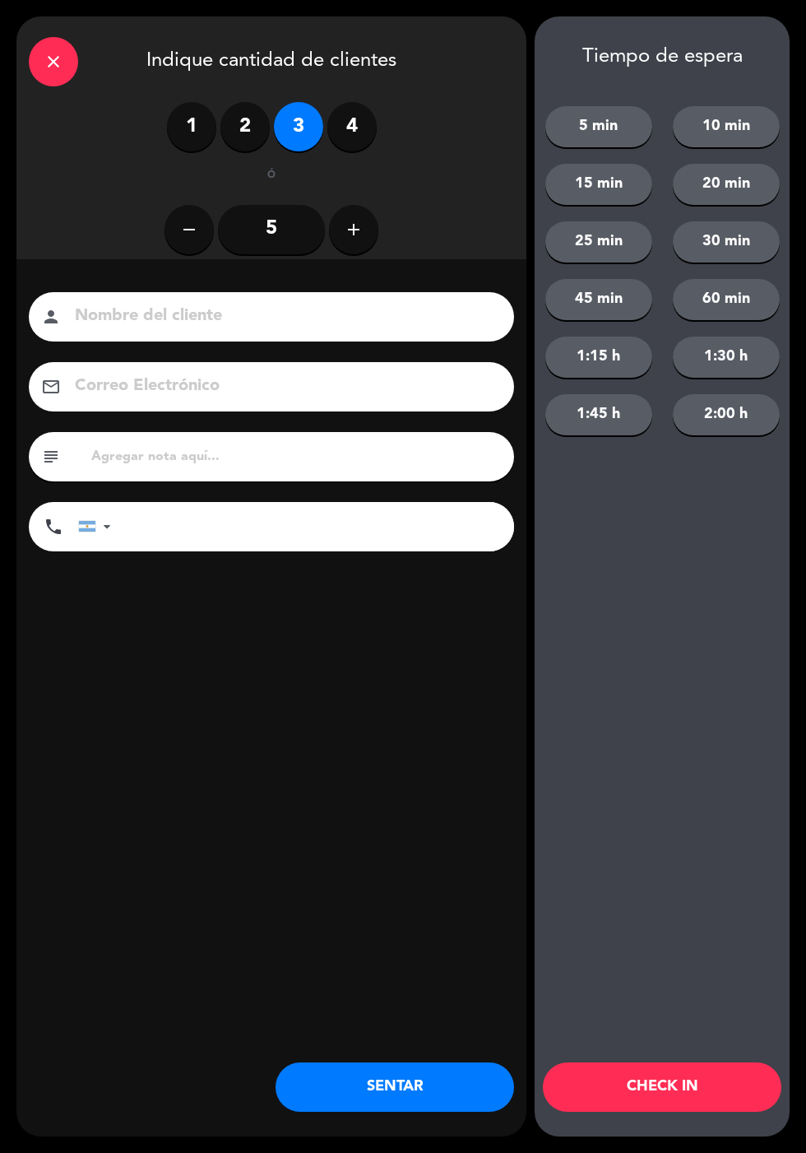
click at [420, 1103] on button "SENTAR" at bounding box center [395, 1086] width 239 height 49
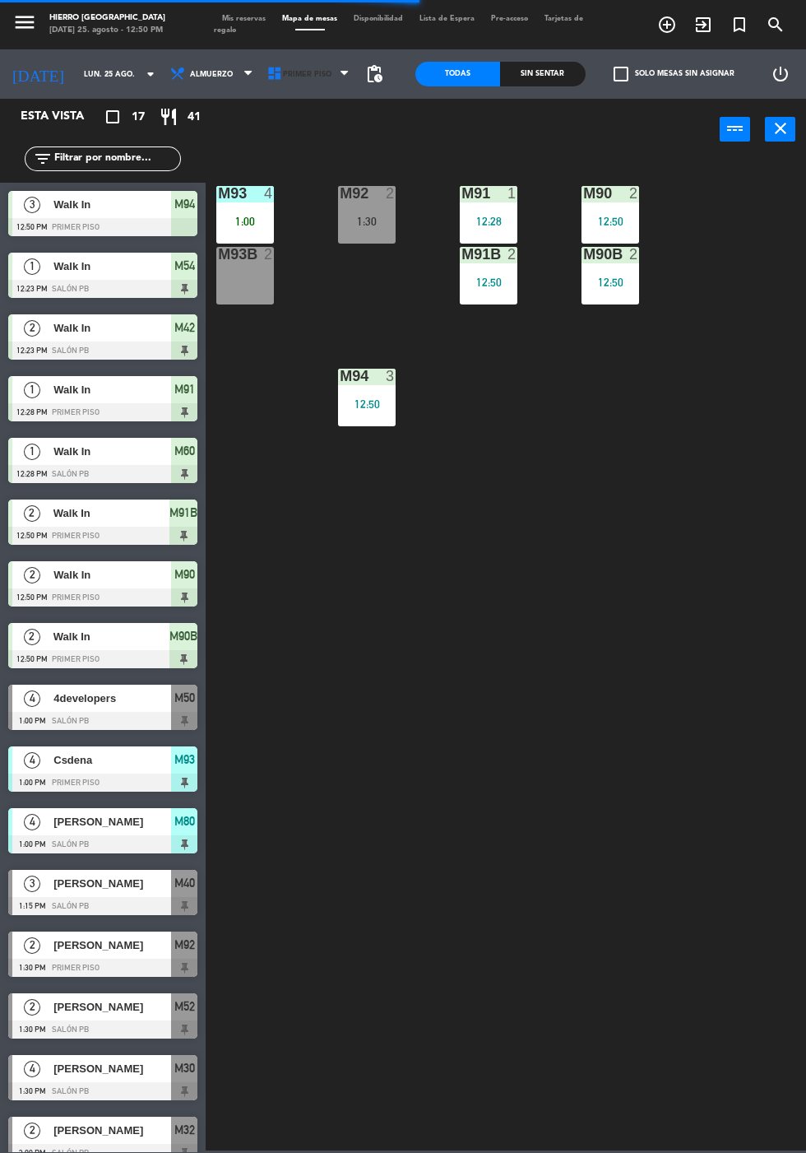
click at [295, 73] on span "Primer Piso" at bounding box center [307, 74] width 49 height 9
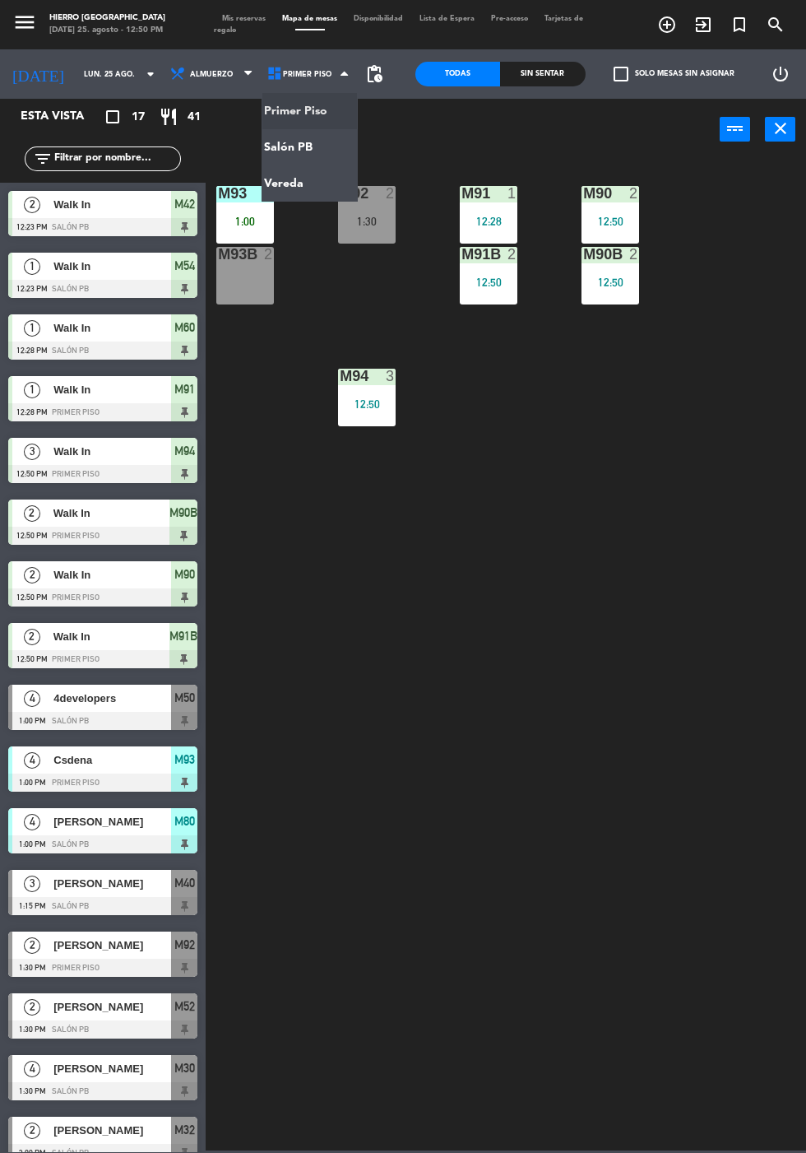
click at [322, 153] on ng-component "menu Hierro [PERSON_NAME] [DATE] 25. agosto - 12:50 PM Mis reservas Mapa de mes…" at bounding box center [403, 575] width 806 height 1150
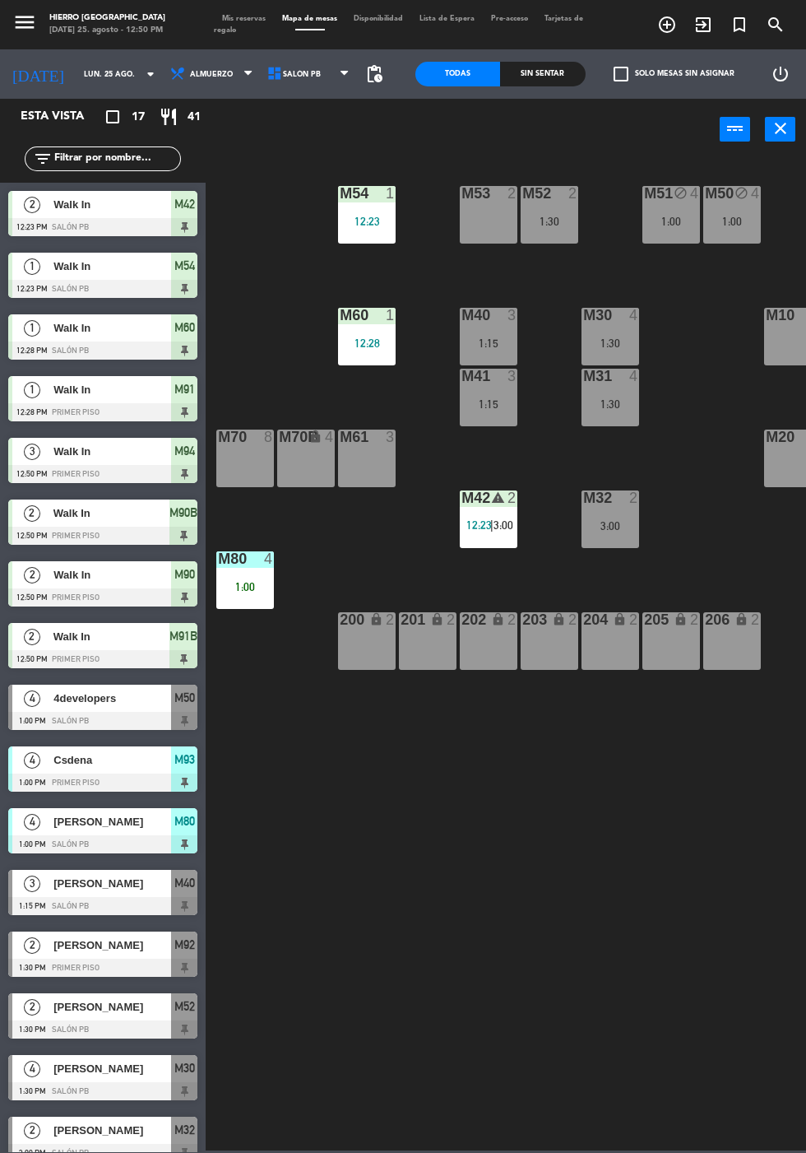
click at [787, 355] on div "M10 6" at bounding box center [793, 337] width 58 height 58
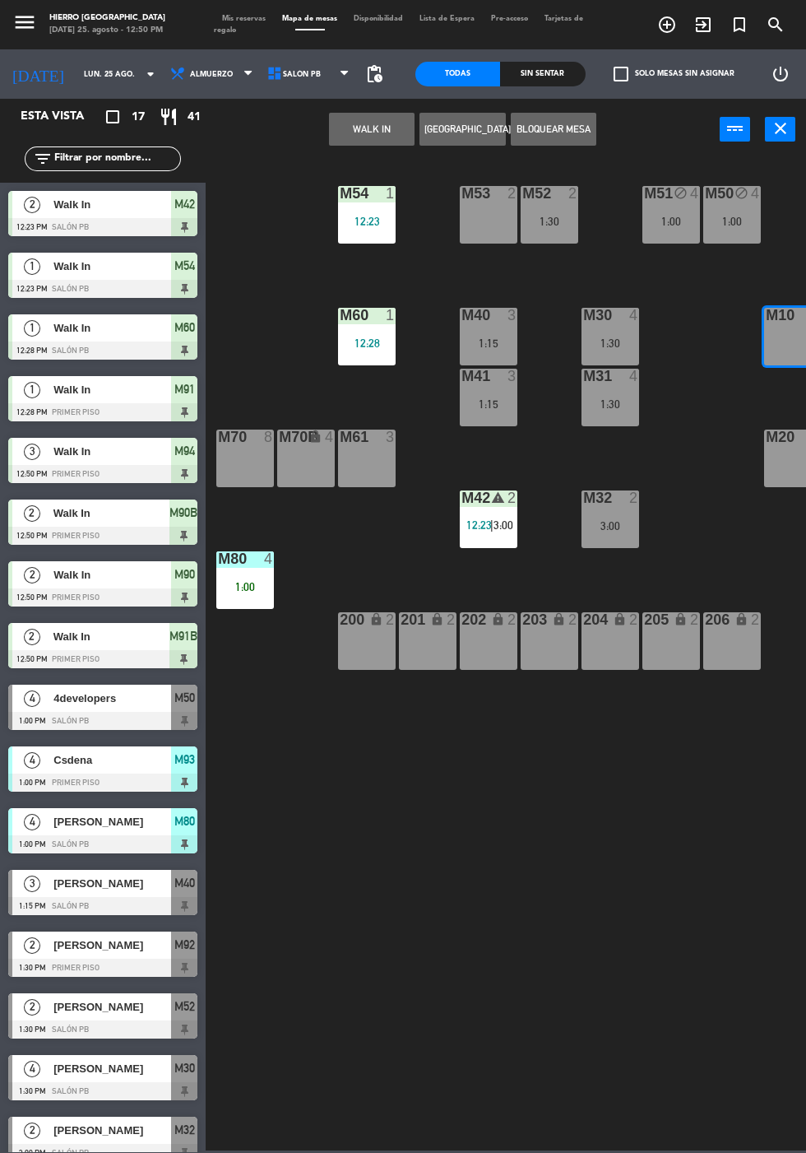
click at [378, 137] on button "WALK IN" at bounding box center [372, 129] width 86 height 33
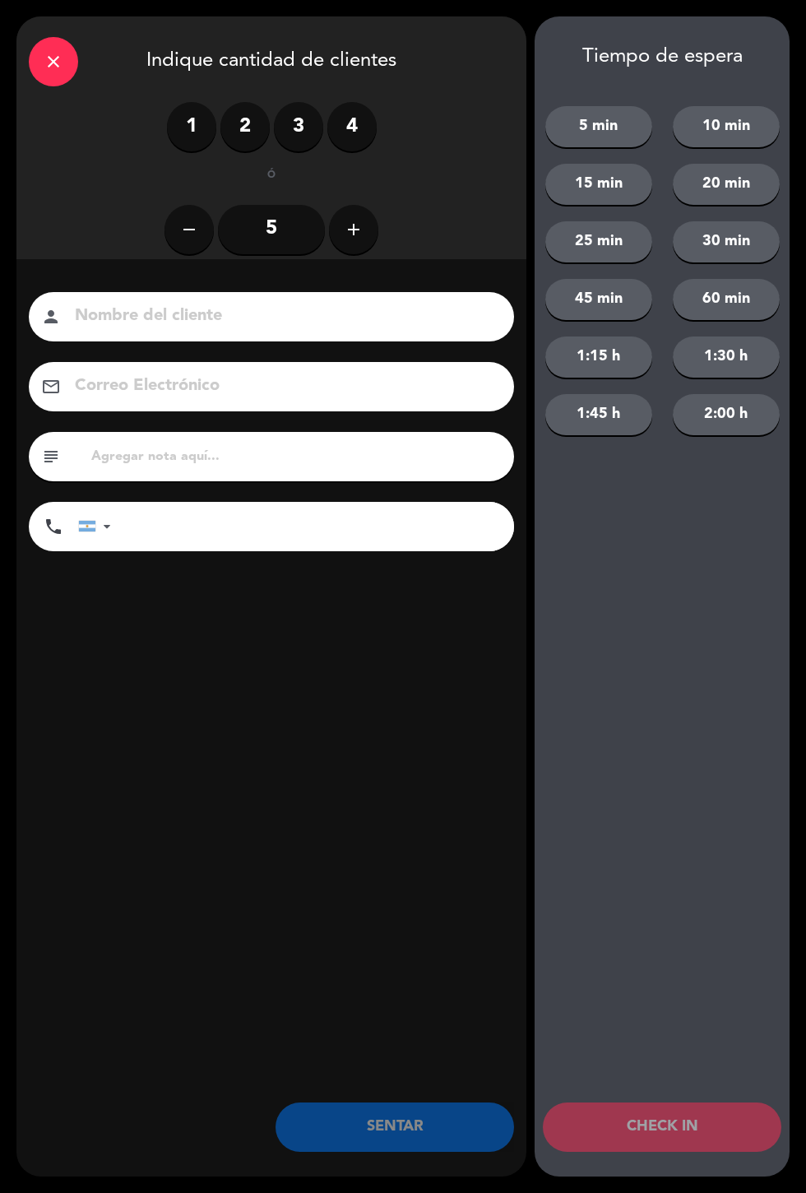
click at [358, 136] on label "4" at bounding box center [351, 126] width 49 height 49
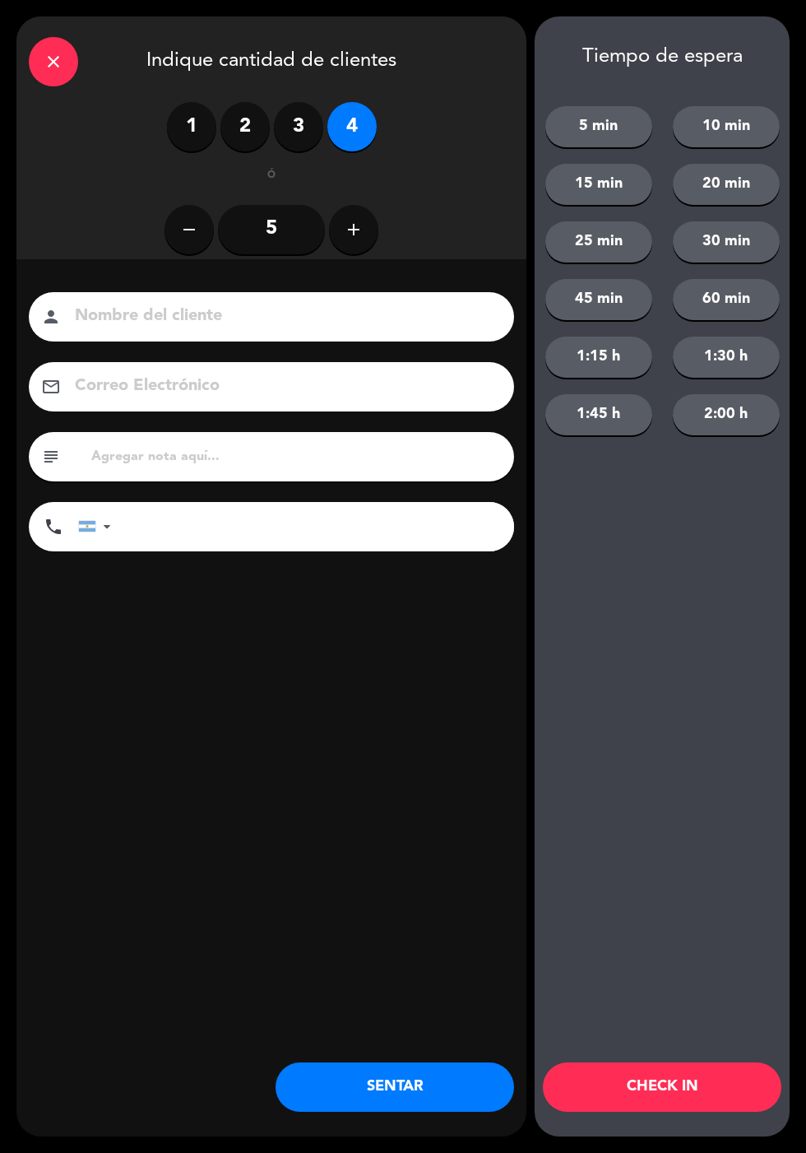
click at [400, 1093] on button "SENTAR" at bounding box center [395, 1086] width 239 height 49
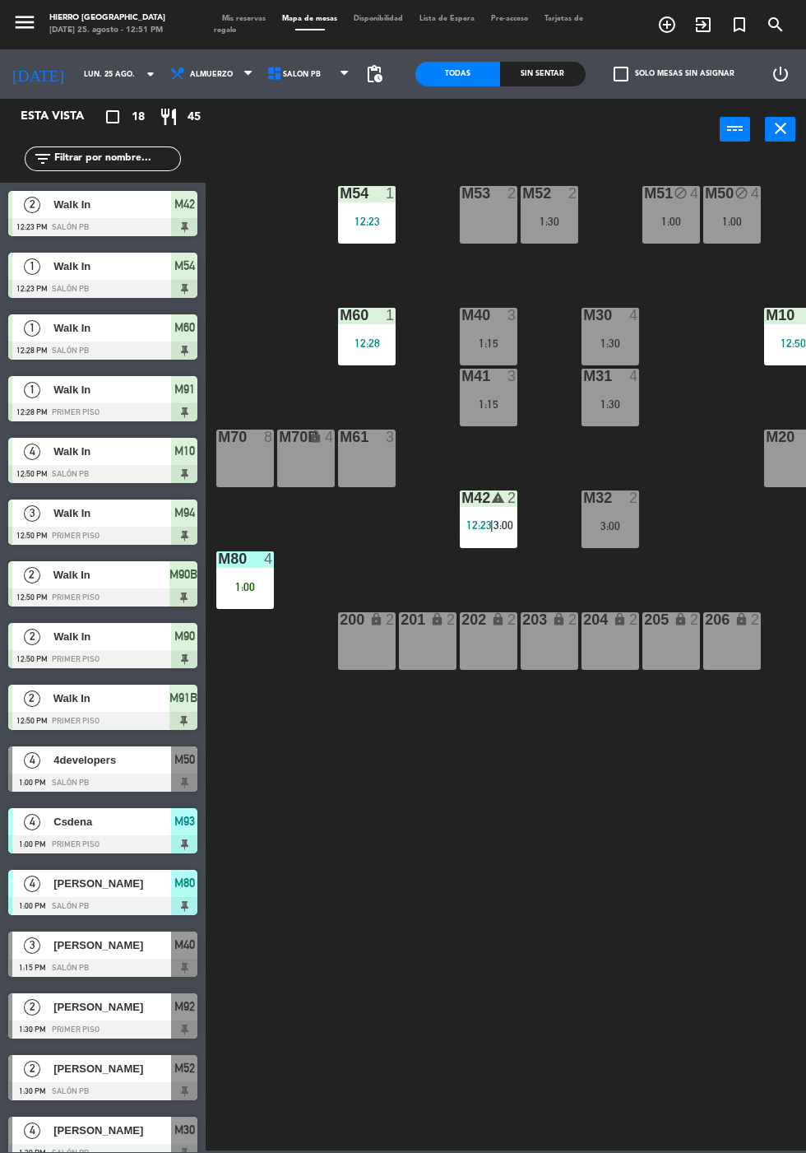
click at [627, 533] on div "M32 2 3:00" at bounding box center [611, 519] width 58 height 58
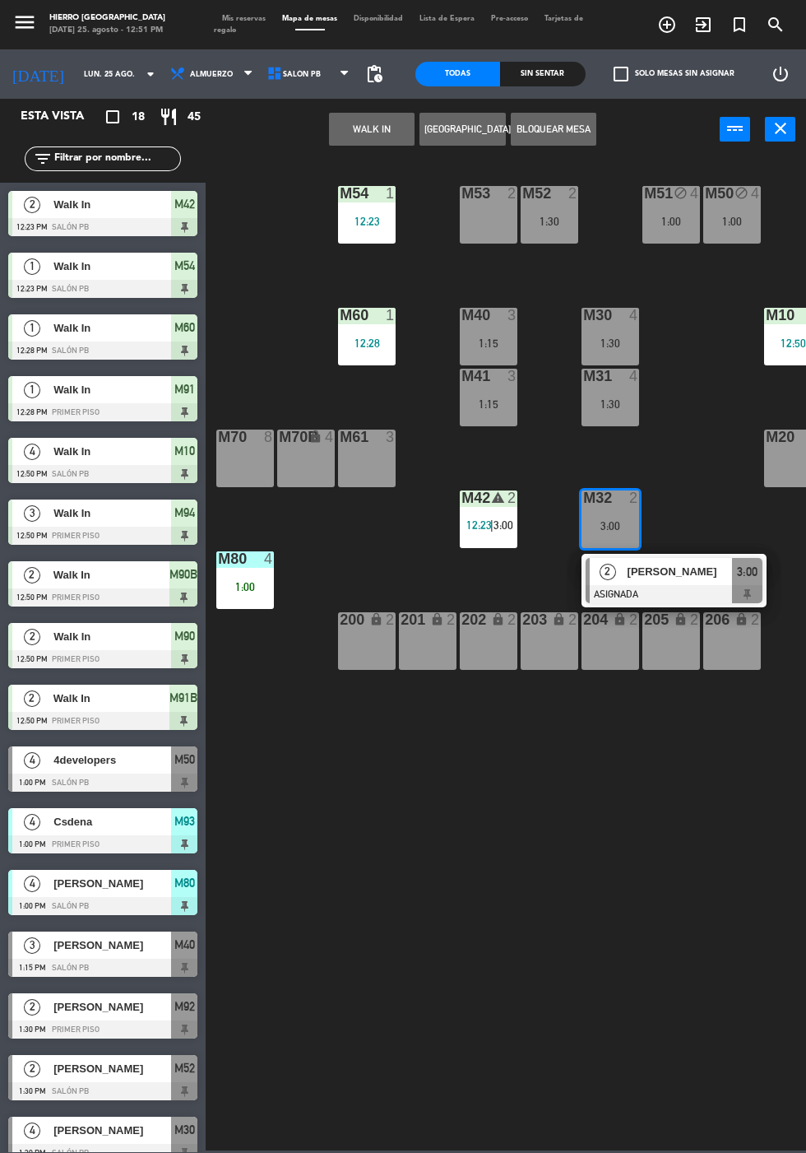
click at [373, 129] on button "WALK IN" at bounding box center [372, 129] width 86 height 33
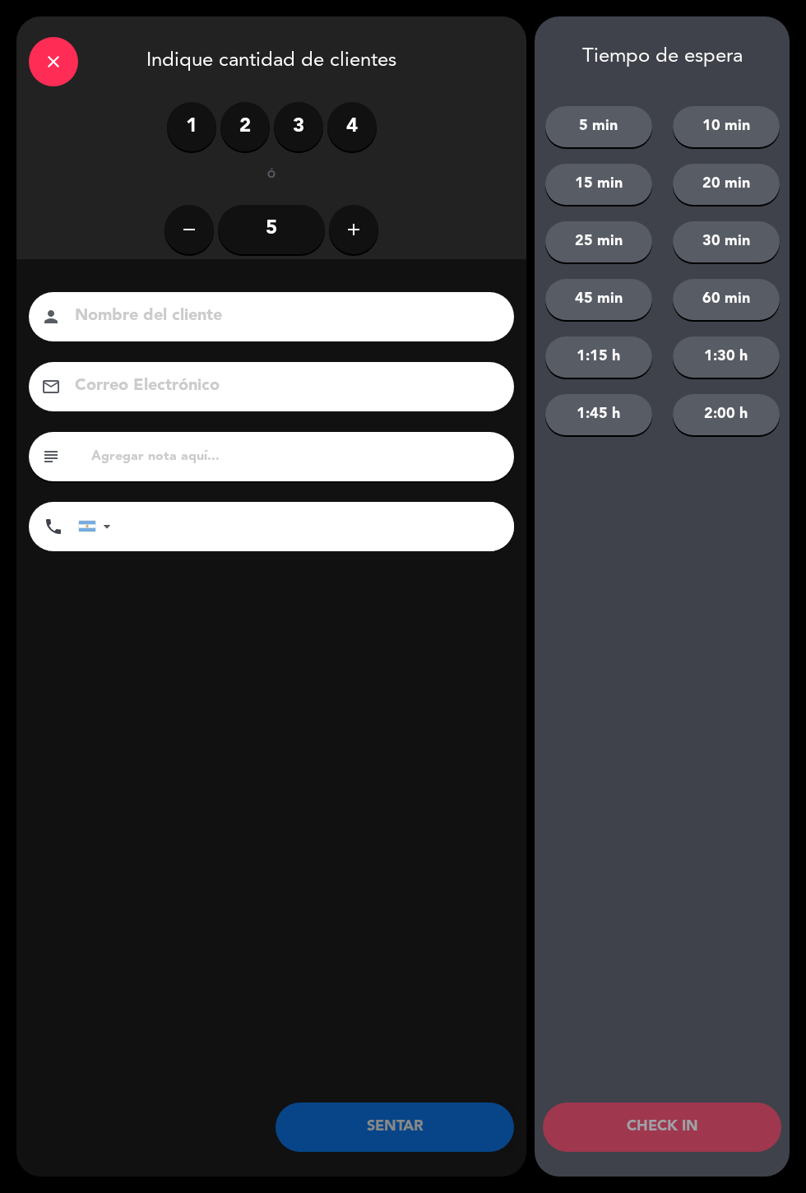
click at [256, 142] on label "2" at bounding box center [244, 126] width 49 height 49
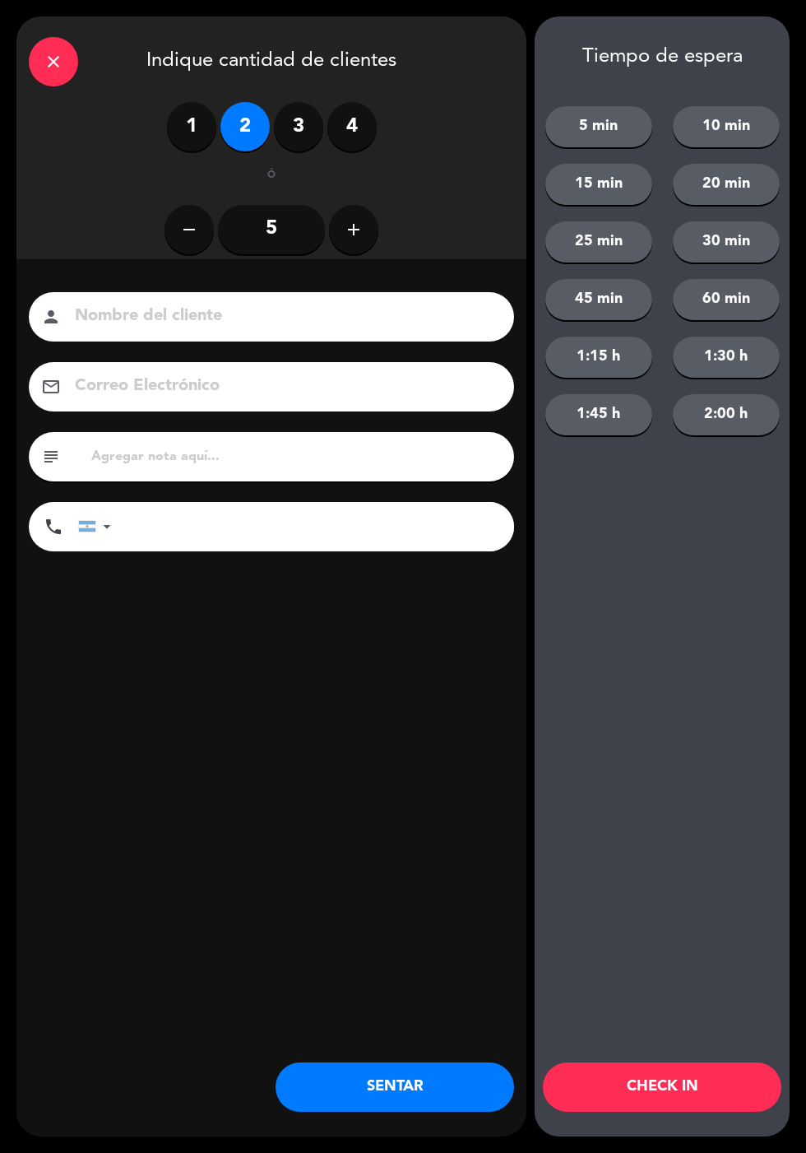
click at [444, 1093] on button "SENTAR" at bounding box center [395, 1086] width 239 height 49
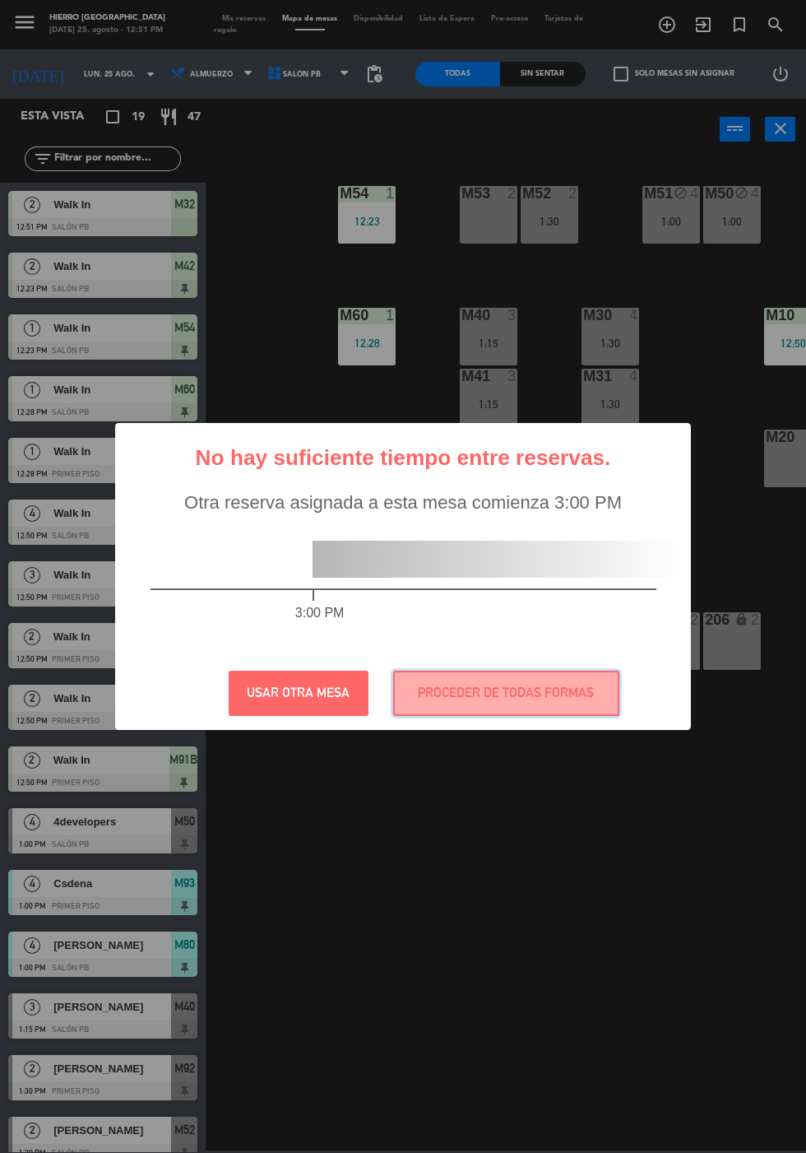
click at [550, 686] on button "PROCEDER DE TODAS FORMAS" at bounding box center [506, 692] width 226 height 45
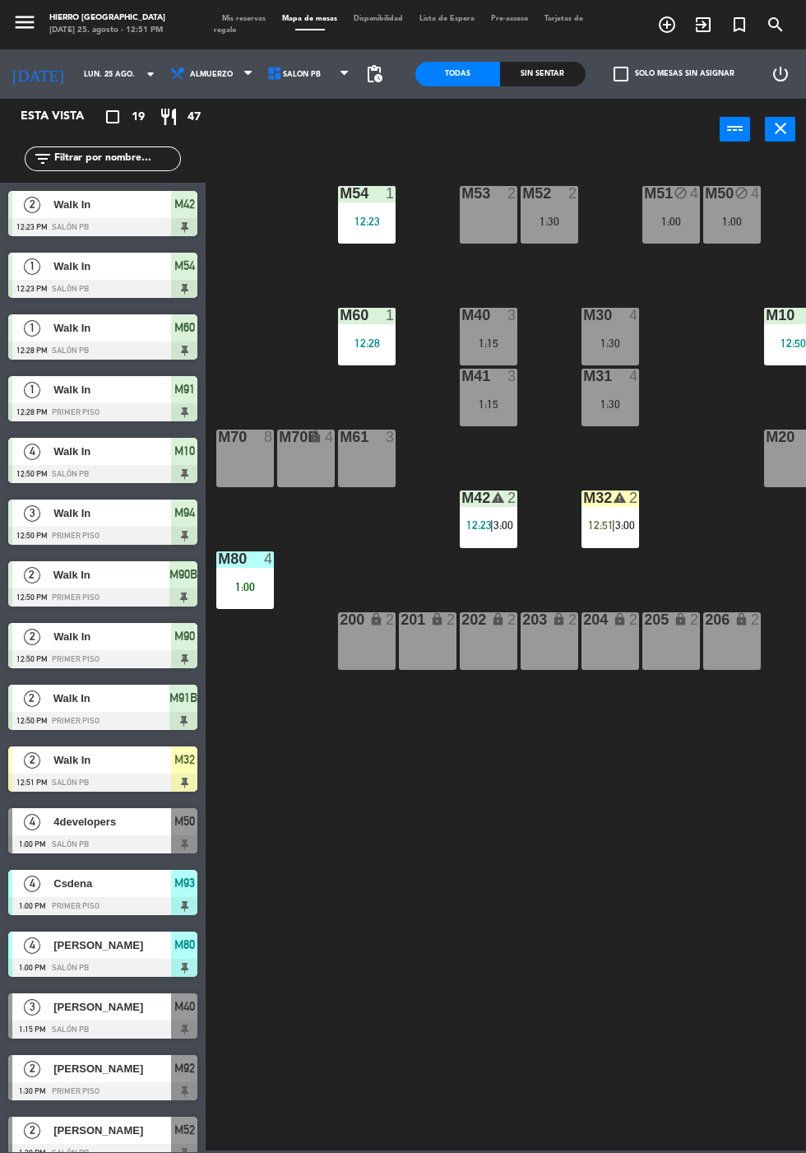
click at [257, 15] on span "Mis reservas" at bounding box center [244, 18] width 60 height 7
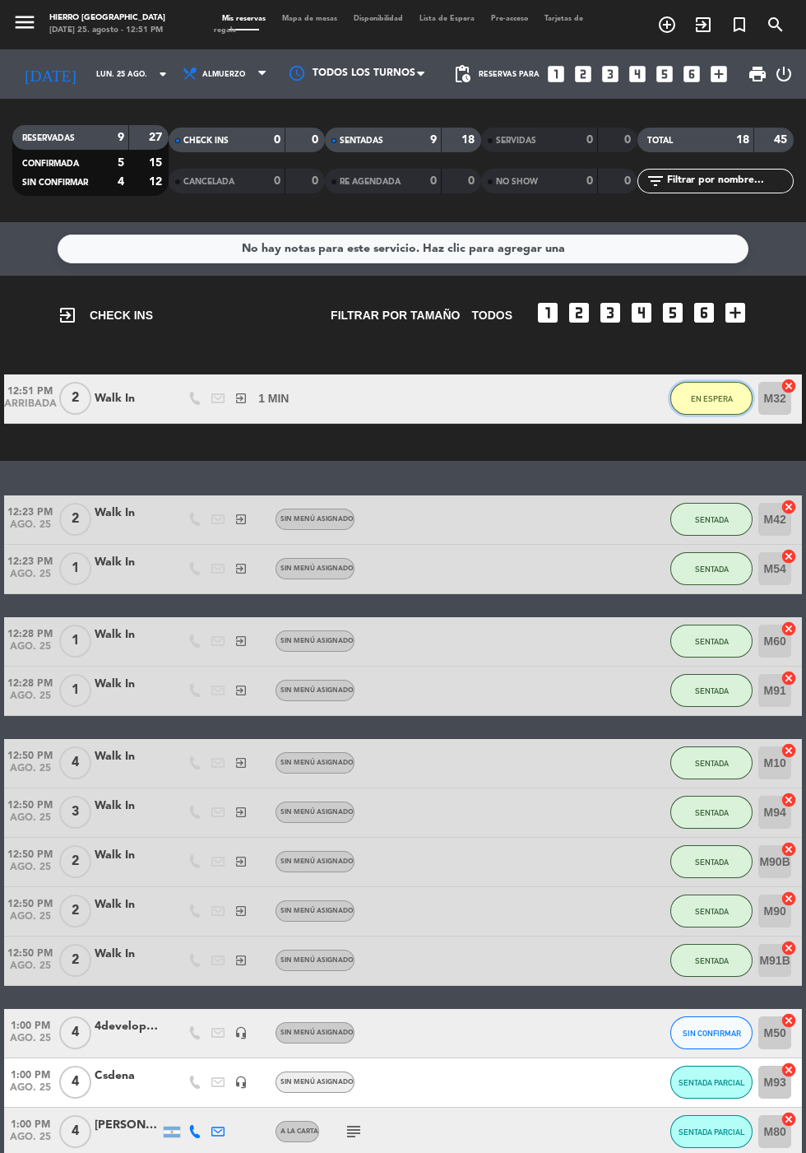
click at [717, 400] on span "EN ESPERA" at bounding box center [712, 398] width 42 height 9
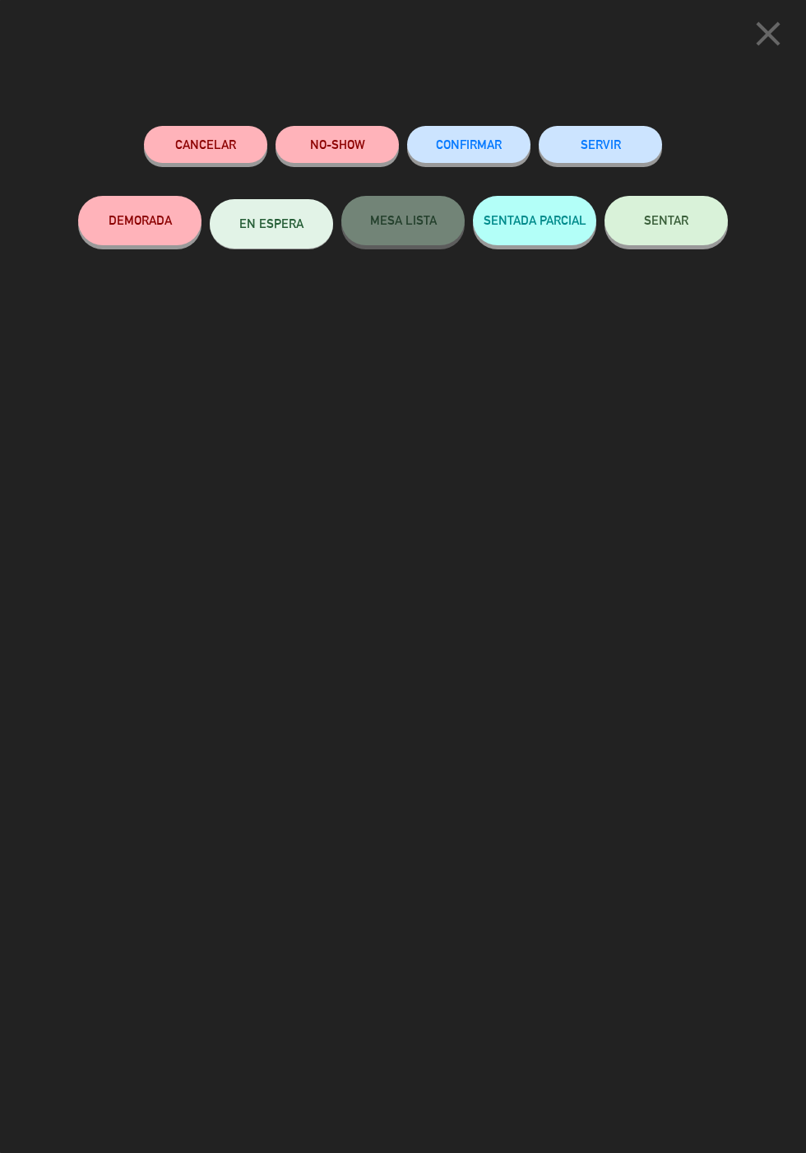
click at [684, 227] on span "SENTAR" at bounding box center [666, 220] width 44 height 14
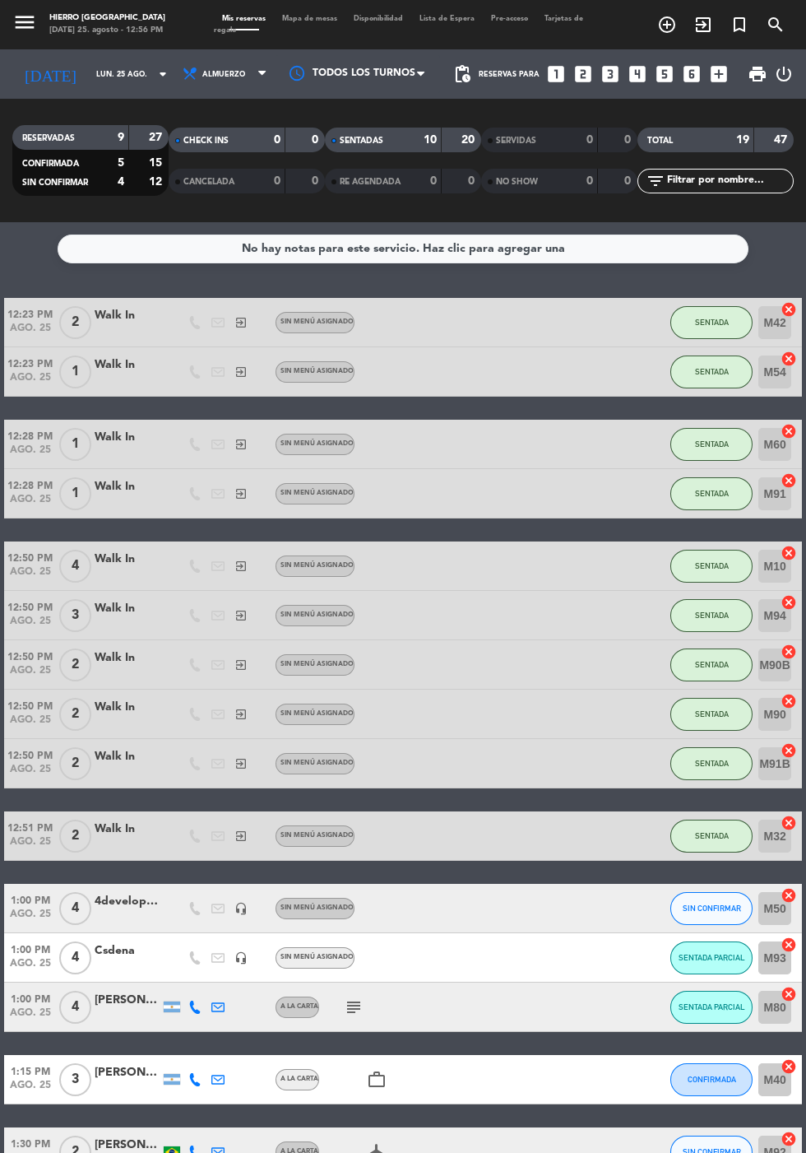
scroll to position [244, 0]
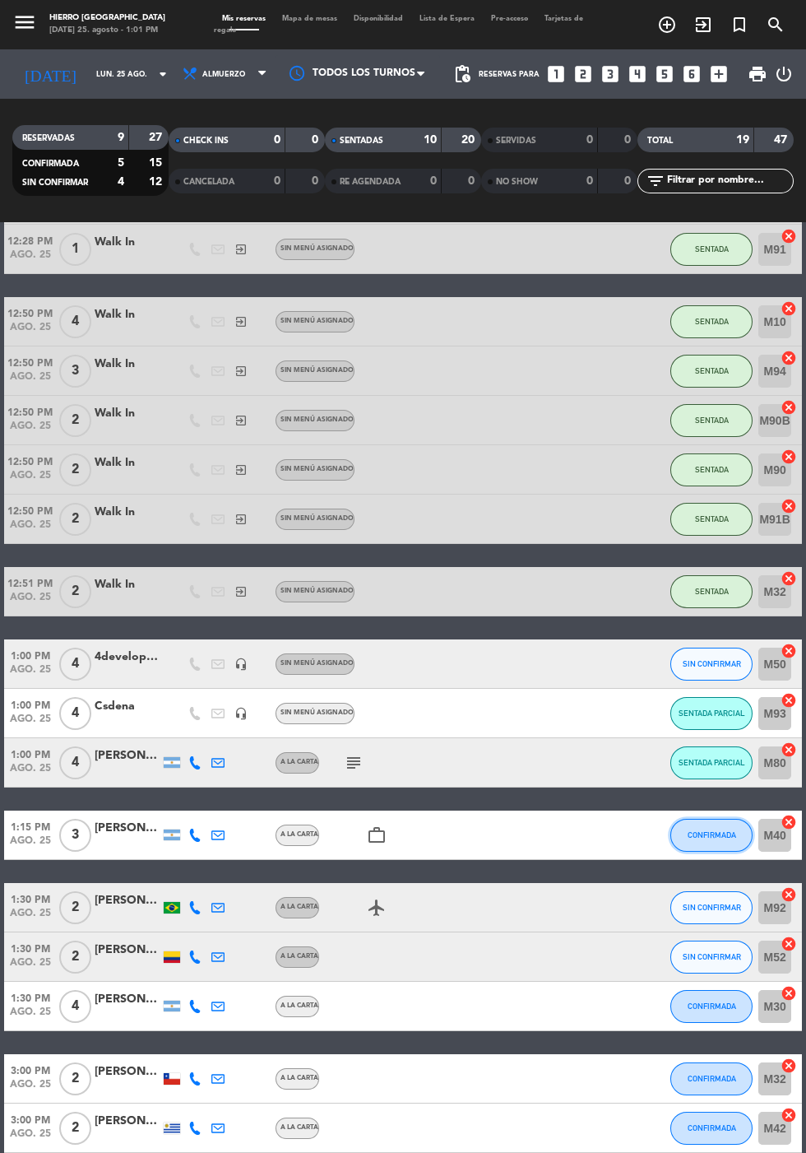
click at [711, 847] on button "CONFIRMADA" at bounding box center [711, 835] width 82 height 33
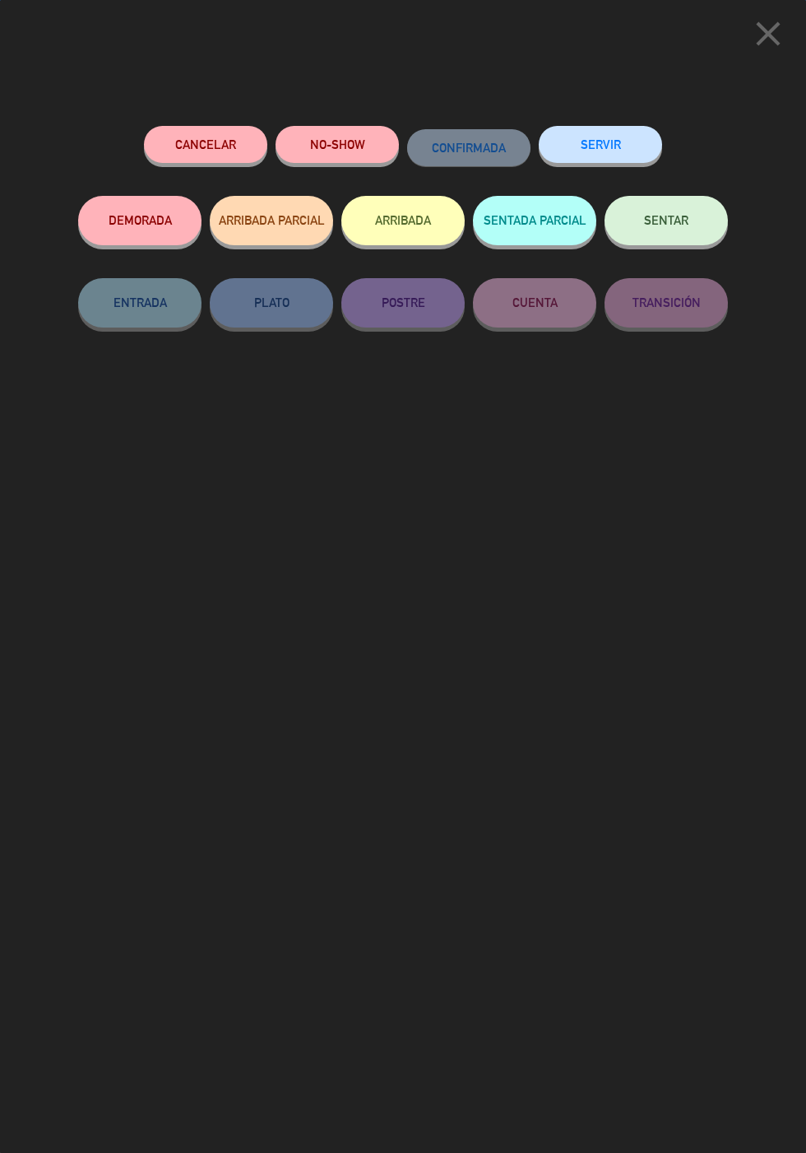
click at [534, 217] on button "SENTADA PARCIAL" at bounding box center [534, 220] width 123 height 49
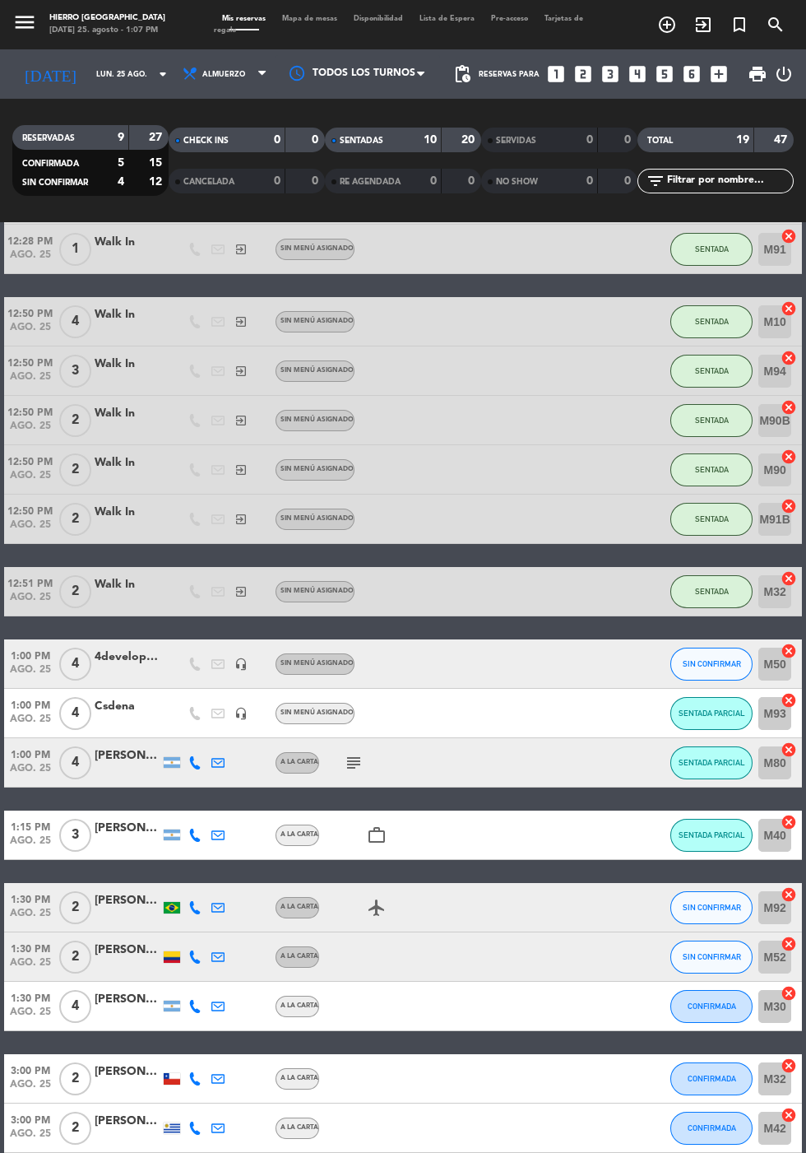
click at [88, 78] on input "lun. 25 ago." at bounding box center [140, 75] width 104 height 26
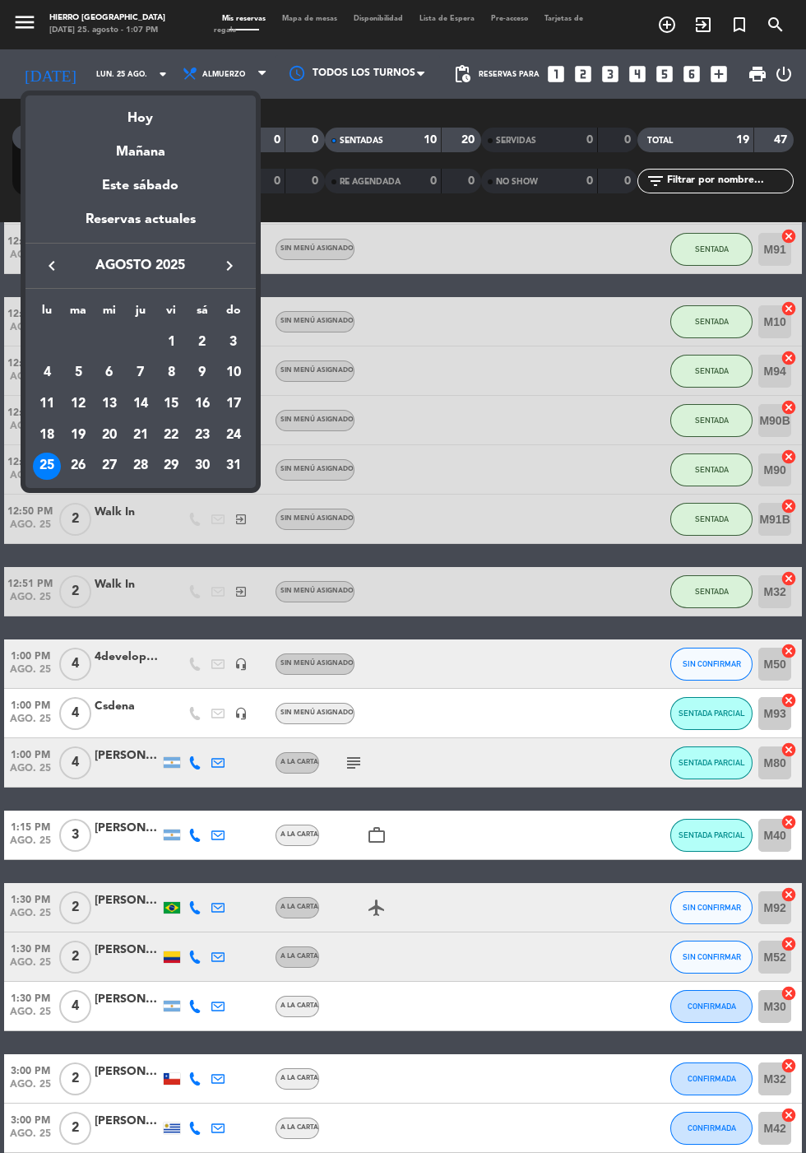
click at [153, 476] on td "28" at bounding box center [140, 466] width 31 height 31
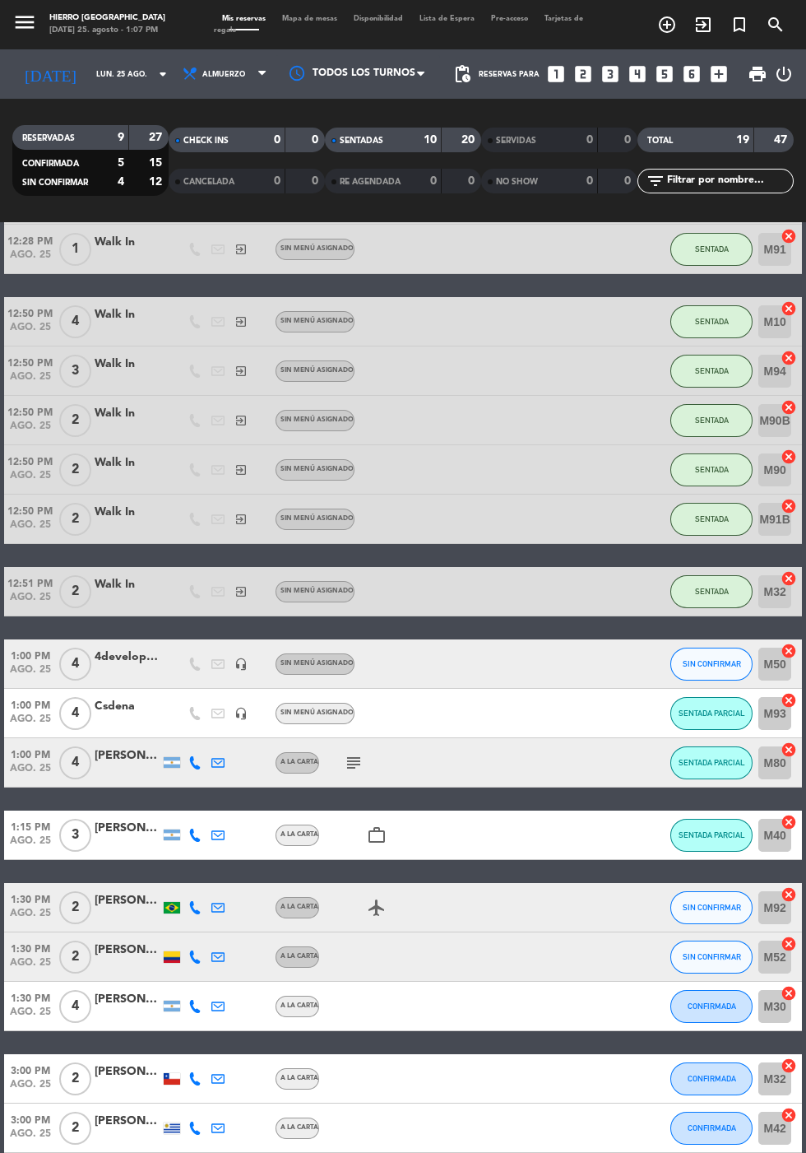
type input "jue. 28 ago."
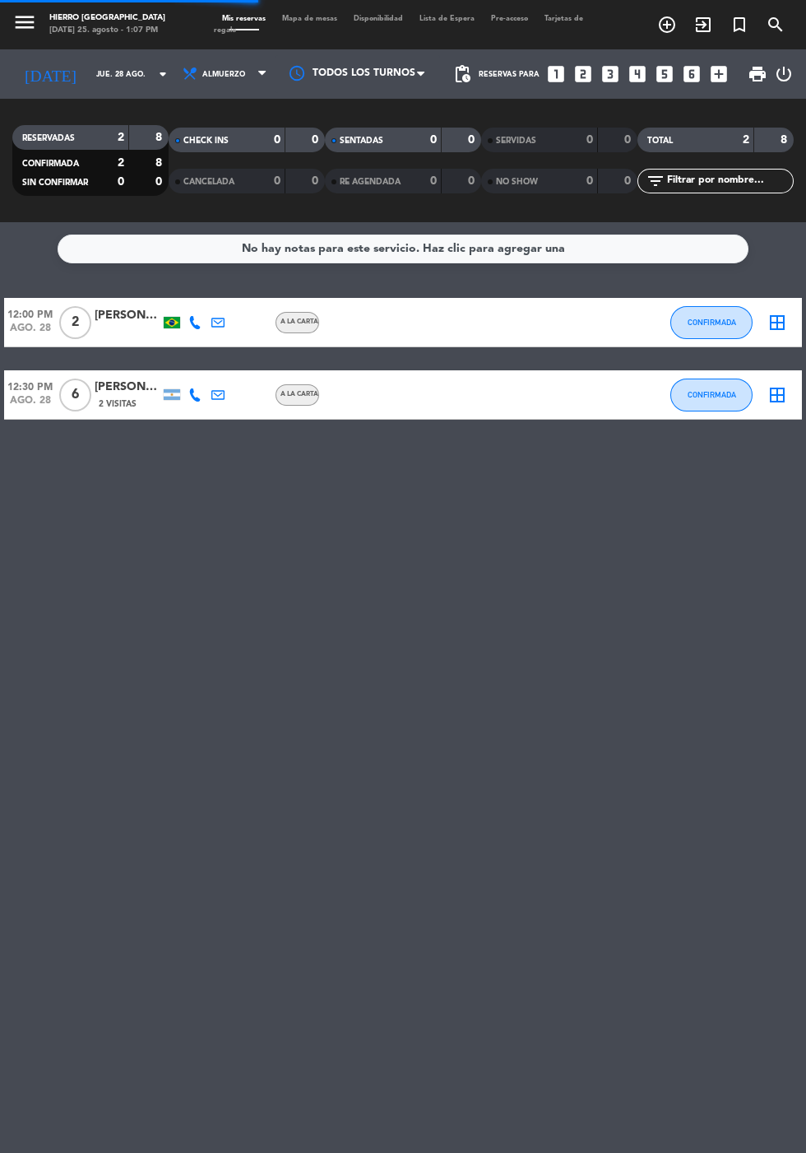
scroll to position [0, 0]
click at [666, 78] on icon "looks_5" at bounding box center [664, 73] width 21 height 21
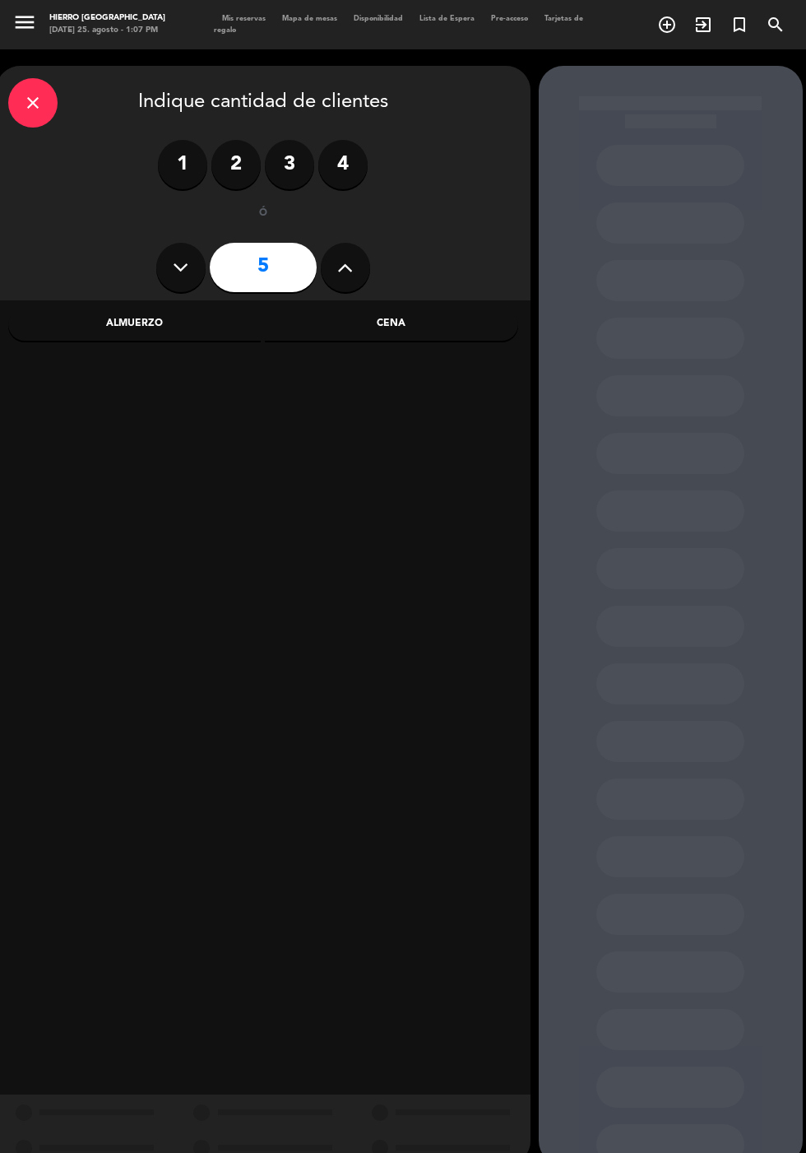
click at [146, 321] on div "Almuerzo" at bounding box center [134, 324] width 253 height 33
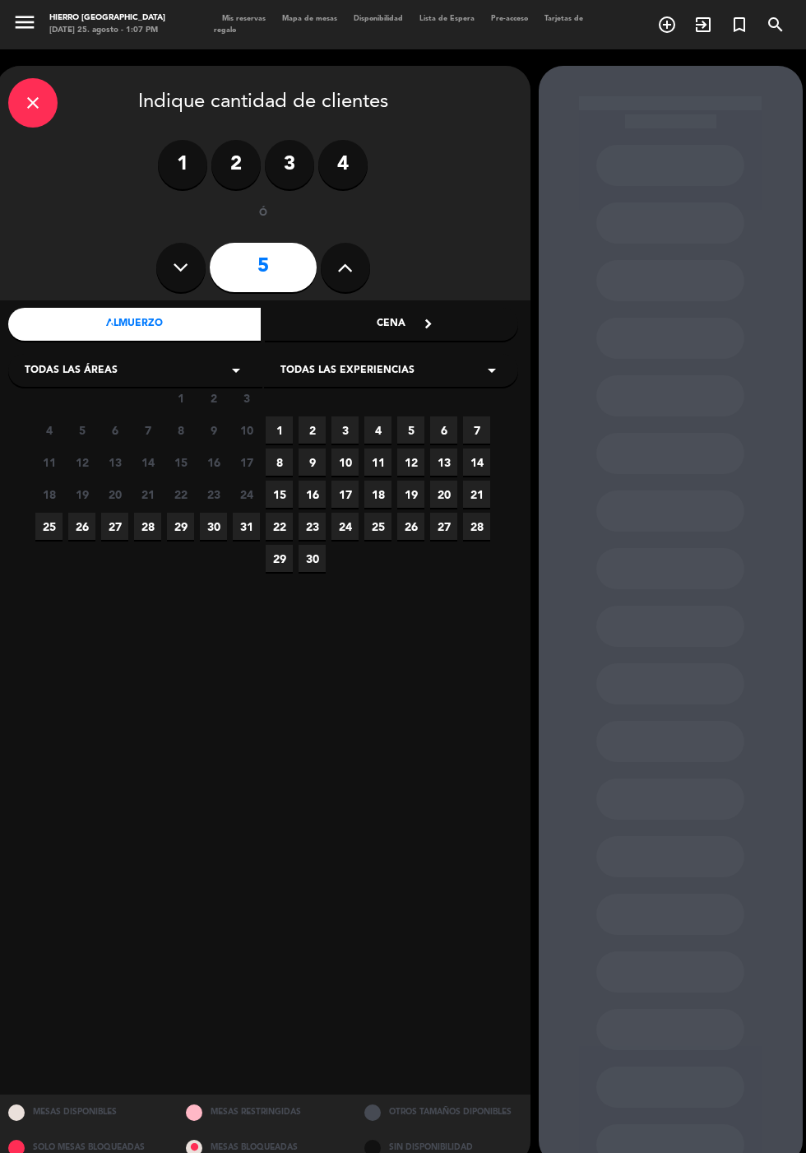
click at [148, 526] on span "28" at bounding box center [147, 526] width 27 height 27
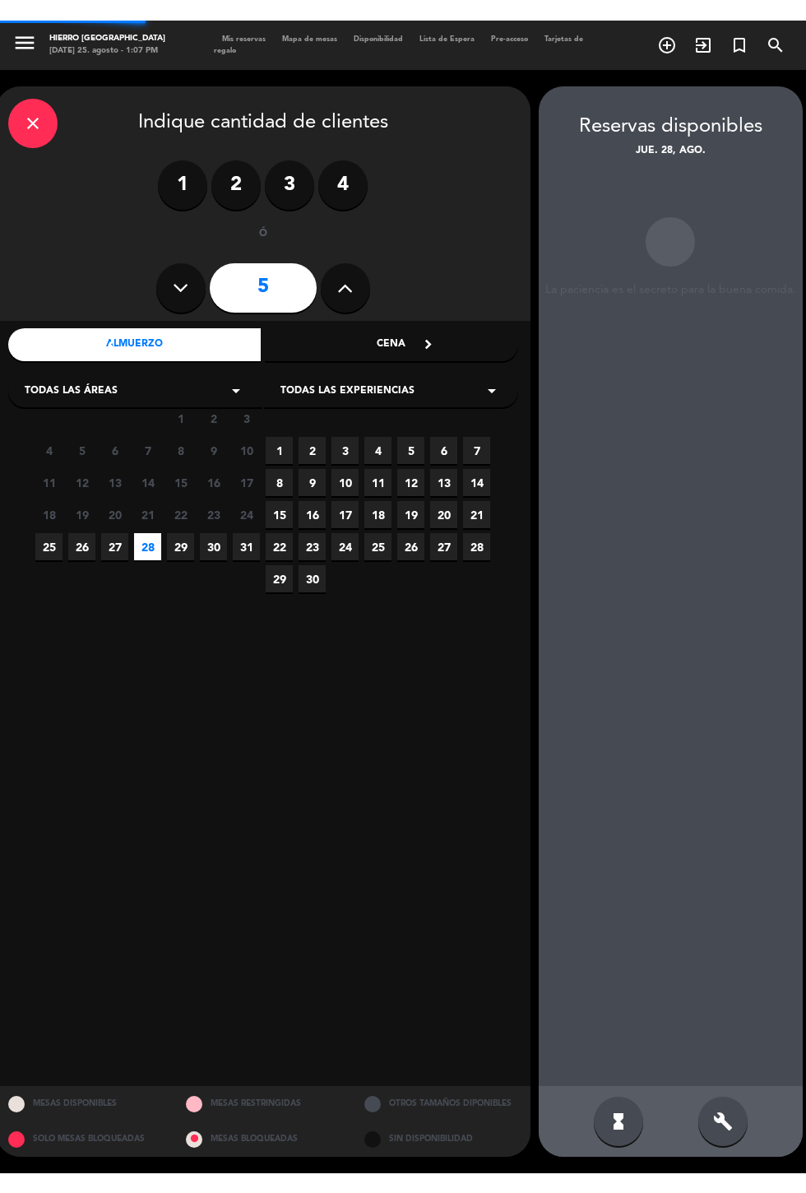
scroll to position [66, 0]
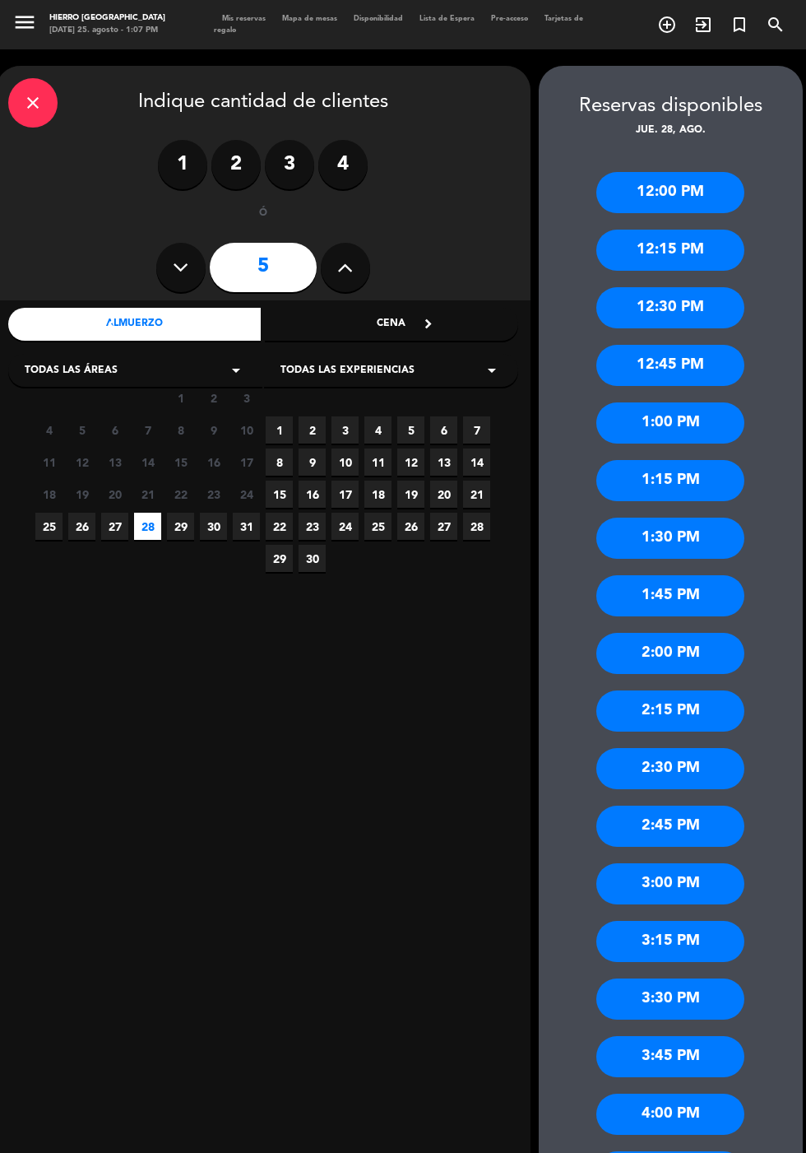
click at [705, 402] on div "1:00 PM" at bounding box center [670, 422] width 148 height 41
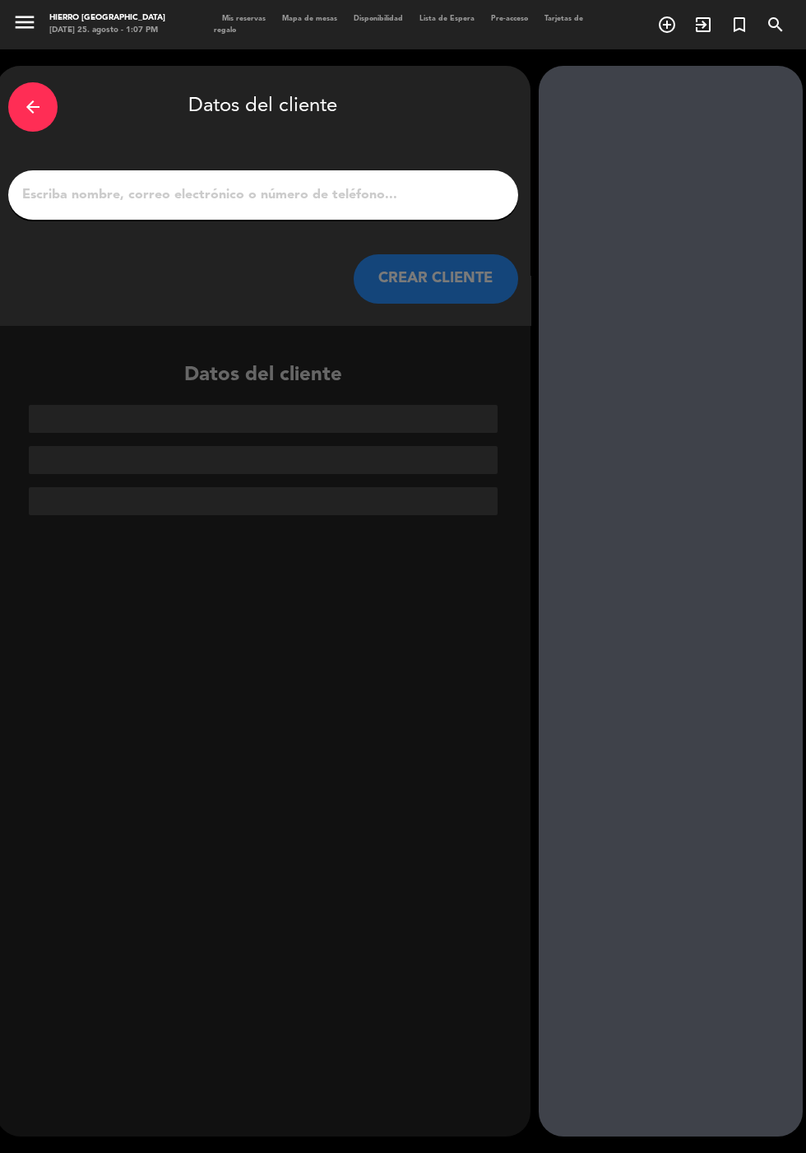
click at [449, 183] on input "1" at bounding box center [263, 194] width 485 height 23
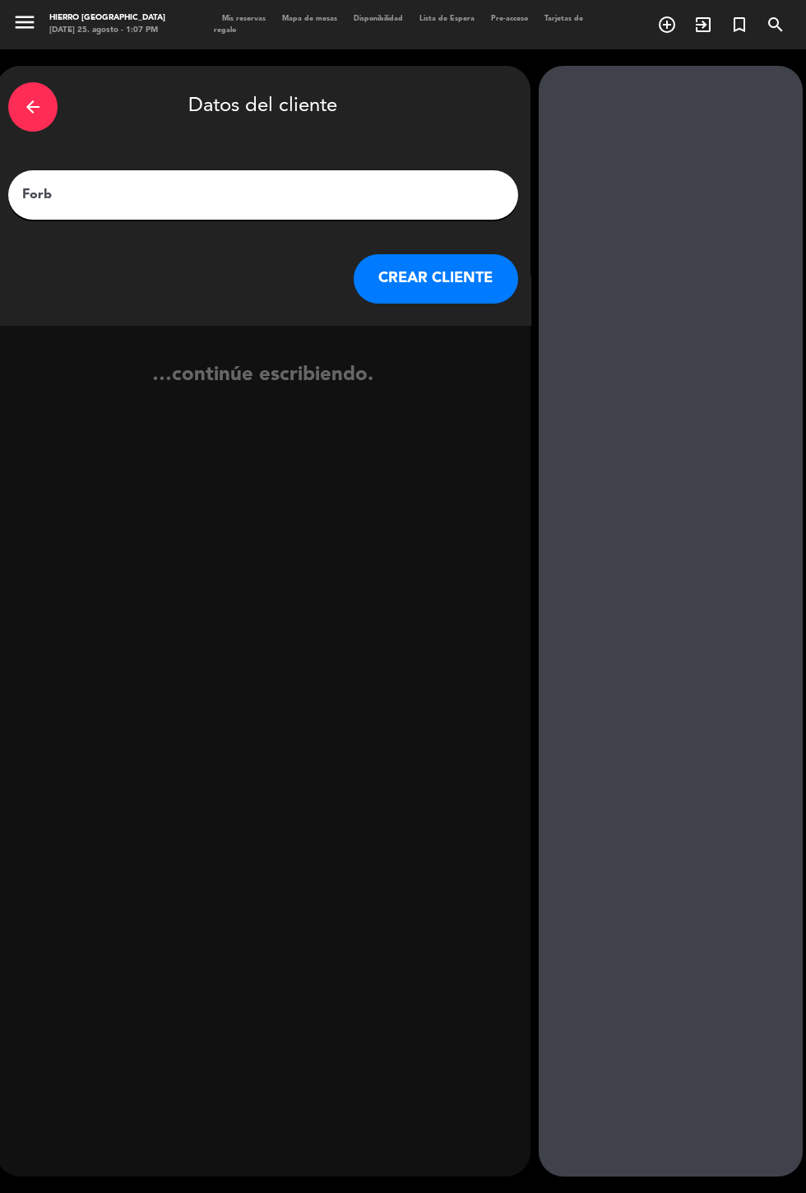
type input "Forbes"
click at [475, 254] on button "CREAR CLIENTE" at bounding box center [436, 278] width 165 height 49
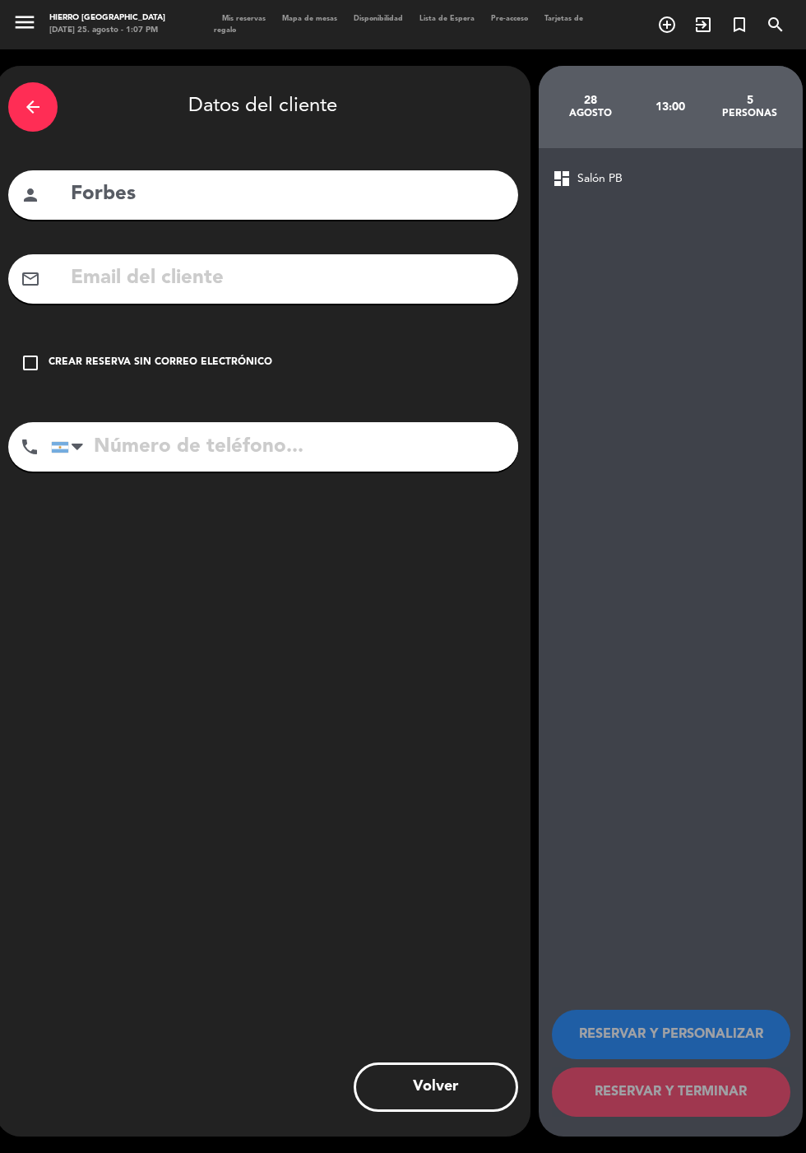
click at [34, 353] on icon "check_box_outline_blank" at bounding box center [31, 363] width 20 height 20
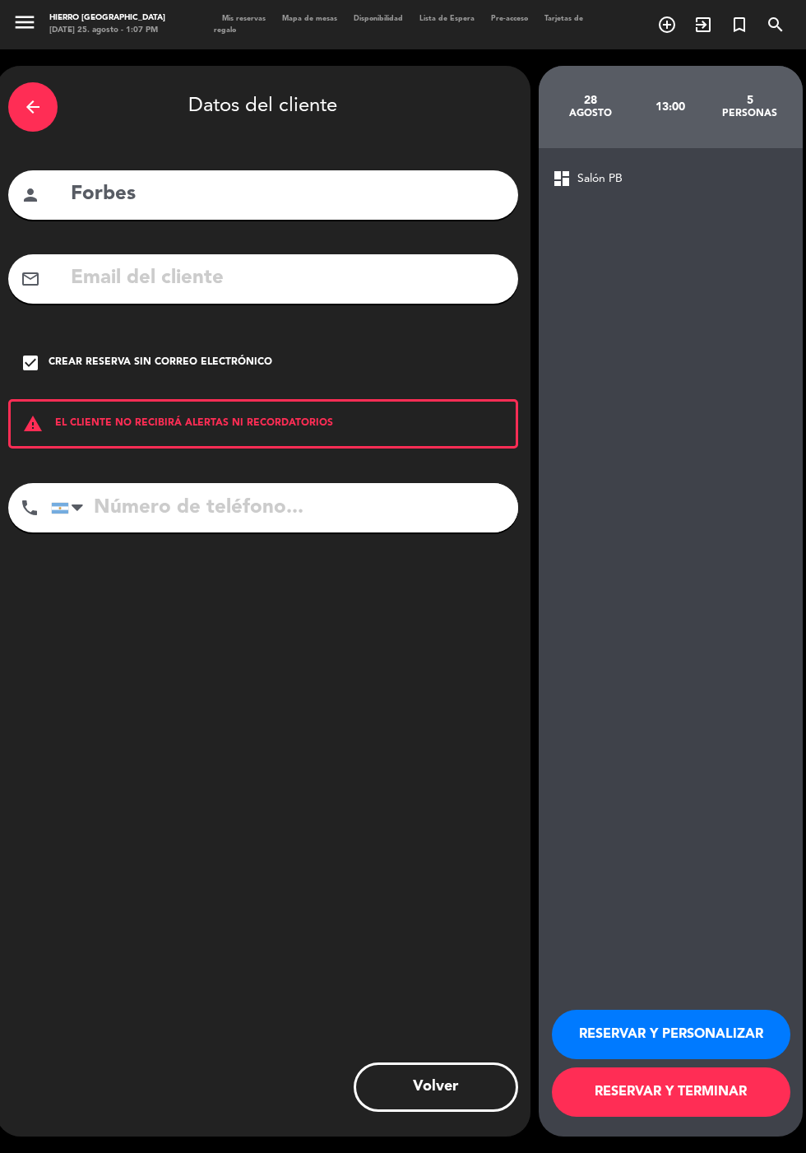
click at [738, 1056] on button "RESERVAR Y PERSONALIZAR" at bounding box center [671, 1033] width 239 height 49
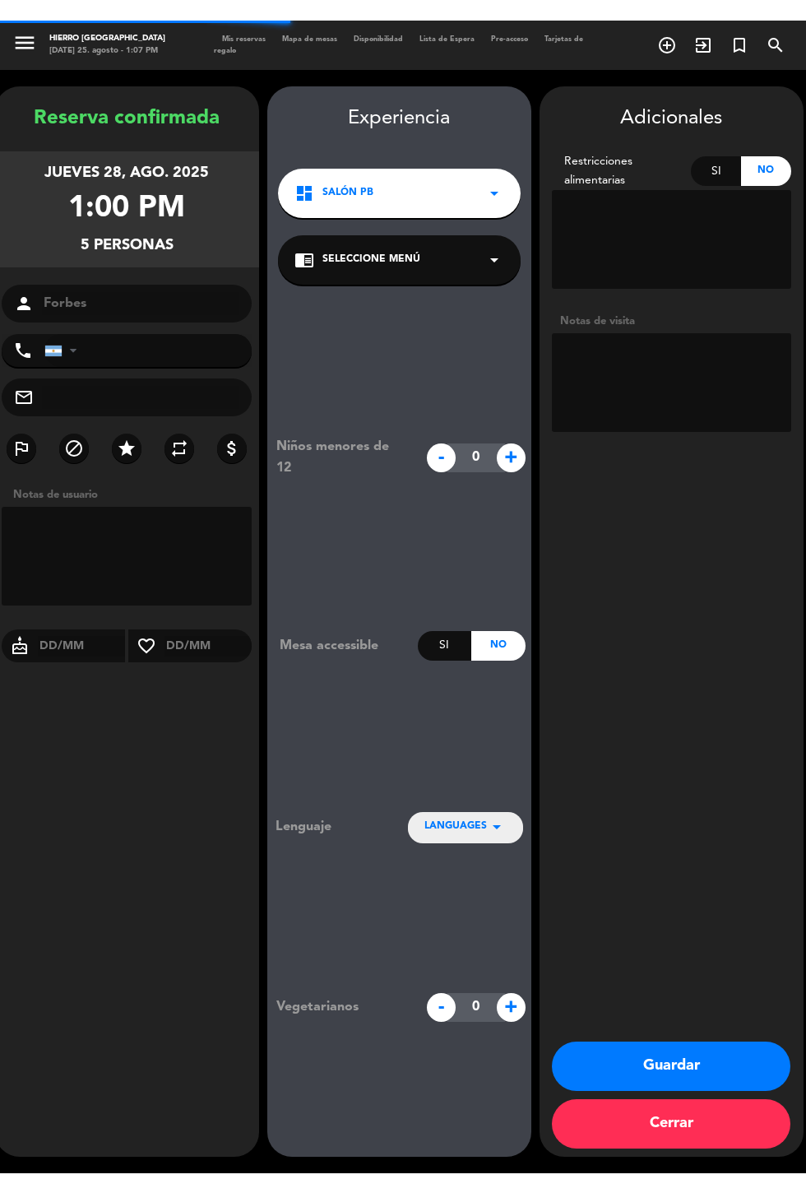
scroll to position [66, 0]
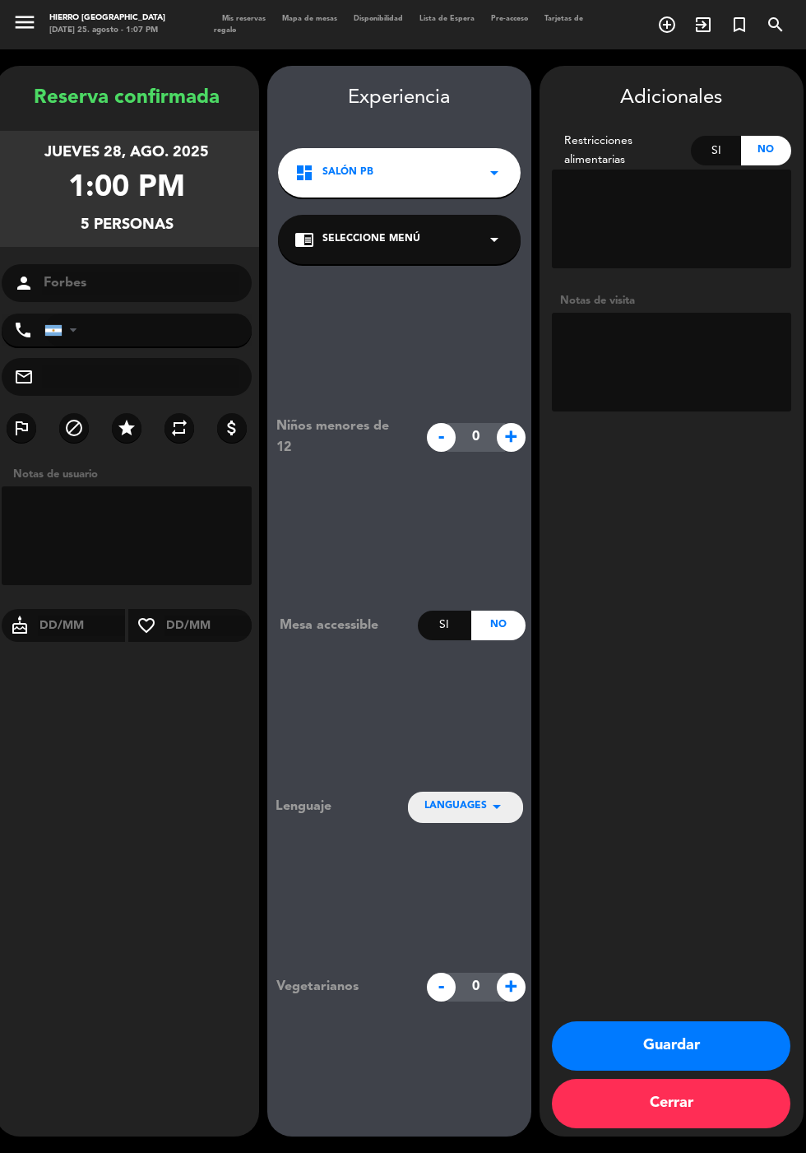
click at [706, 313] on textarea at bounding box center [671, 362] width 239 height 99
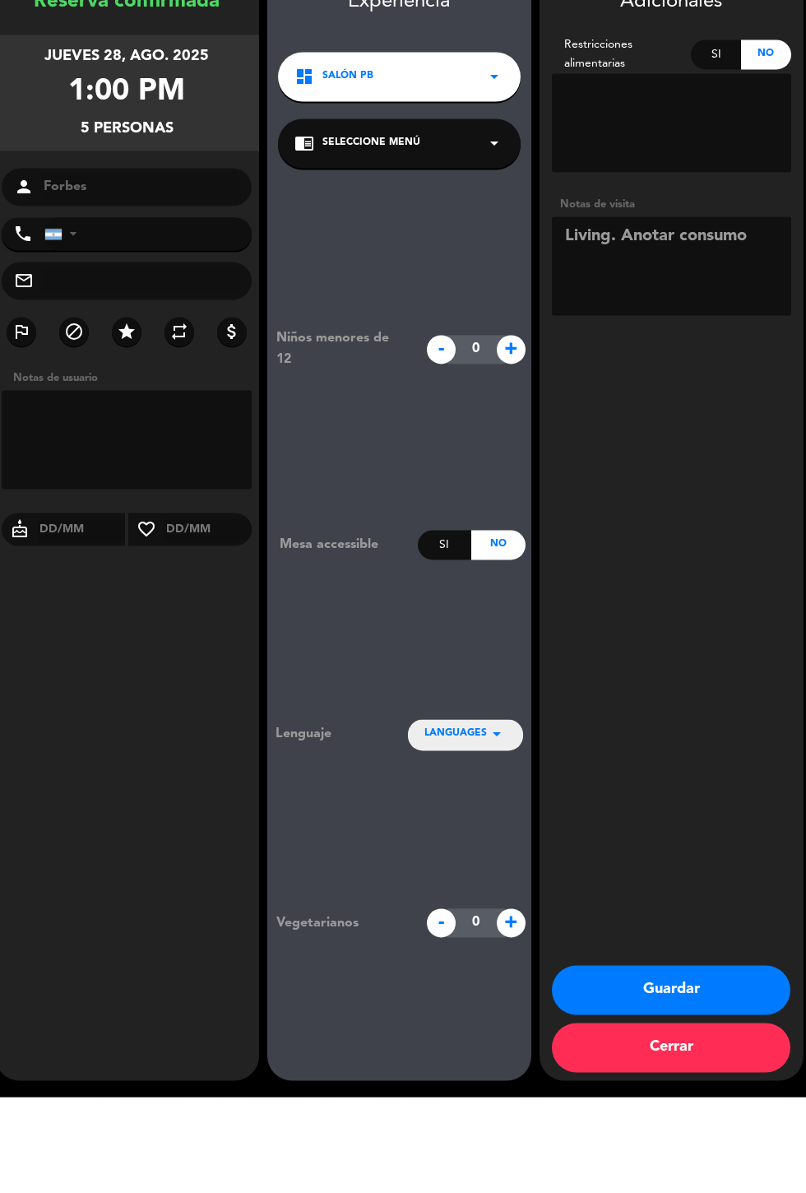
scroll to position [0, 0]
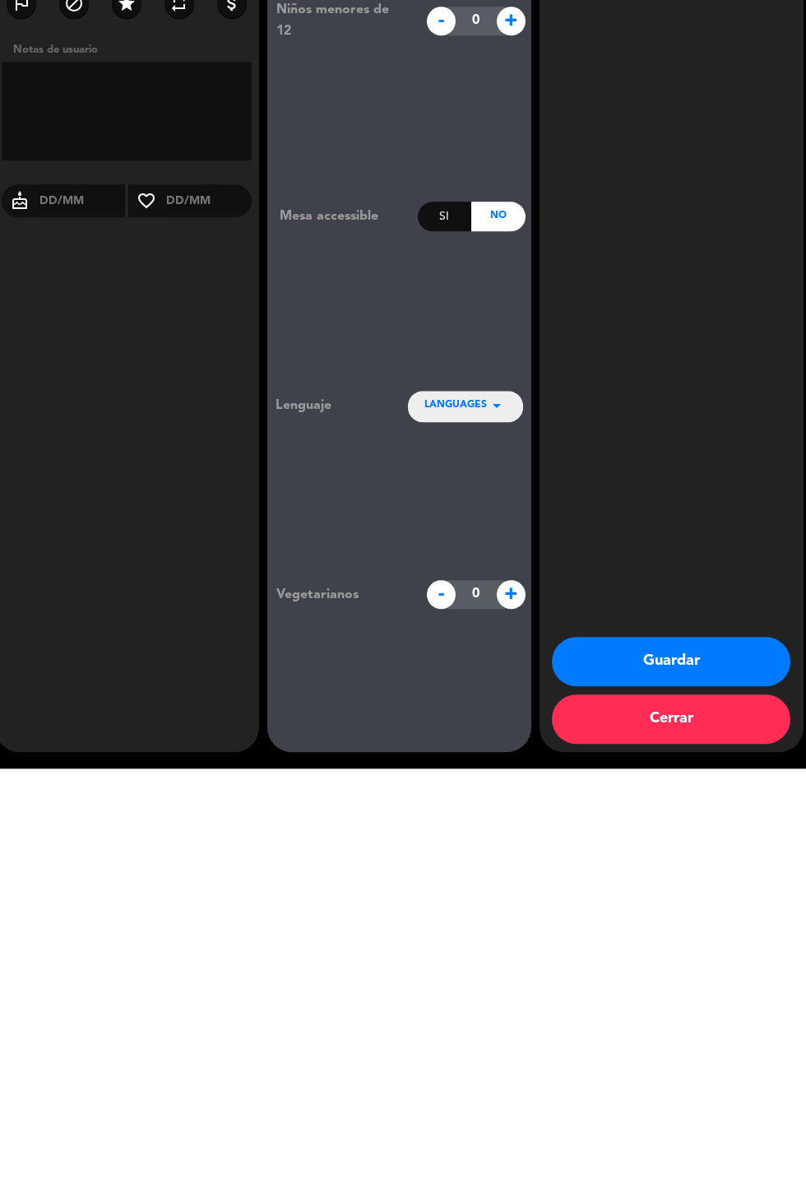
type textarea "Living. Anotar consumo"
click at [736, 1093] on button "Guardar" at bounding box center [671, 1085] width 239 height 49
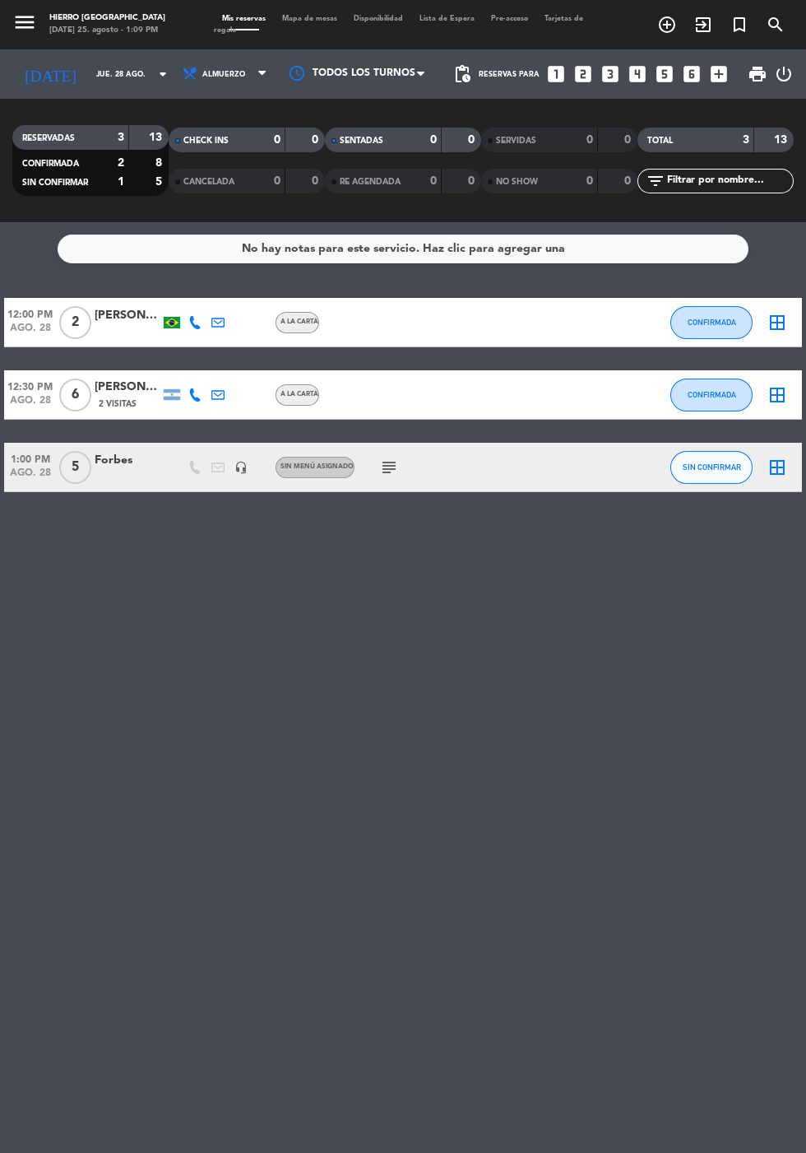
click at [88, 62] on input "jue. 28 ago." at bounding box center [140, 75] width 104 height 26
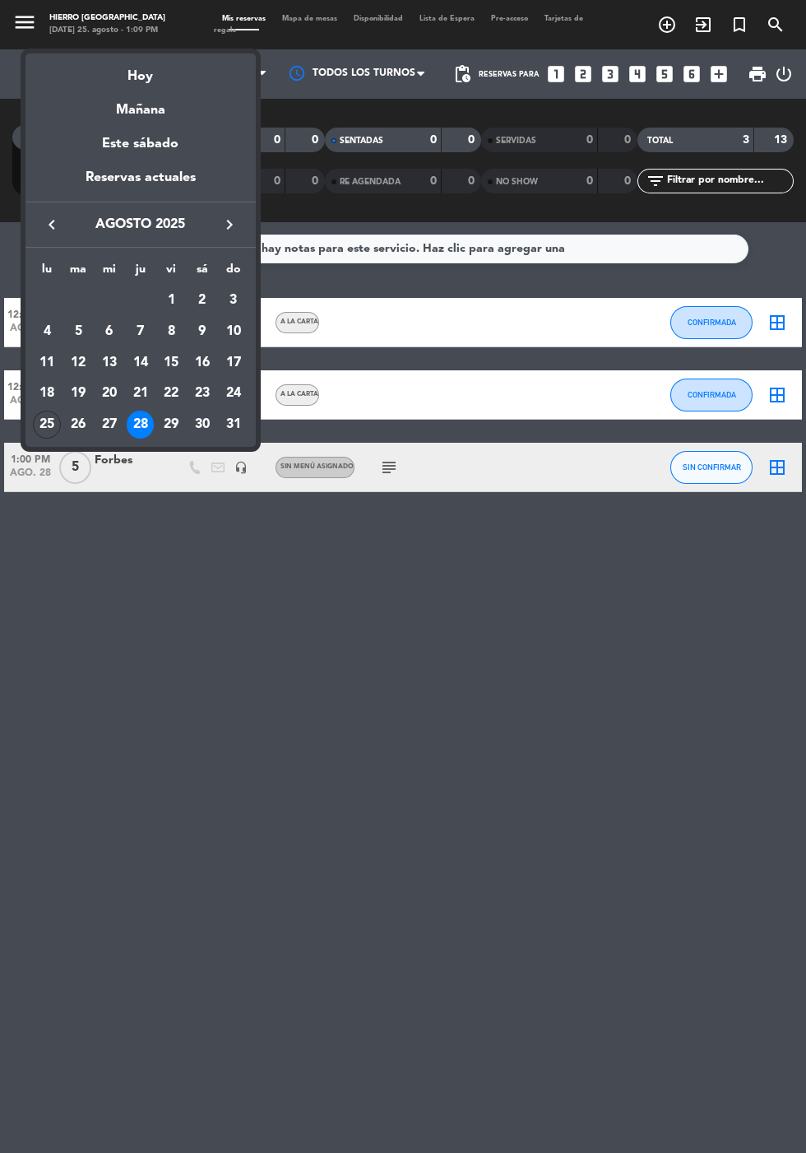
click at [180, 434] on div "29" at bounding box center [171, 425] width 28 height 28
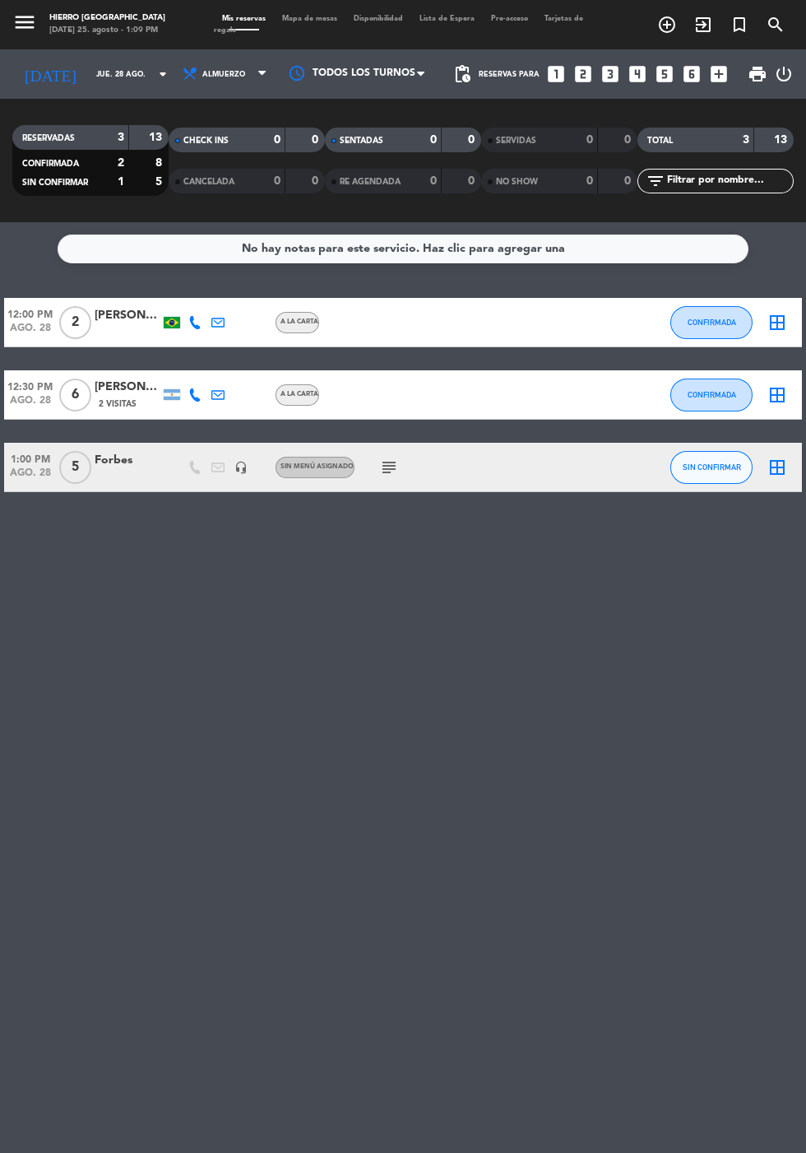
type input "vie. 29 ago."
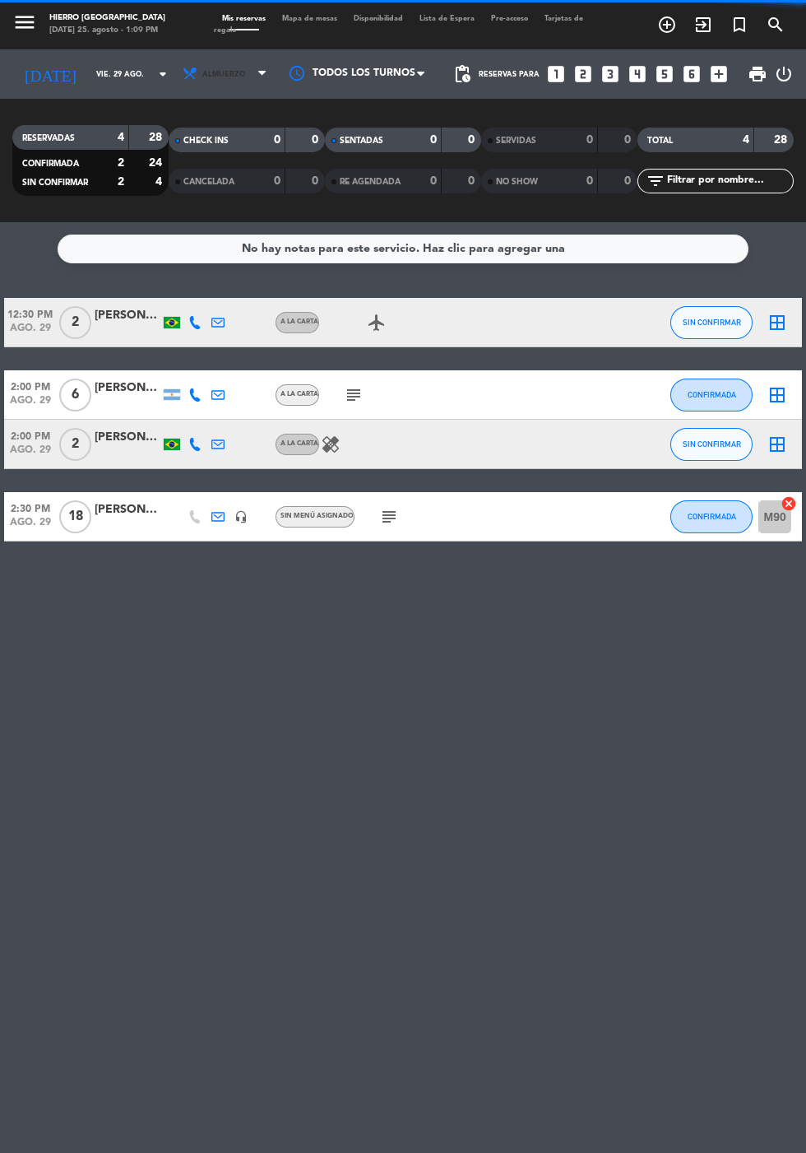
click at [195, 56] on span "Almuerzo" at bounding box center [226, 74] width 99 height 36
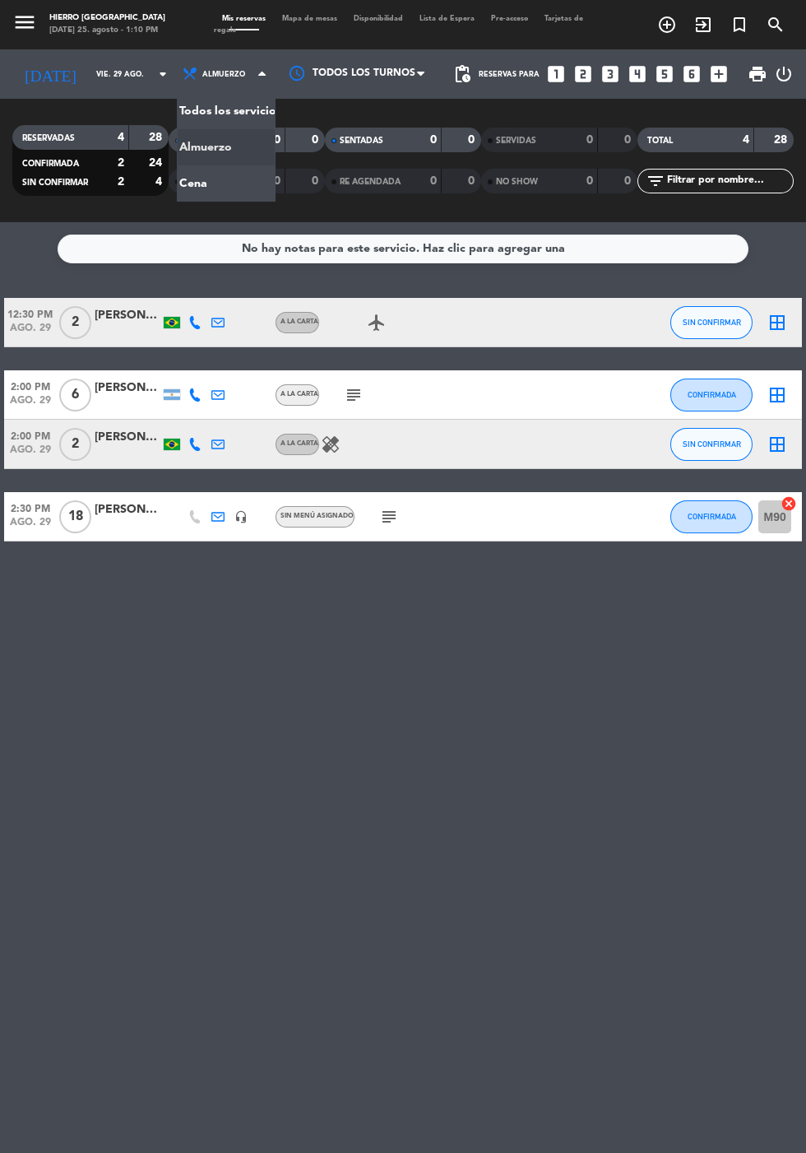
click at [200, 140] on div "menu Hierro [PERSON_NAME] [DATE] 25. agosto - 1:10 PM Mis reservas Mapa de mesa…" at bounding box center [403, 111] width 806 height 222
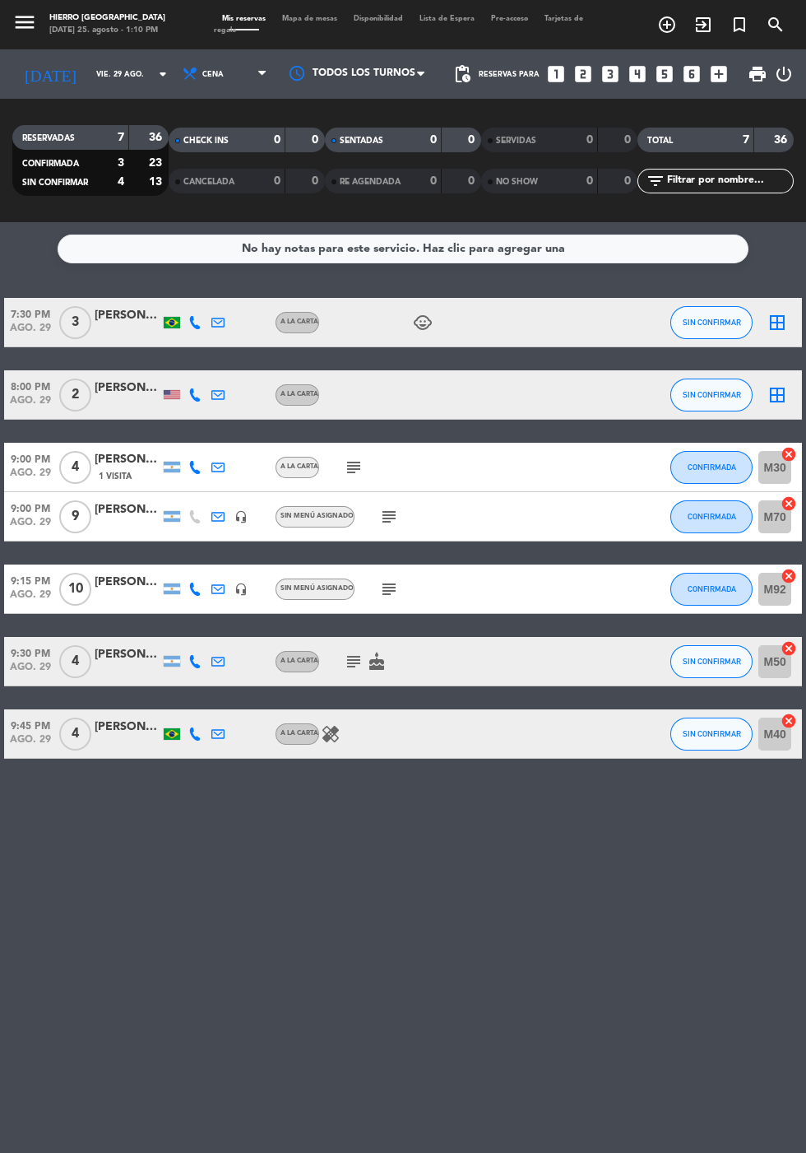
click at [638, 63] on icon "looks_4" at bounding box center [637, 73] width 21 height 21
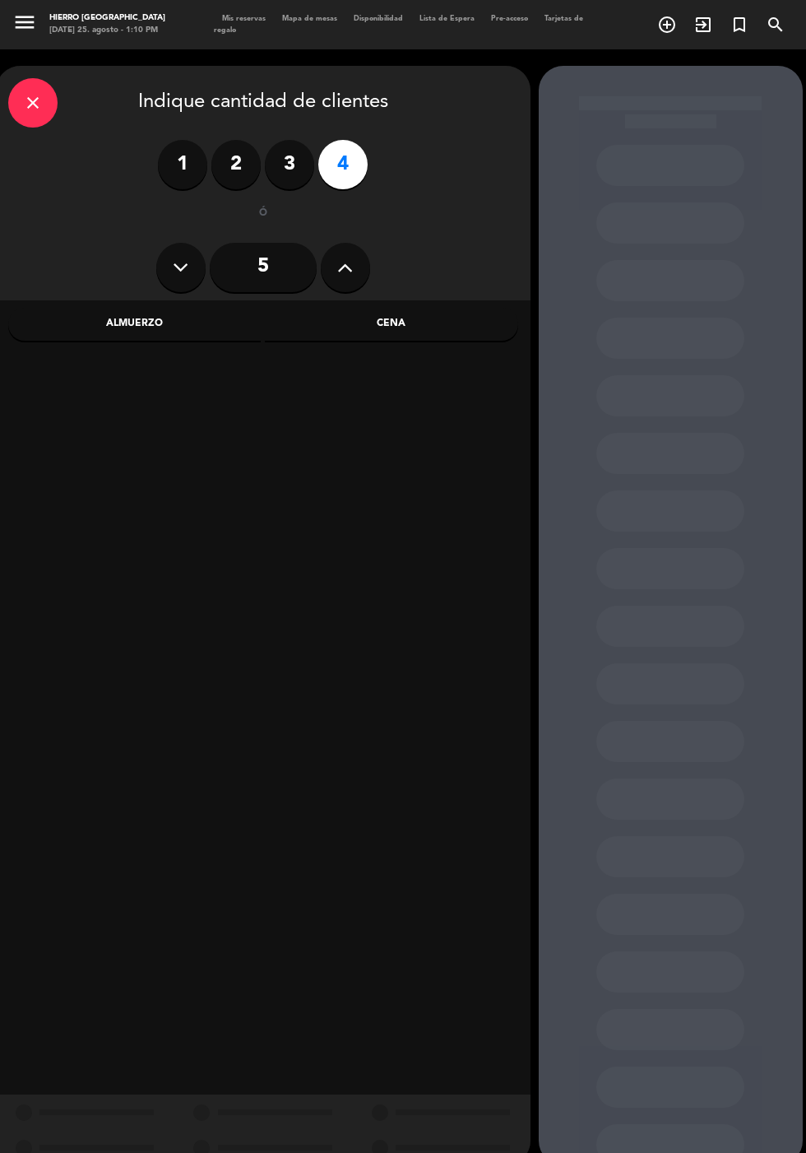
click at [343, 255] on icon at bounding box center [345, 267] width 16 height 25
click at [341, 255] on icon at bounding box center [345, 267] width 16 height 25
click at [345, 255] on icon at bounding box center [345, 267] width 16 height 25
type input "8"
click at [425, 308] on div "Cena" at bounding box center [391, 324] width 253 height 33
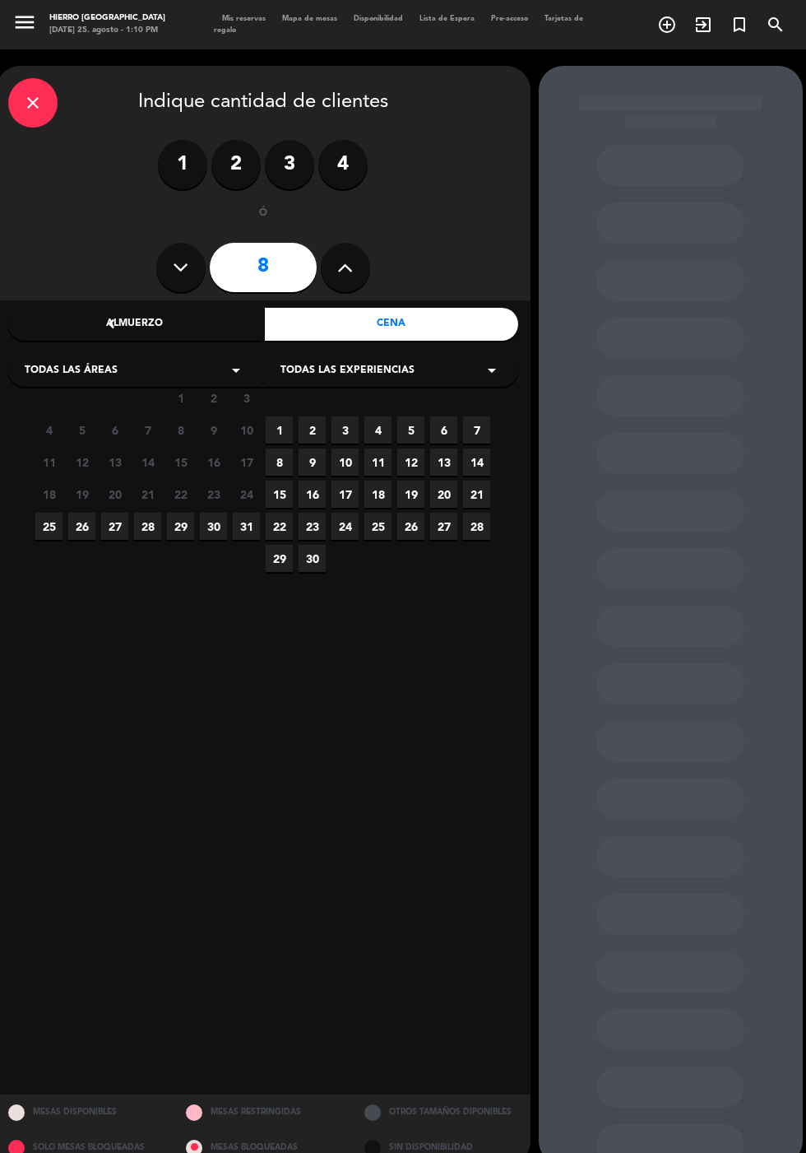
click at [179, 513] on span "29" at bounding box center [180, 526] width 27 height 27
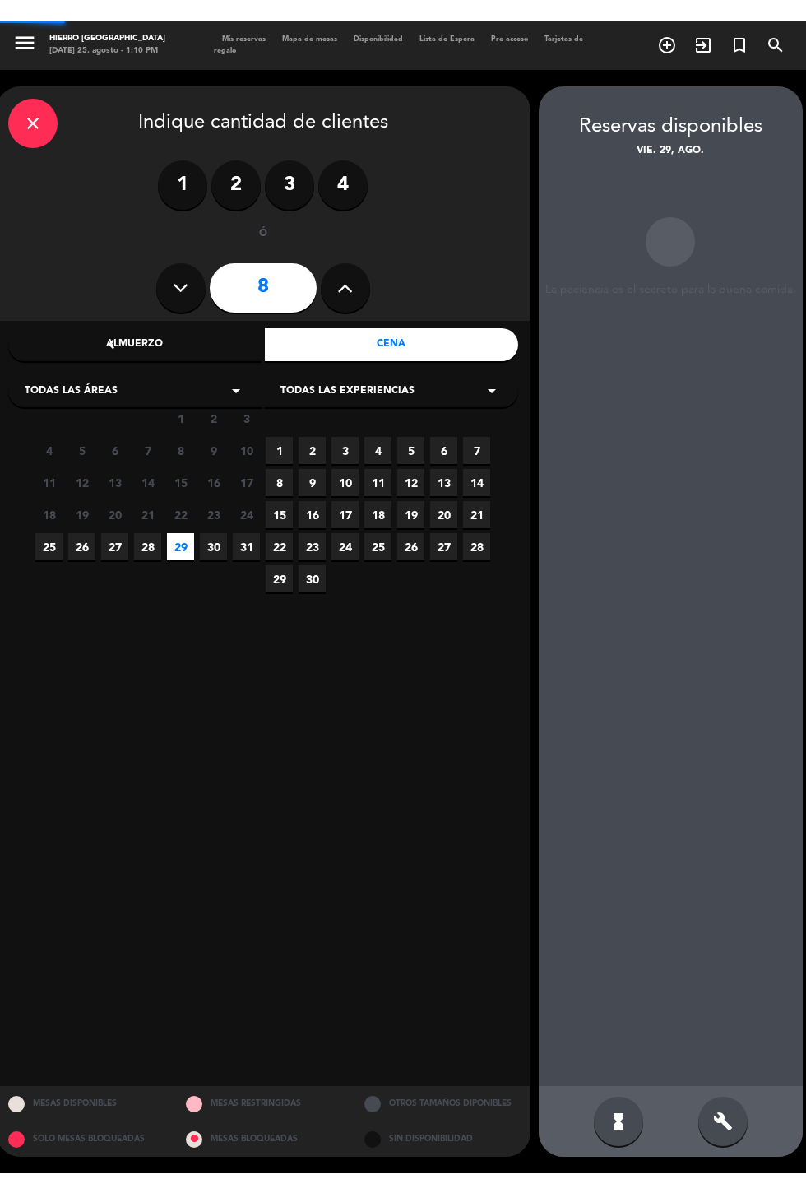
scroll to position [66, 0]
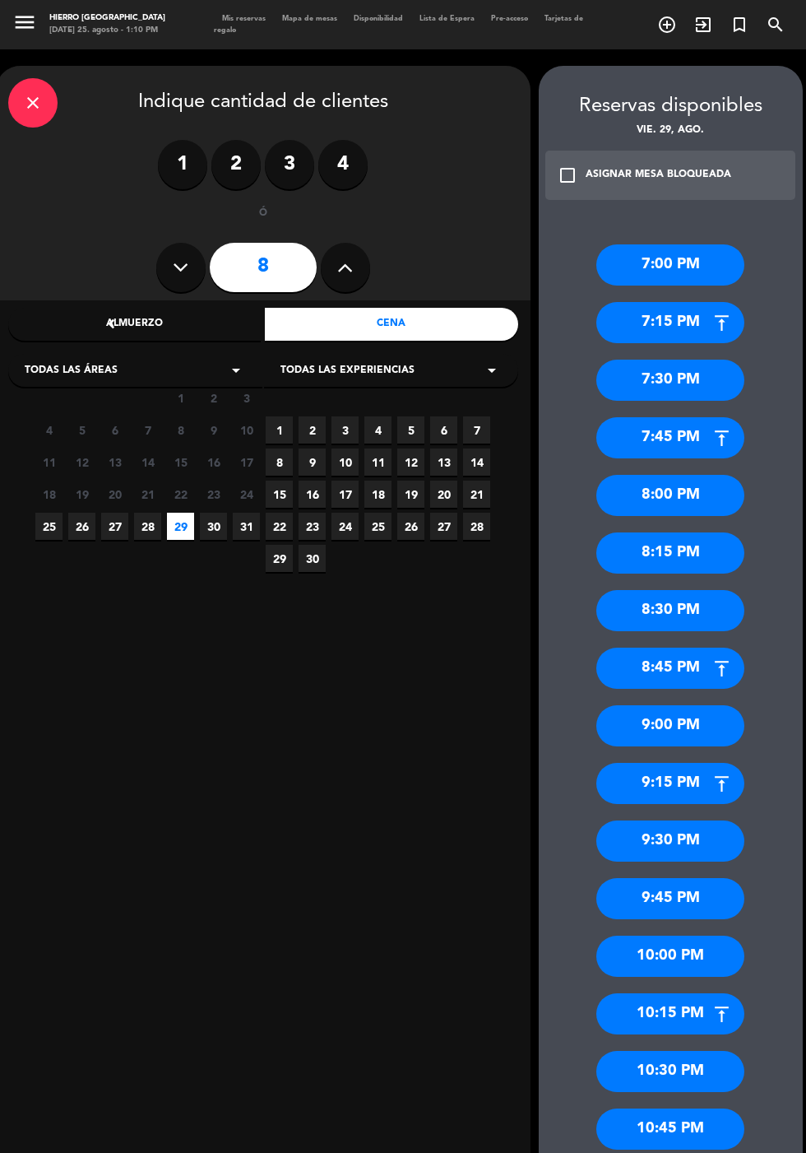
click at [723, 705] on div "9:00 PM" at bounding box center [670, 725] width 148 height 41
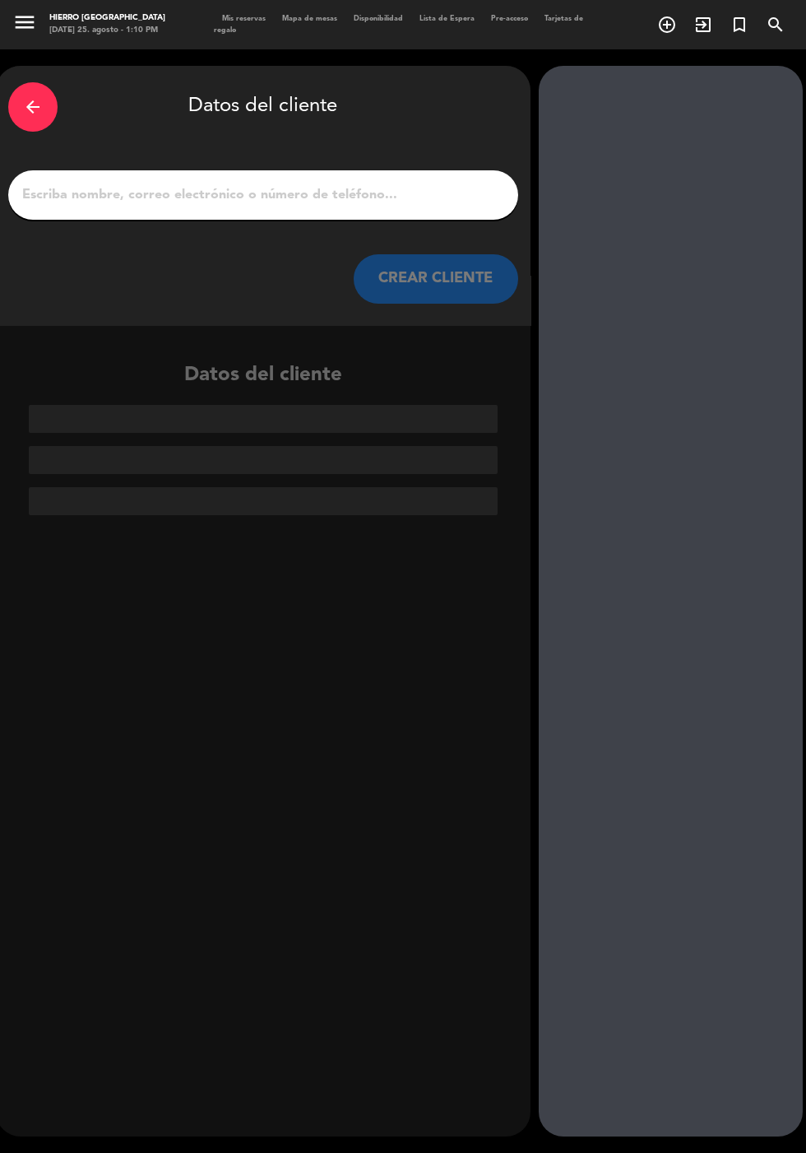
click at [403, 183] on input "1" at bounding box center [263, 194] width 485 height 23
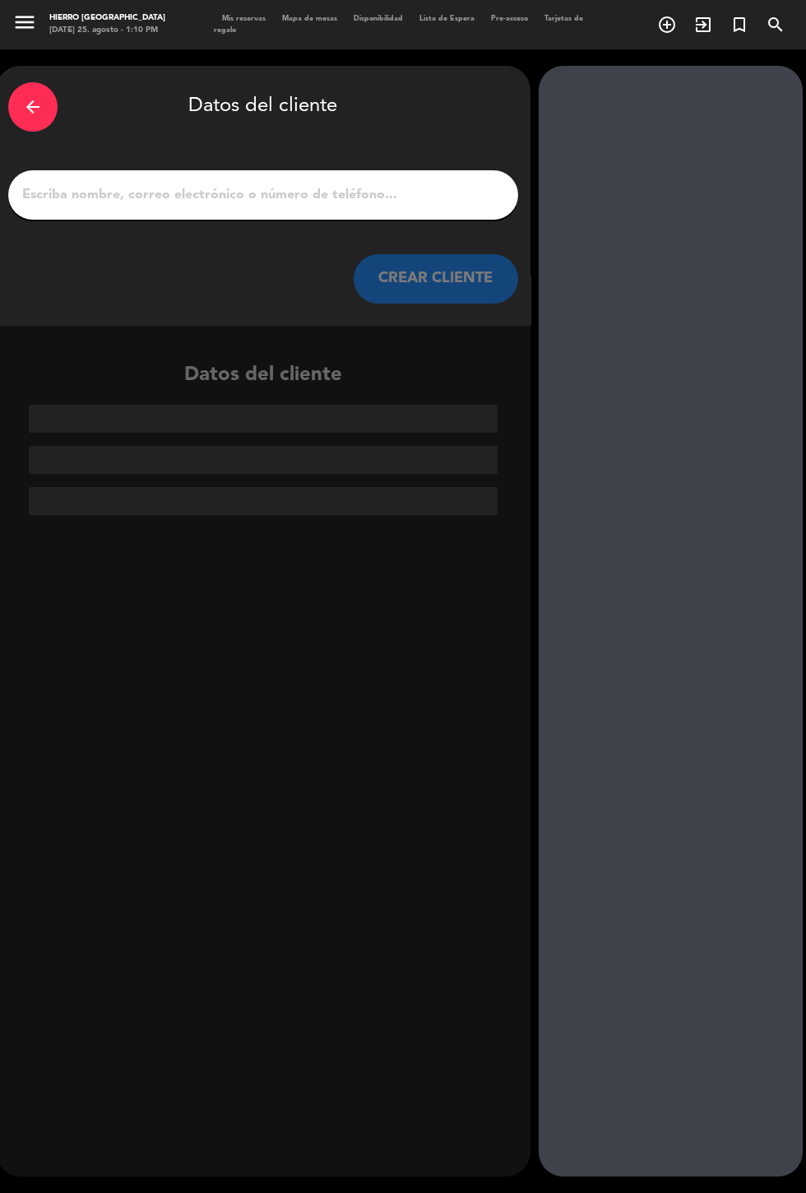
scroll to position [41, 0]
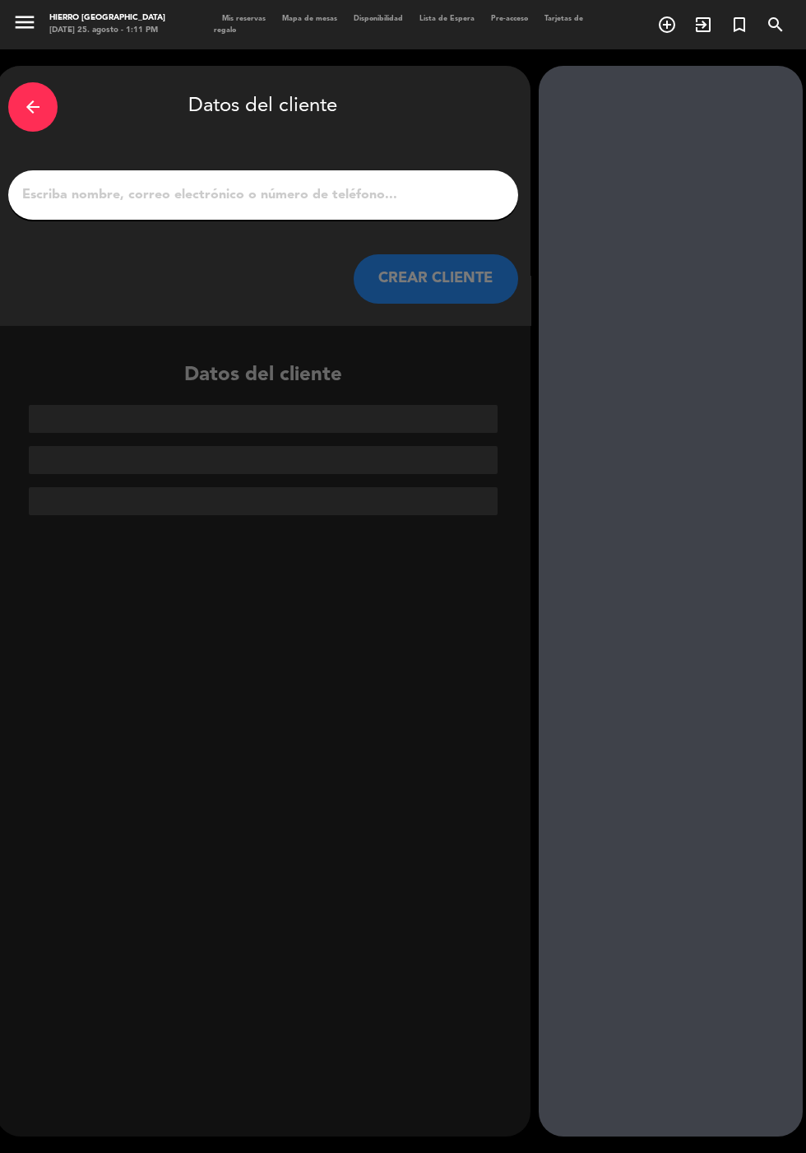
click at [426, 183] on input "1" at bounding box center [263, 194] width 485 height 23
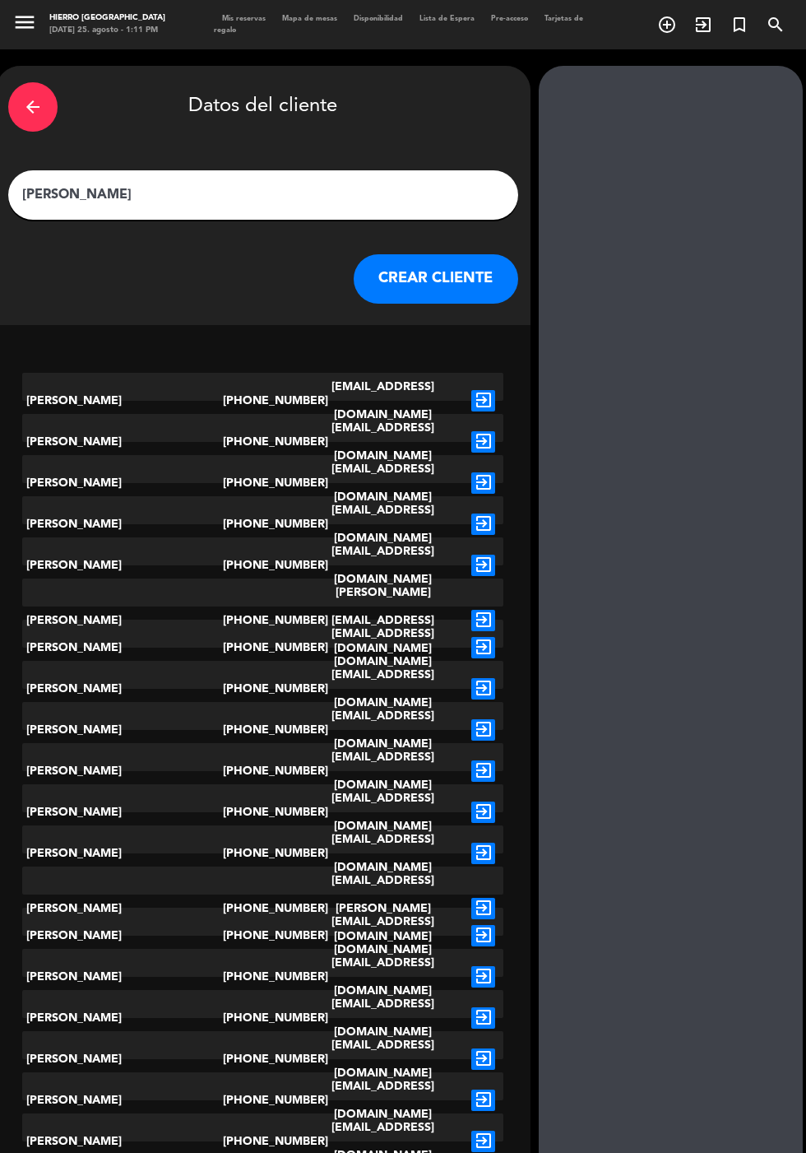
click at [412, 183] on input "[PERSON_NAME]" at bounding box center [263, 194] width 485 height 23
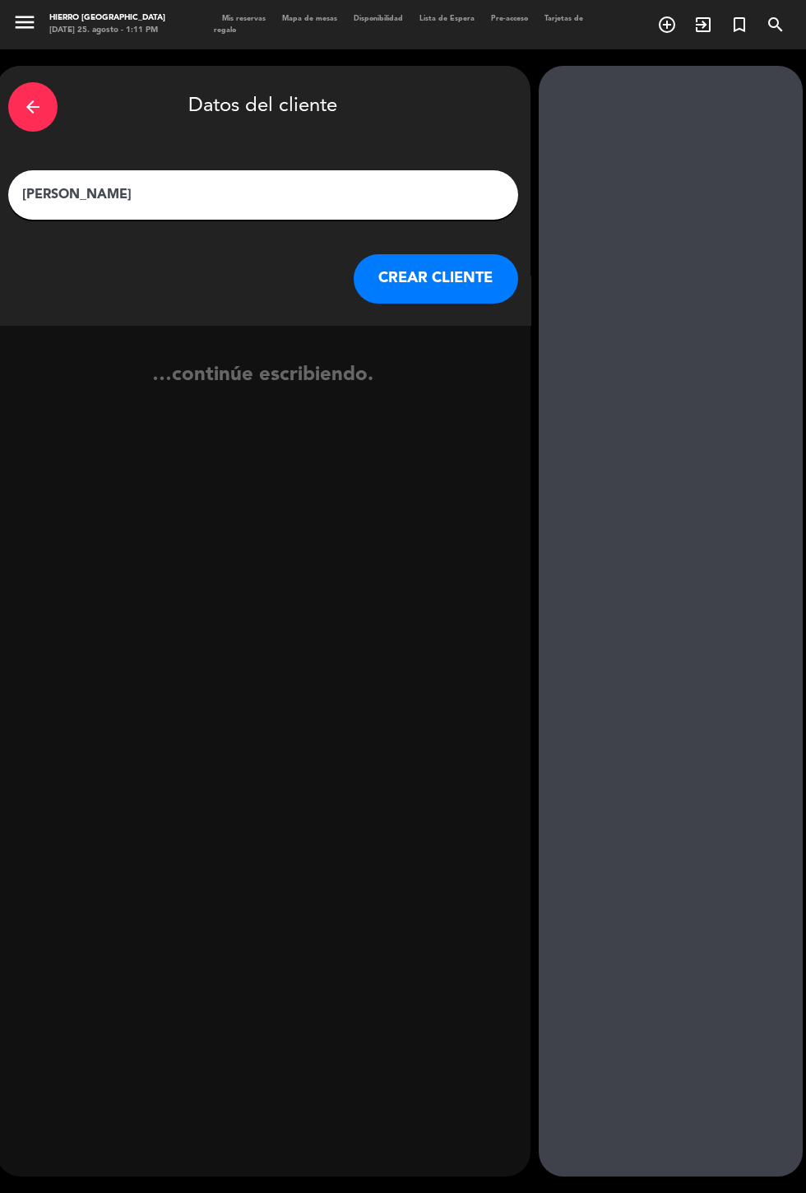
type input "[PERSON_NAME]"
click at [466, 254] on button "CREAR CLIENTE" at bounding box center [436, 278] width 165 height 49
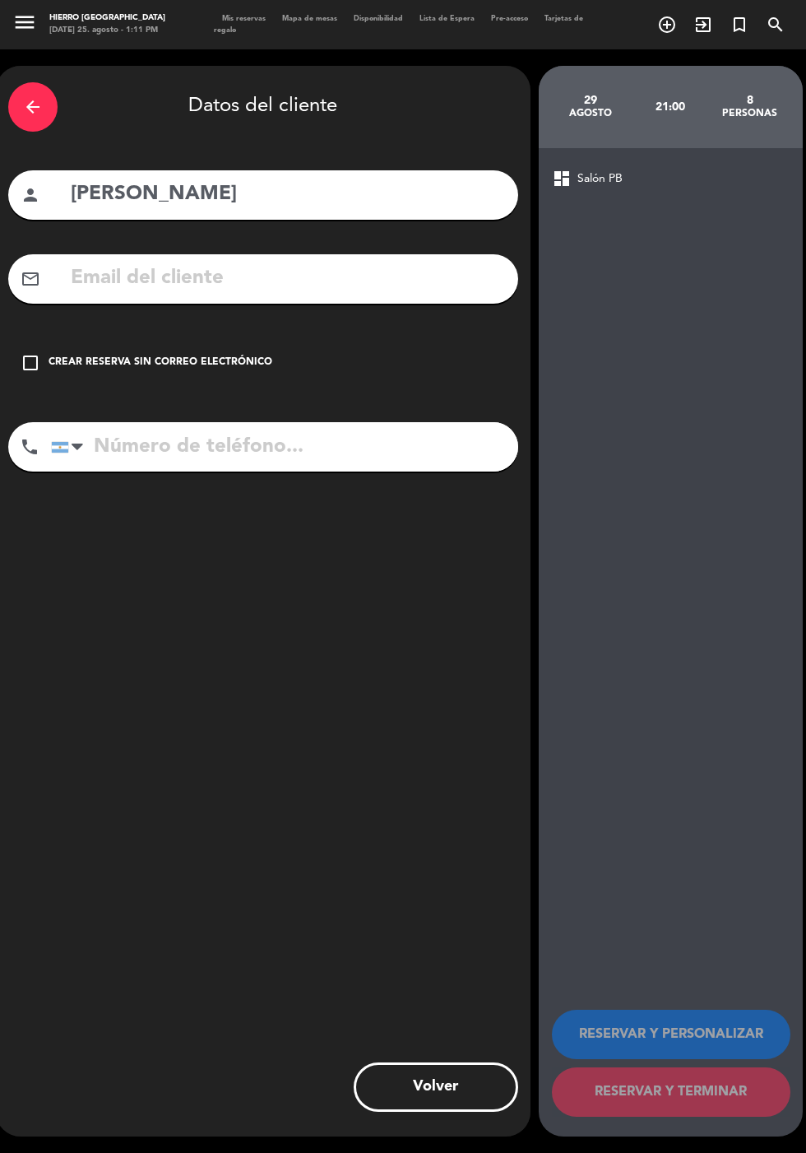
click at [368, 262] on input "text" at bounding box center [287, 279] width 437 height 34
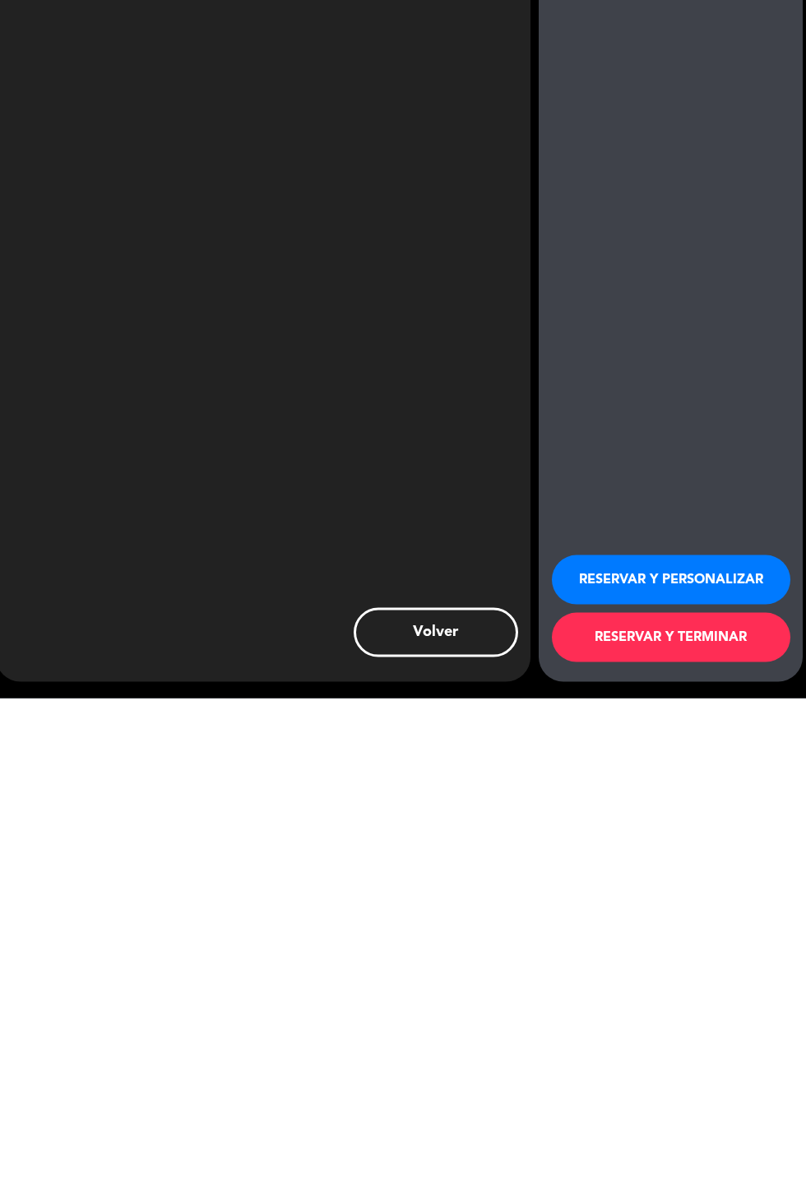
type input "[EMAIL_ADDRESS][DOMAIN_NAME]"
click at [750, 1066] on button "RESERVAR Y PERSONALIZAR" at bounding box center [671, 1074] width 239 height 49
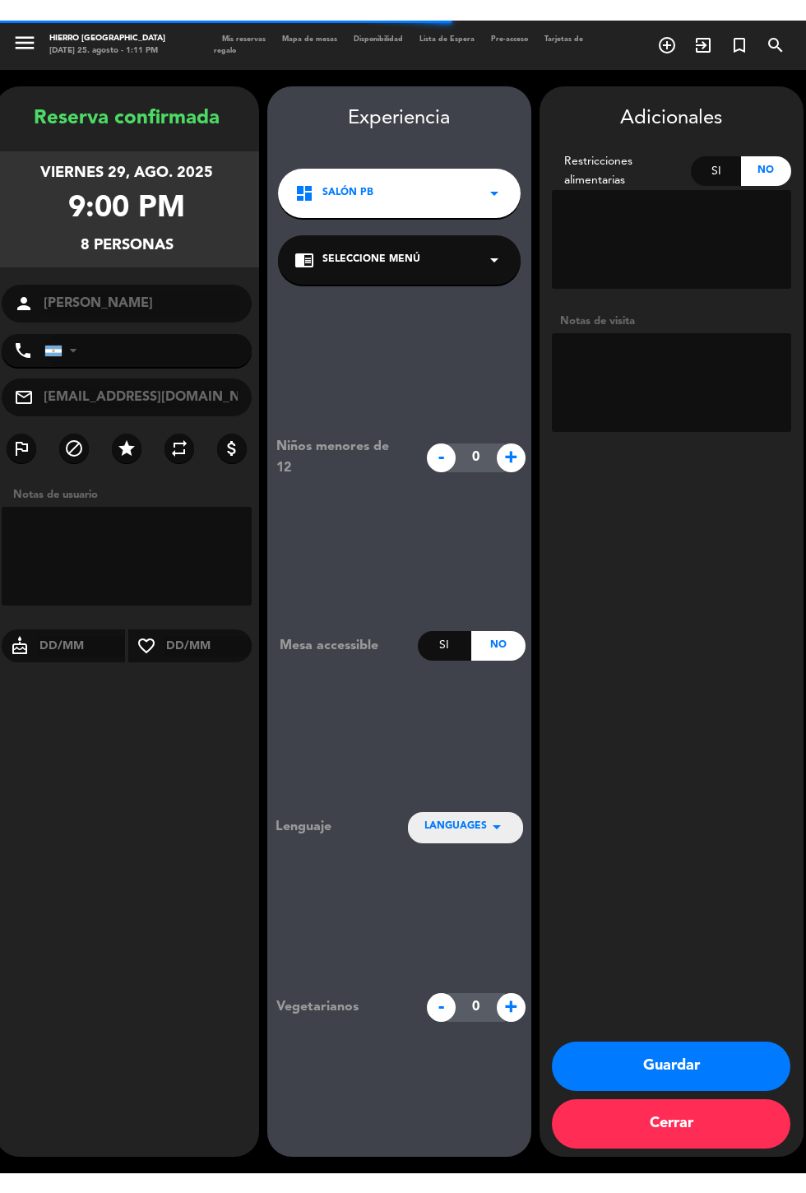
scroll to position [66, 0]
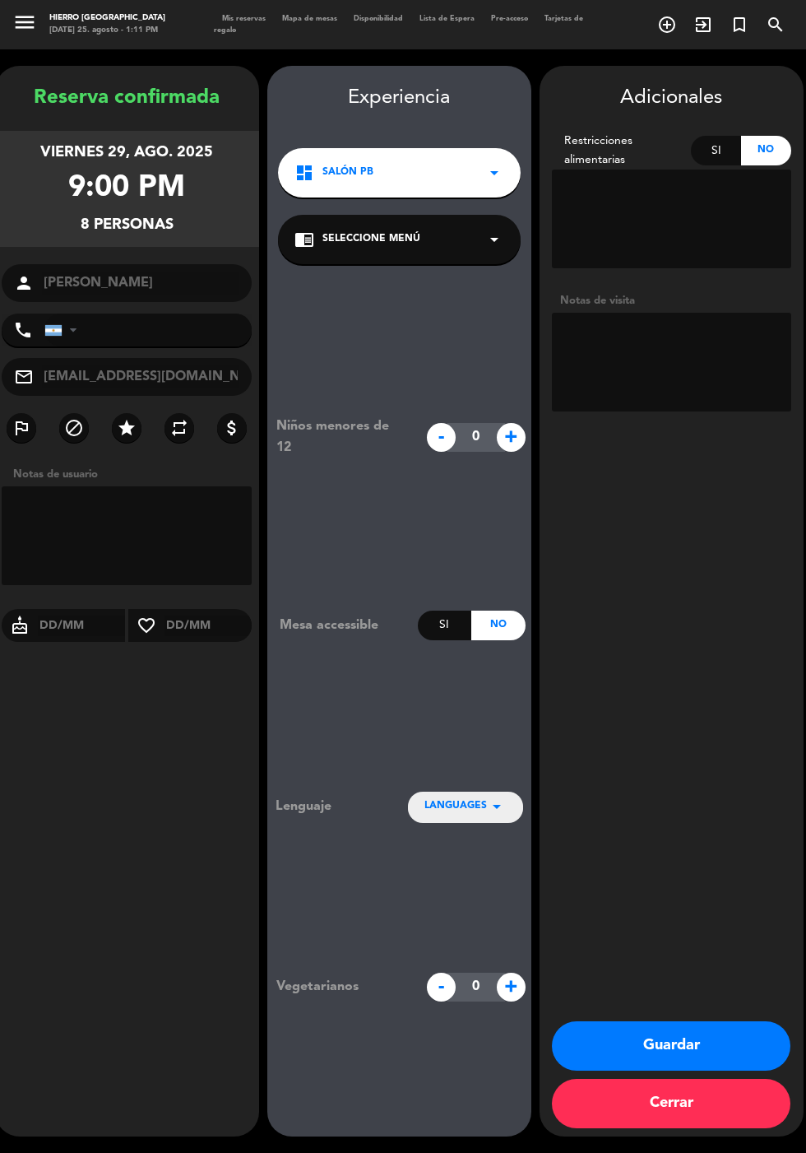
click at [678, 318] on textarea at bounding box center [671, 362] width 239 height 99
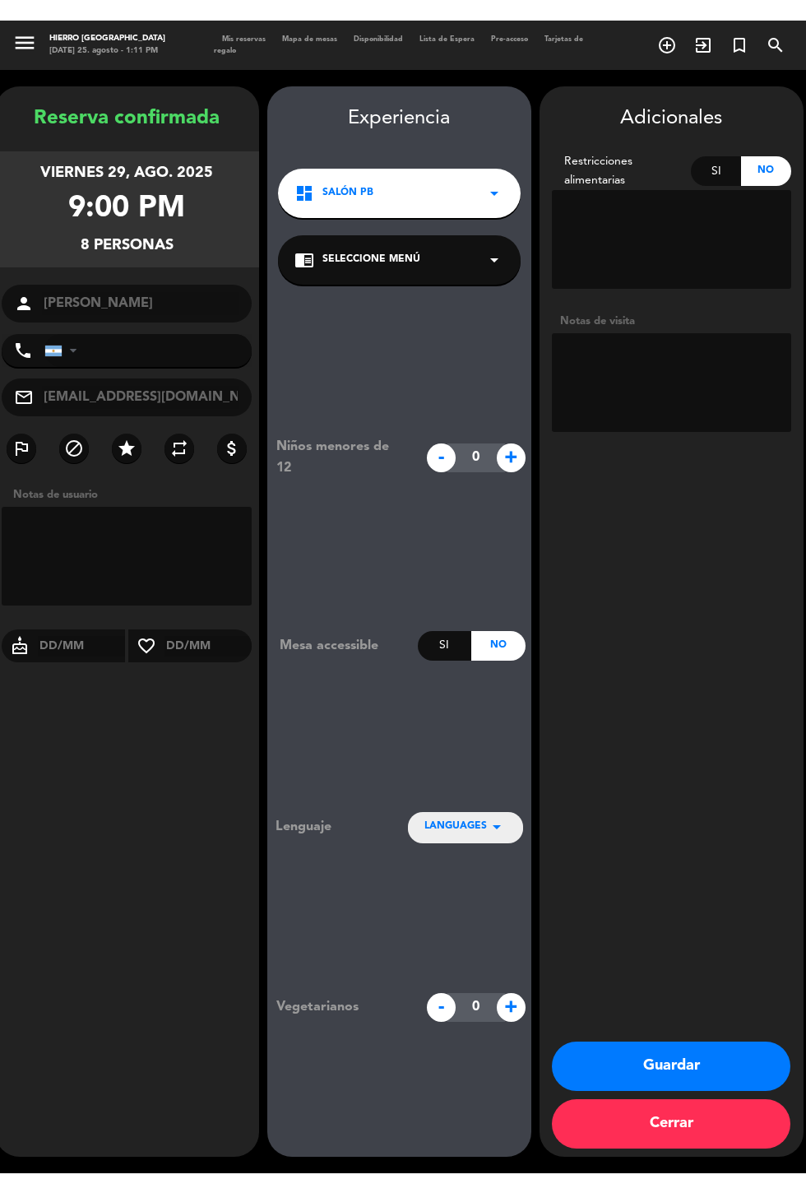
scroll to position [41, 0]
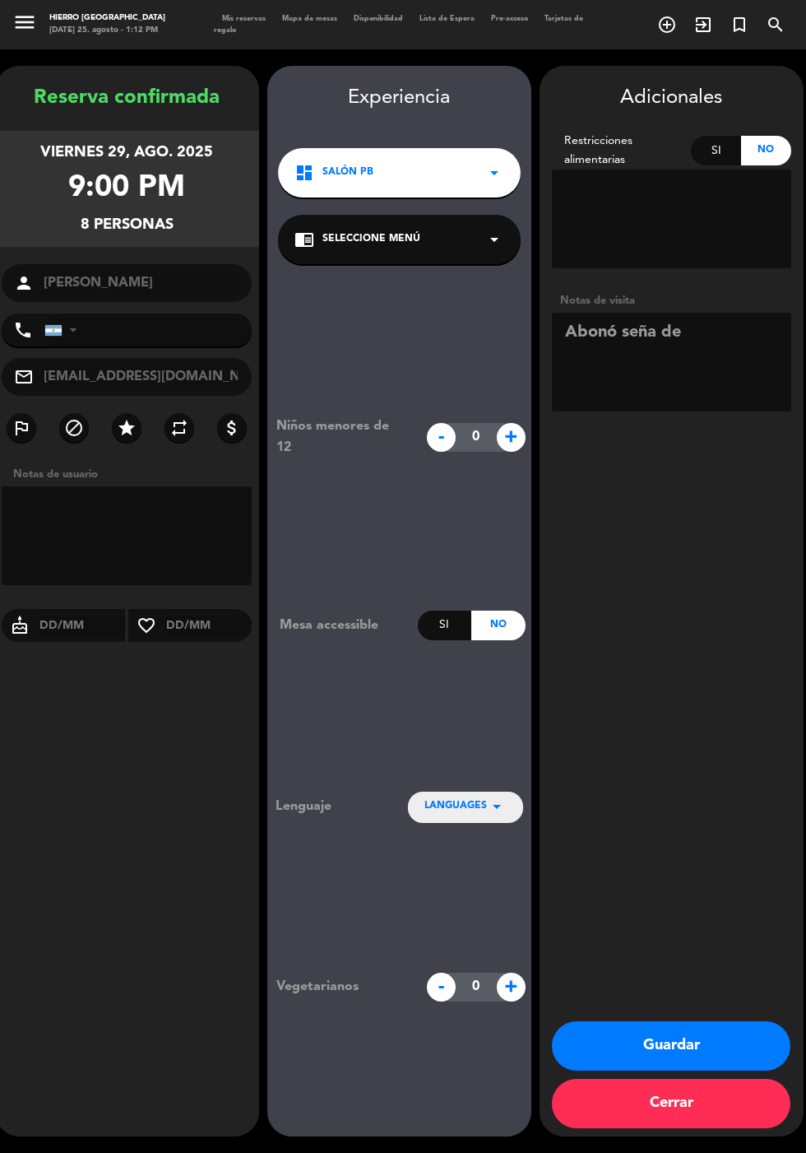
click at [729, 322] on textarea at bounding box center [671, 362] width 239 height 99
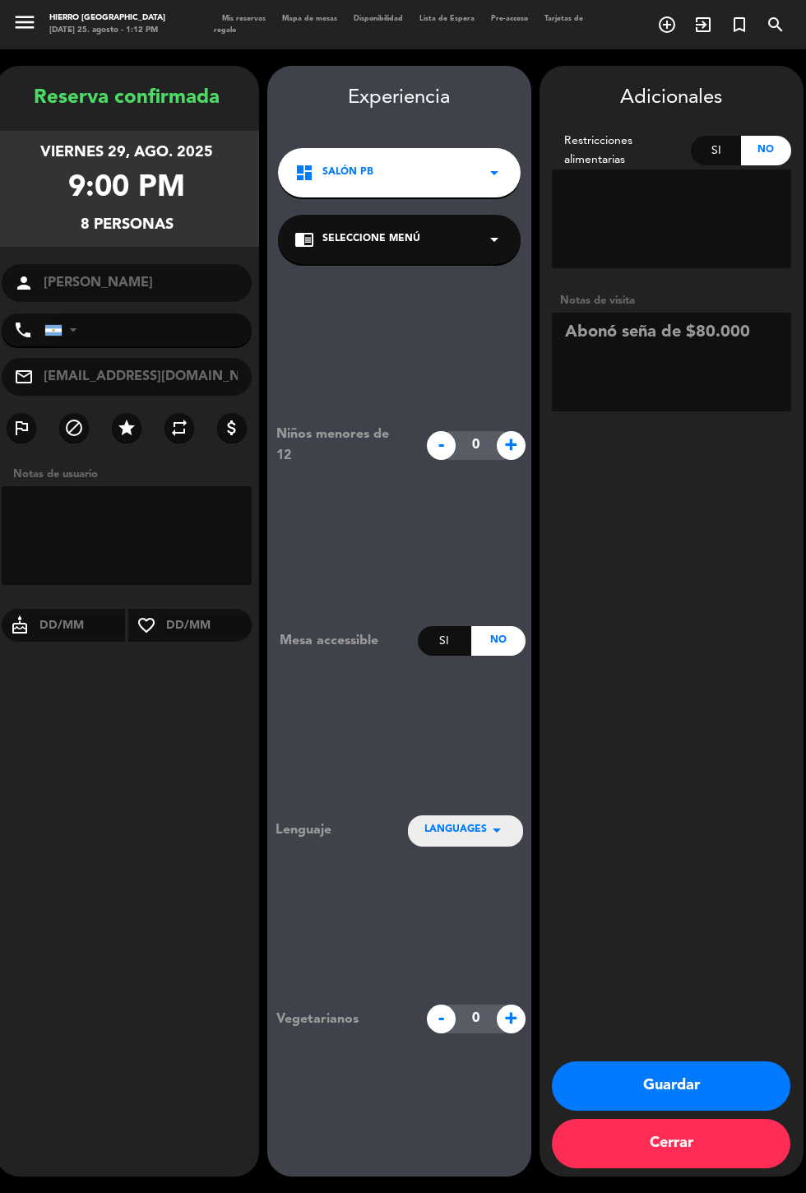
scroll to position [0, 0]
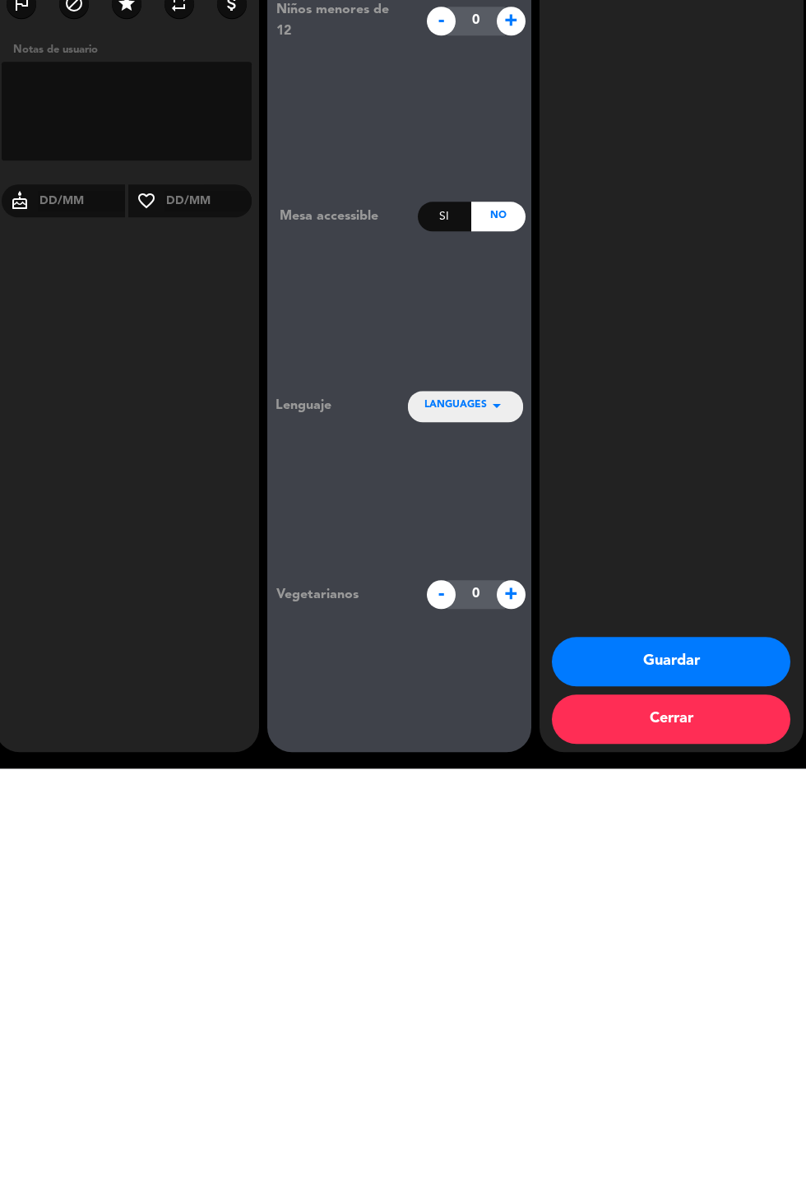
type textarea "Abonó seña de $80.000"
click at [740, 1083] on button "Guardar" at bounding box center [671, 1085] width 239 height 49
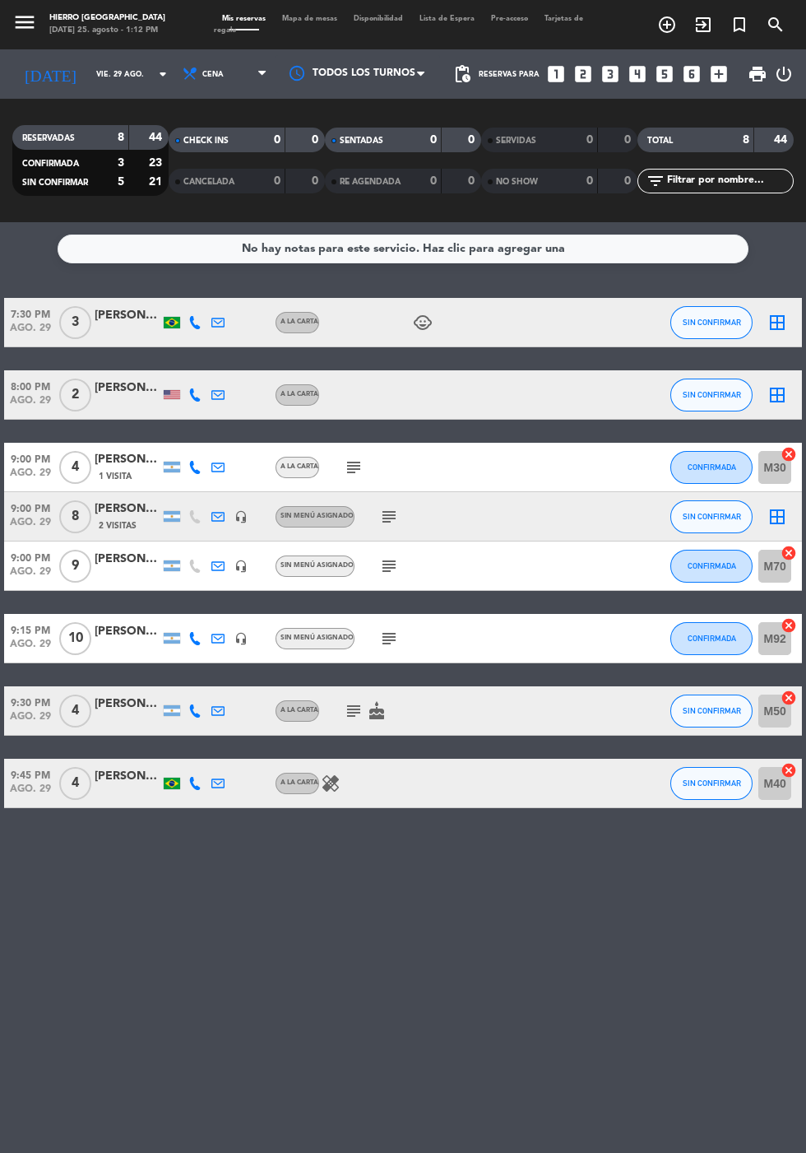
click at [782, 507] on icon "border_all" at bounding box center [778, 517] width 20 height 20
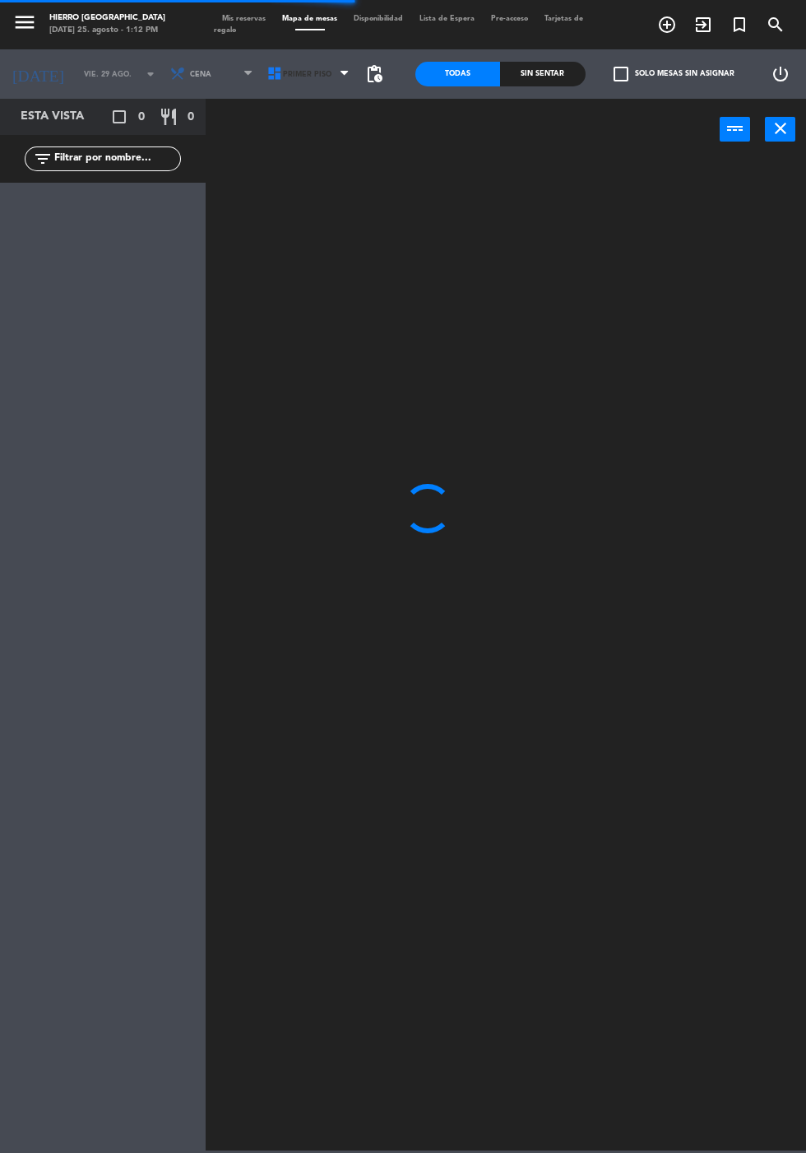
click at [270, 78] on icon at bounding box center [275, 74] width 16 height 16
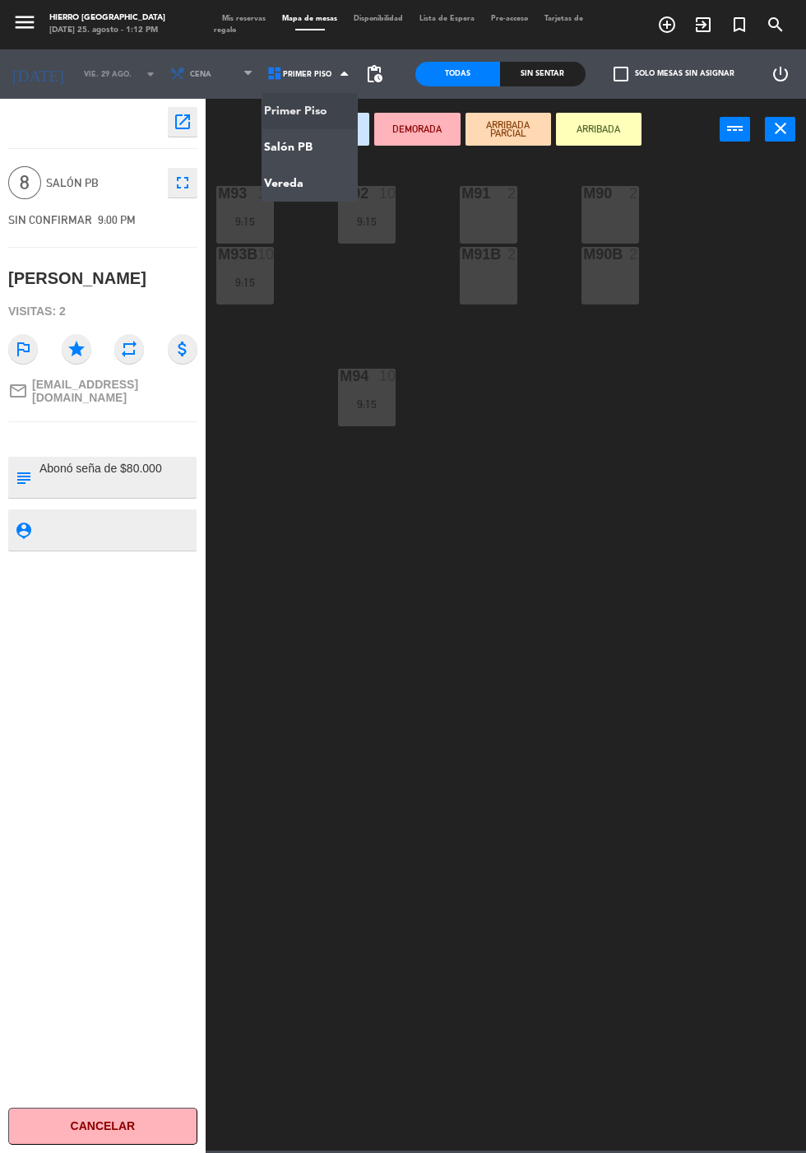
click at [322, 157] on ng-component "menu Hierro [PERSON_NAME] [DATE] 25. agosto - 1:12 PM Mis reservas Mapa de mesa…" at bounding box center [403, 575] width 806 height 1150
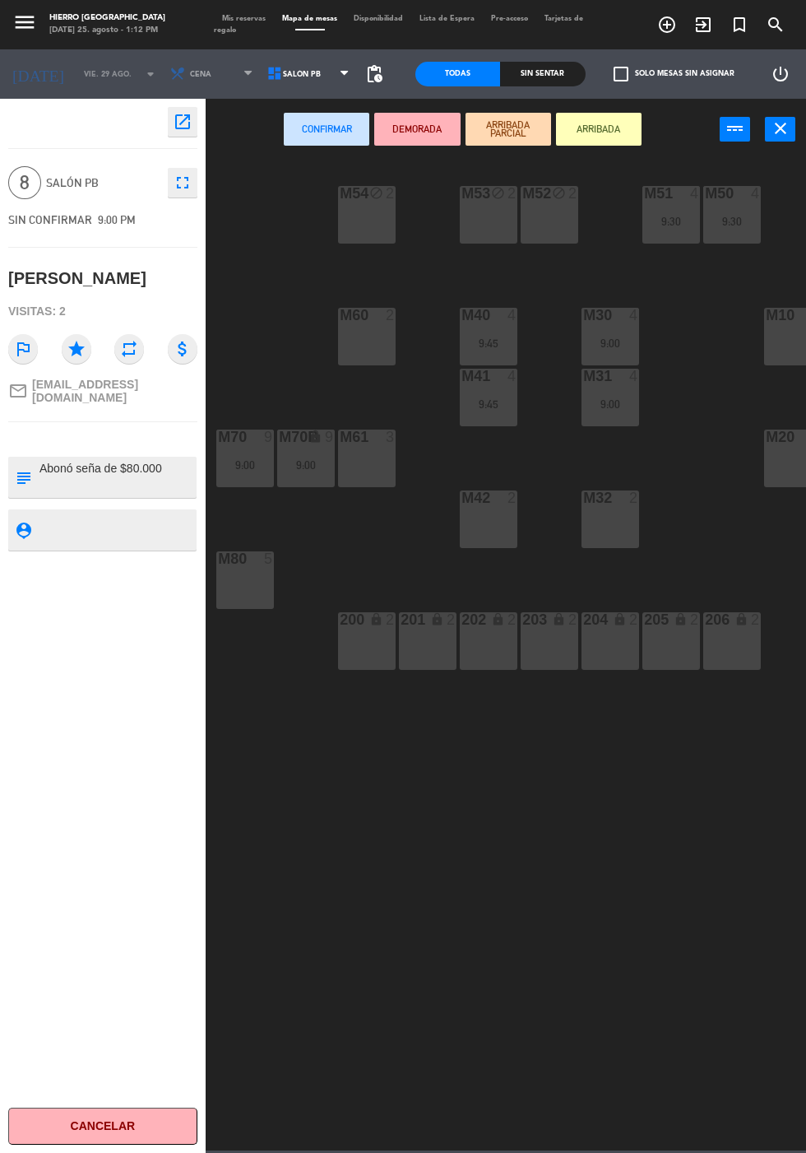
click at [552, 232] on div "M52 block 2" at bounding box center [550, 215] width 58 height 58
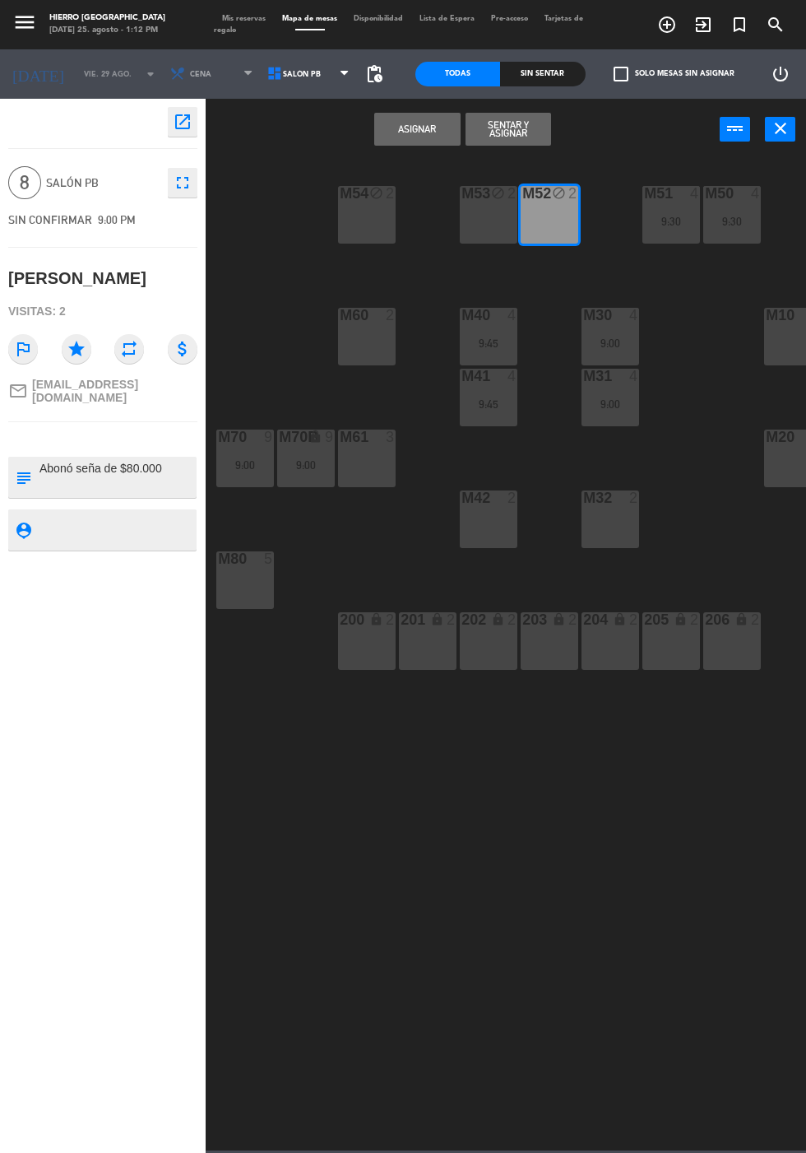
click at [487, 223] on div "M53 block 2" at bounding box center [489, 215] width 58 height 58
click at [359, 235] on div "M54 block 2" at bounding box center [367, 215] width 58 height 58
click at [418, 144] on button "Asignar" at bounding box center [417, 129] width 86 height 33
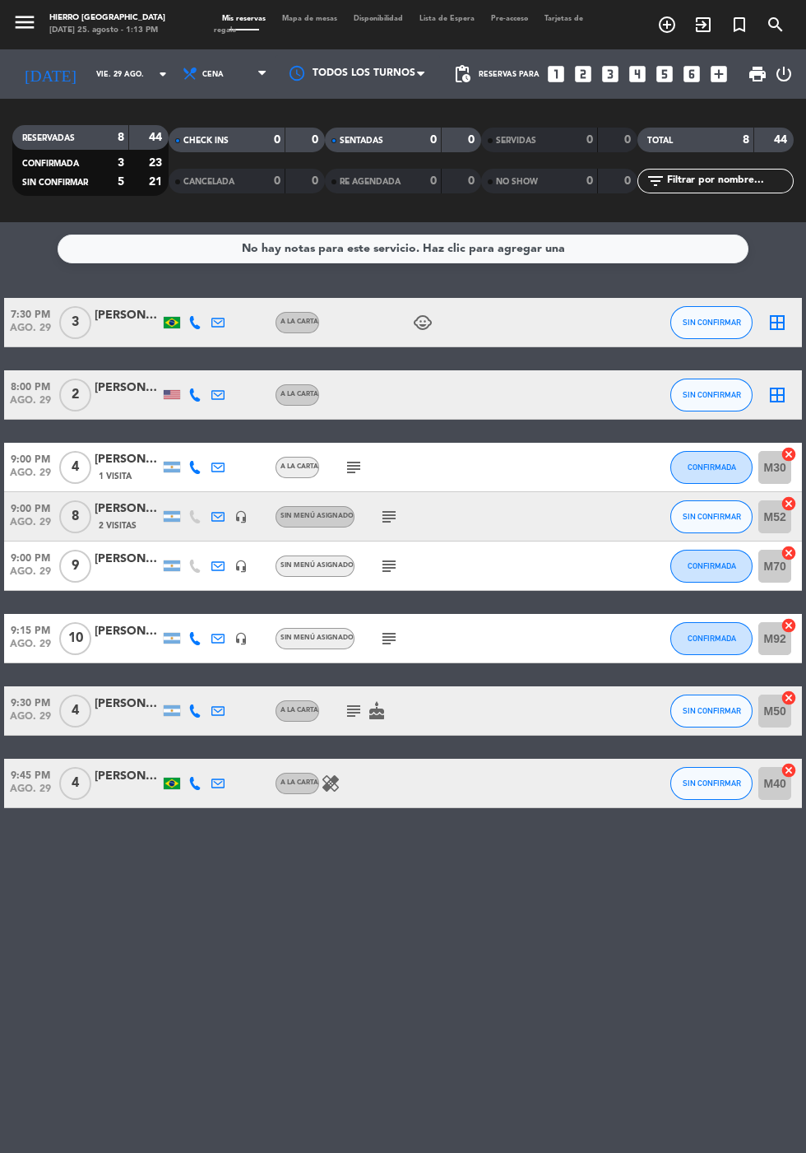
click at [389, 507] on icon "subject" at bounding box center [389, 517] width 20 height 20
click at [354, 457] on icon "subject" at bounding box center [354, 467] width 20 height 20
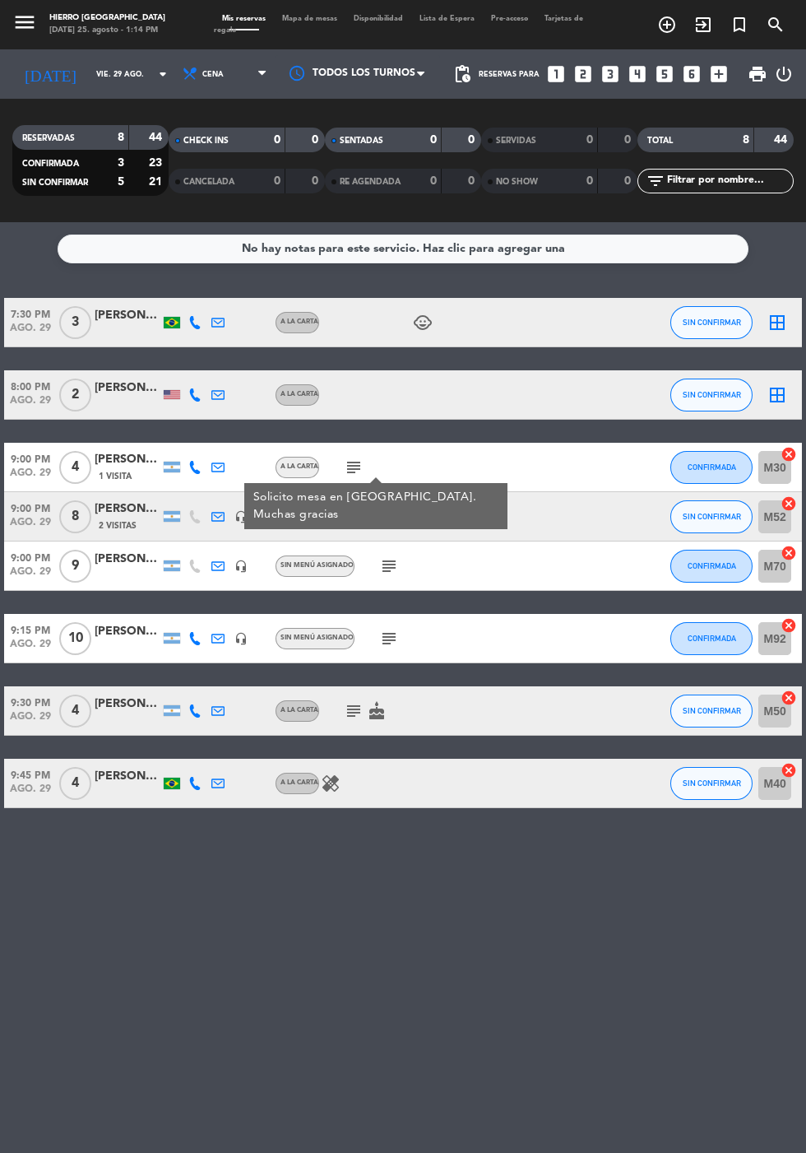
click at [785, 313] on icon "border_all" at bounding box center [778, 323] width 20 height 20
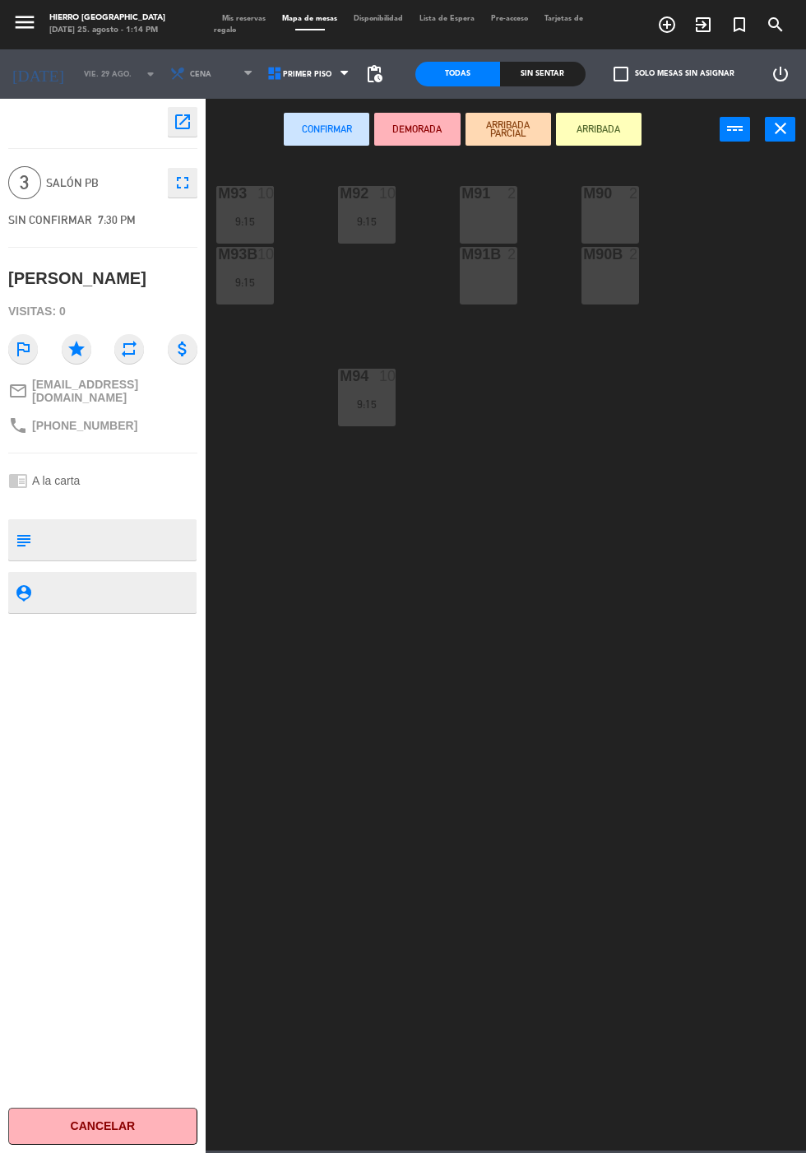
click at [496, 219] on div "M91 2" at bounding box center [489, 215] width 58 height 58
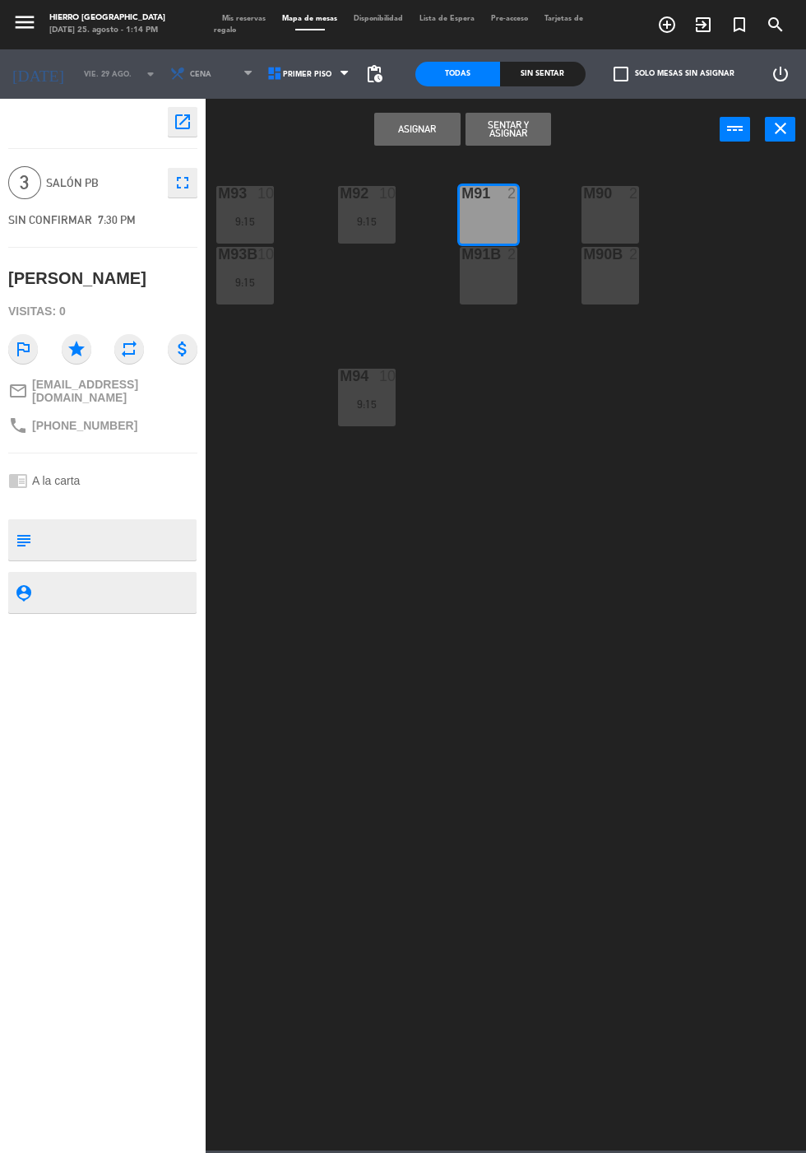
click at [473, 223] on div "M91 2" at bounding box center [489, 215] width 58 height 58
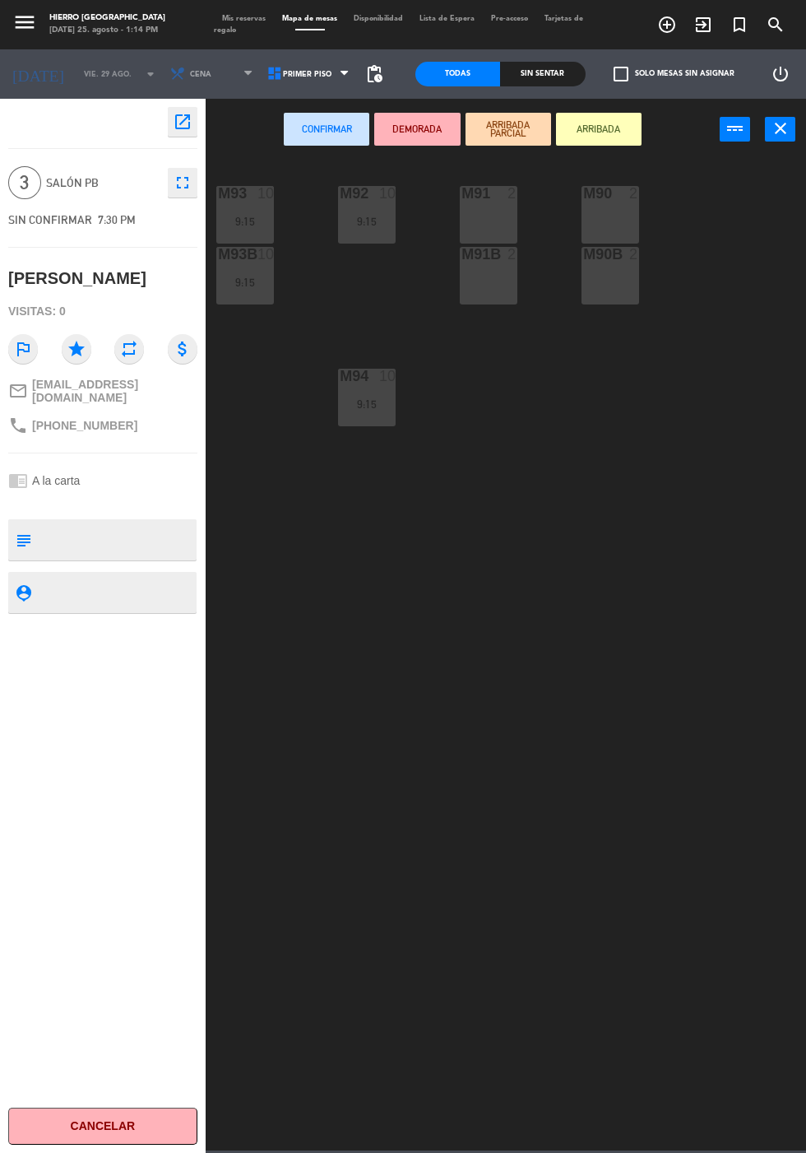
click at [621, 211] on div "M90 2" at bounding box center [611, 215] width 58 height 58
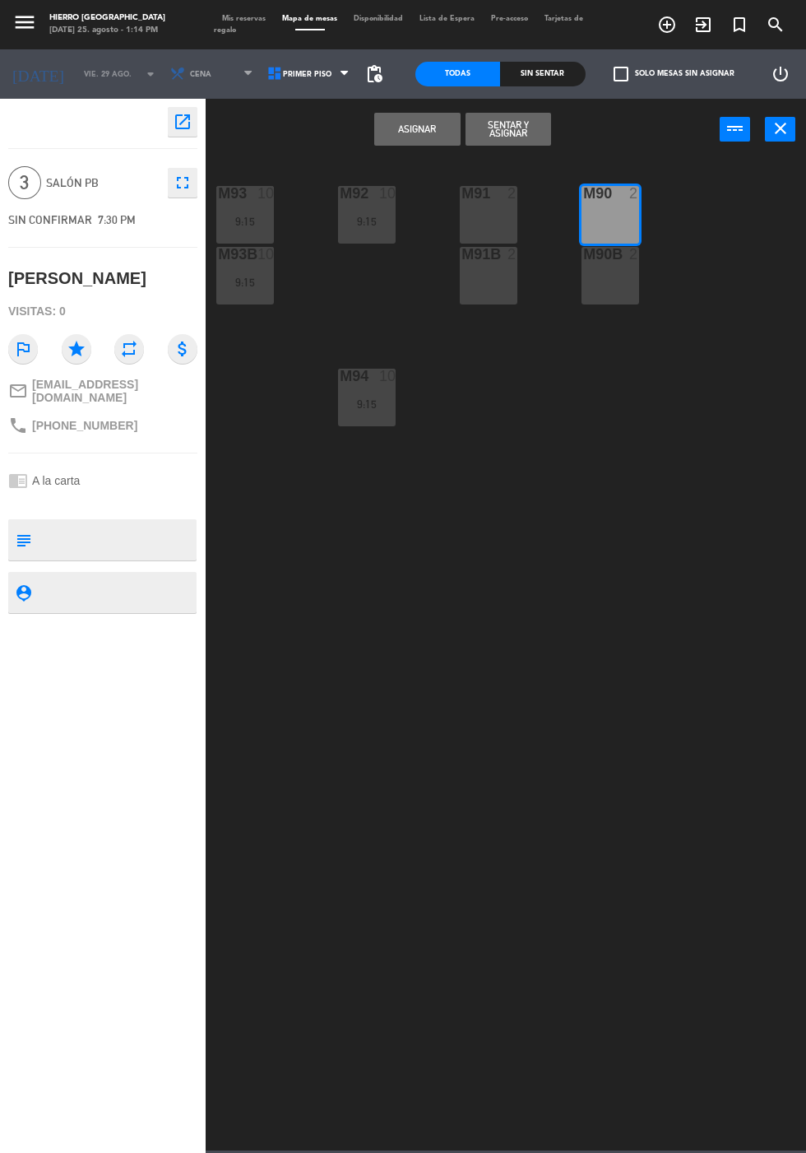
click at [620, 300] on div "M90B 2" at bounding box center [611, 276] width 58 height 58
click at [430, 138] on button "Asignar" at bounding box center [417, 129] width 86 height 33
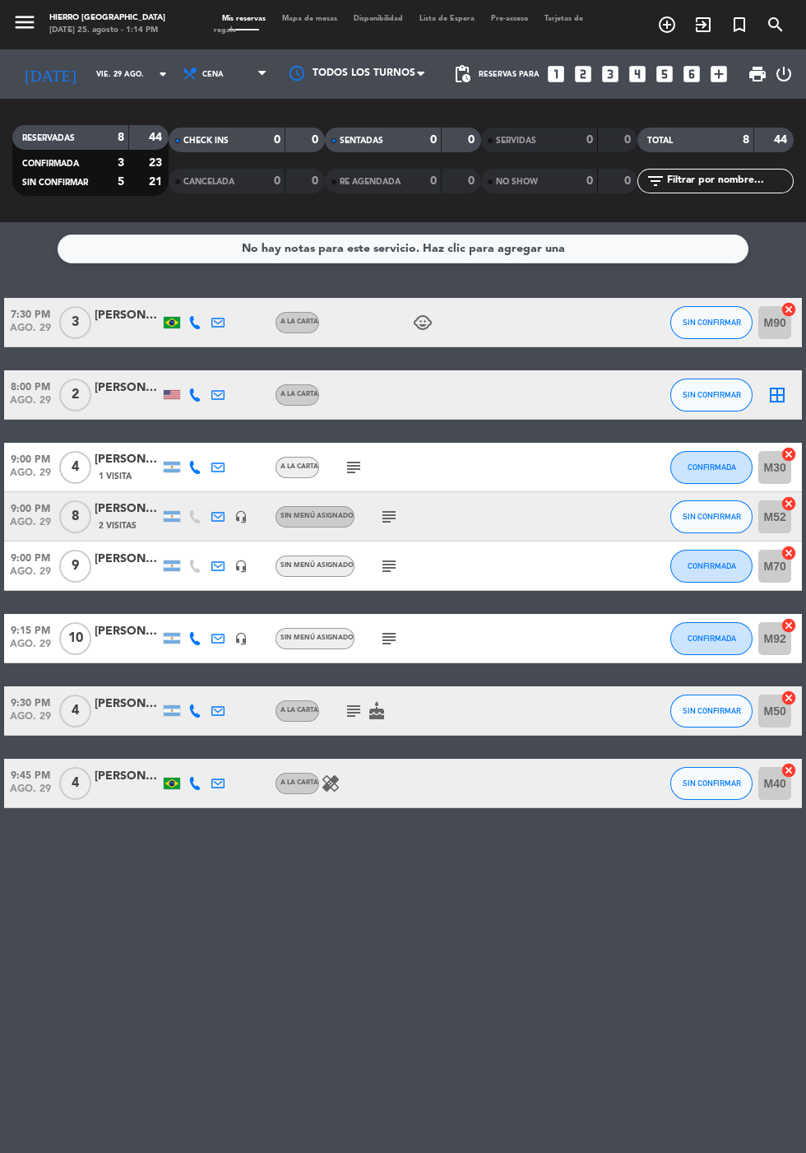
click at [393, 629] on icon "subject" at bounding box center [389, 639] width 20 height 20
click at [786, 301] on icon "cancel" at bounding box center [789, 309] width 16 height 16
click at [790, 762] on icon "cancel" at bounding box center [789, 770] width 16 height 16
click at [781, 313] on icon "border_all" at bounding box center [778, 323] width 20 height 20
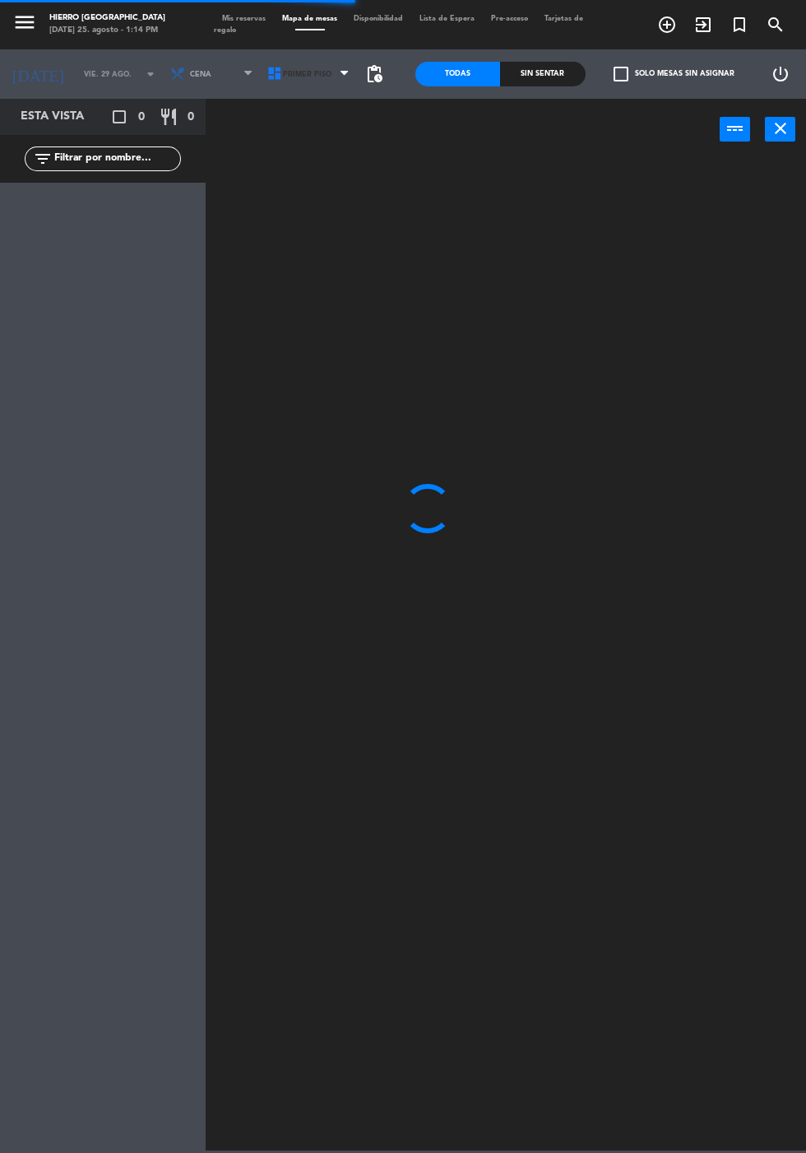
click at [299, 86] on span "Primer Piso" at bounding box center [310, 74] width 97 height 36
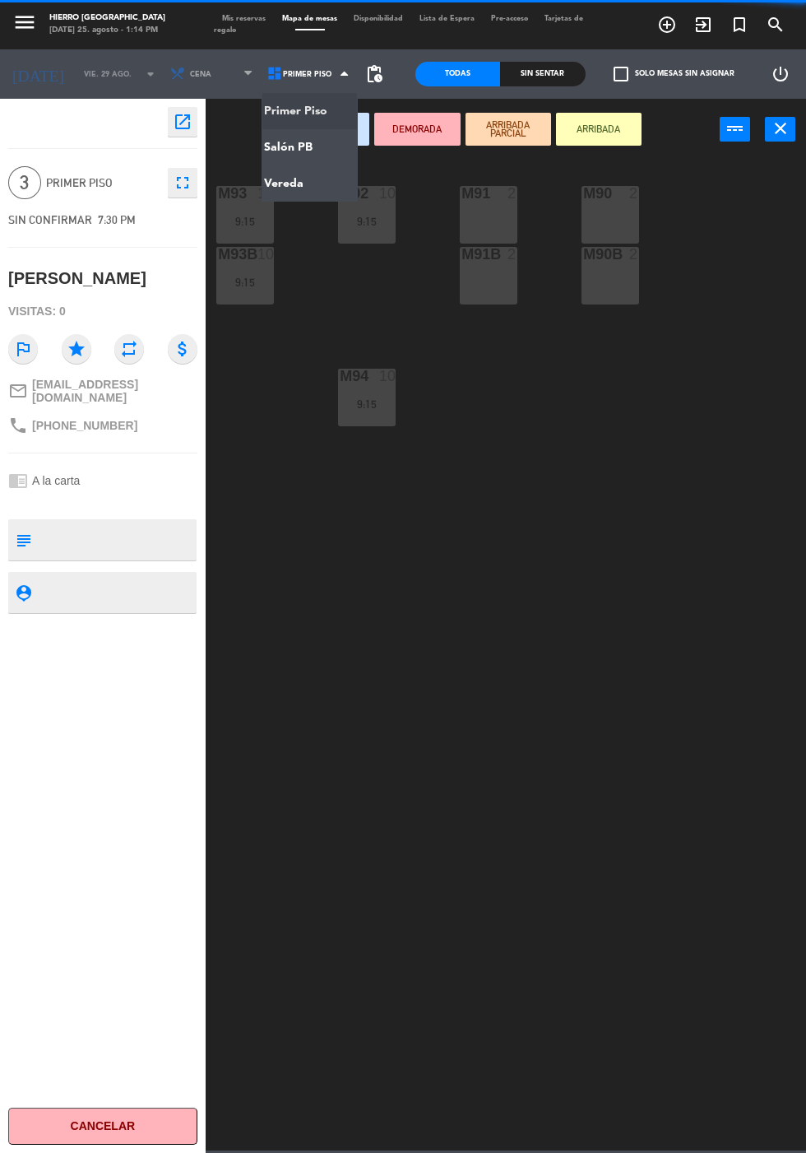
click at [332, 155] on ng-component "menu Hierro [PERSON_NAME] [DATE] 25. agosto - 1:14 PM Mis reservas Mapa de mesa…" at bounding box center [403, 575] width 806 height 1150
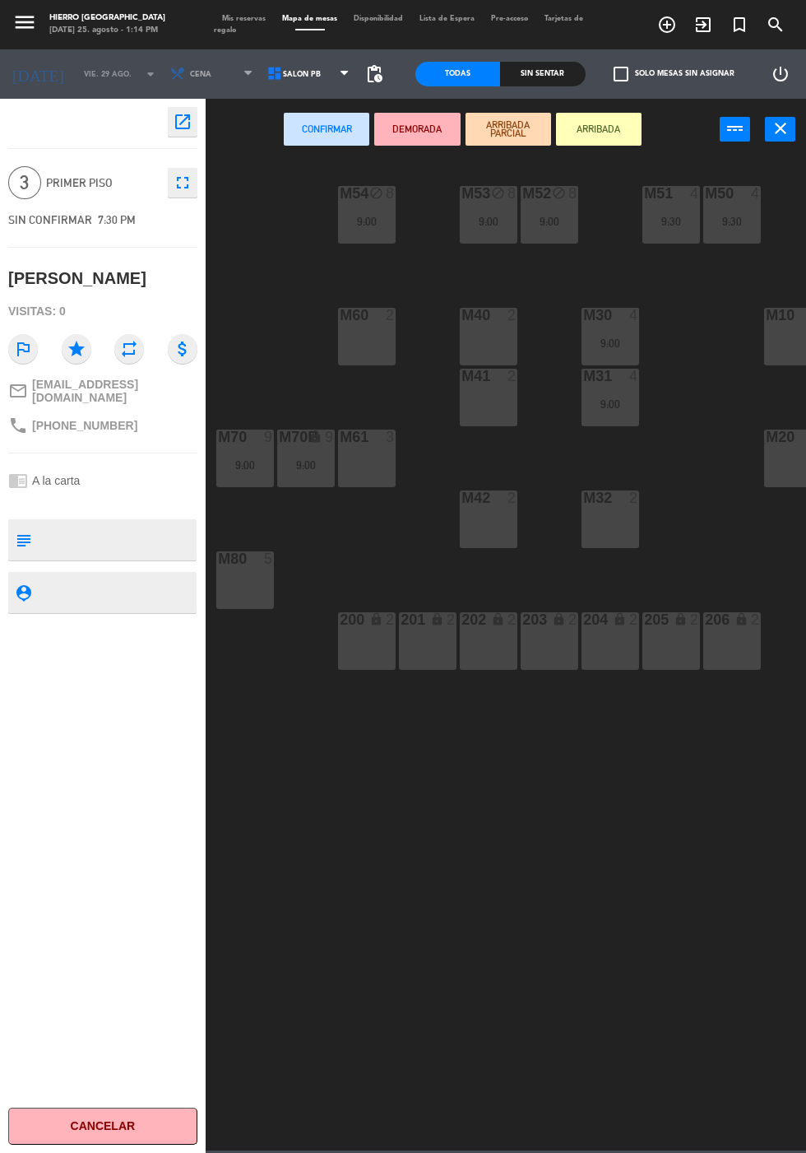
click at [489, 338] on div "M40 2" at bounding box center [489, 337] width 58 height 58
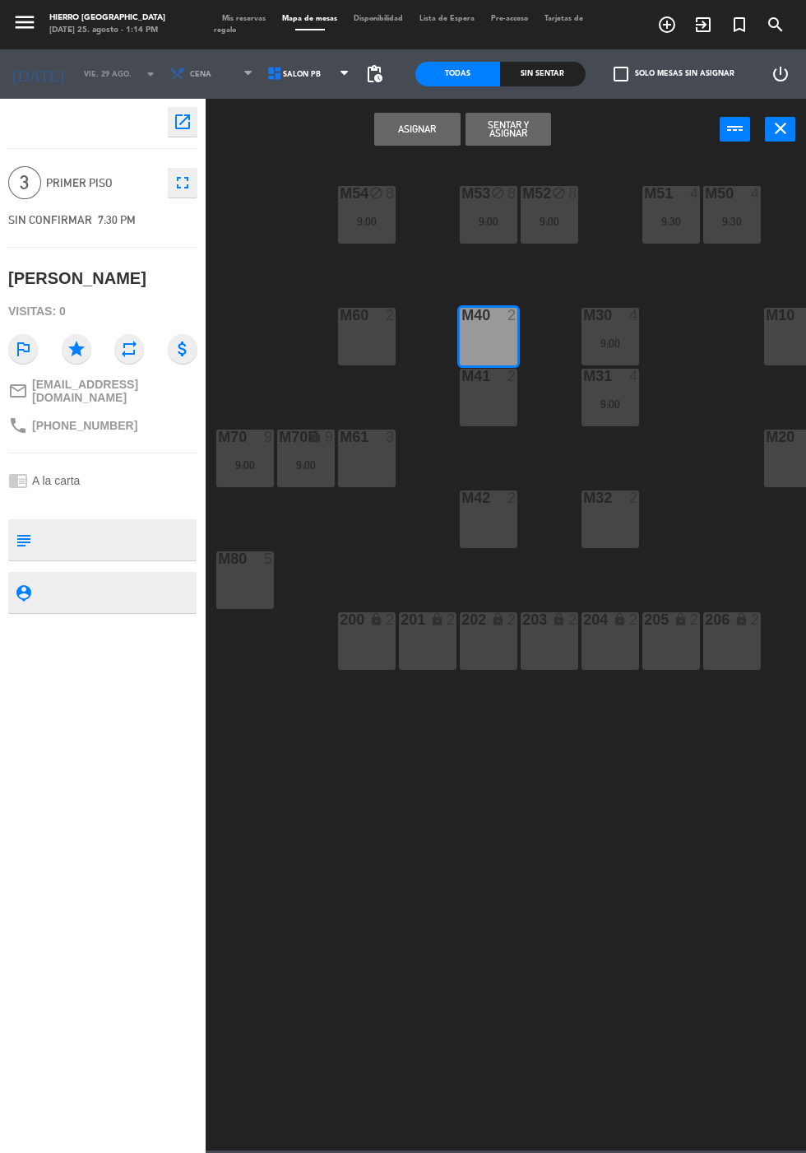
click at [500, 420] on div "M41 2" at bounding box center [489, 398] width 58 height 58
click at [416, 128] on button "Asignar" at bounding box center [417, 129] width 86 height 33
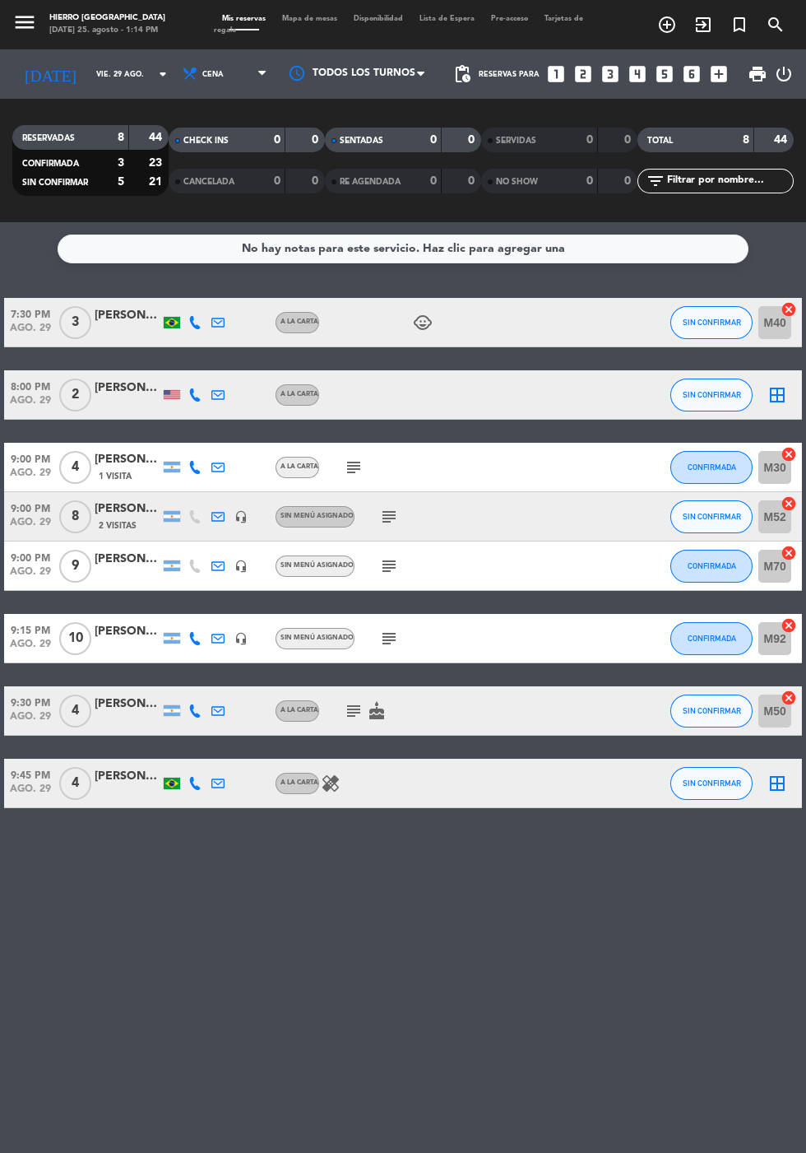
click at [782, 773] on icon "border_all" at bounding box center [778, 783] width 20 height 20
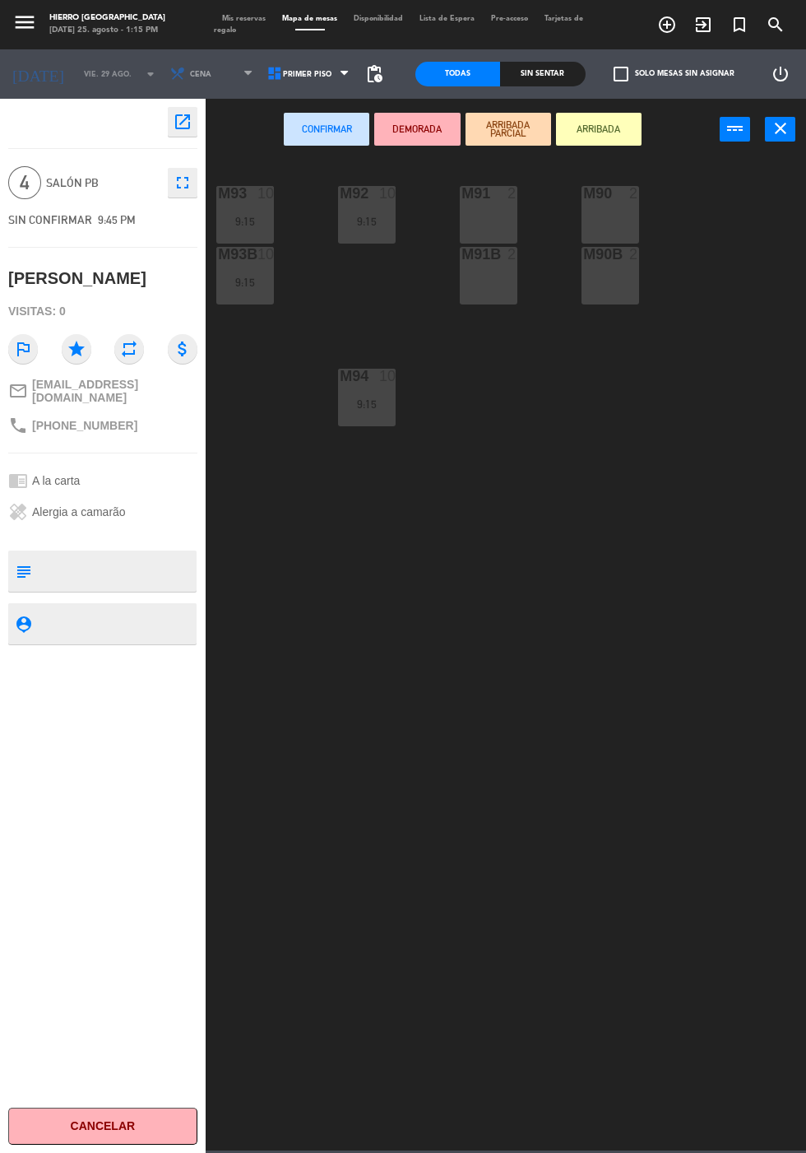
click at [614, 210] on div "M90 2" at bounding box center [611, 215] width 58 height 58
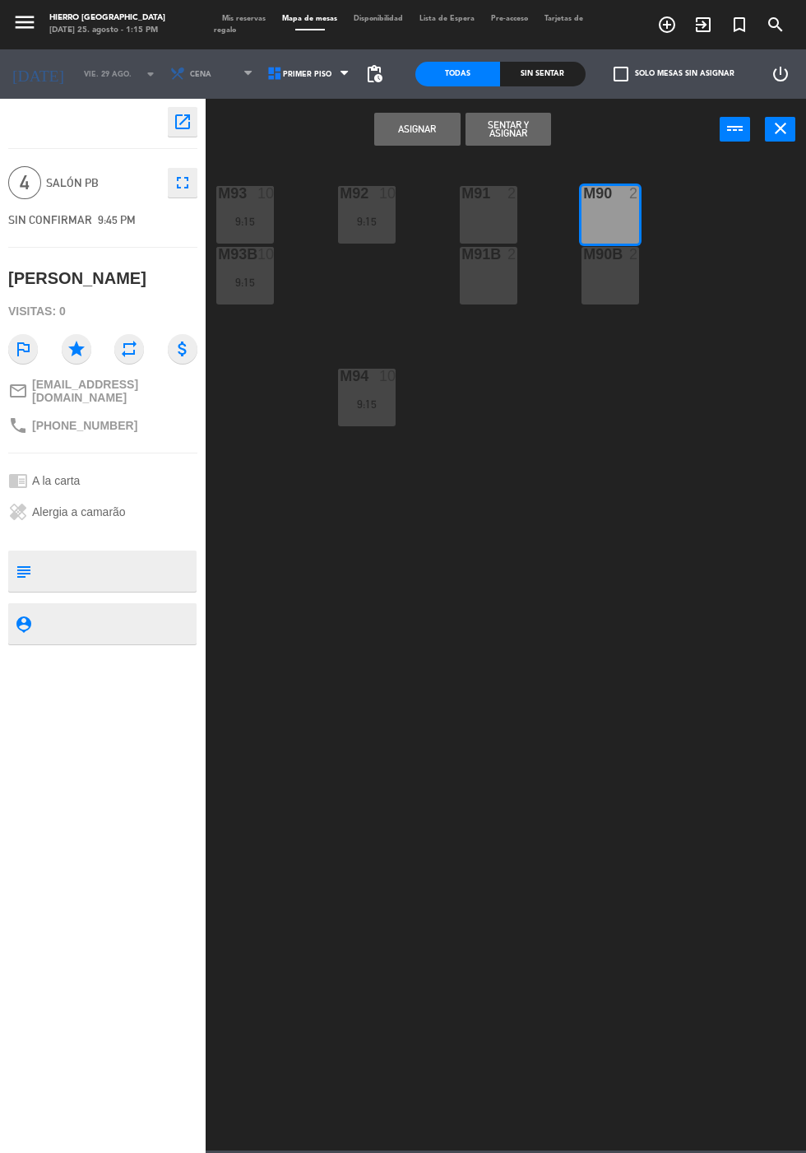
click at [619, 290] on div "M90B 2" at bounding box center [611, 276] width 58 height 58
click at [420, 141] on button "Asignar" at bounding box center [417, 129] width 86 height 33
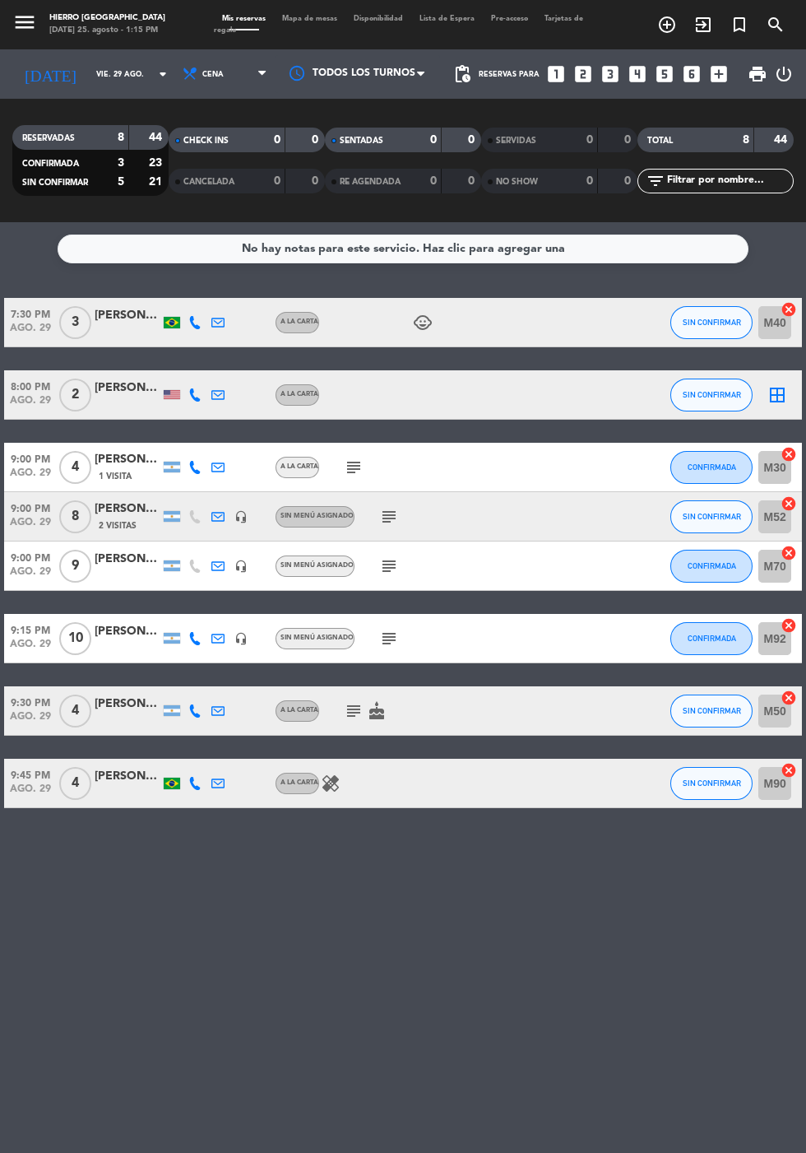
click at [780, 385] on icon "border_all" at bounding box center [778, 395] width 20 height 20
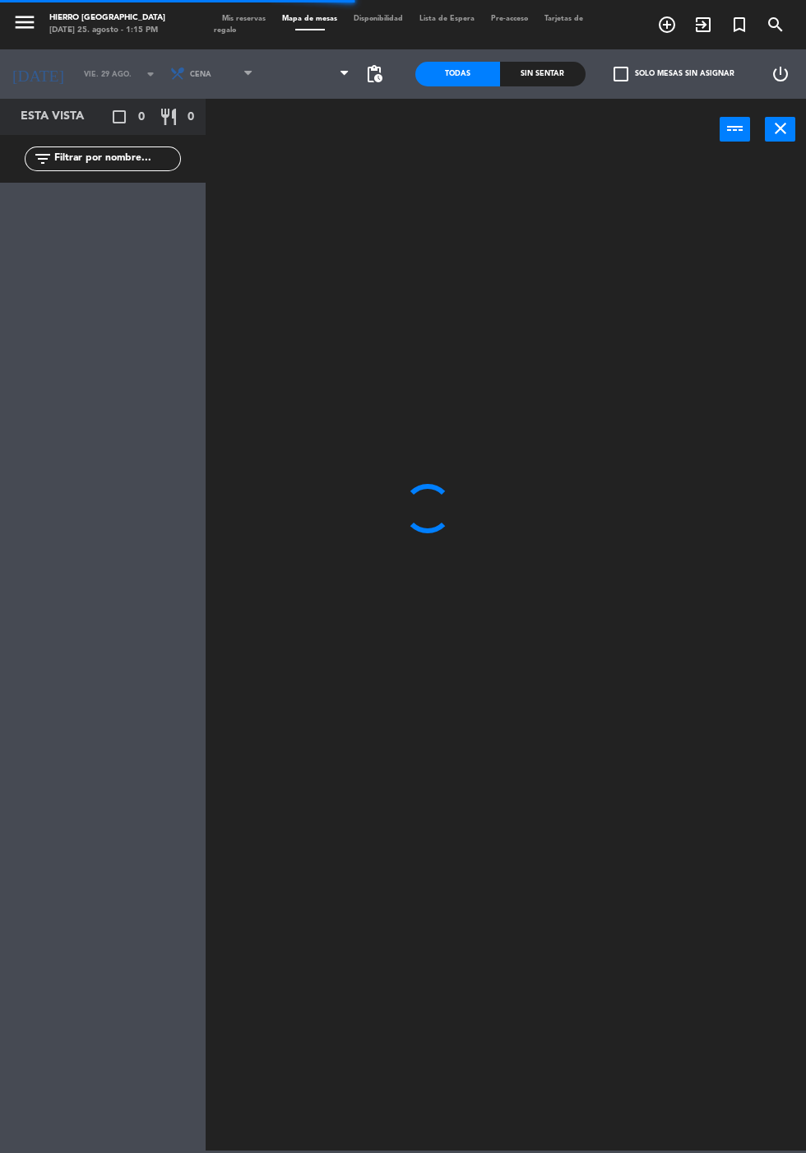
click at [287, 90] on span at bounding box center [310, 74] width 97 height 36
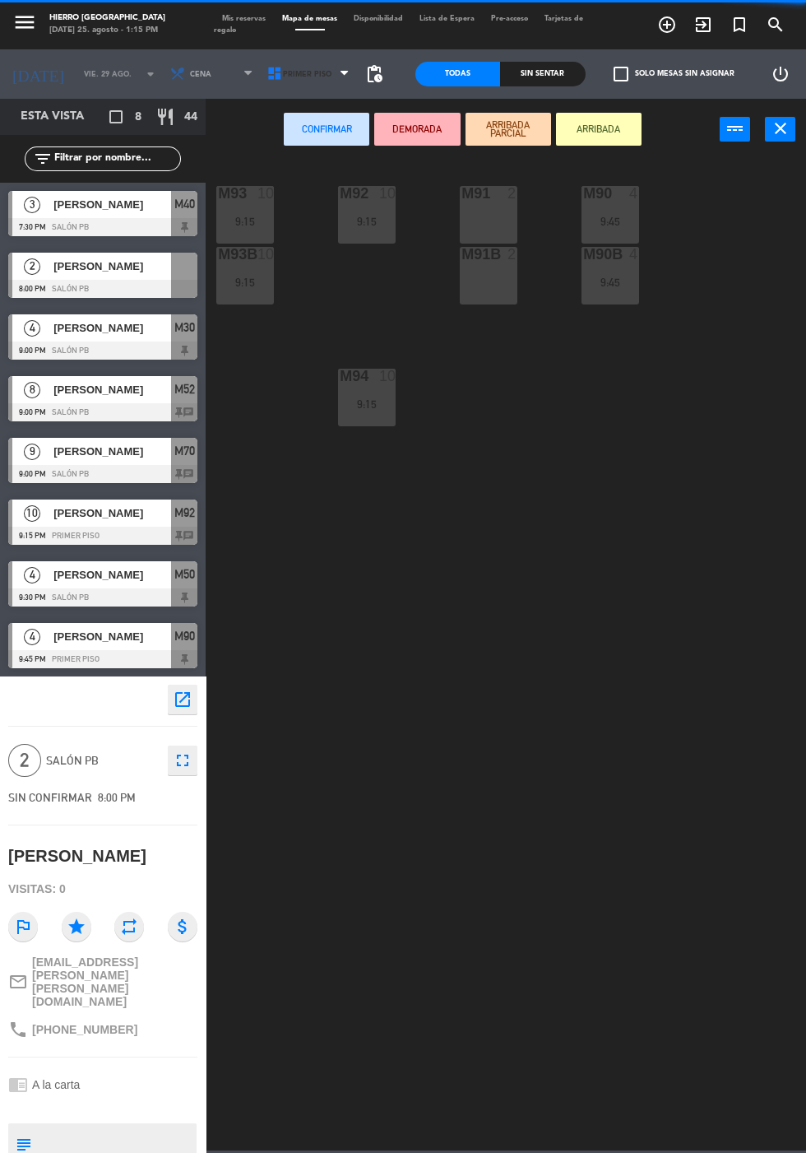
click at [299, 73] on span "Primer Piso" at bounding box center [307, 74] width 49 height 9
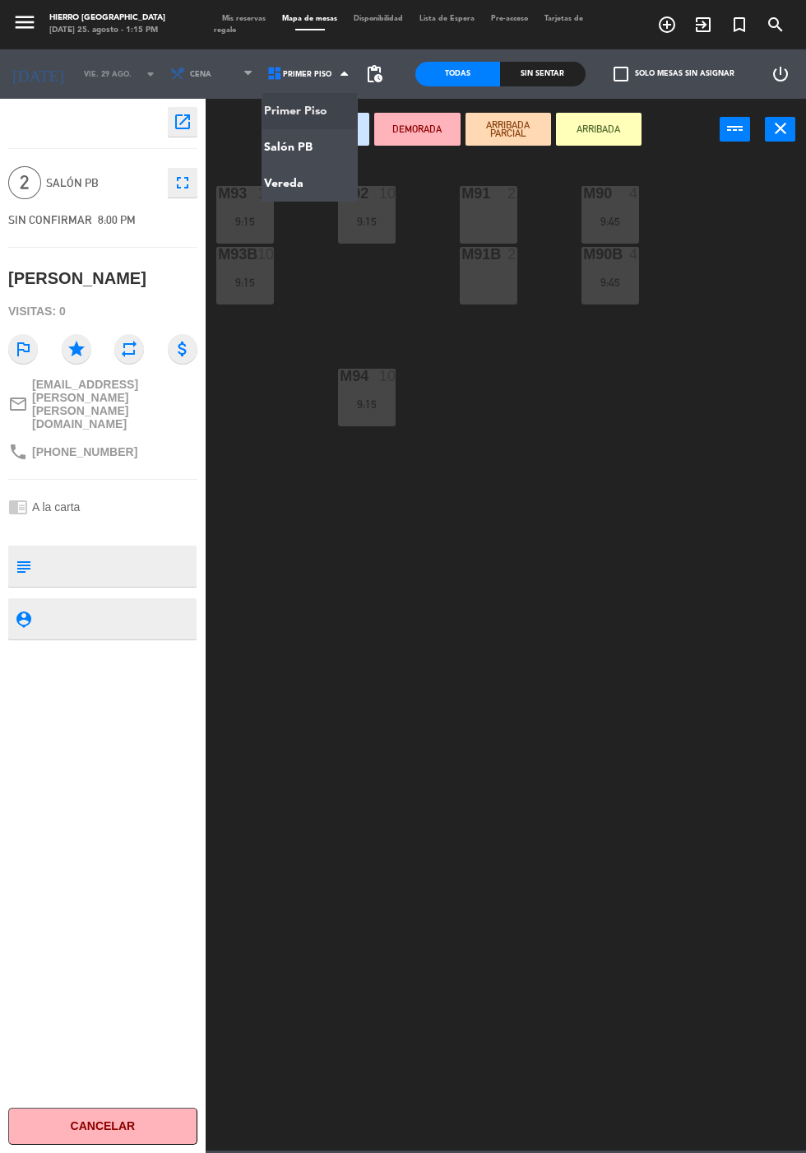
click at [332, 153] on ng-component "menu Hierro [PERSON_NAME] [DATE] 25. agosto - 1:15 PM Mis reservas Mapa de mesa…" at bounding box center [403, 575] width 806 height 1150
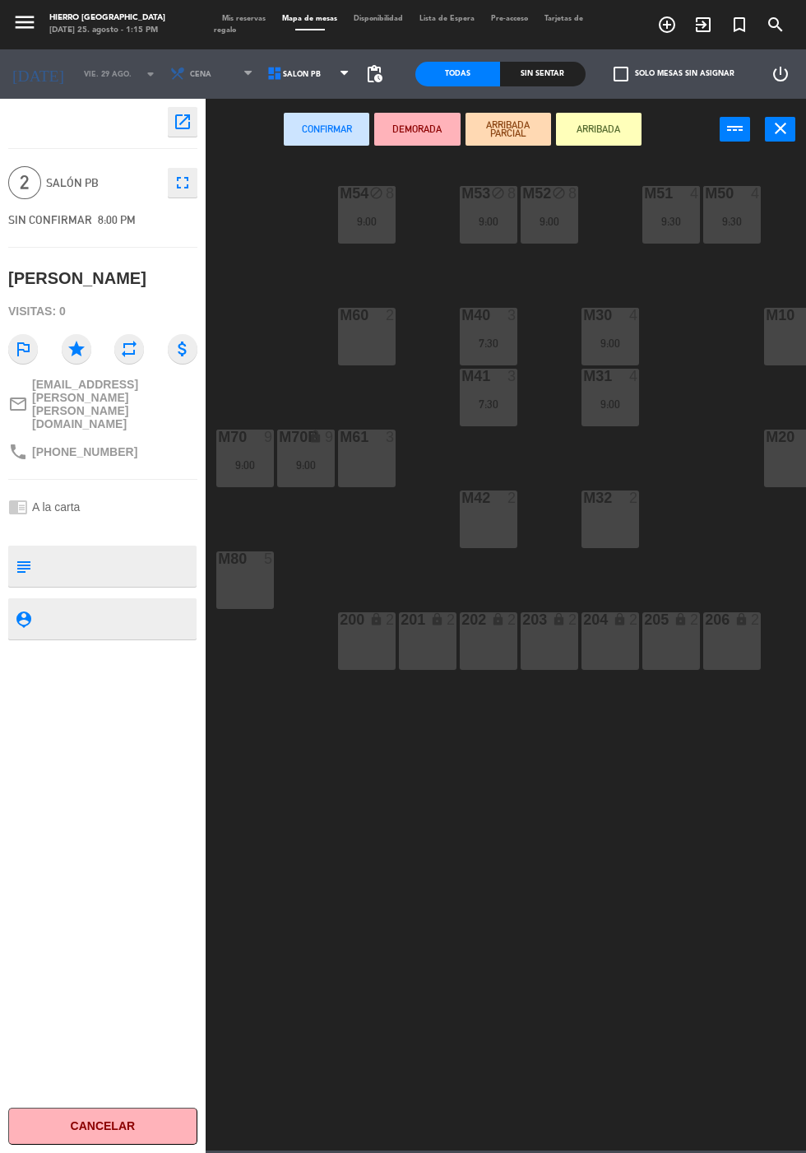
click at [483, 532] on div "M42 2" at bounding box center [489, 519] width 58 height 58
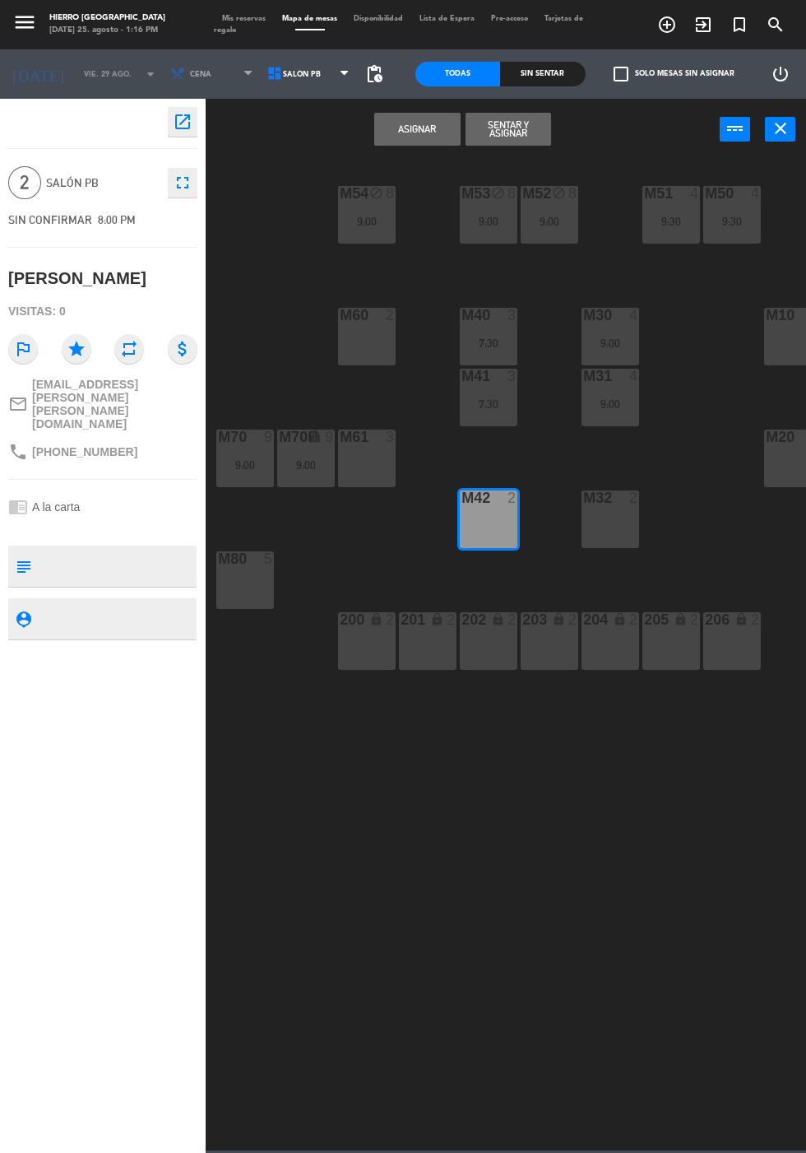
click at [418, 128] on button "Asignar" at bounding box center [417, 129] width 86 height 33
